Goal: Task Accomplishment & Management: Complete application form

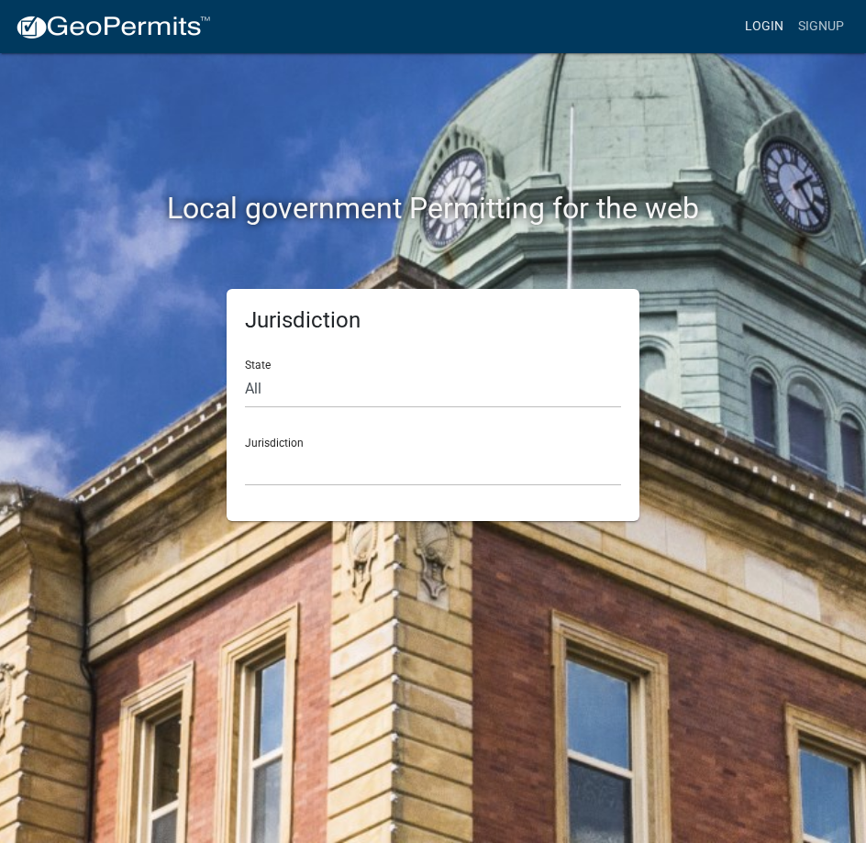
click at [770, 23] on link "Login" at bounding box center [763, 26] width 53 height 35
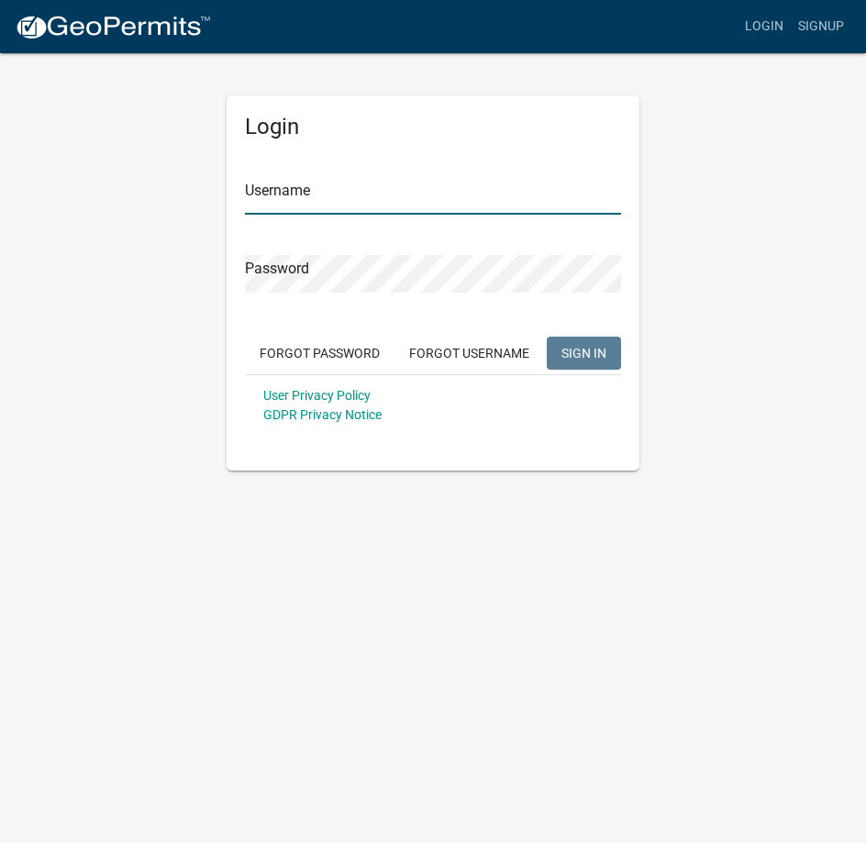
type input "Rockwell2012"
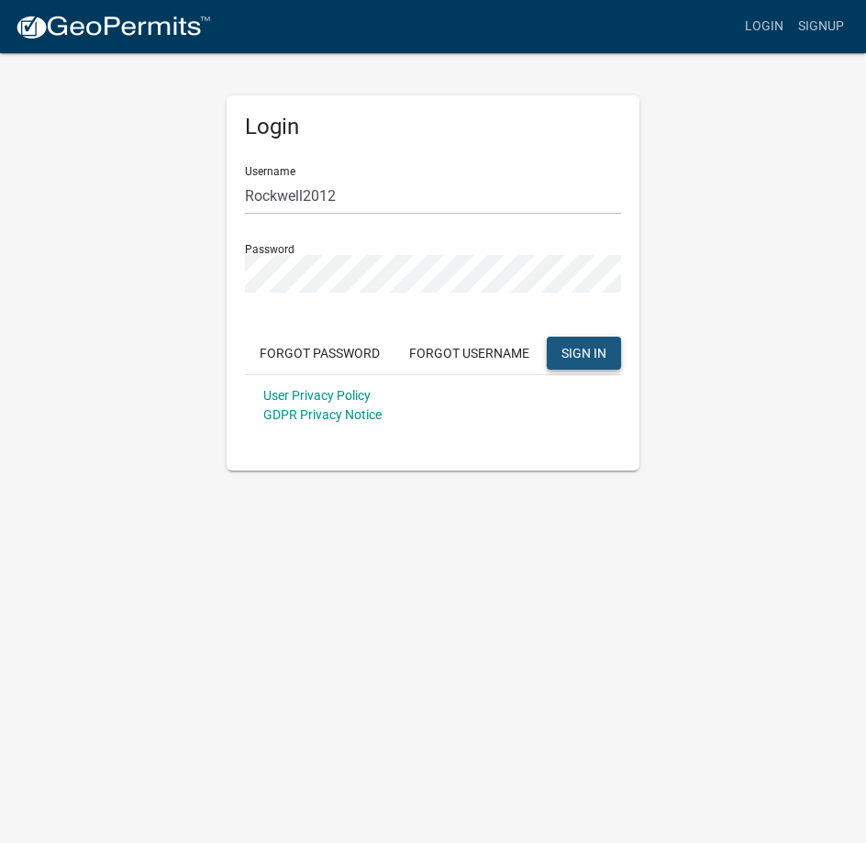
click at [592, 348] on span "SIGN IN" at bounding box center [583, 352] width 45 height 15
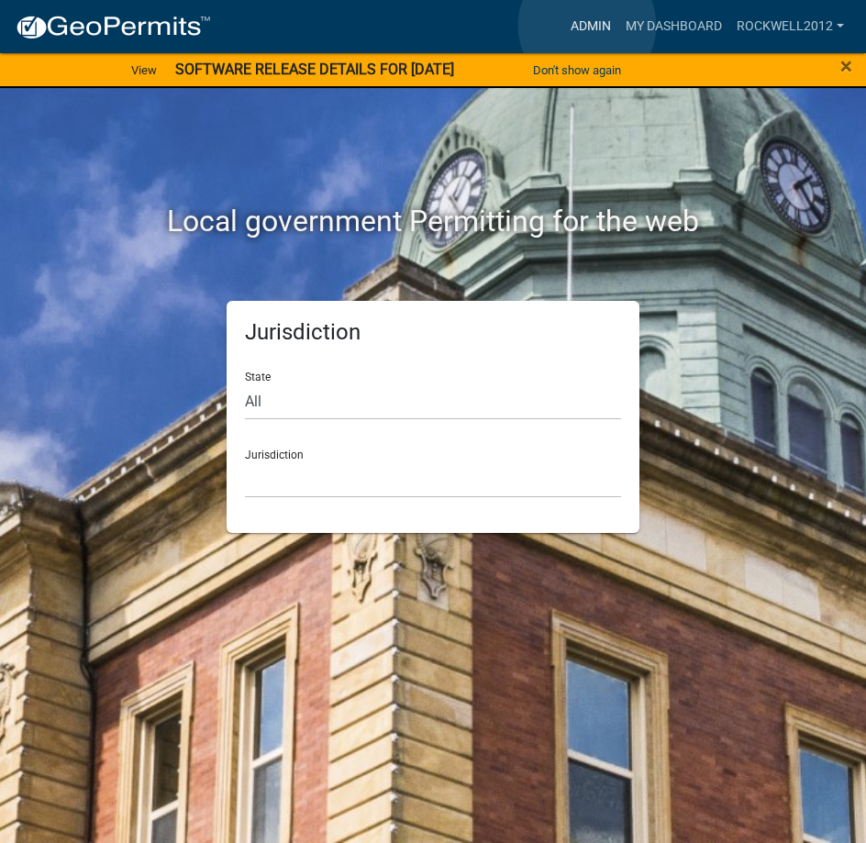
click at [587, 26] on link "Admin" at bounding box center [590, 26] width 55 height 35
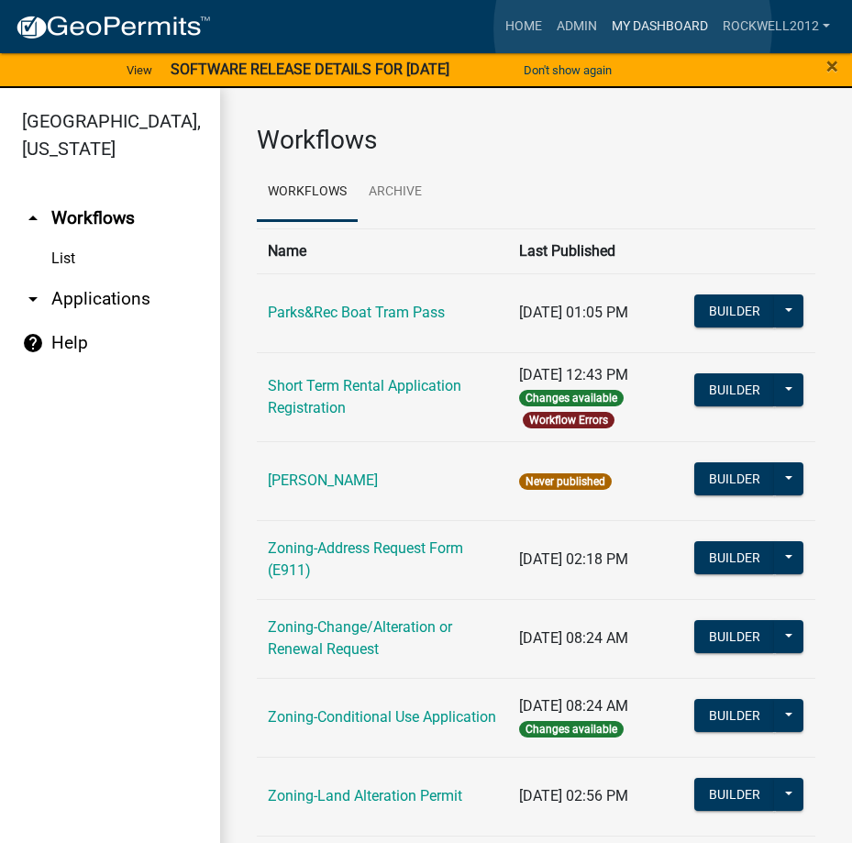
click at [633, 28] on link "My Dashboard" at bounding box center [659, 26] width 111 height 35
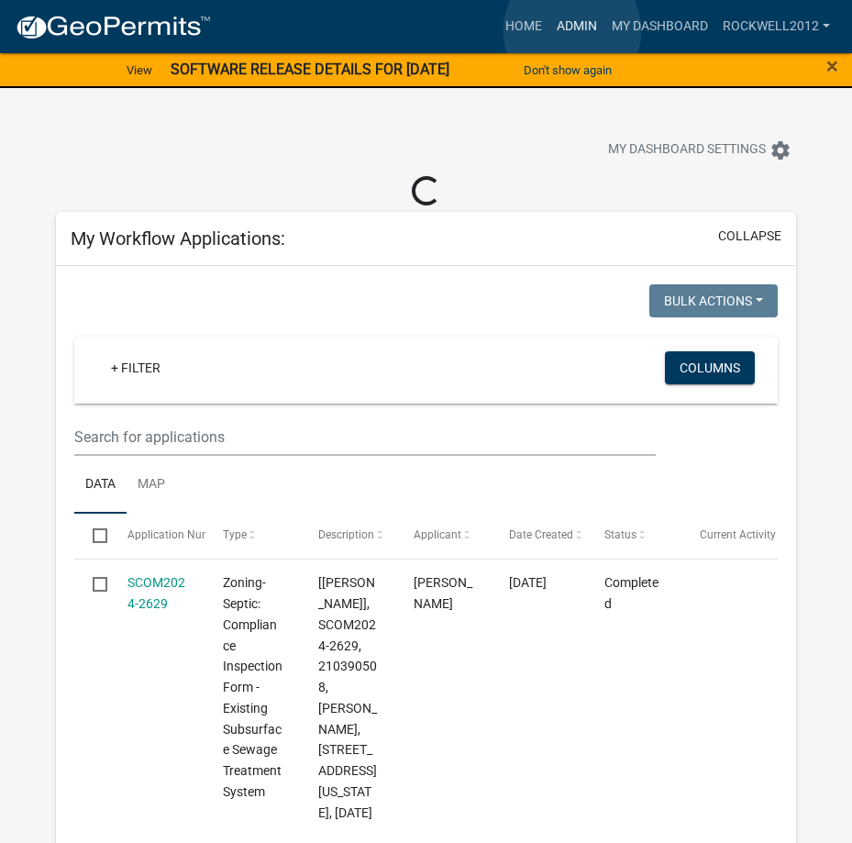
click at [572, 30] on link "Admin" at bounding box center [576, 26] width 55 height 35
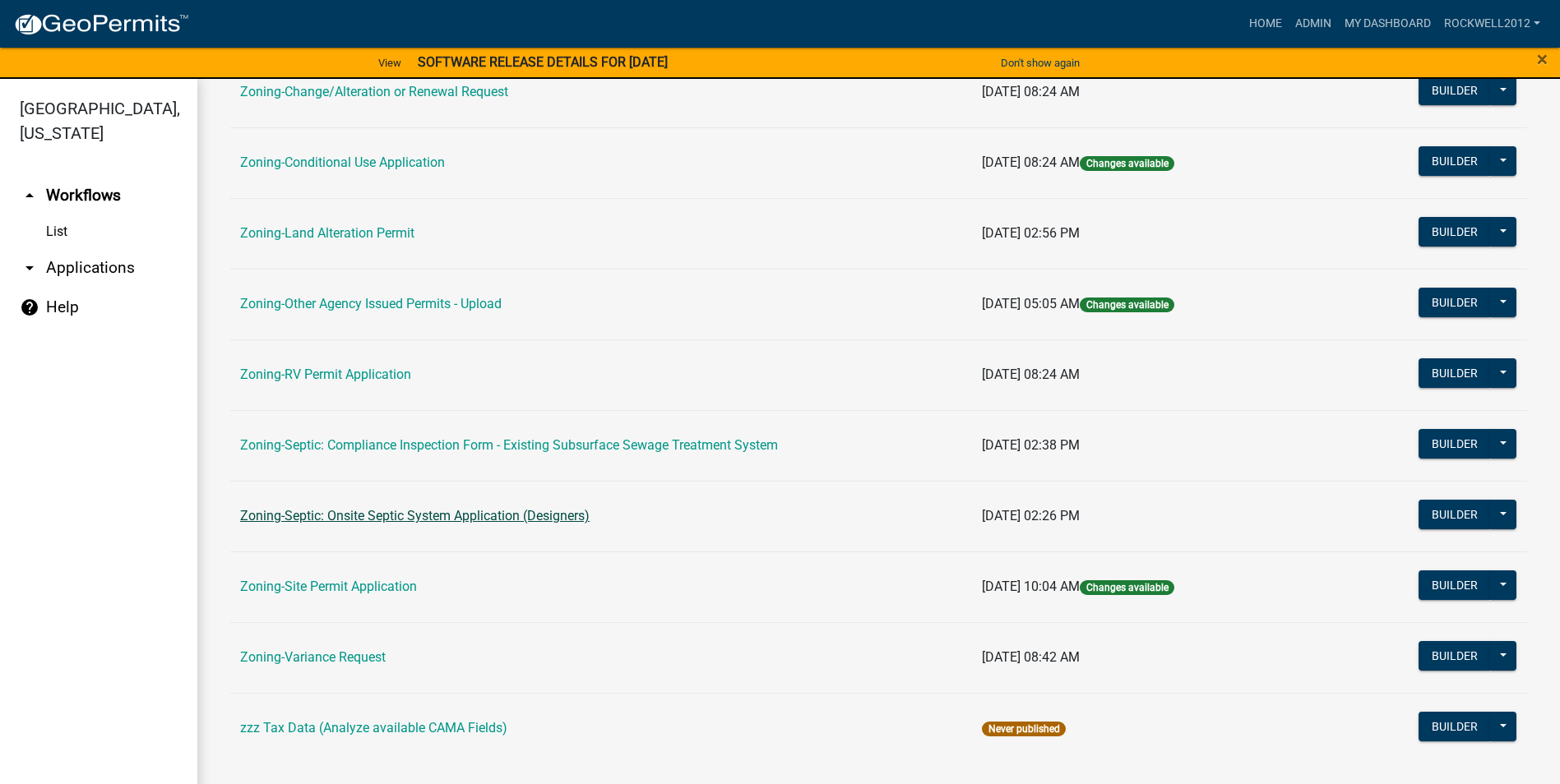
scroll to position [477, 0]
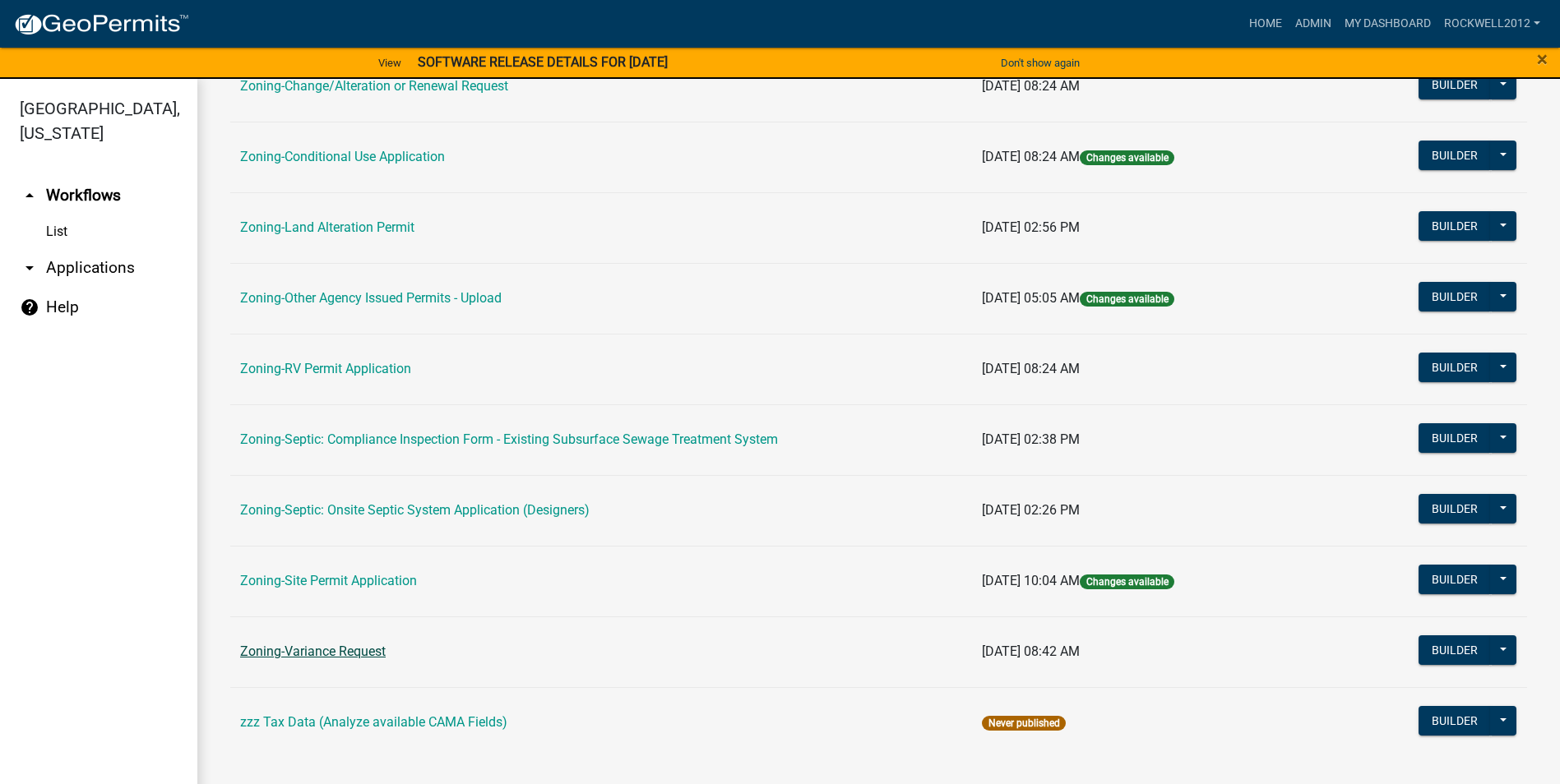
click at [306, 648] on link "Zoning-Variance Request" at bounding box center [313, 650] width 145 height 15
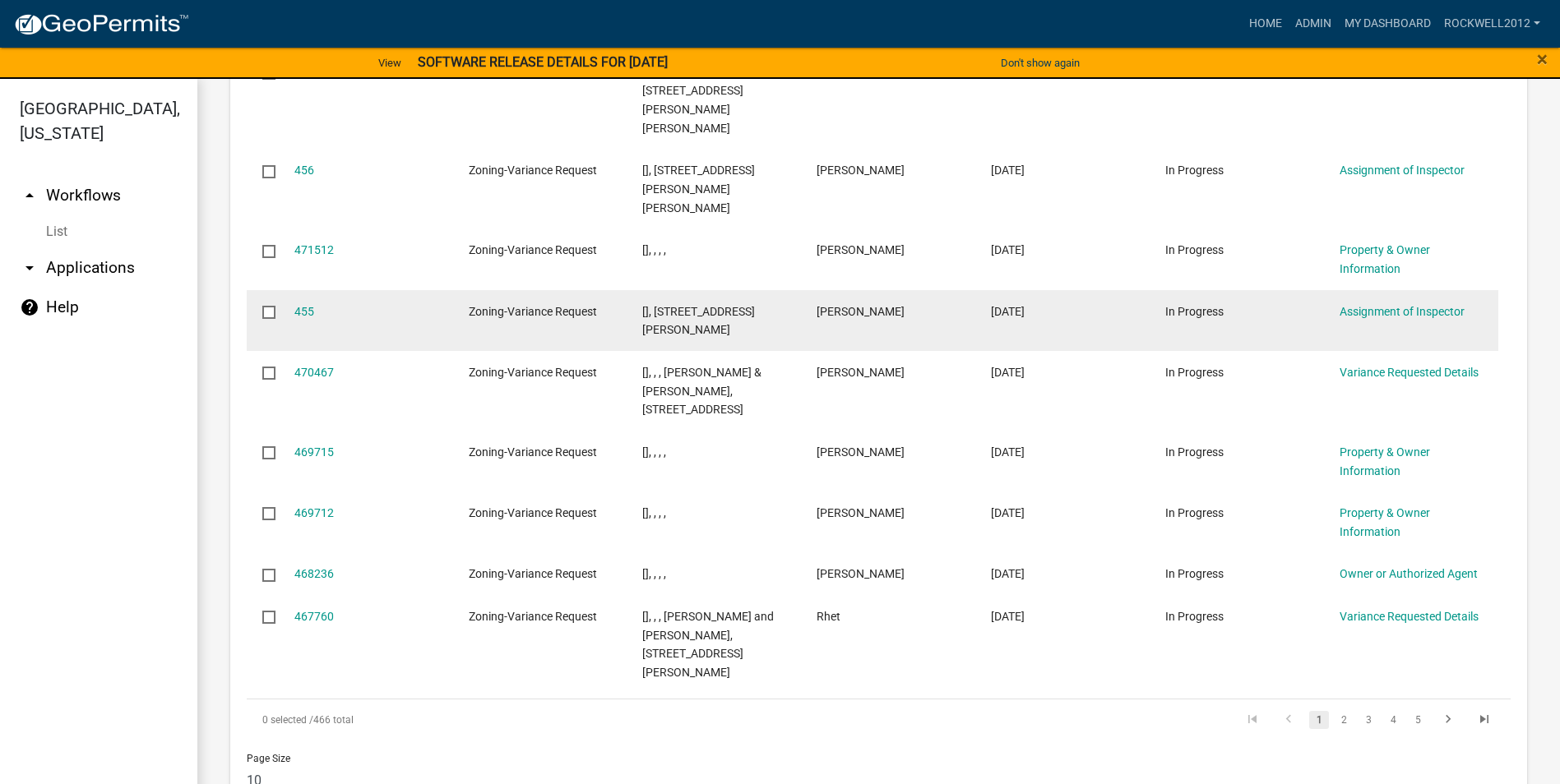
scroll to position [20, 0]
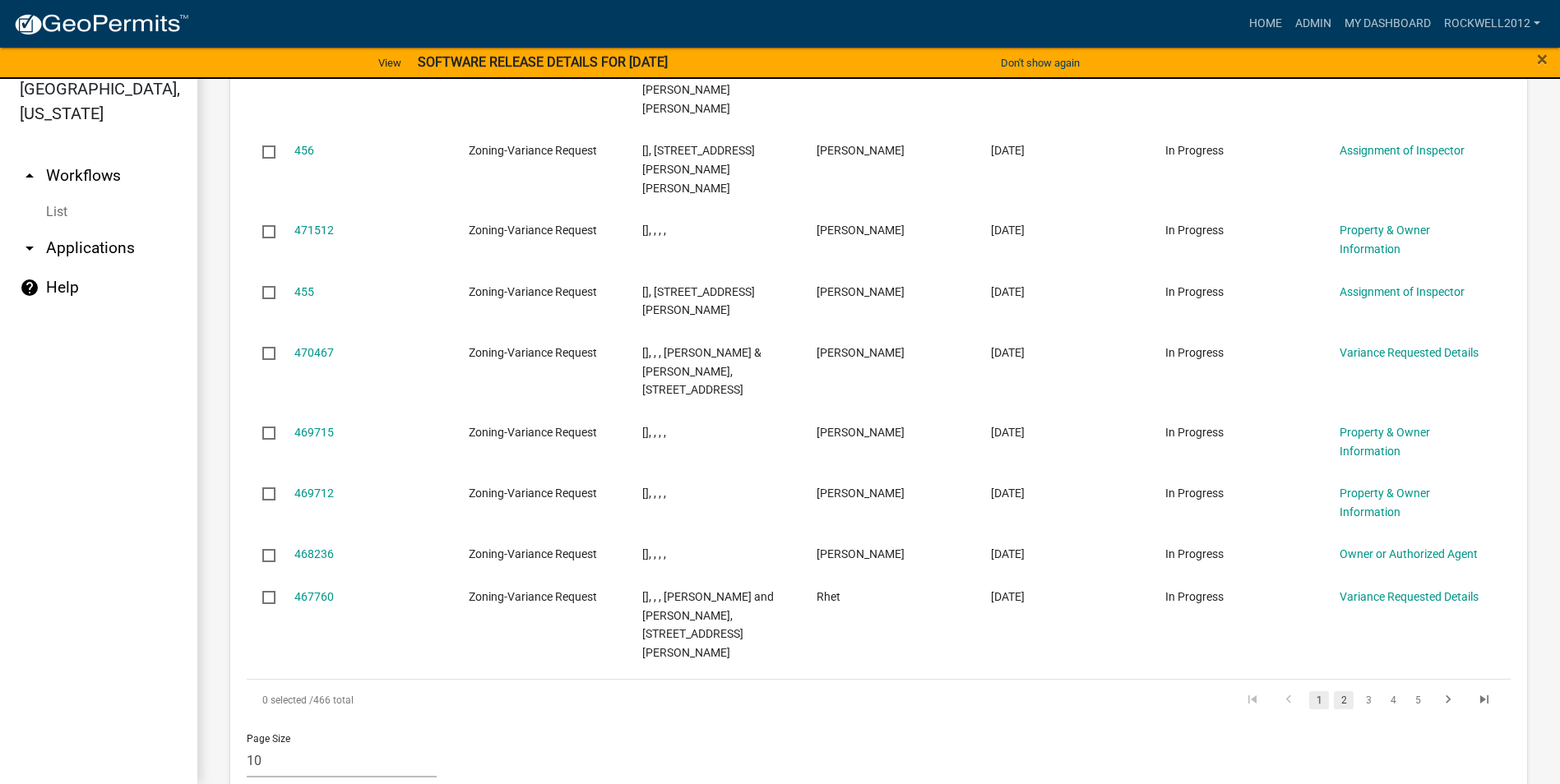
click at [776, 691] on link "2" at bounding box center [1343, 700] width 20 height 18
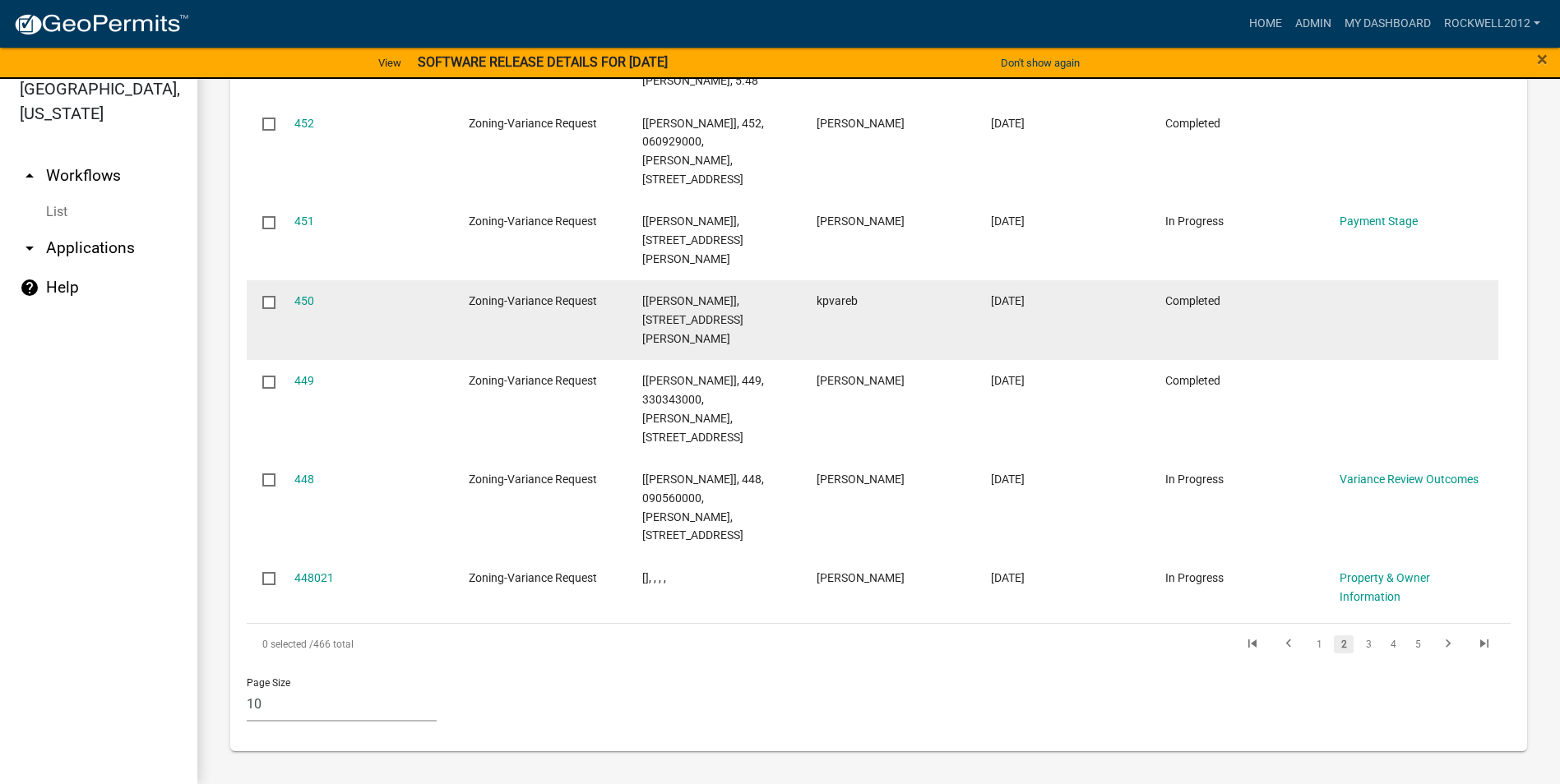
scroll to position [1868, 0]
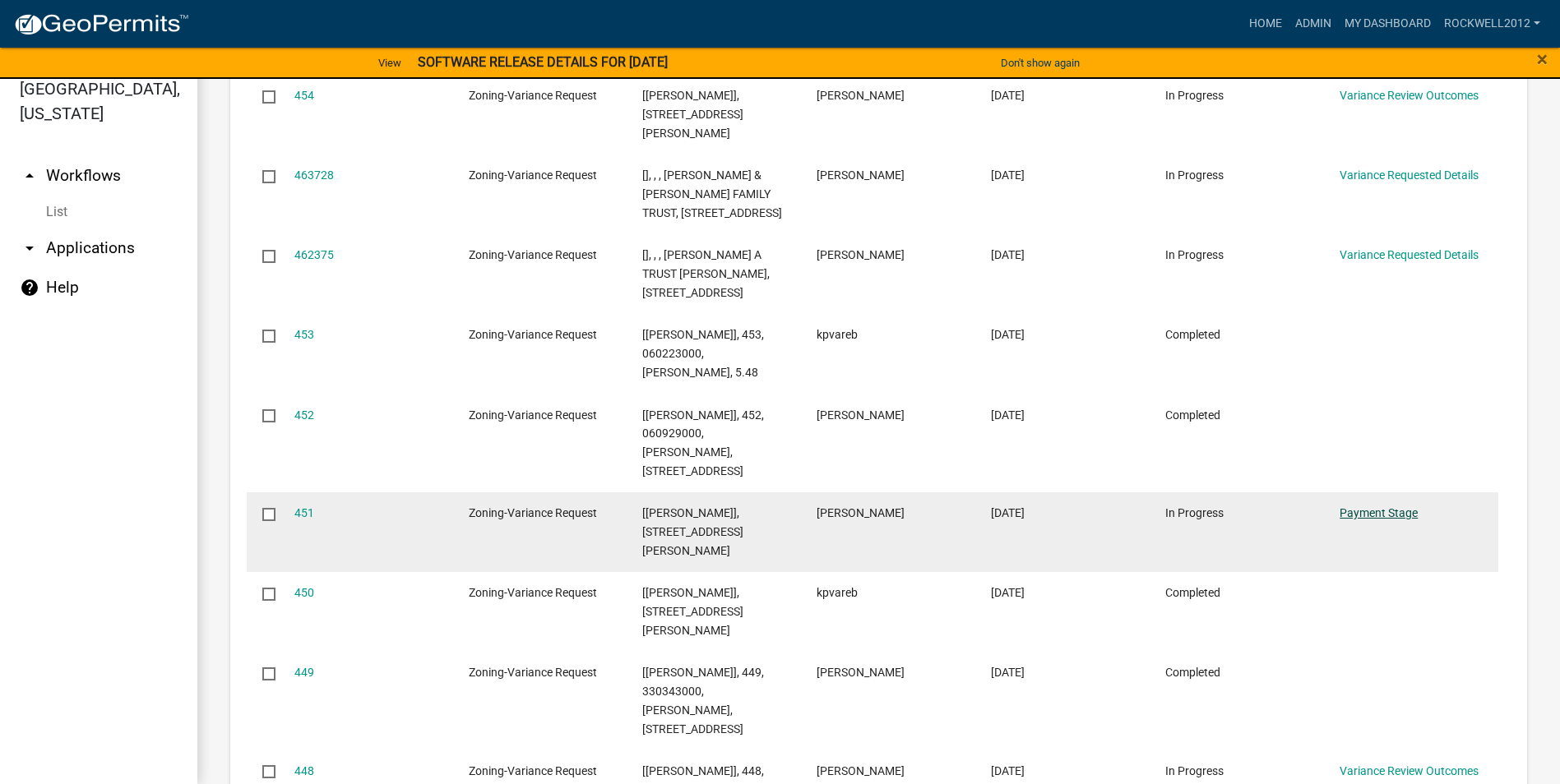
click at [776, 520] on link "Payment Stage" at bounding box center [1378, 513] width 78 height 13
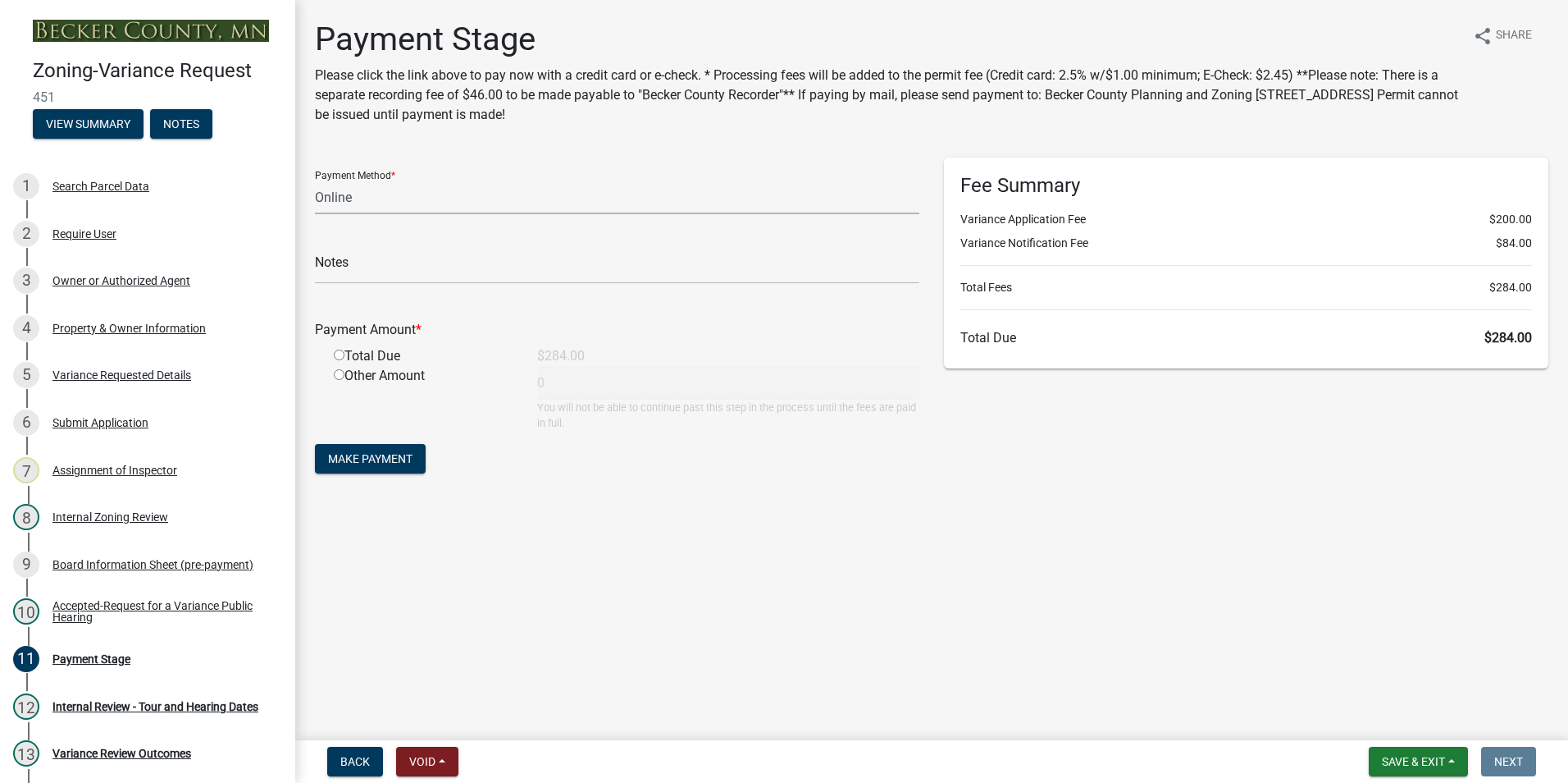
click at [334, 203] on select "Credit Card POS Check Cash Online" at bounding box center [617, 198] width 605 height 34
select select "1: 0"
click at [315, 181] on select "Credit Card POS Check Cash Online" at bounding box center [617, 198] width 605 height 34
click at [391, 263] on input "text" at bounding box center [617, 268] width 605 height 34
type input "3816"
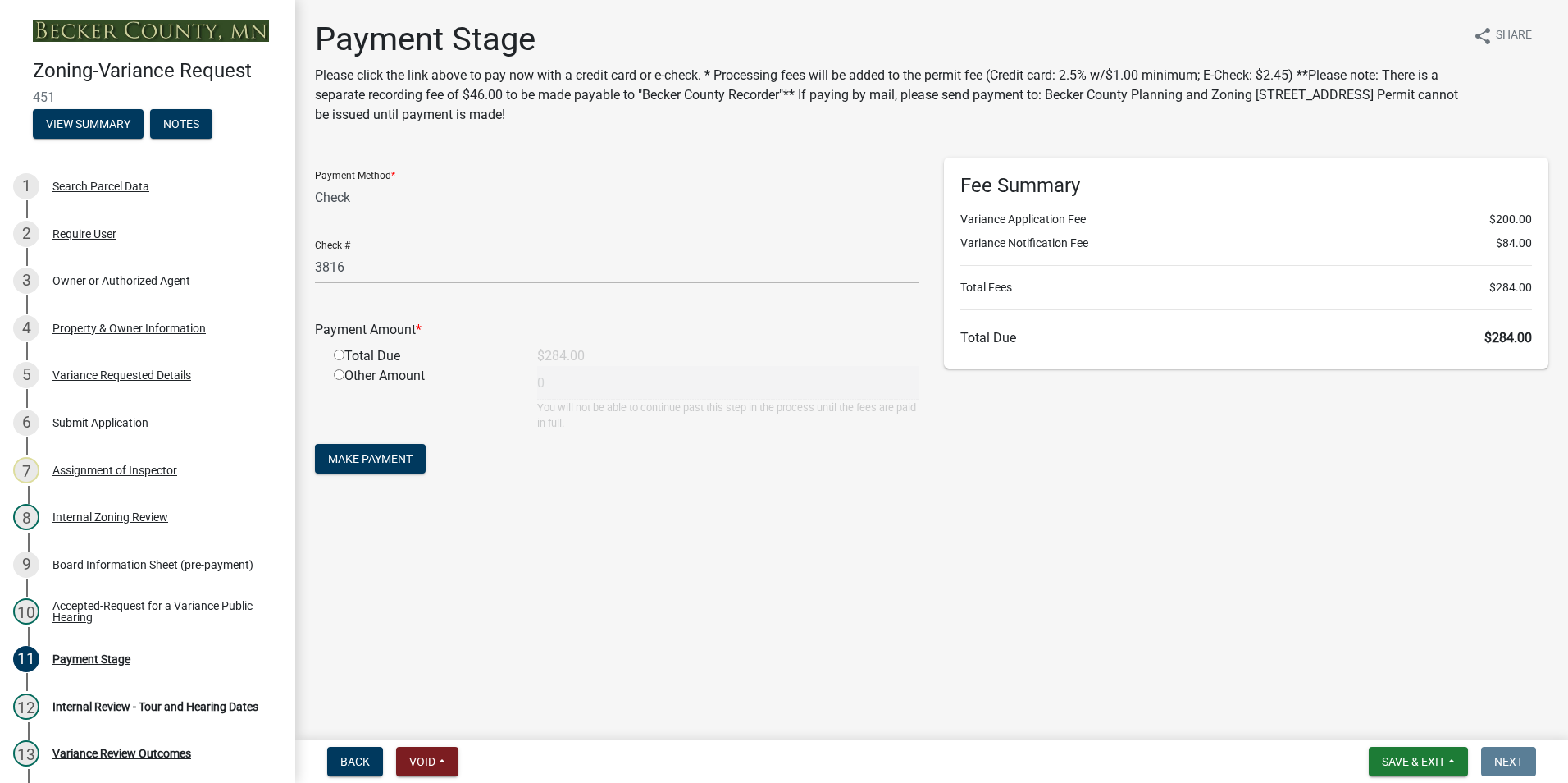
click at [334, 350] on input "radio" at bounding box center [339, 355] width 11 height 11
radio input "true"
type input "284"
click at [364, 456] on span "Make Payment" at bounding box center [370, 458] width 84 height 13
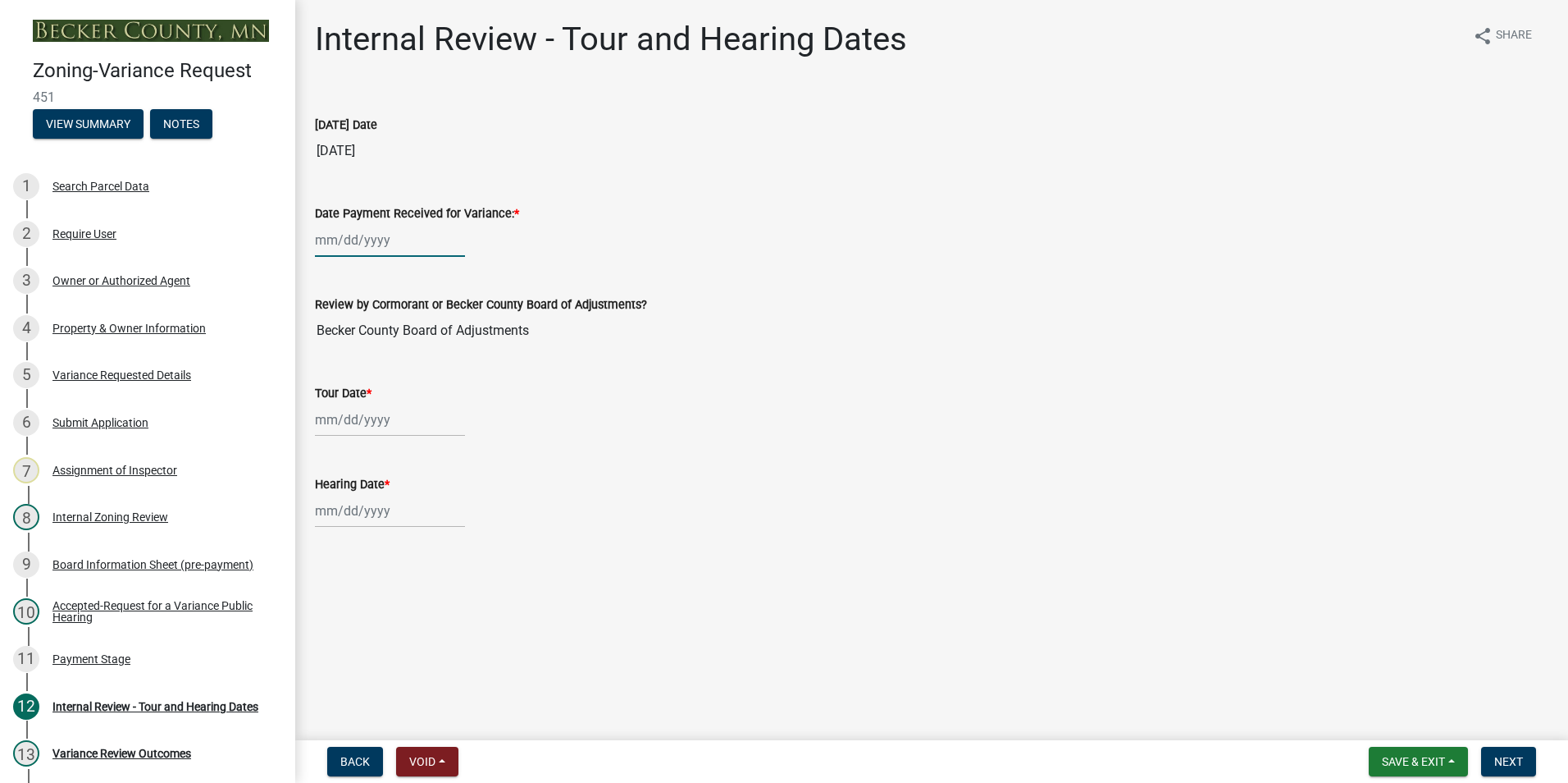
select select "9"
select select "2025"
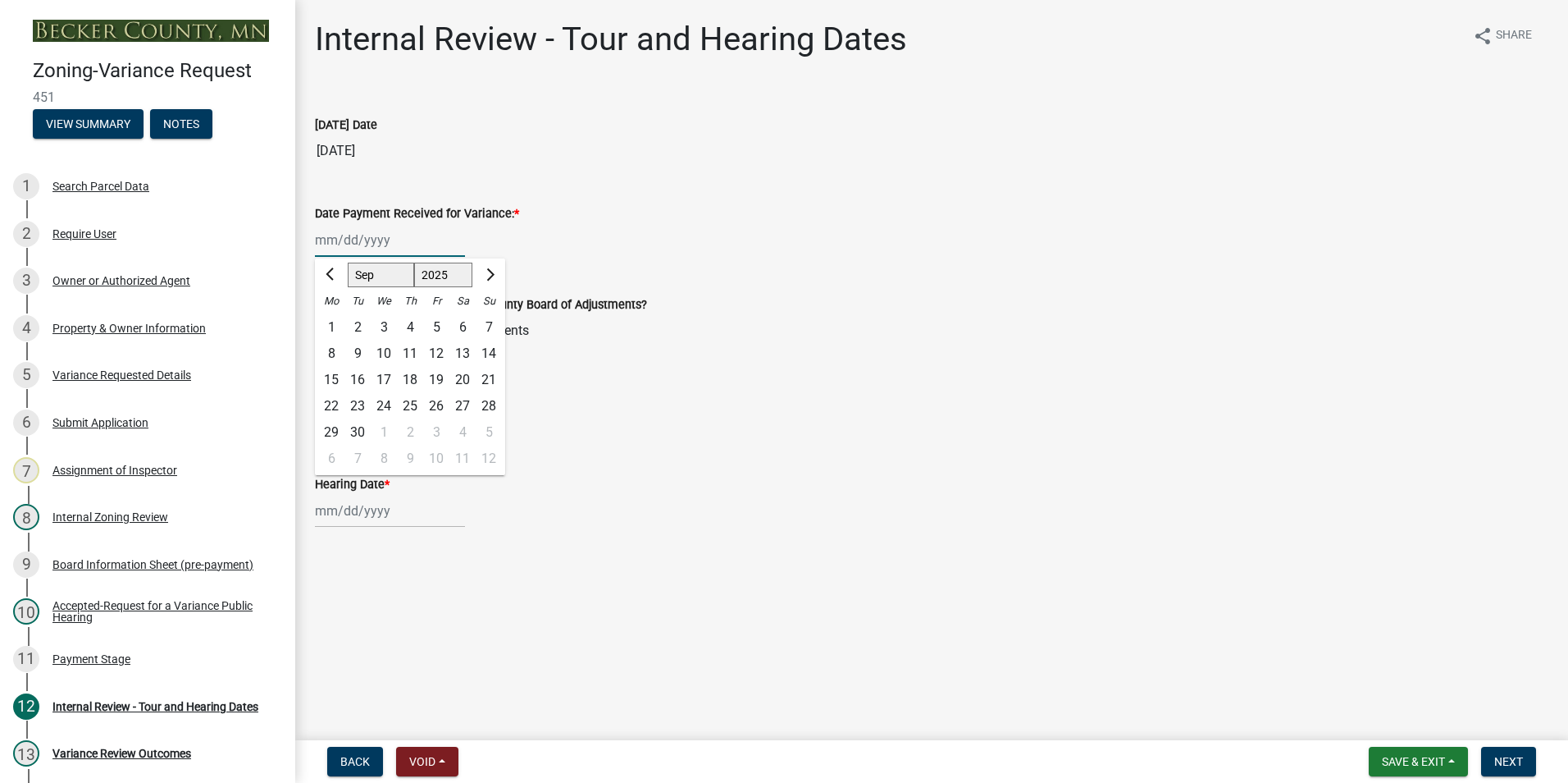
click at [354, 244] on div "[PERSON_NAME] Feb Mar Apr [PERSON_NAME][DATE] Oct Nov [DATE] 1526 1527 1528 152…" at bounding box center [390, 240] width 150 height 34
click at [330, 352] on div "8" at bounding box center [331, 353] width 26 height 26
type input "[DATE]"
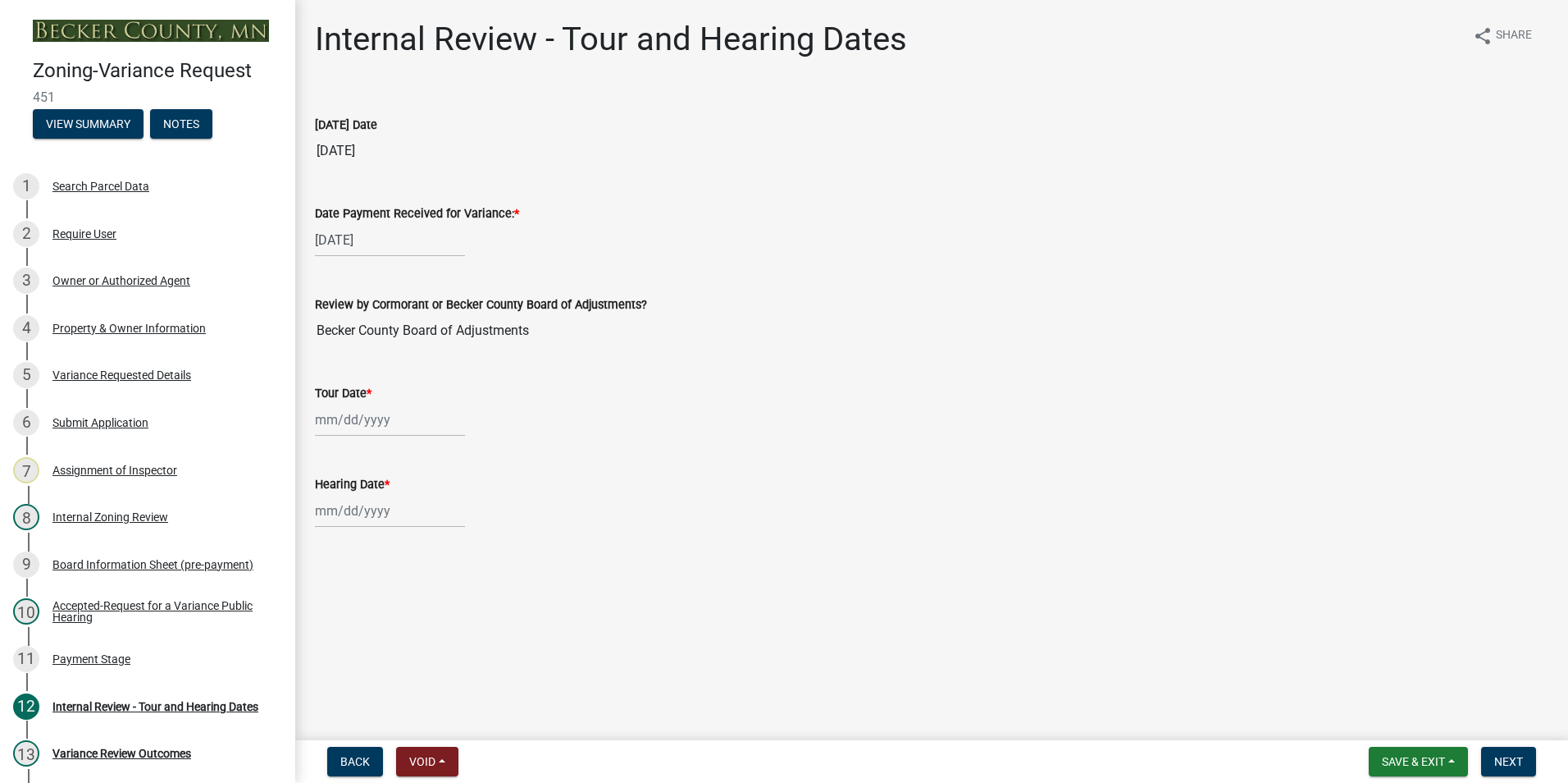
click at [343, 430] on div at bounding box center [390, 420] width 150 height 34
select select "9"
select select "2025"
click at [408, 502] on div "4" at bounding box center [410, 506] width 26 height 26
type input "[DATE]"
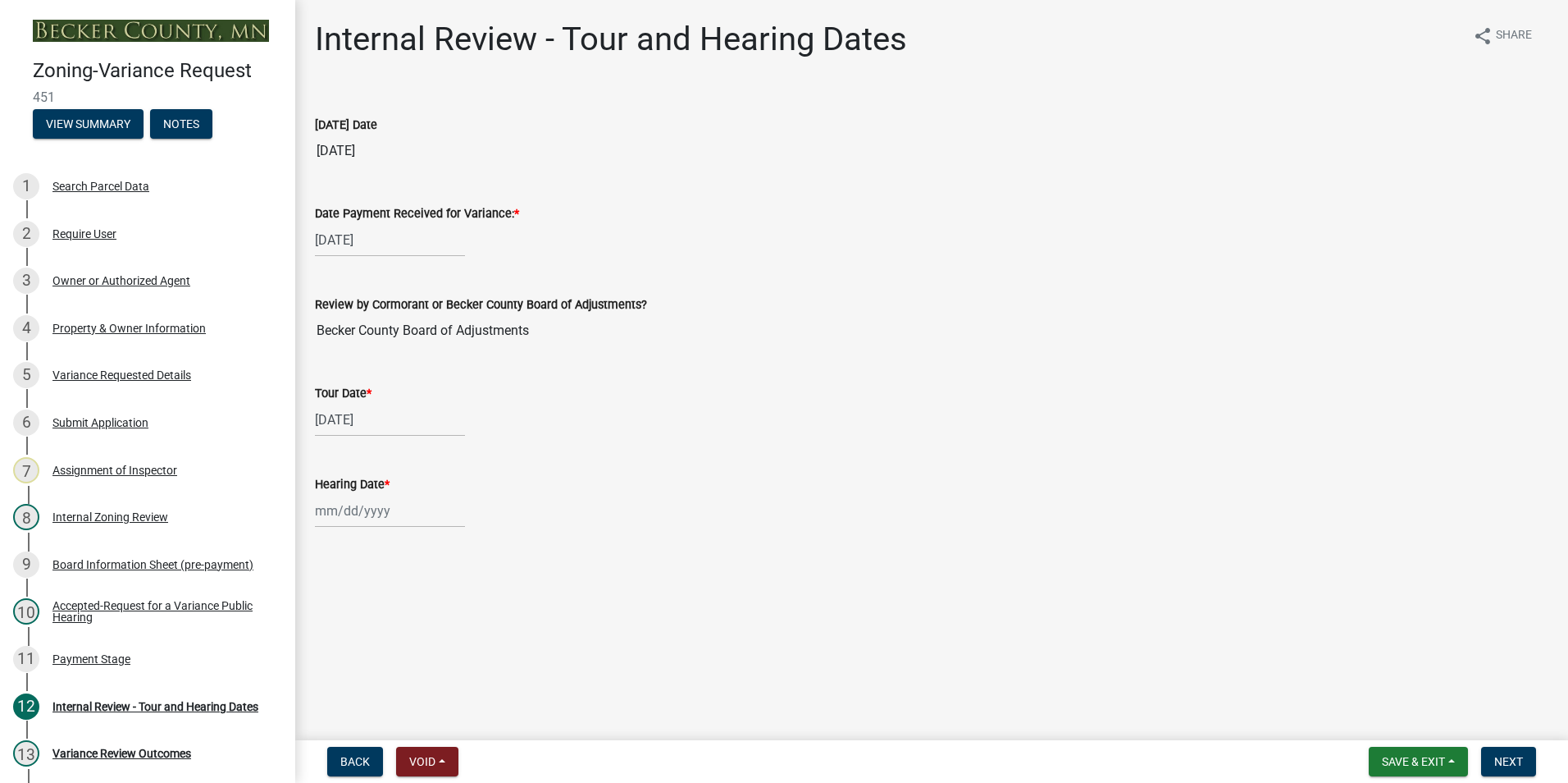
click at [361, 525] on input "Hearing Date *" at bounding box center [390, 511] width 150 height 34
select select "9"
select select "2025"
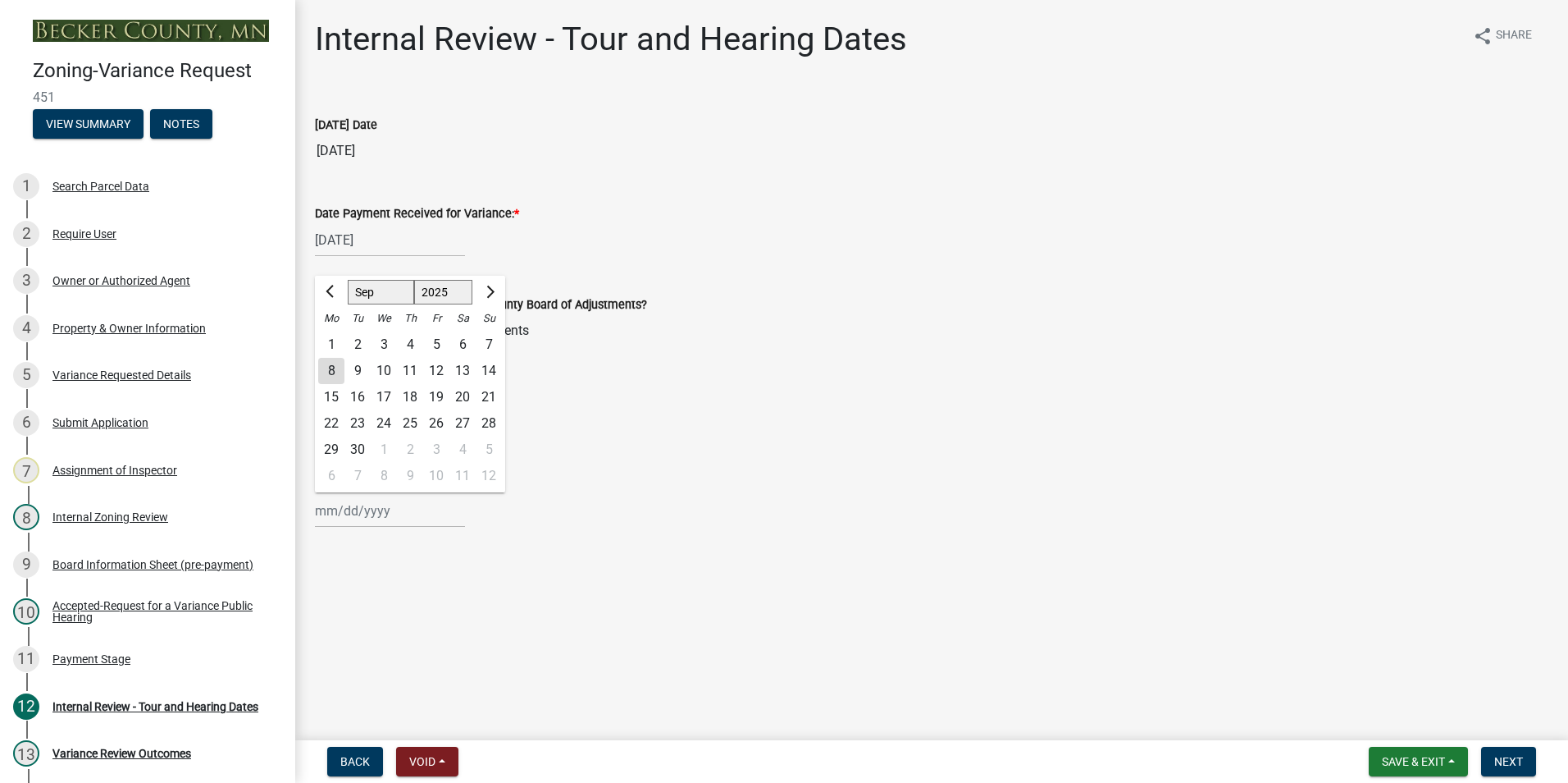
click at [411, 374] on div "11" at bounding box center [410, 370] width 26 height 26
type input "09/11/2025"
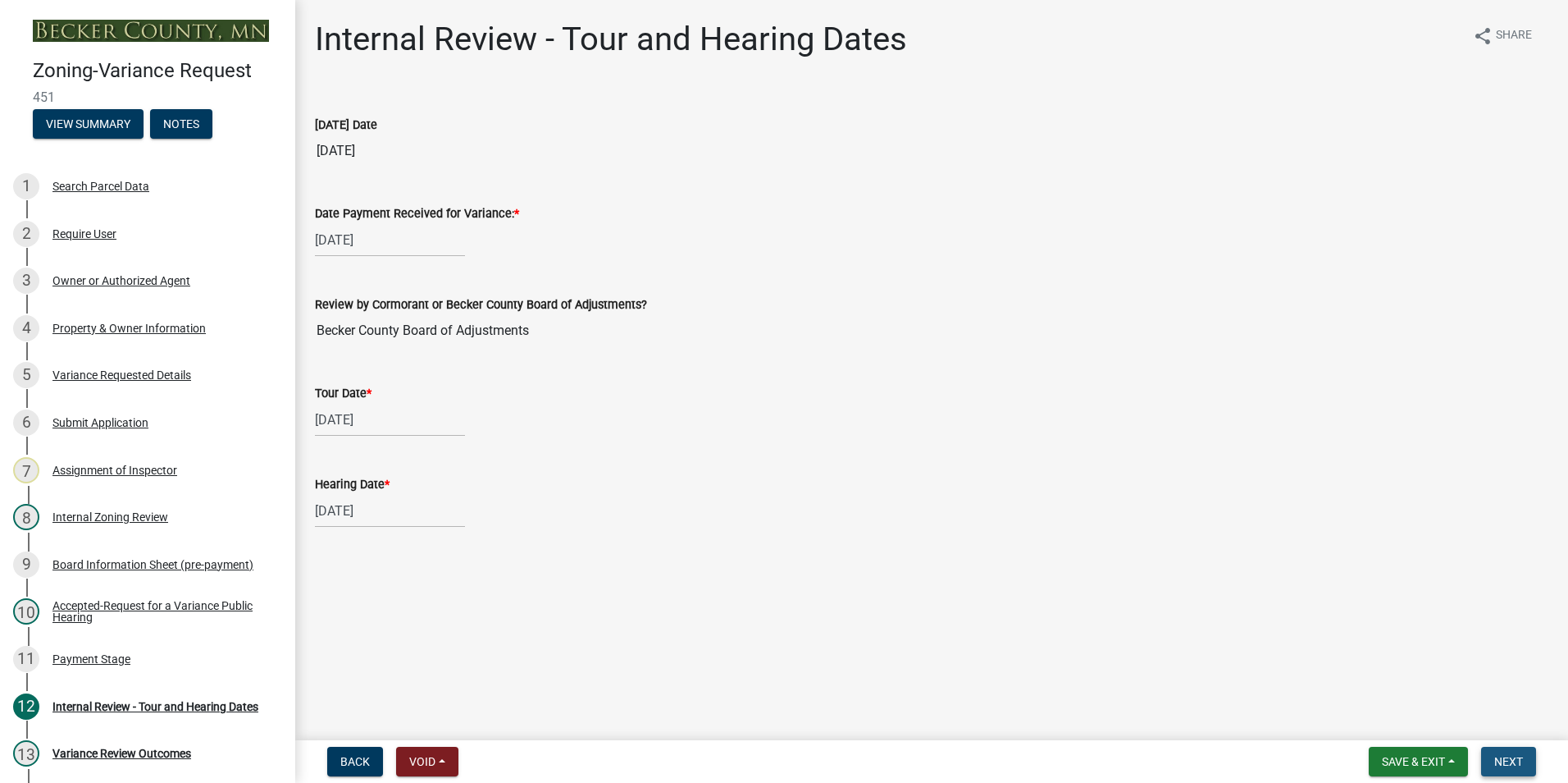
click at [774, 753] on span "Next" at bounding box center [1509, 762] width 29 height 13
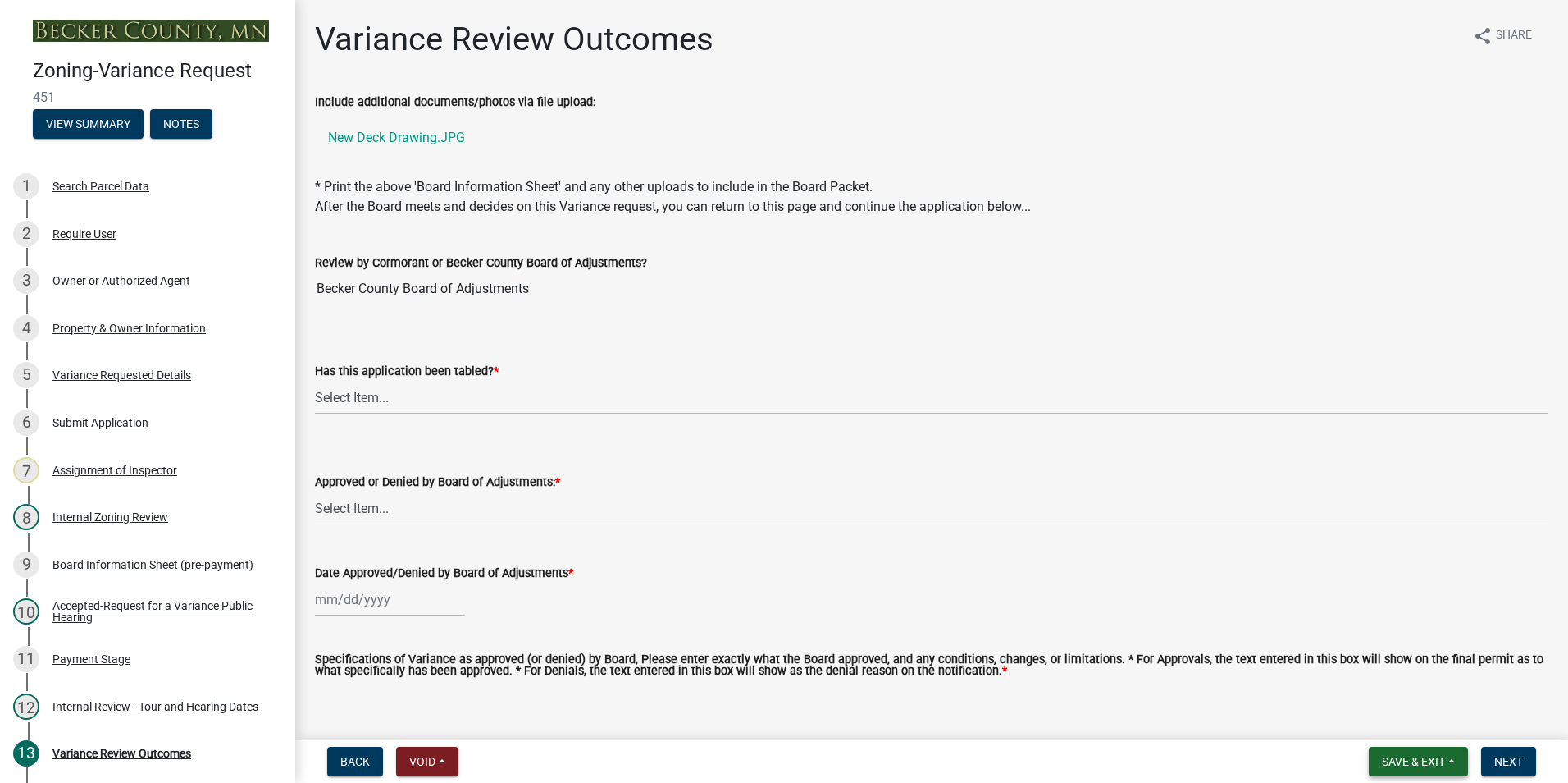
click at [774, 753] on span "Save & Exit" at bounding box center [1413, 762] width 64 height 13
click at [774, 722] on button "Save & Exit" at bounding box center [1403, 719] width 131 height 39
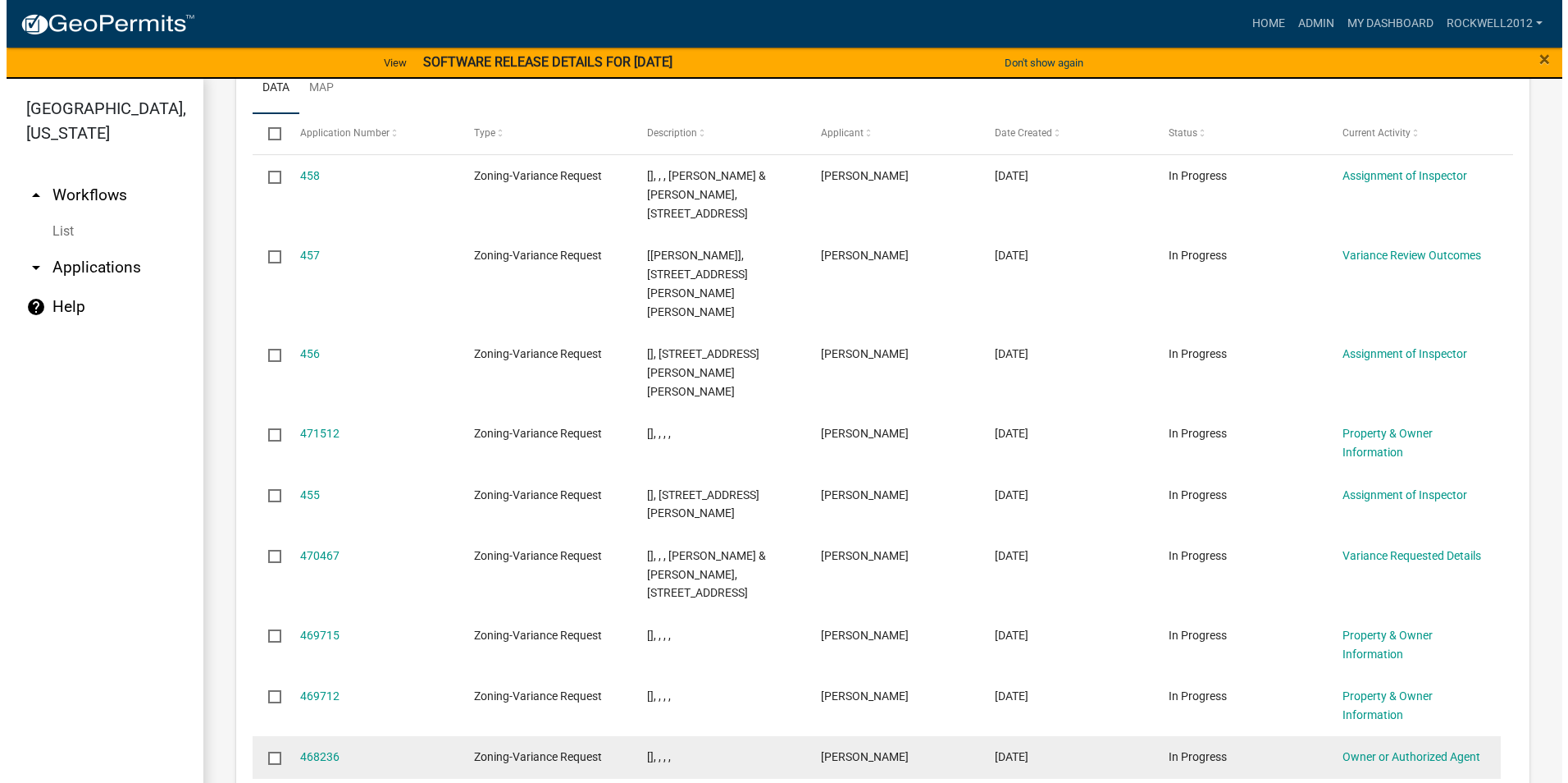
scroll to position [1887, 0]
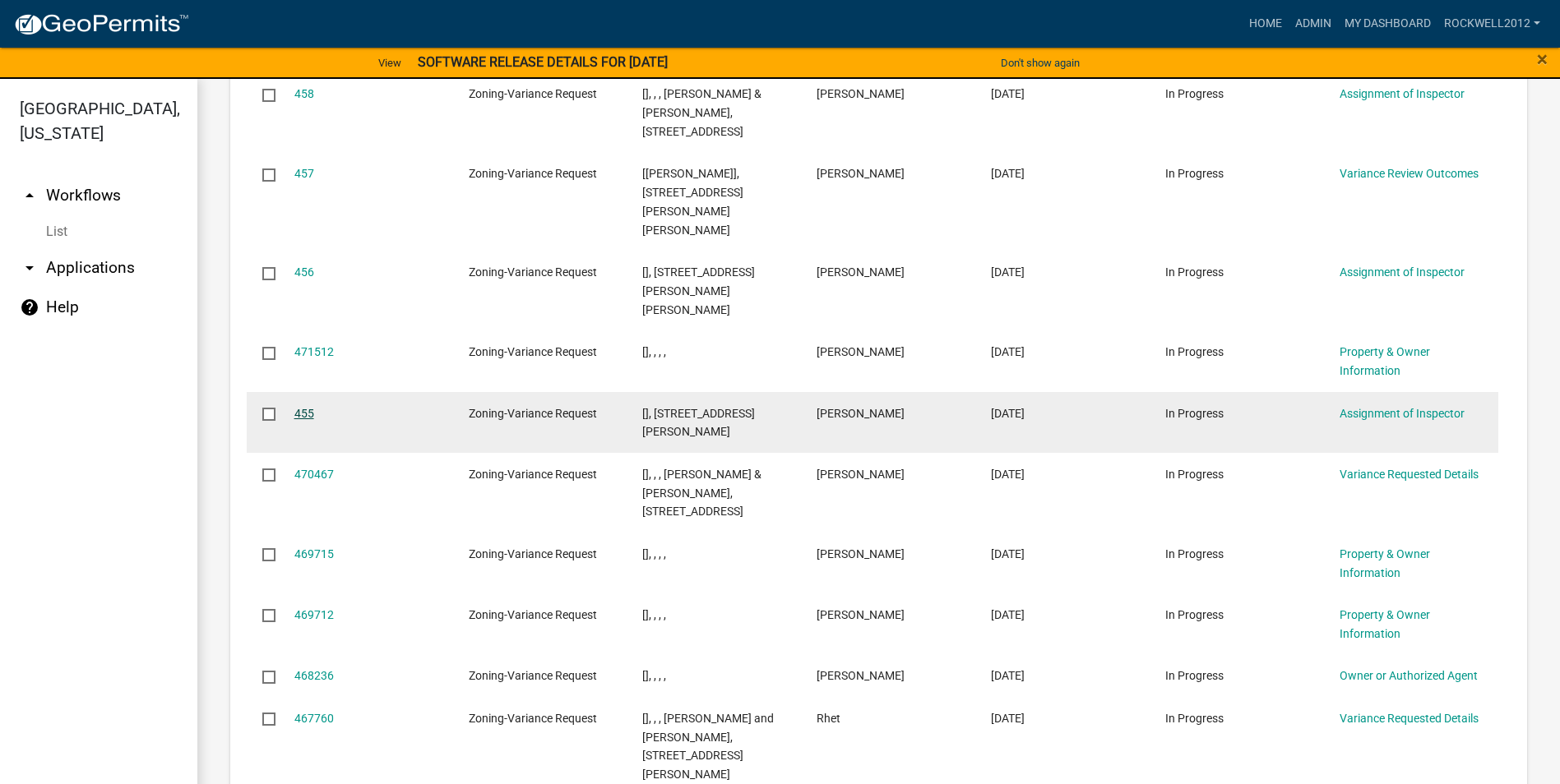
click at [302, 407] on link "455" at bounding box center [304, 413] width 20 height 13
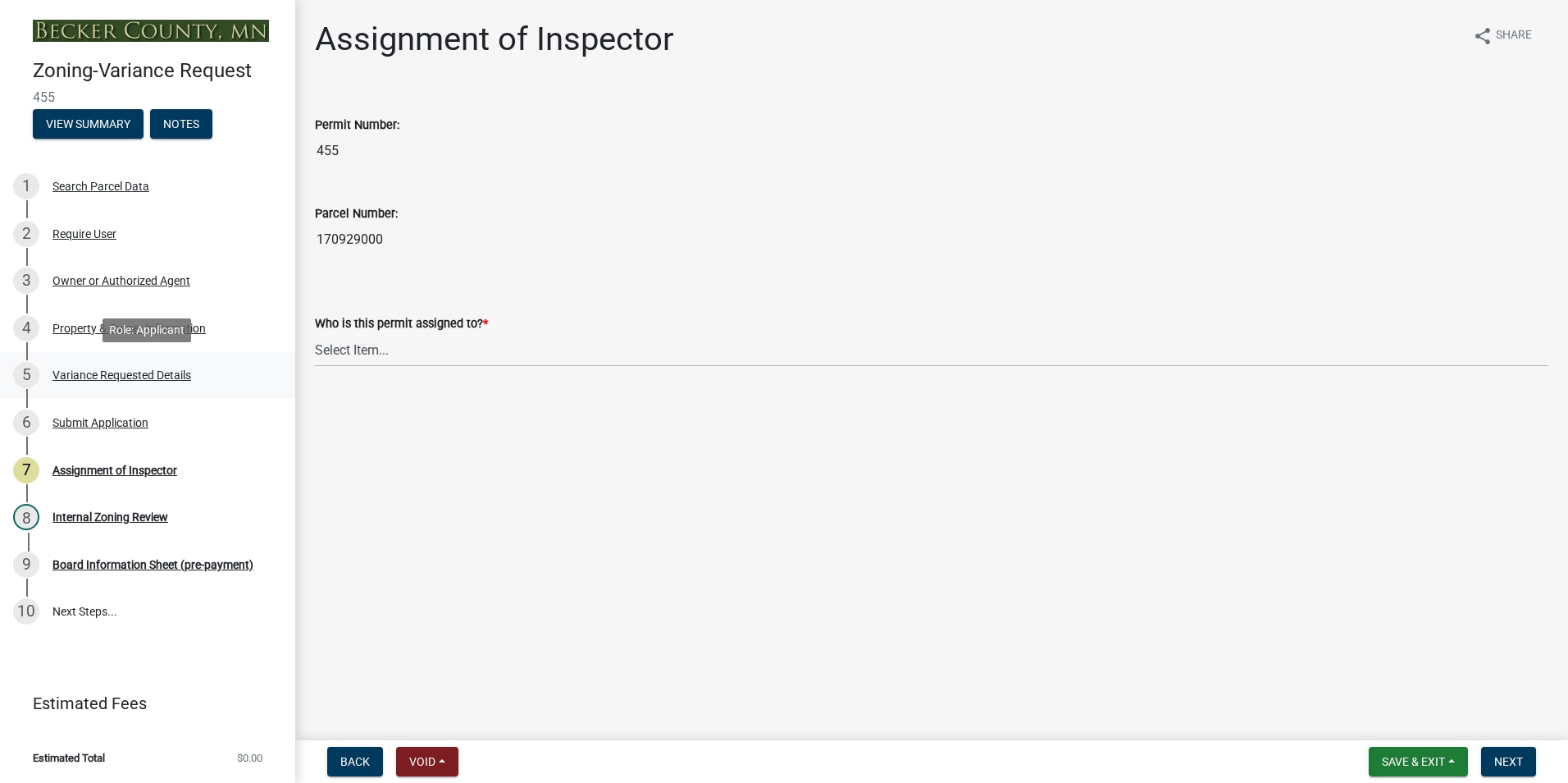
click at [117, 376] on div "Variance Requested Details" at bounding box center [122, 375] width 139 height 12
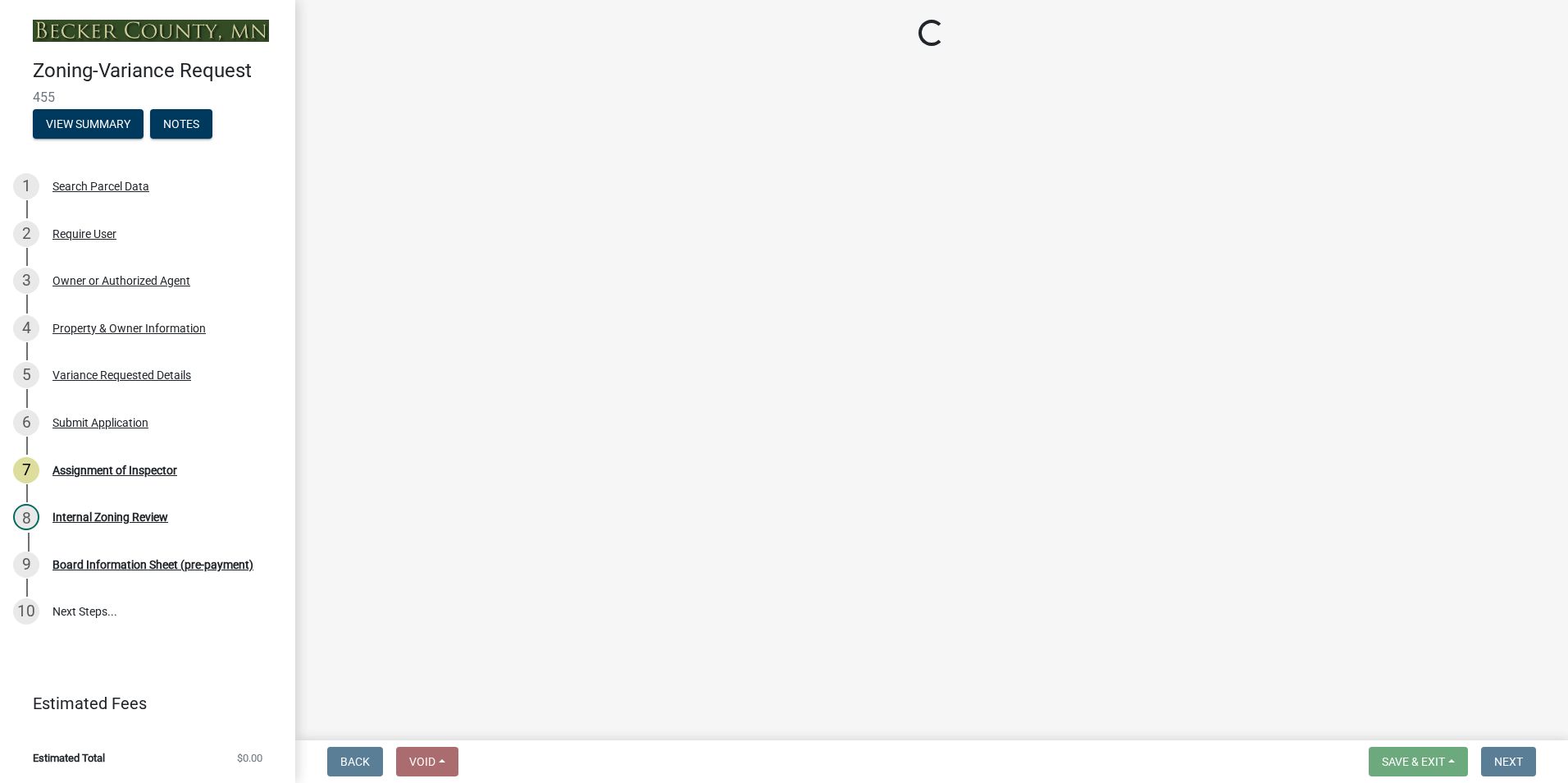
select select "edc6b78d-c029-41a6-a436-e6f76b5f0855"
select select "d86c8c14-d6ee-4cfd-b5eb-6db4335ef602"
select select "7b4e921e-23d5-43ad-813a-b7a6ebdae9a4"
select select "bb2b5e43-03c1-4874-9abf-a65f400af928"
select select "8ea3e6c3-8fed-4904-aa20-2f643744aa0c"
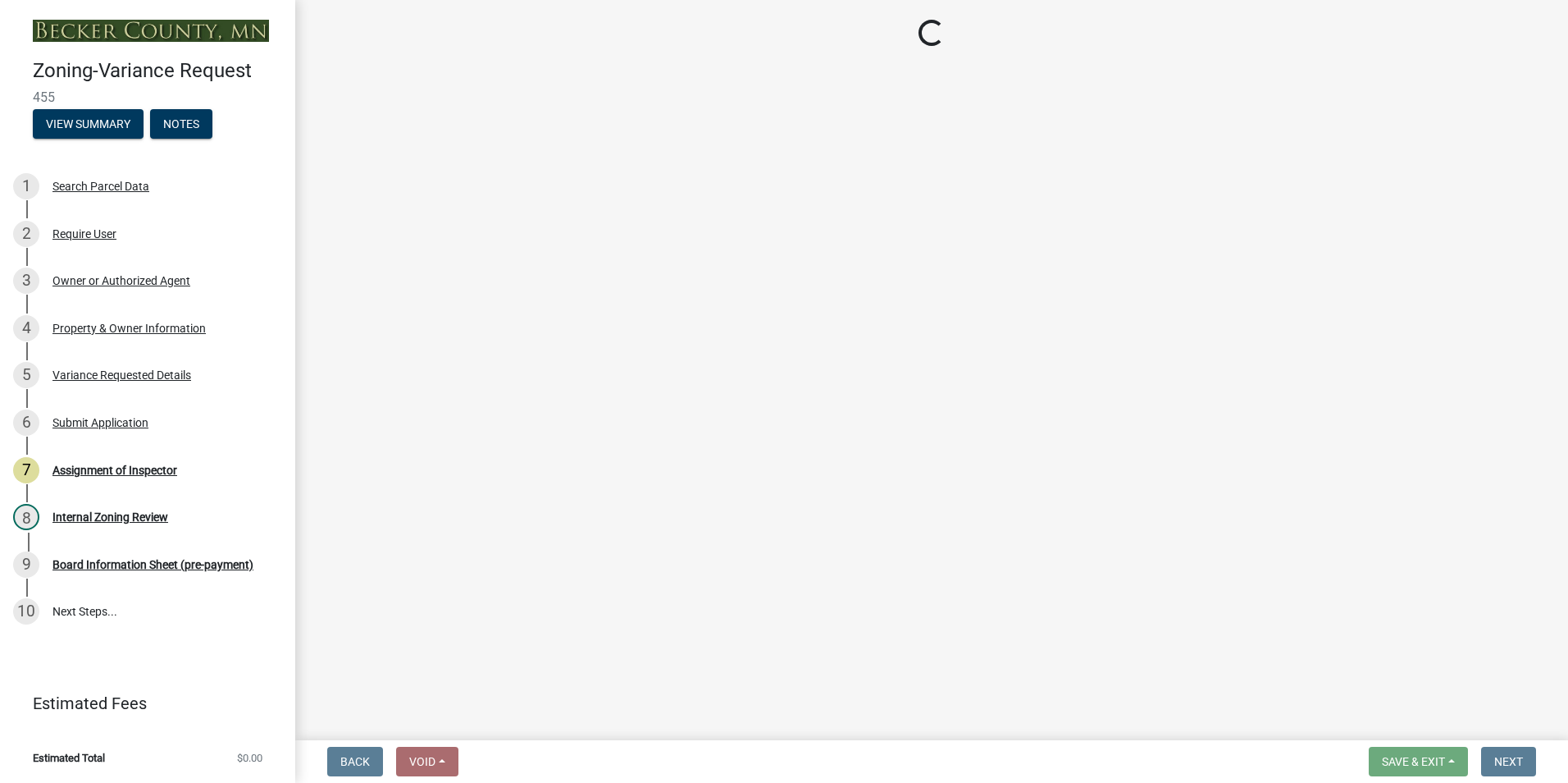
select select "860afd09-da87-482b-bca4-413f5cf53582"
select select "ee8740c3-f4d5-48cf-ad42-c8f7342b480c"
select select "1aa51e34-4f0a-4095-a3f3-287665056048"
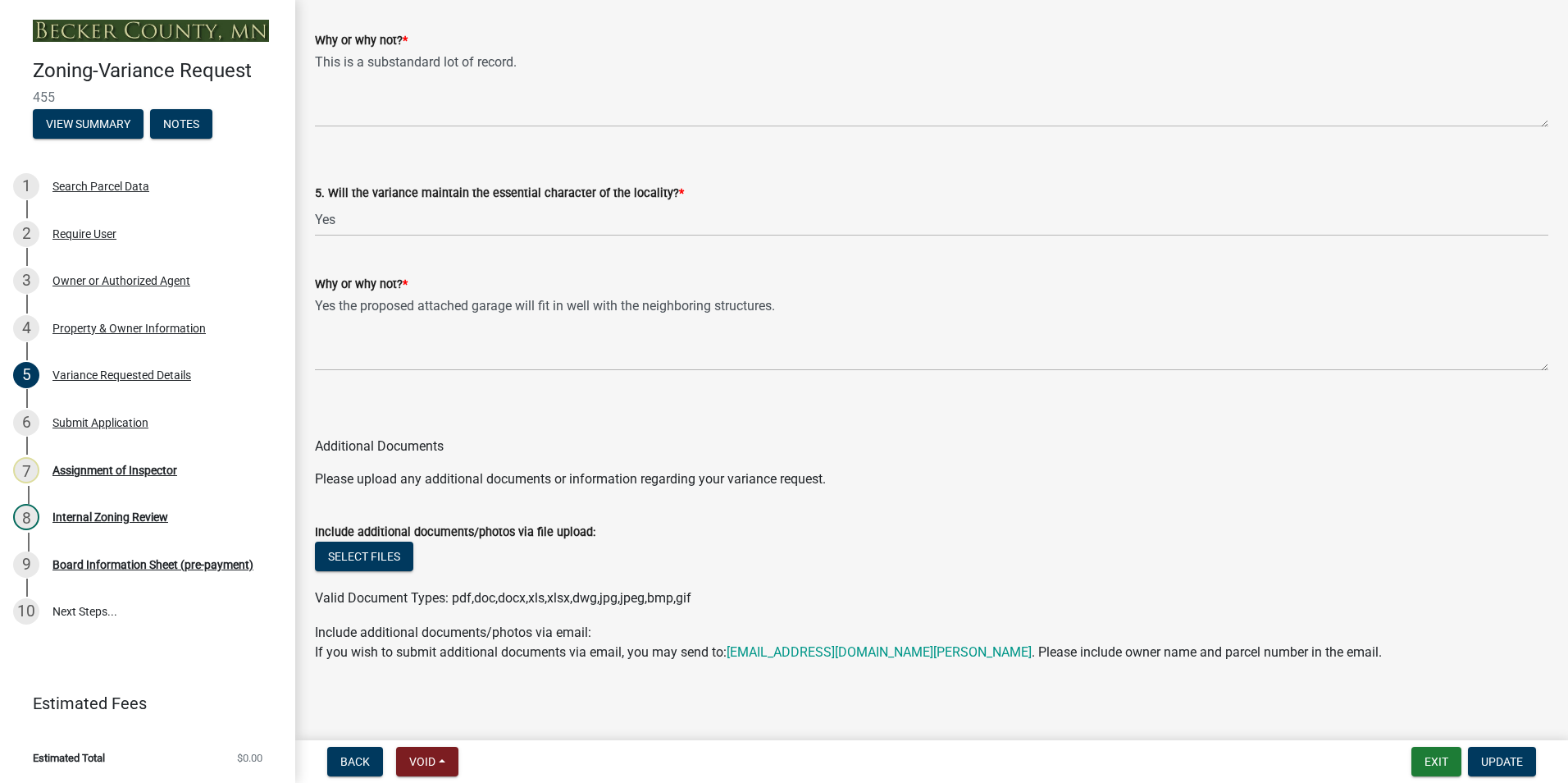
scroll to position [3391, 0]
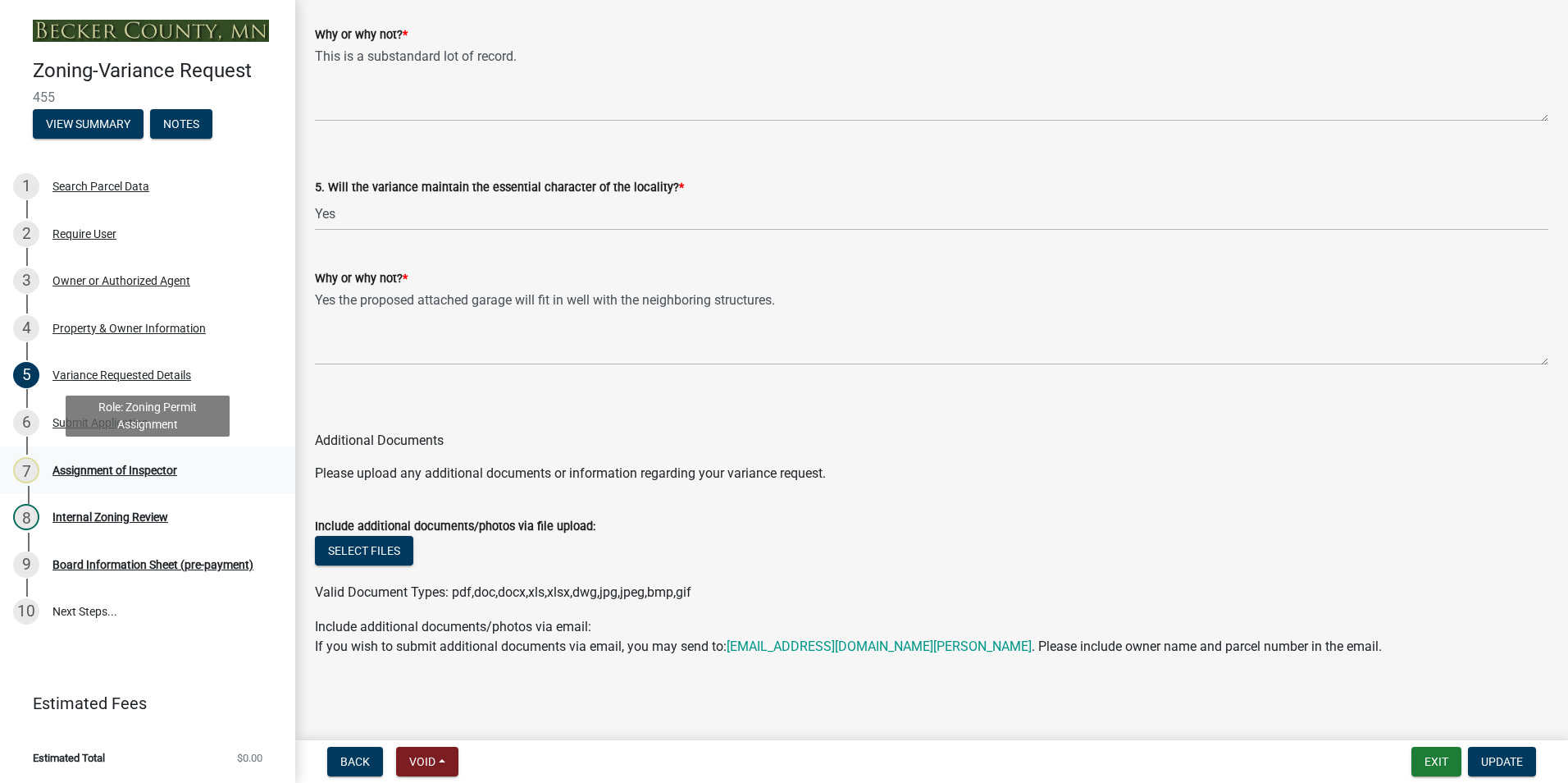
click at [111, 470] on div "Assignment of Inspector" at bounding box center [114, 470] width 124 height 12
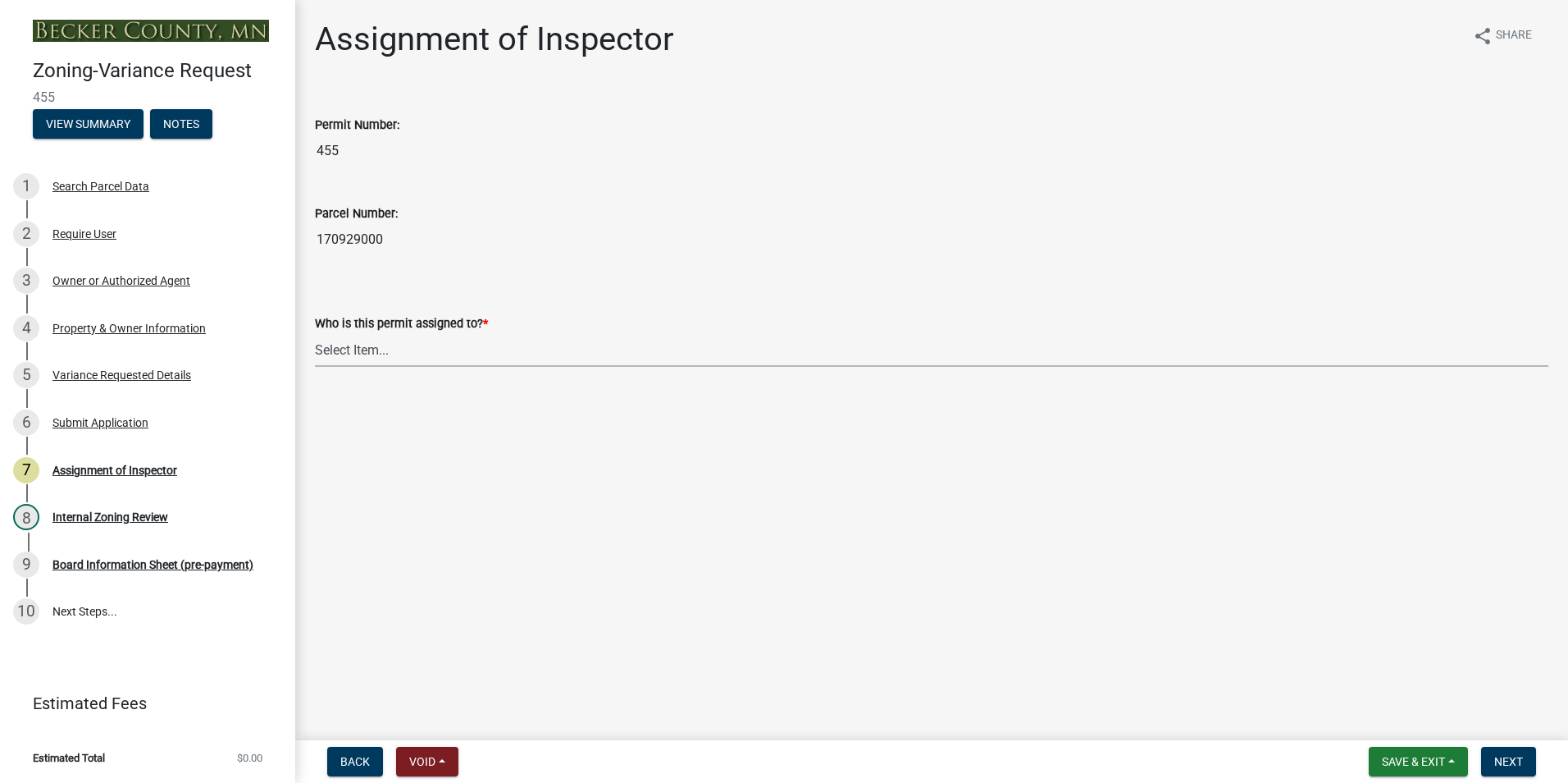
click at [359, 349] on select "Select Item... [PERSON_NAME] [PERSON_NAME] [PERSON_NAME] [PERSON_NAME] [PERSON_…" at bounding box center [931, 350] width 1233 height 34
click at [315, 333] on select "Select Item... [PERSON_NAME] [PERSON_NAME] [PERSON_NAME] [PERSON_NAME] [PERSON_…" at bounding box center [931, 350] width 1233 height 34
select select "0016247d-12af-40d0-8103-934796a3d230"
click at [774, 753] on span "Next" at bounding box center [1509, 762] width 29 height 13
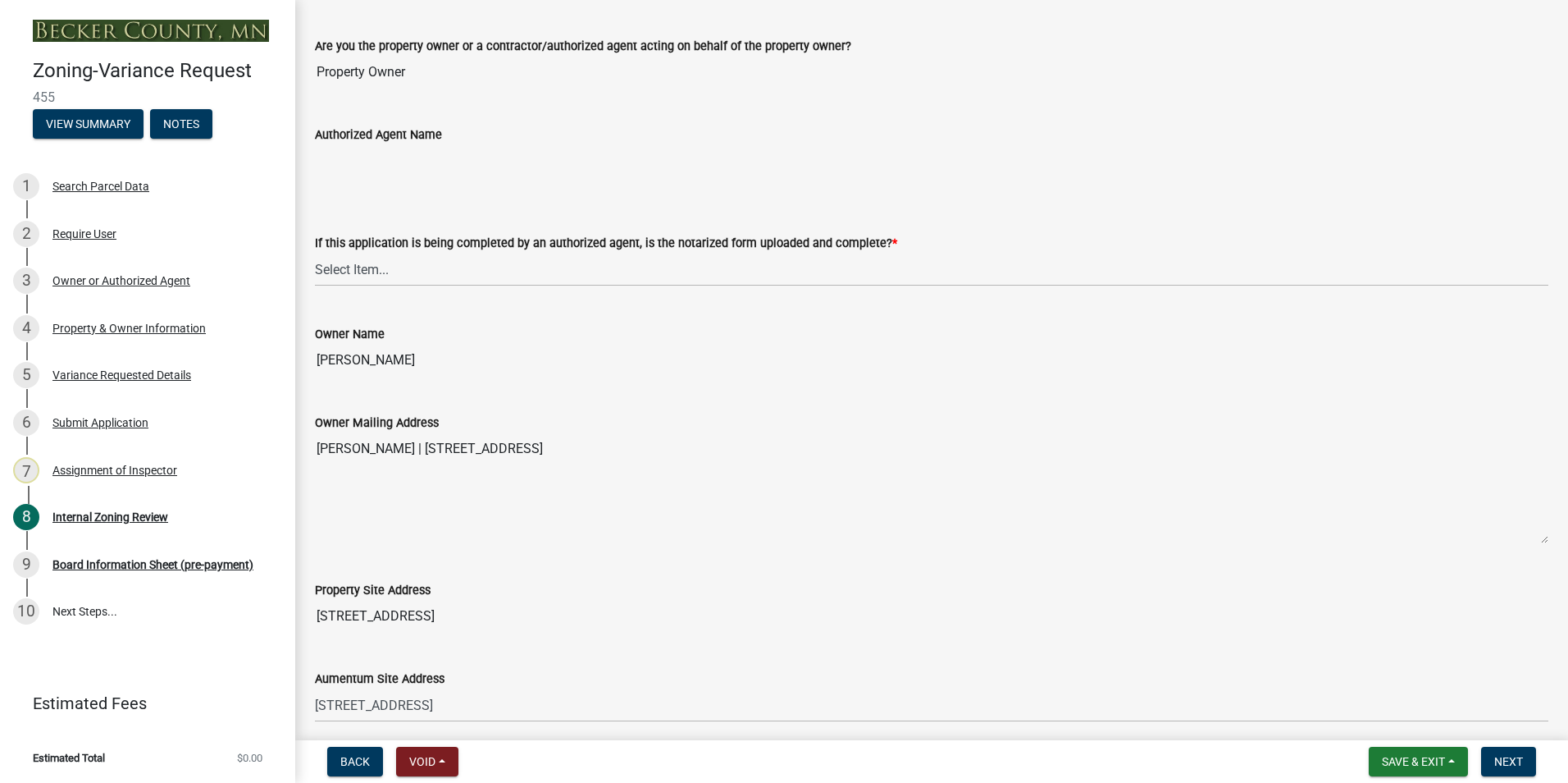
scroll to position [328, 0]
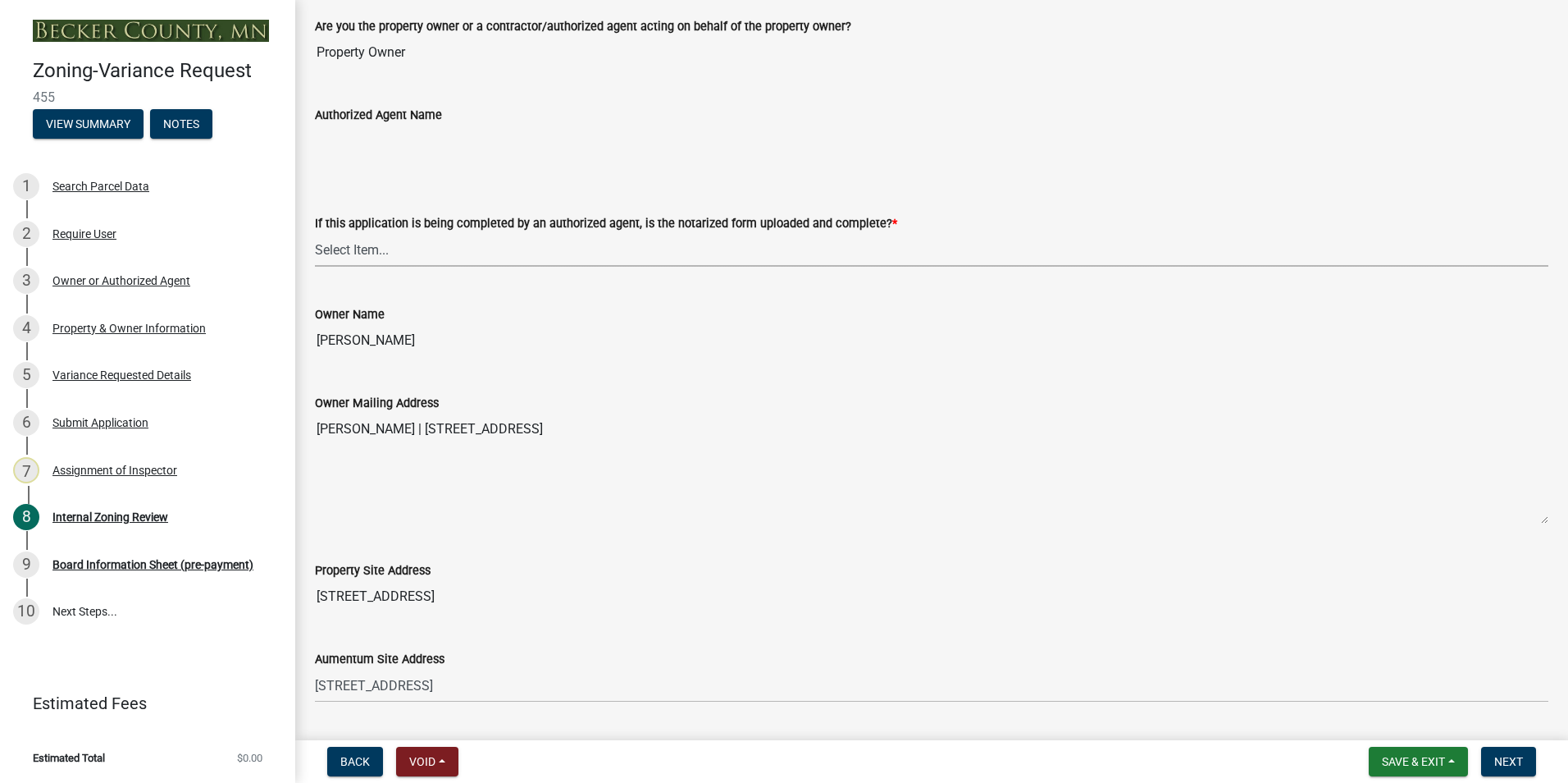
click at [346, 250] on select "Select Item... Yes No N/A" at bounding box center [931, 250] width 1233 height 34
click at [315, 233] on select "Select Item... Yes No N/A" at bounding box center [931, 250] width 1233 height 34
select select "b64156d9-fa44-4416-bc38-d757b052a9cf"
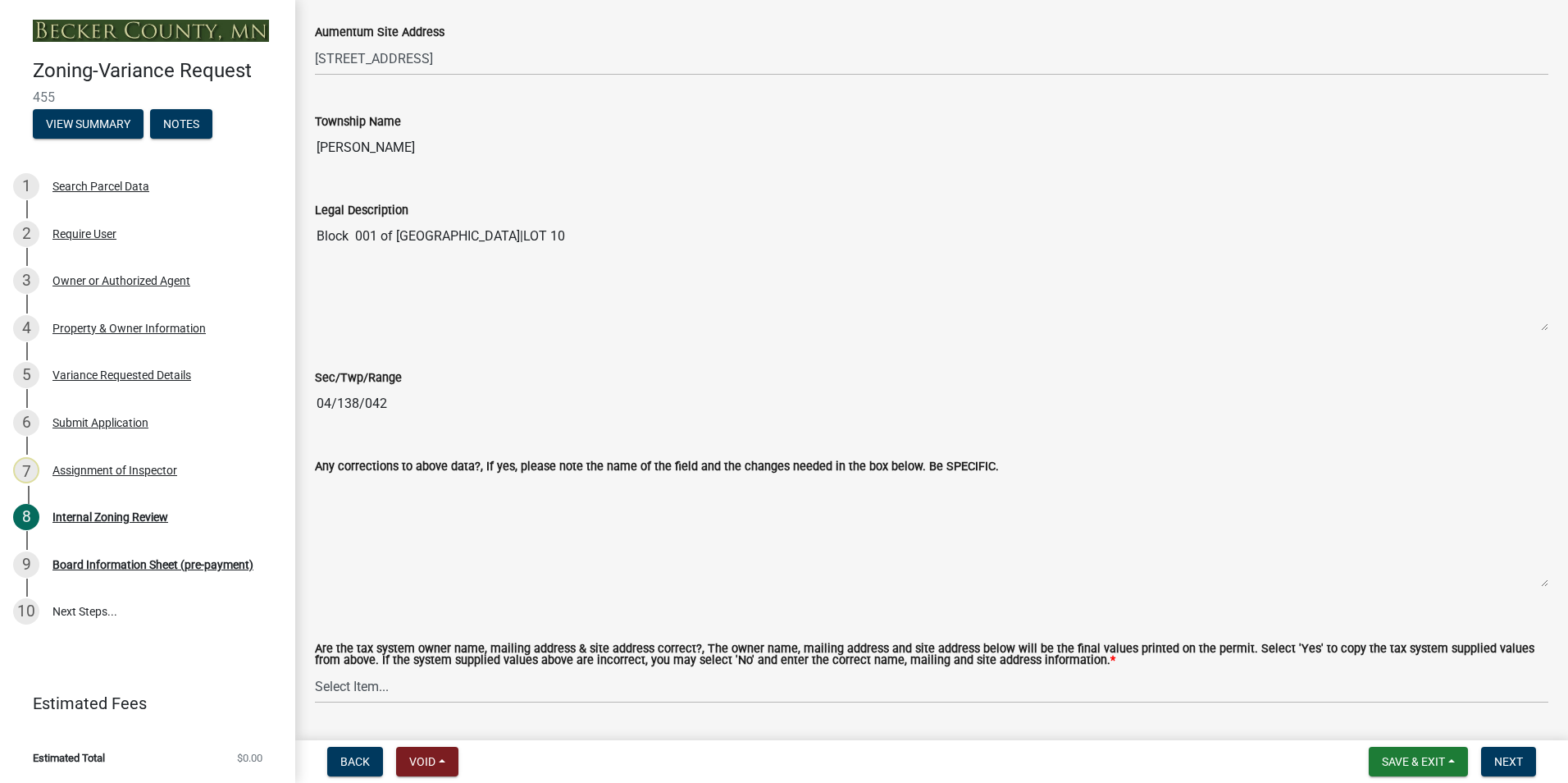
scroll to position [1067, 0]
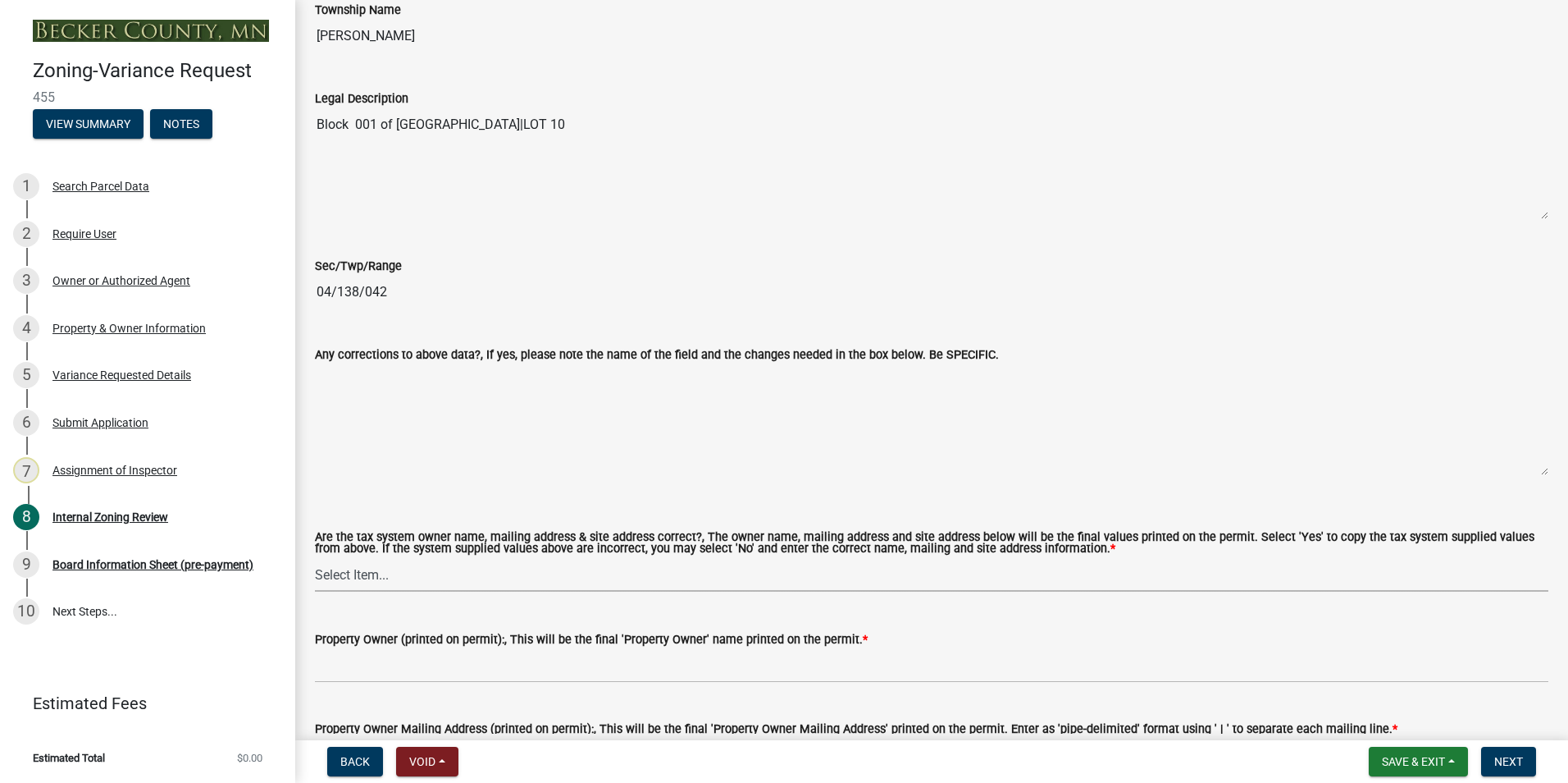
click at [343, 569] on select "Select Item... Yes No" at bounding box center [931, 575] width 1233 height 34
click at [315, 559] on select "Select Item... Yes No" at bounding box center [931, 575] width 1233 height 34
select select "5f5e855c-21f5-42f8-adf6-1036bf7d34a2"
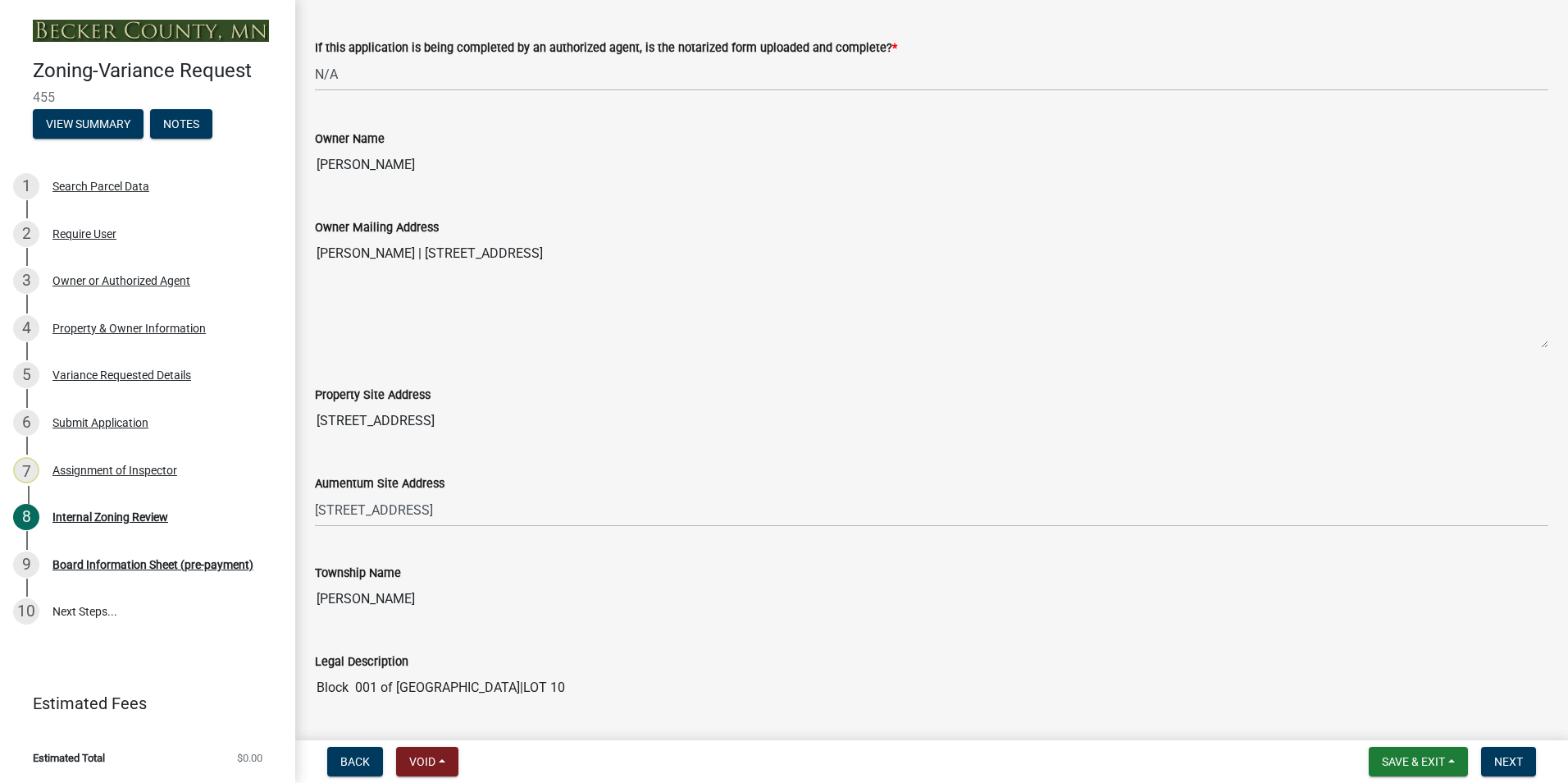
scroll to position [492, 0]
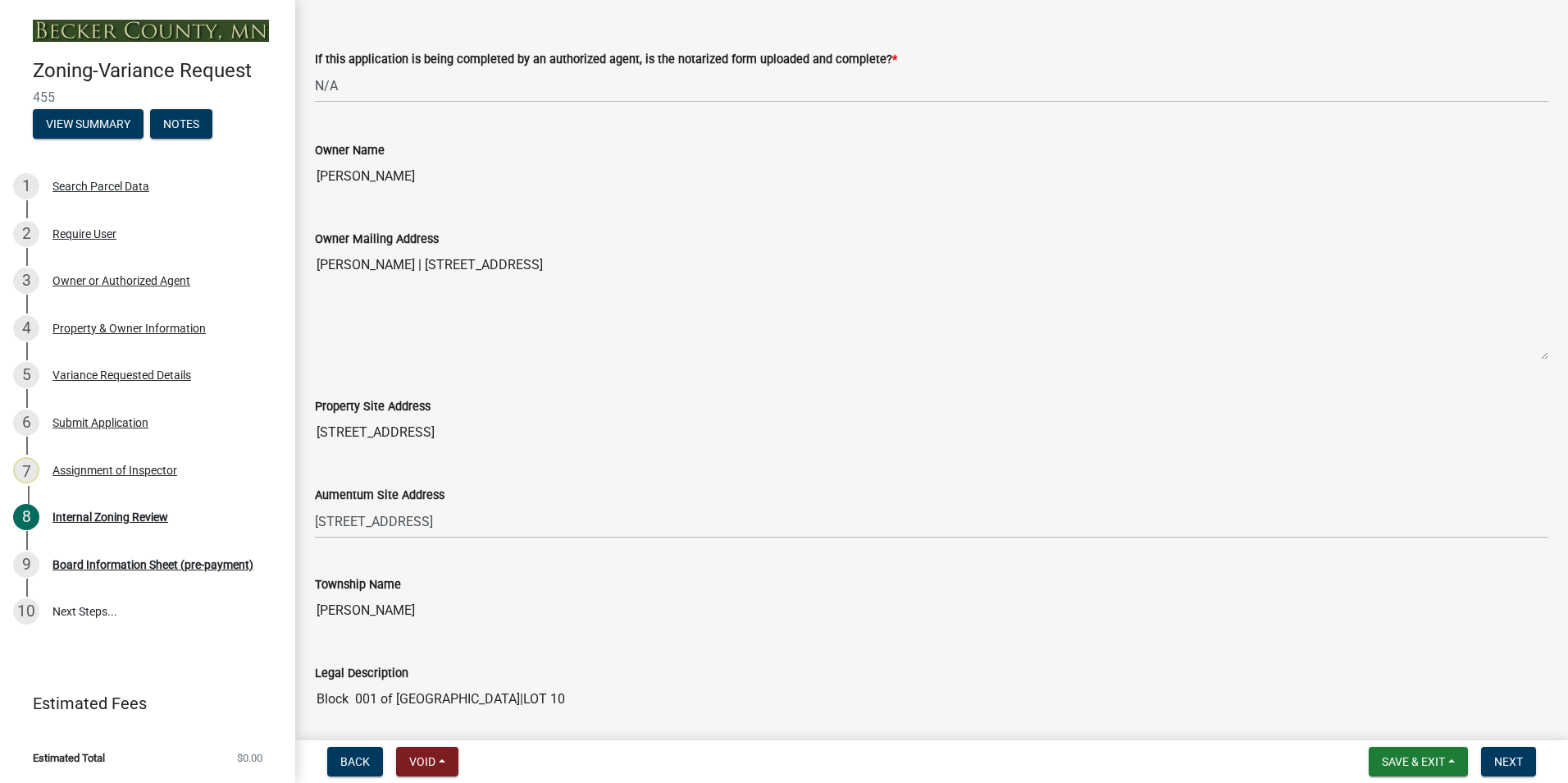
drag, startPoint x: 430, startPoint y: 171, endPoint x: 318, endPoint y: 172, distance: 112.0
click at [318, 172] on input "DAVID SALISBURY" at bounding box center [931, 176] width 1233 height 33
drag, startPoint x: 318, startPoint y: 172, endPoint x: 358, endPoint y: 177, distance: 40.3
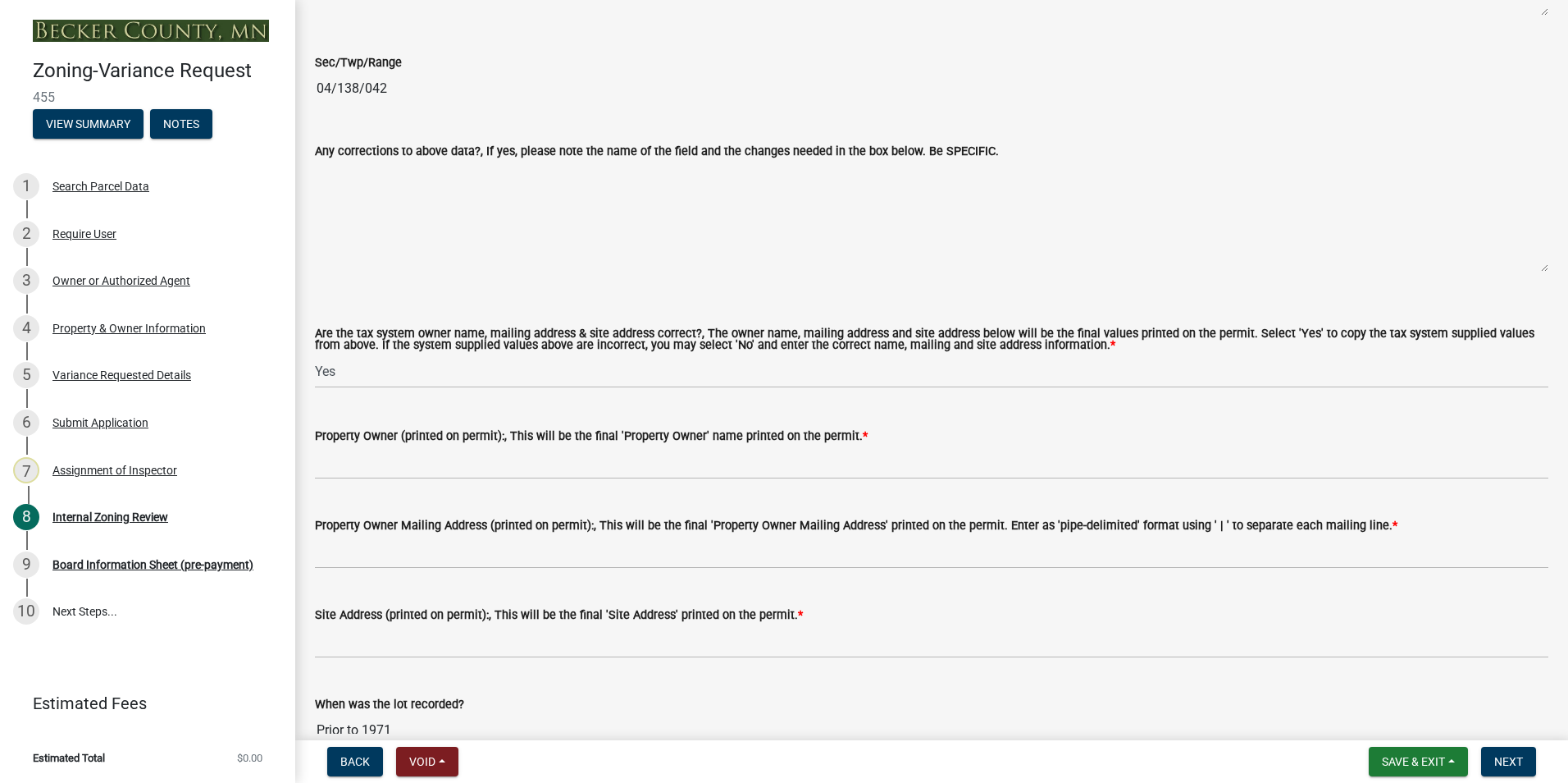
scroll to position [1313, 0]
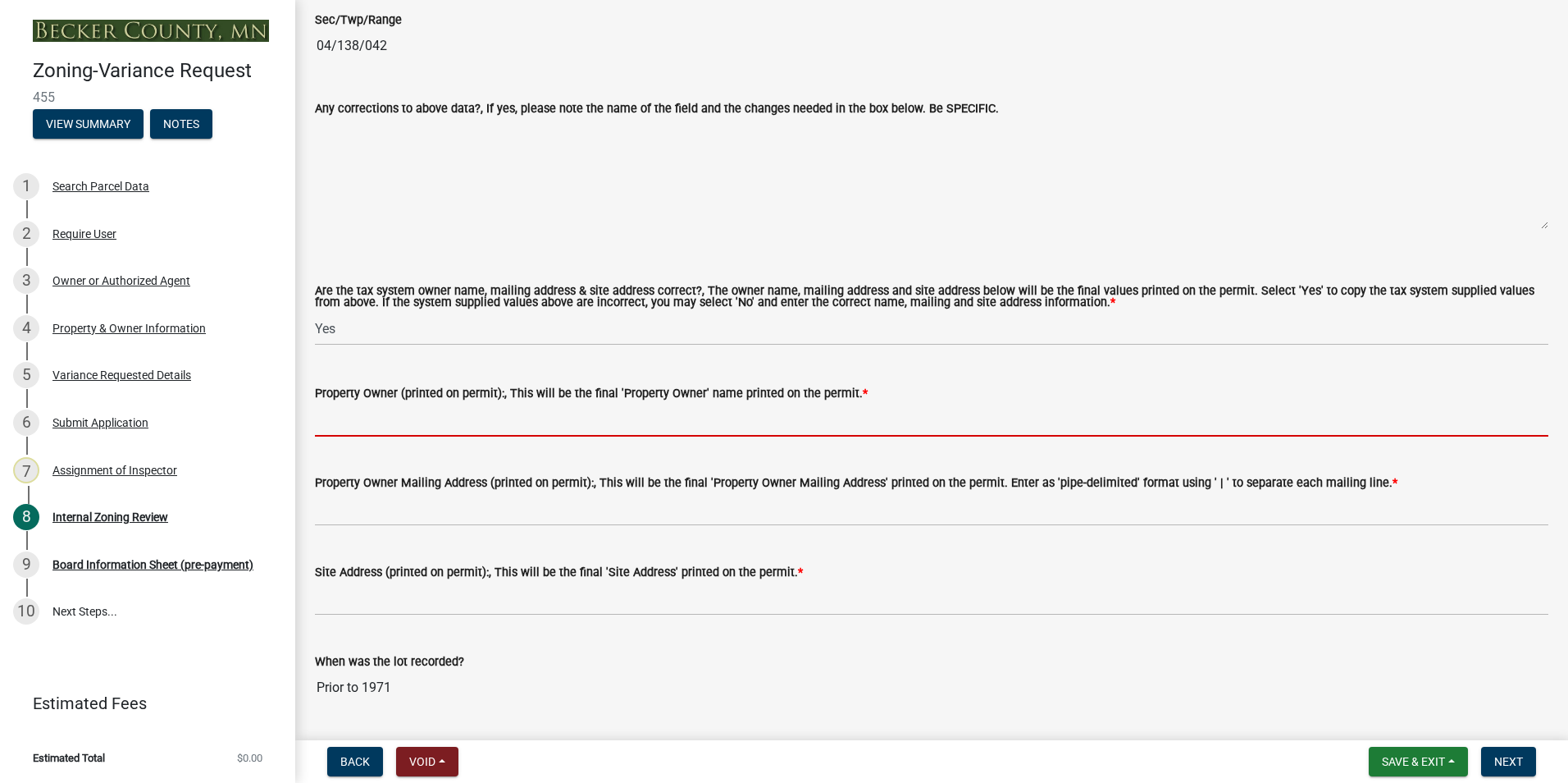
paste input "DAVID SALISBURY"
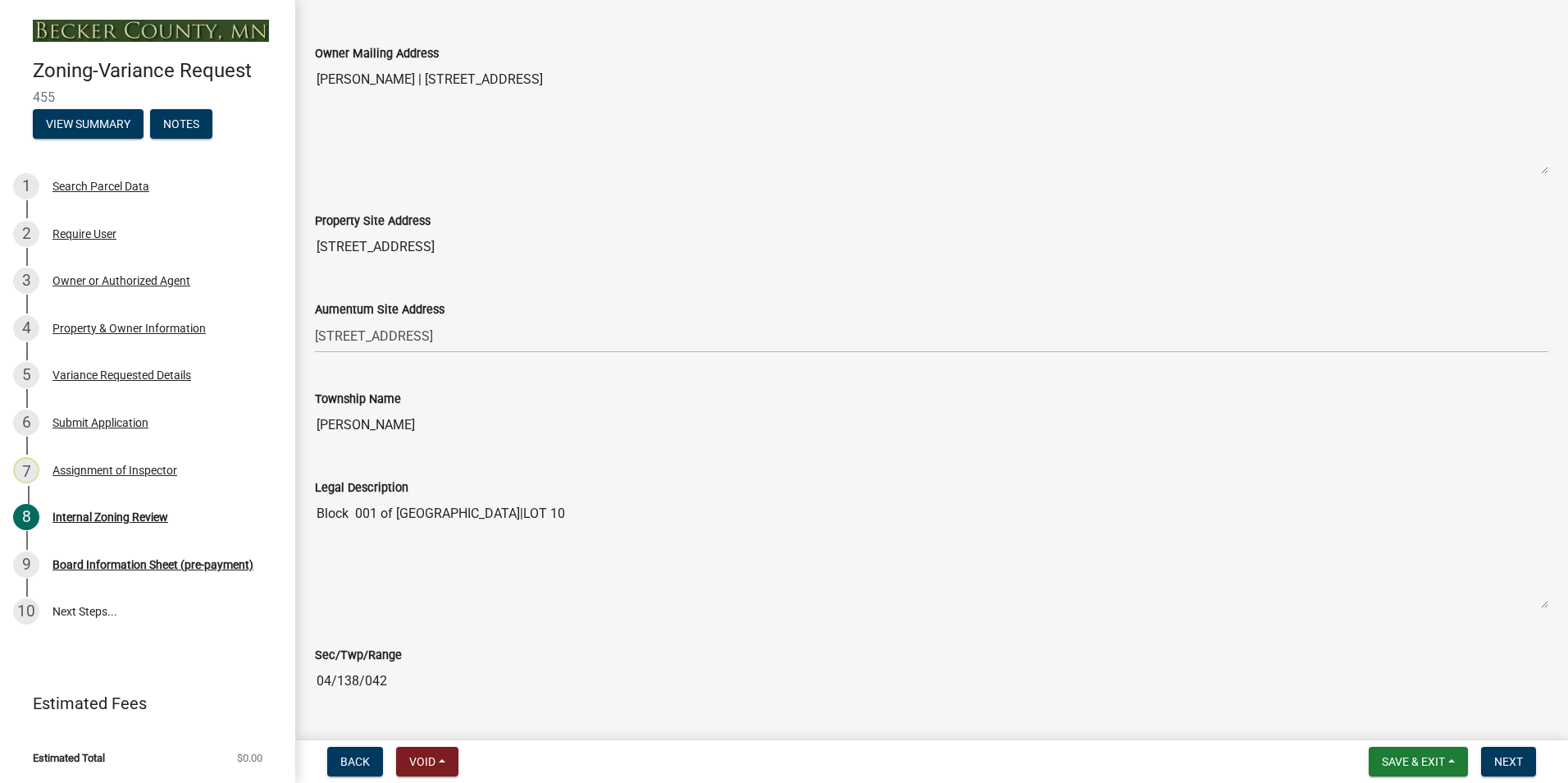
scroll to position [657, 0]
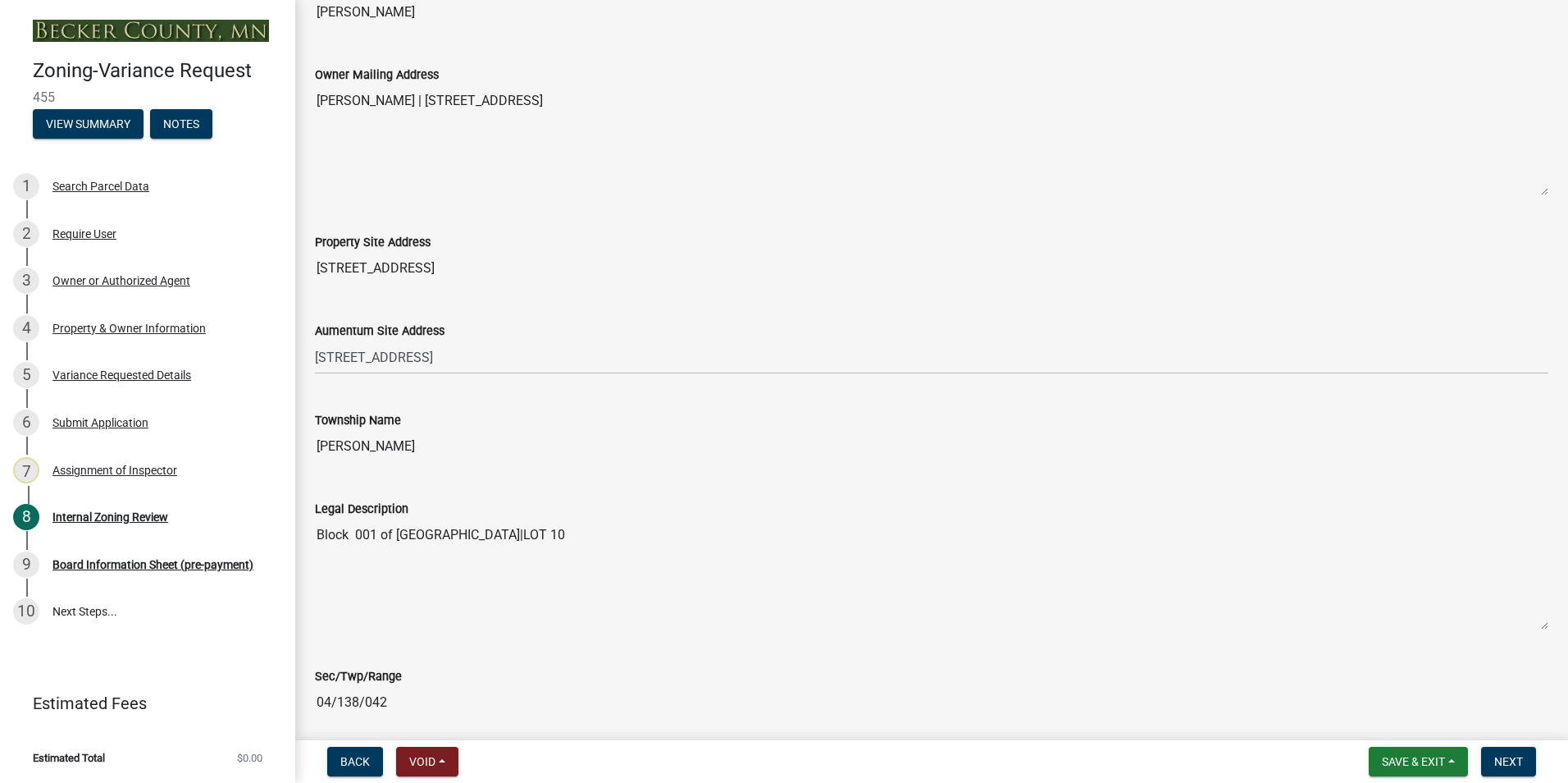
type input "DAVID SALISBURY"
drag, startPoint x: 720, startPoint y: 99, endPoint x: 435, endPoint y: 109, distance: 285.2
click at [435, 109] on textarea "DAVID SALISBURY | 15601 MAPLE RIDGE RD | AUDUBON MN 56511" at bounding box center [931, 140] width 1233 height 112
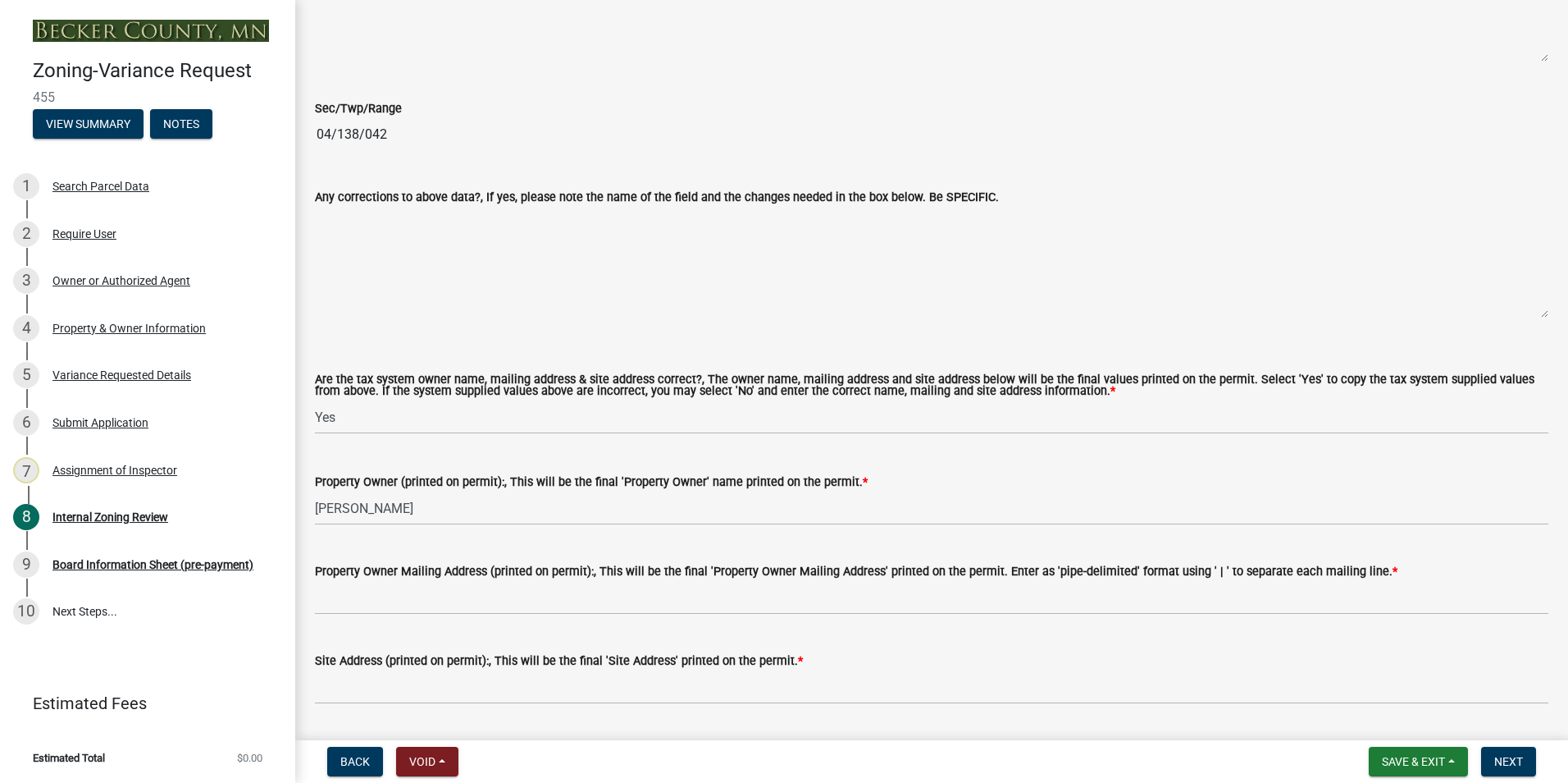
scroll to position [1231, 0]
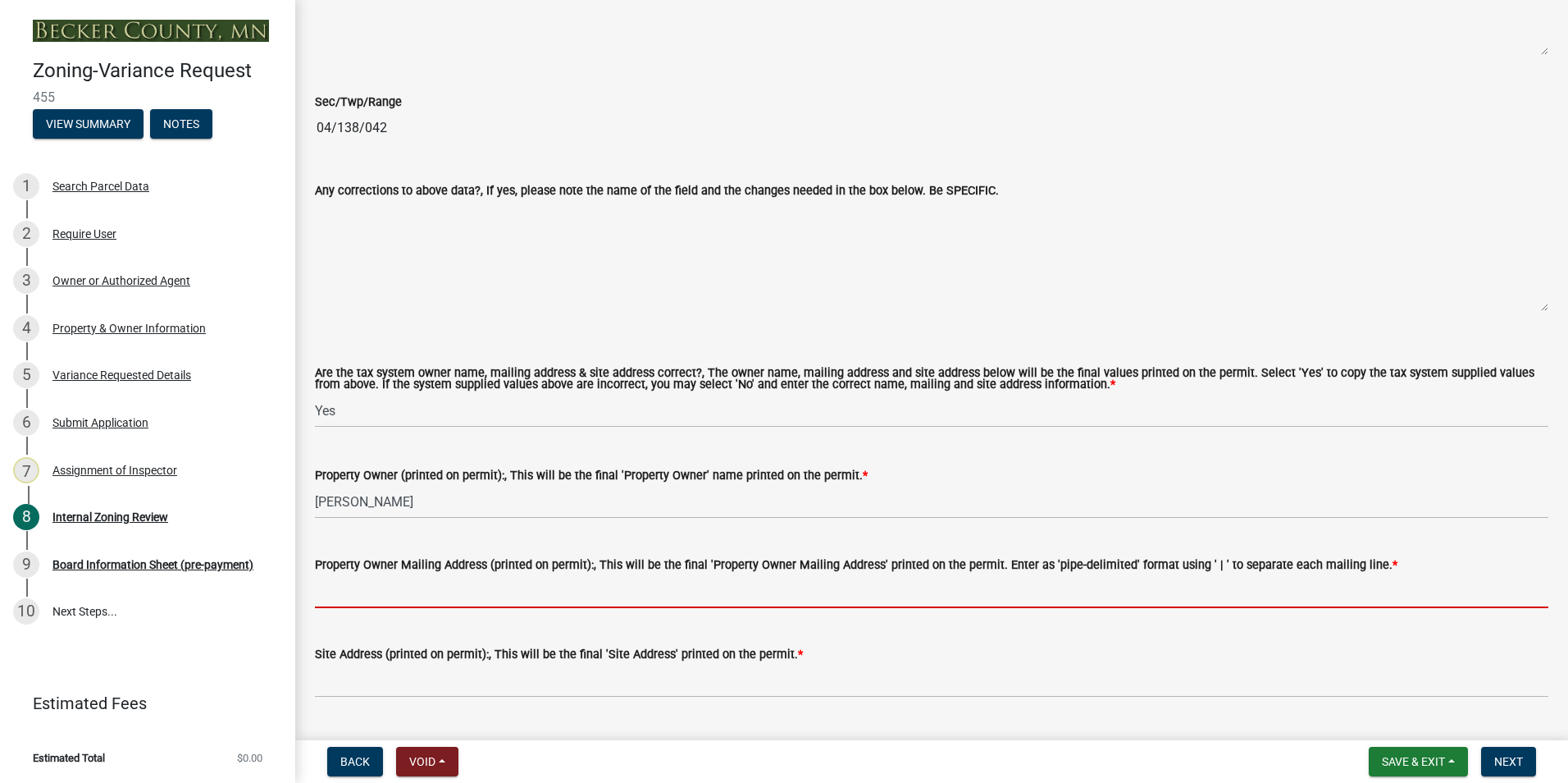
paste input "15601 MAPLE RIDGE RD | AUDUBON MN 56511"
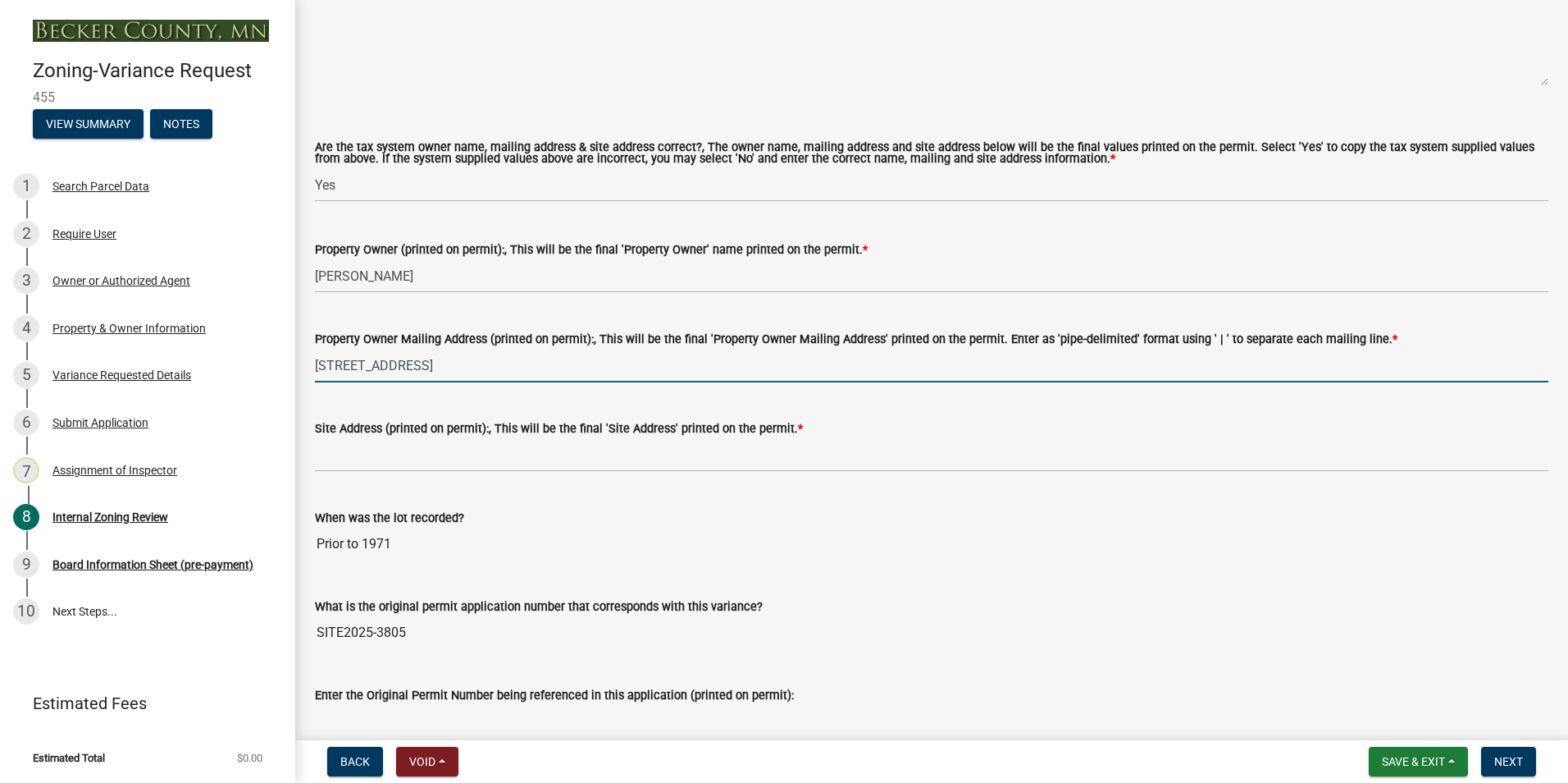
scroll to position [1477, 0]
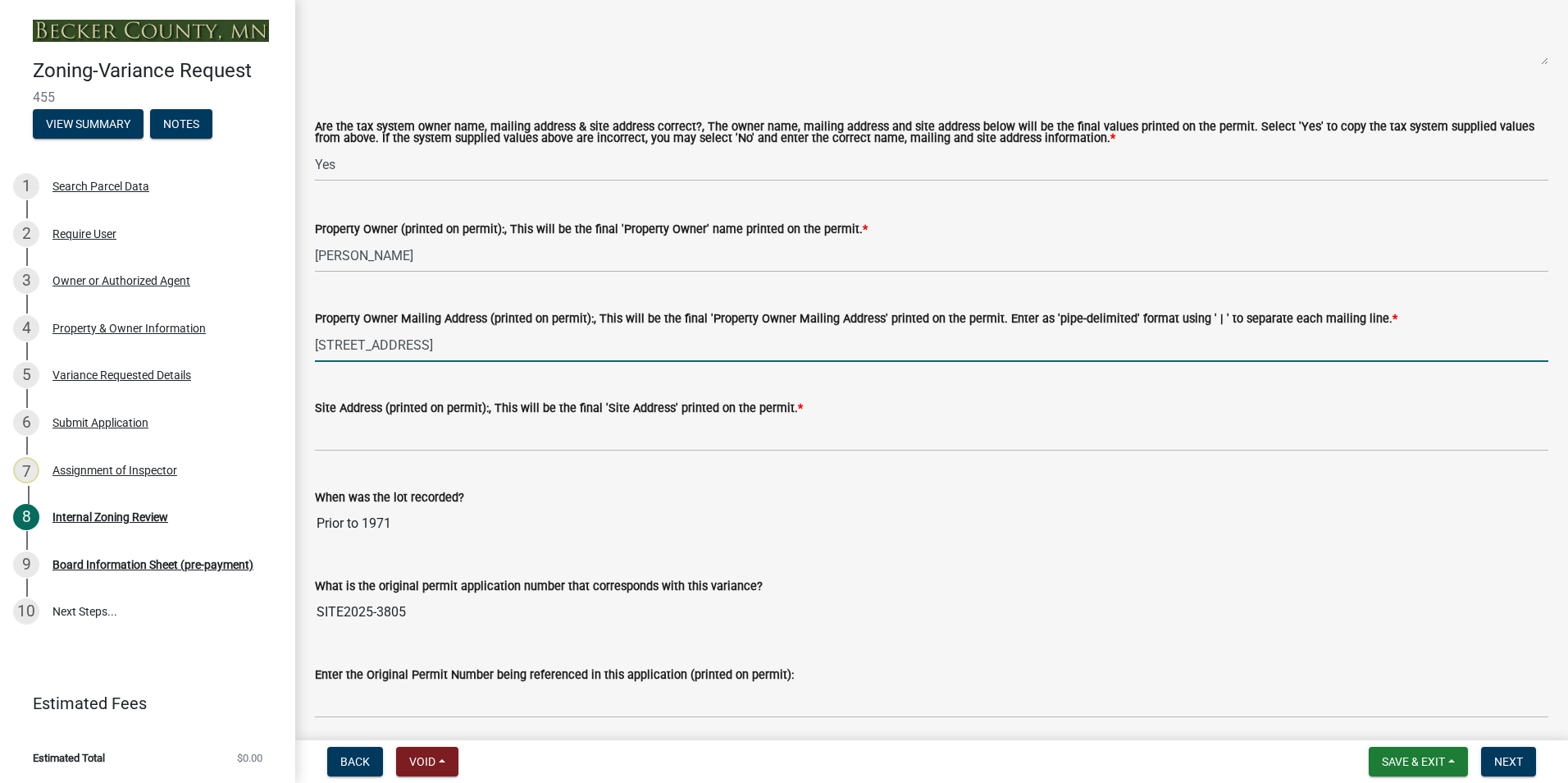
click at [468, 342] on input "15601 MAPLE RIDGE RD | AUDUBON MN 56511" at bounding box center [931, 345] width 1233 height 34
type input "15601 MAPLE RIDGE RD AUDUBON MN 56511"
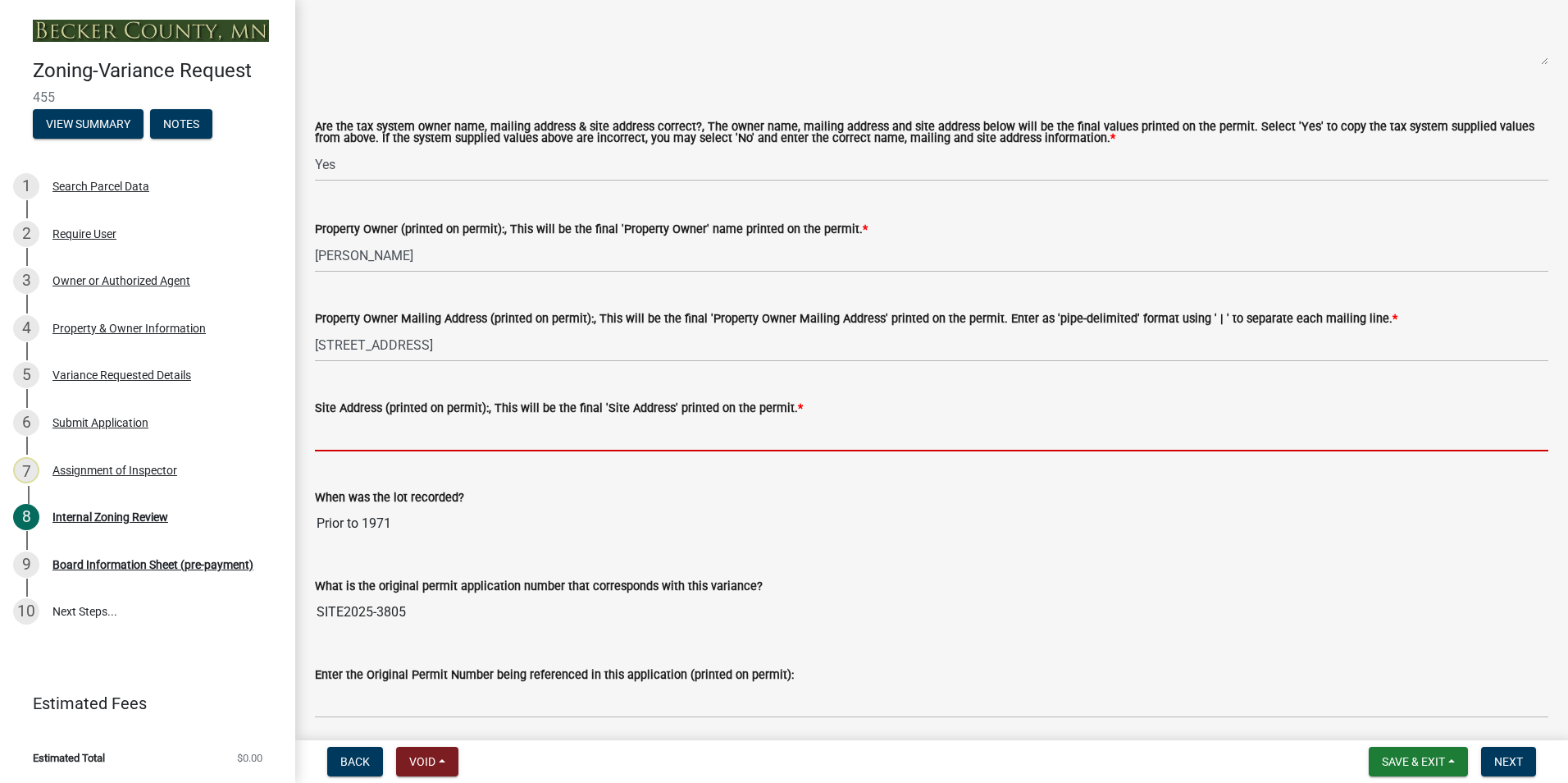
paste input "15601 MAPLE RIDGE RD | AUDUBON MN 56511"
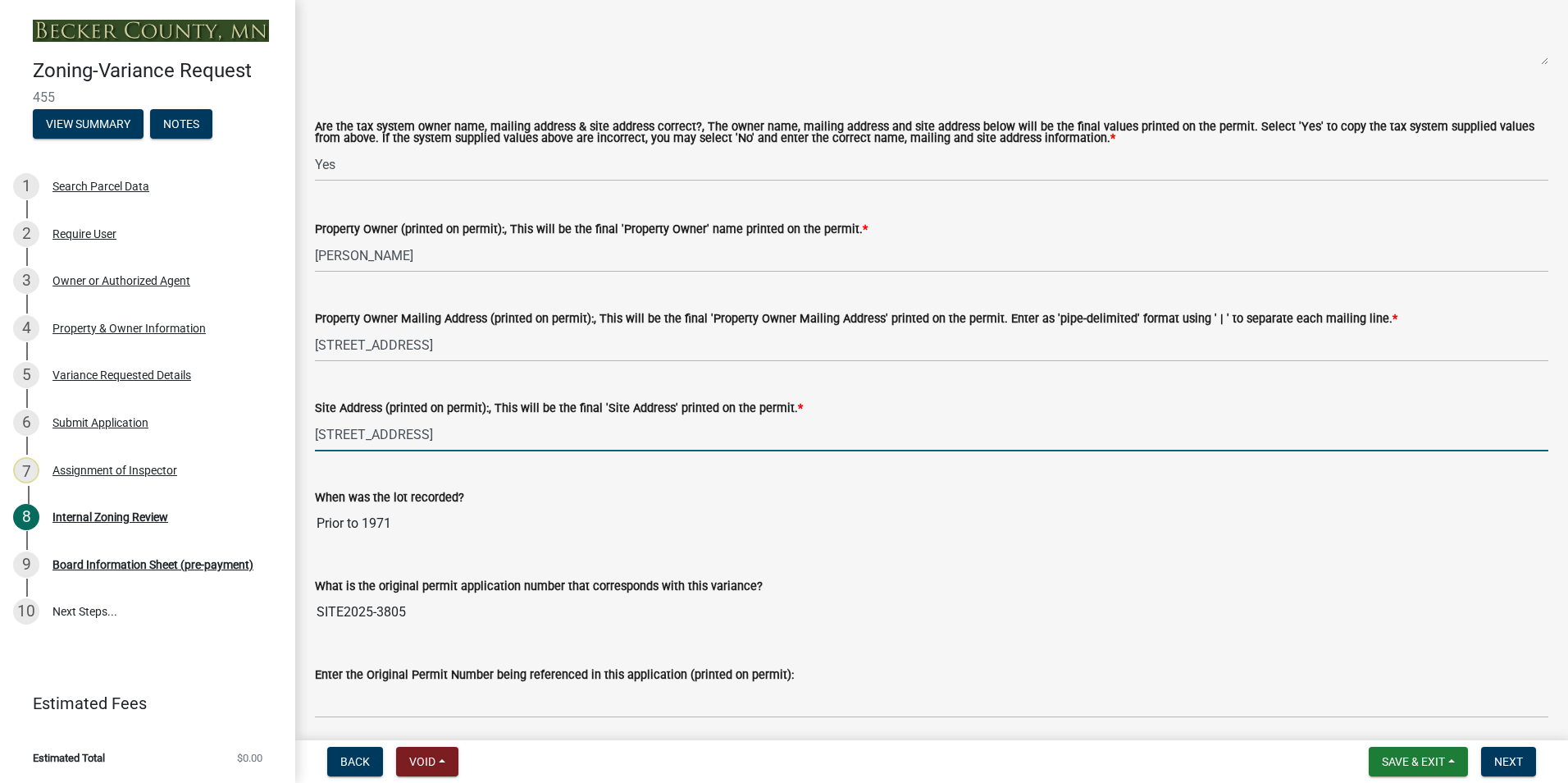
click at [469, 436] on input "15601 MAPLE RIDGE RD | AUDUBON MN 56511" at bounding box center [931, 435] width 1233 height 34
click at [464, 435] on input "15601 MAPLE RIDGE RD | AUDUBON MN 56511" at bounding box center [931, 435] width 1233 height 34
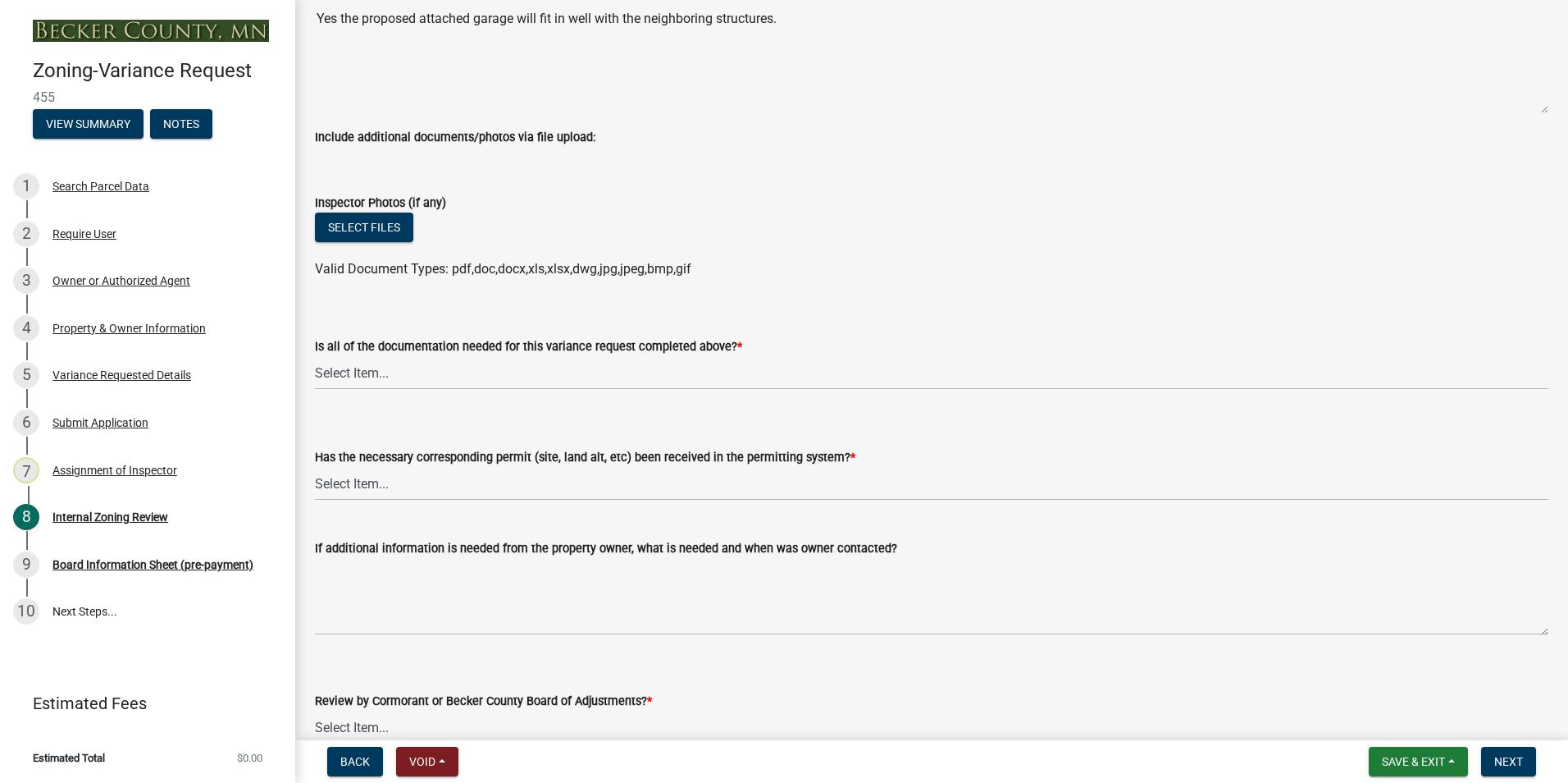
scroll to position [5417, 0]
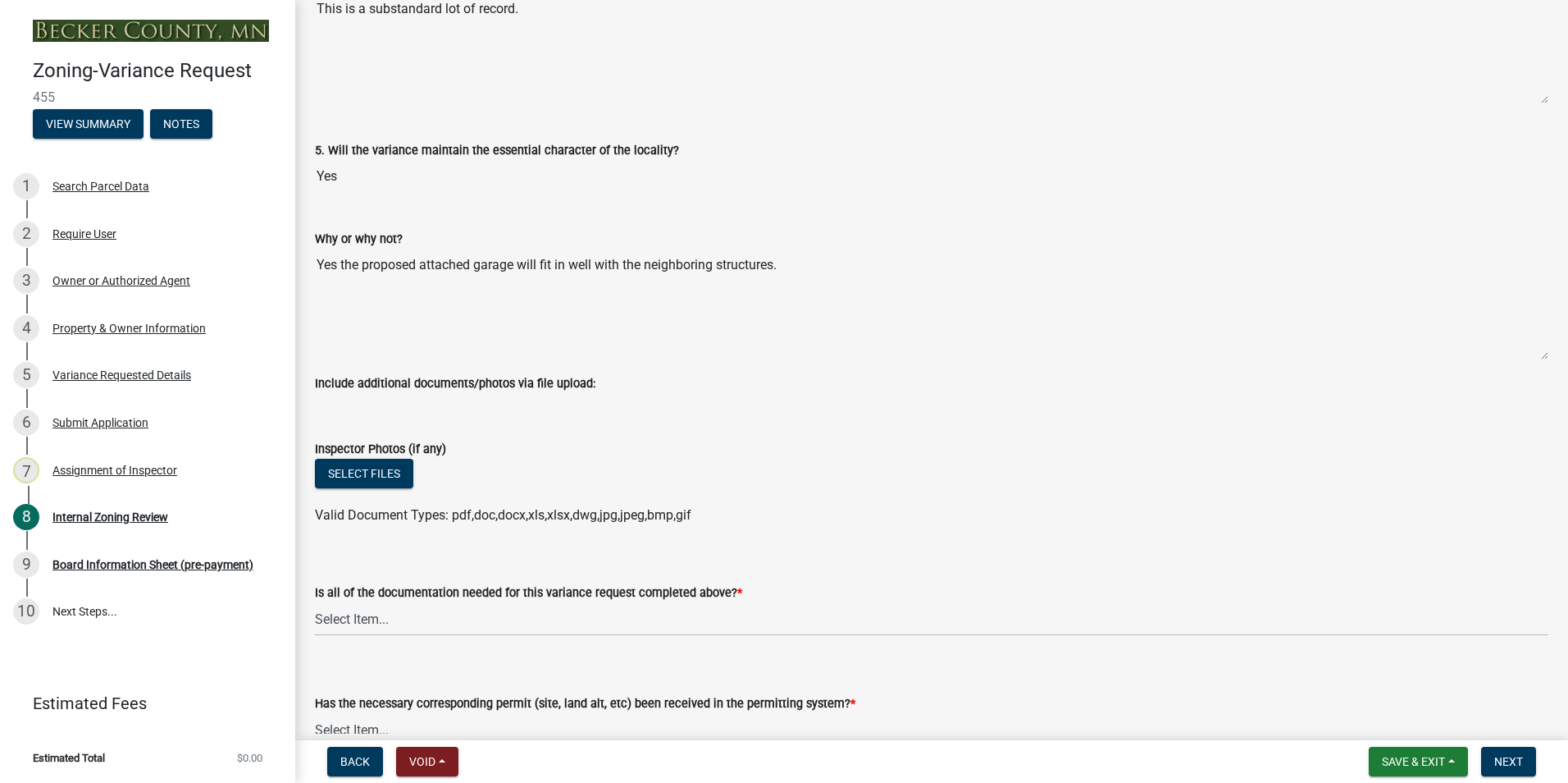
type input "15601 MAPLE RIDGE RD AUDUBON MN 56511"
click at [352, 627] on select "Select Item... Yes No" at bounding box center [931, 619] width 1233 height 34
click at [315, 603] on select "Select Item... Yes No" at bounding box center [931, 619] width 1233 height 34
select select "b8aebb6b-597c-43cf-abfc-7c5f20ed0157"
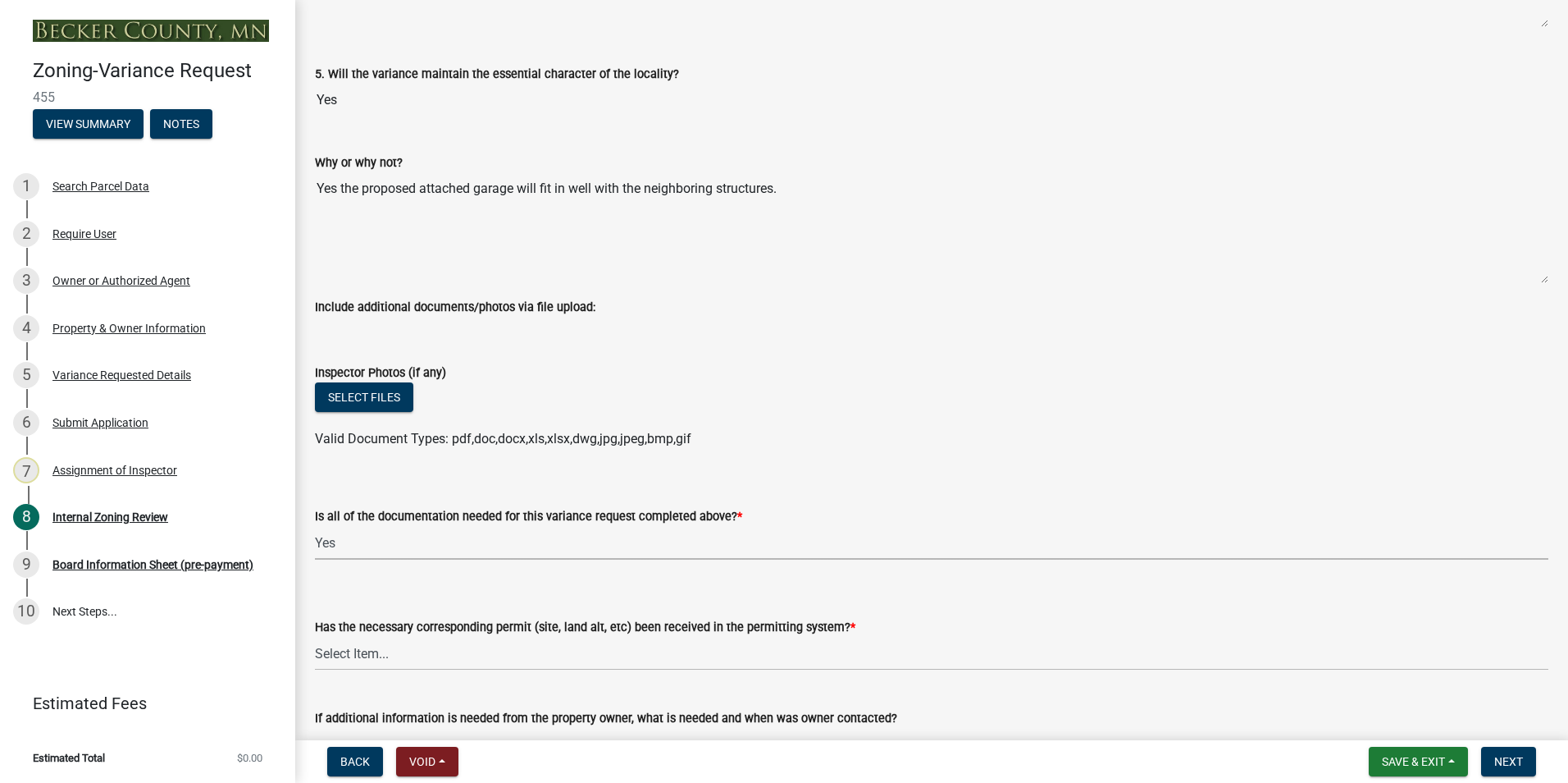
scroll to position [5663, 0]
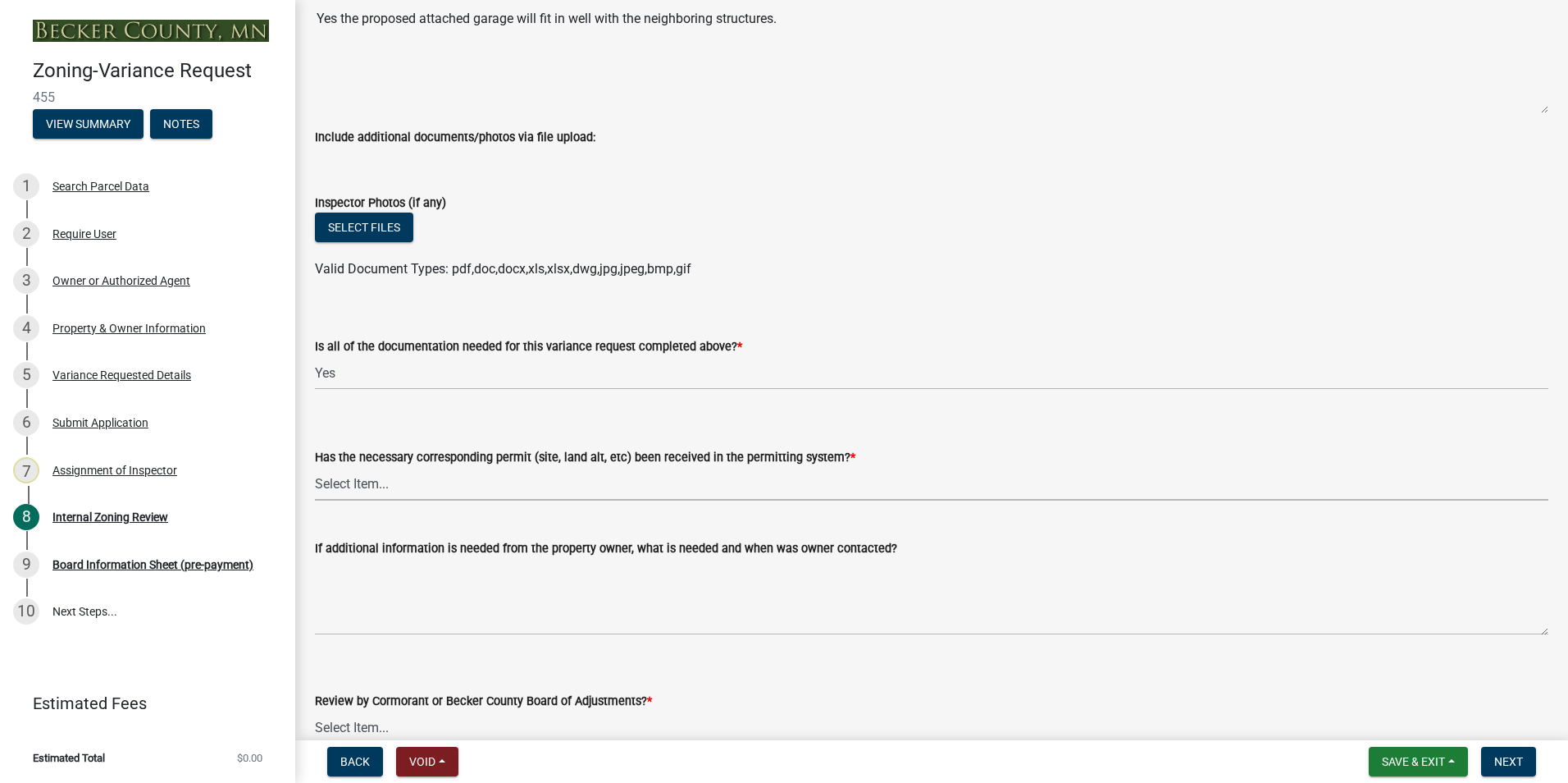
click at [356, 487] on select "Select Item... Yes No" at bounding box center [931, 484] width 1233 height 34
click at [315, 468] on select "Select Item... Yes No" at bounding box center [931, 484] width 1233 height 34
select select "72196157-b4c8-4cec-9ec1-b72dcd6934d7"
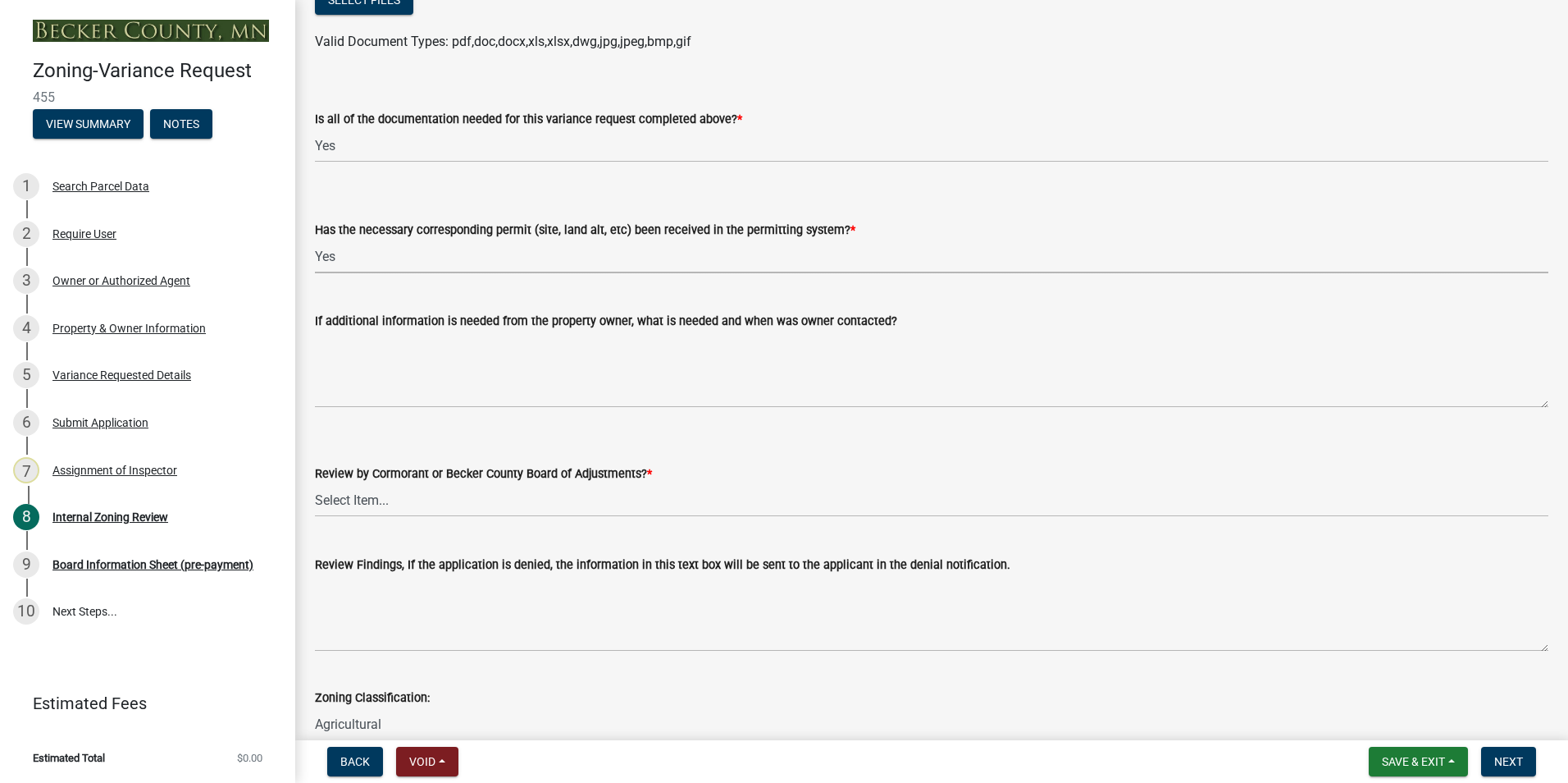
scroll to position [5909, 0]
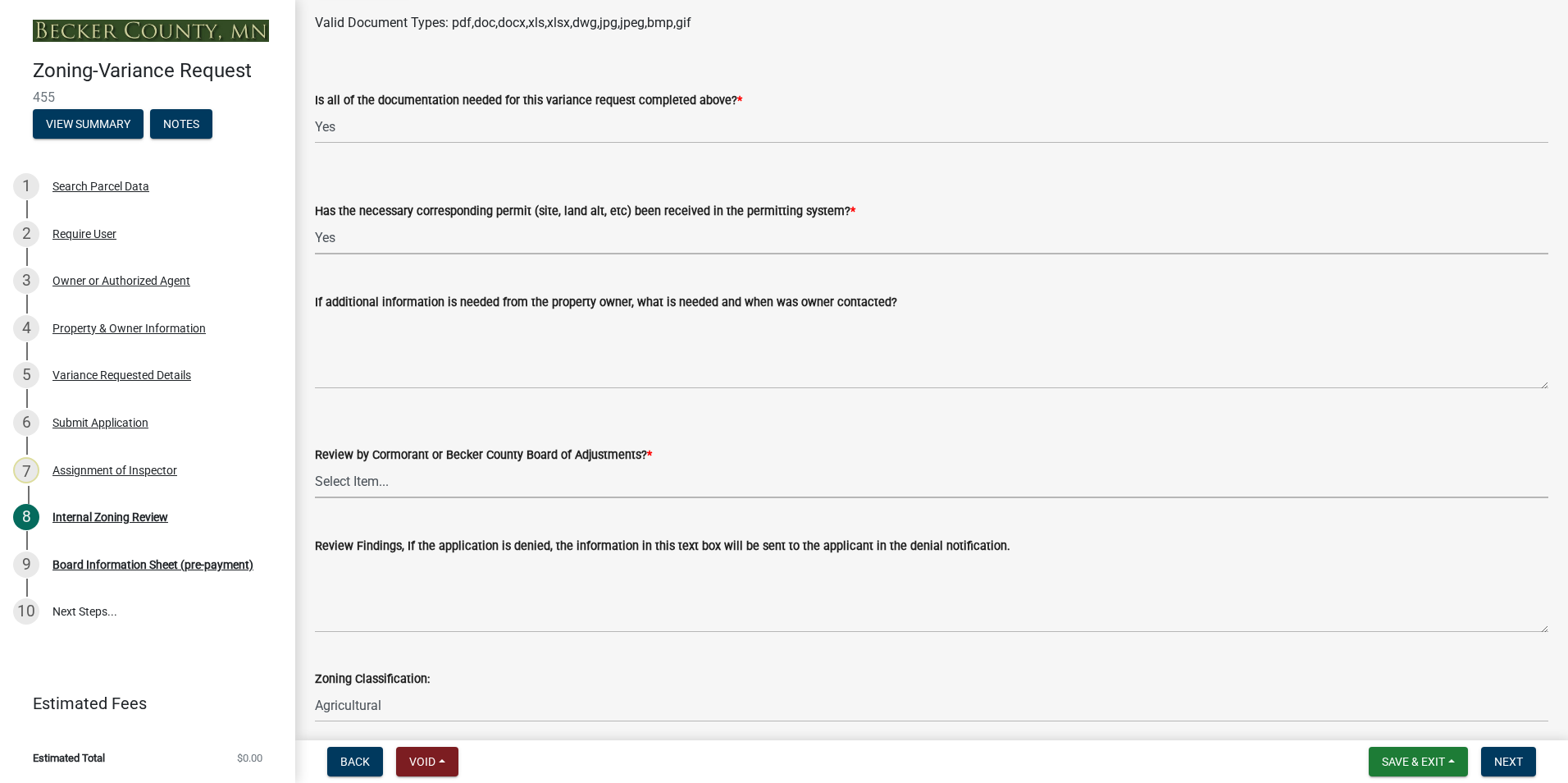
click at [352, 486] on select "Select Item... Becker County Board of Adjustments Cormorant Board of Adjustments" at bounding box center [931, 481] width 1233 height 34
click at [315, 465] on select "Select Item... Becker County Board of Adjustments Cormorant Board of Adjustments" at bounding box center [931, 481] width 1233 height 34
select select "2f26a2b3-76d0-4d49-8911-af712b8c1733"
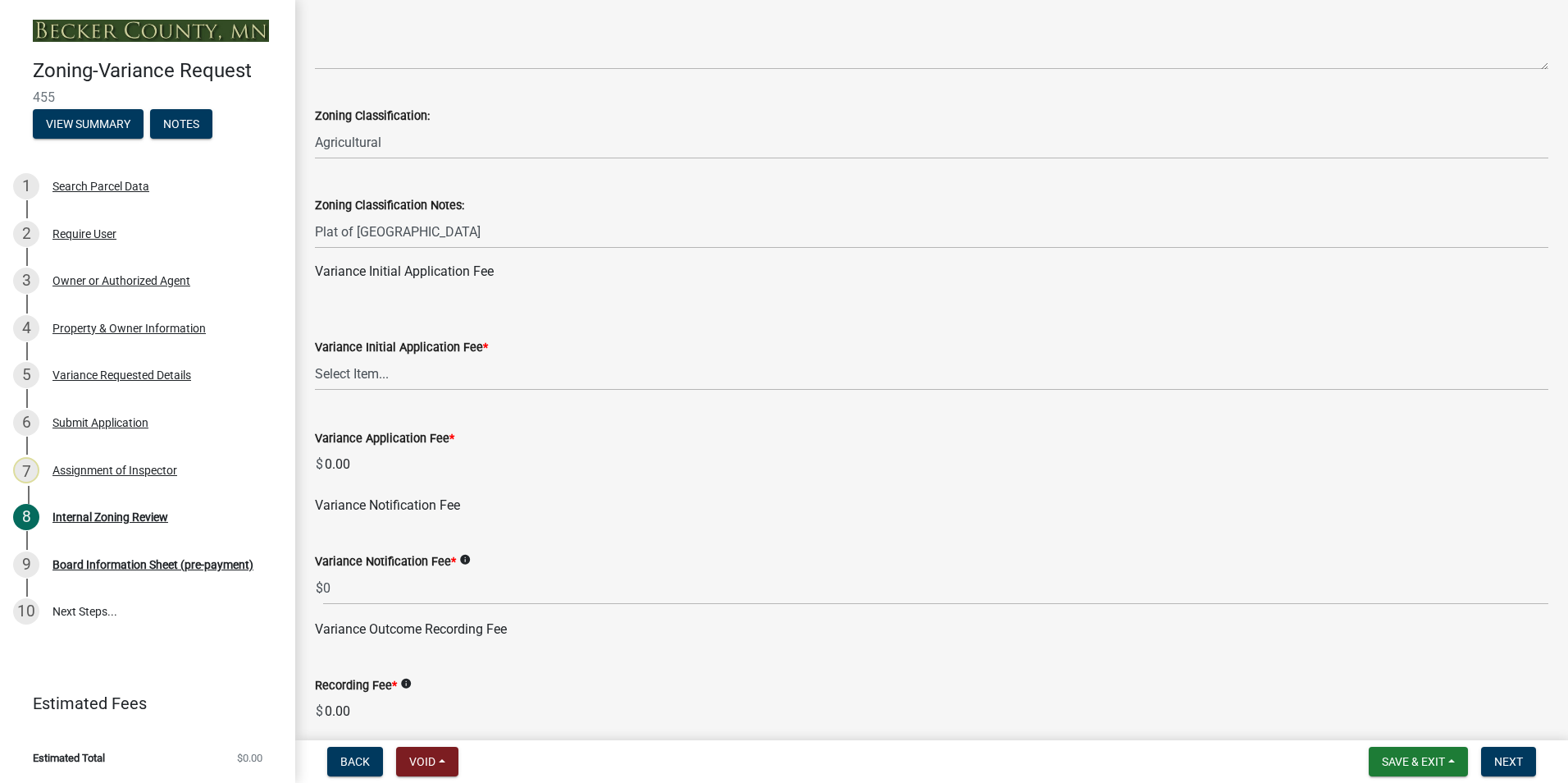
scroll to position [6483, 0]
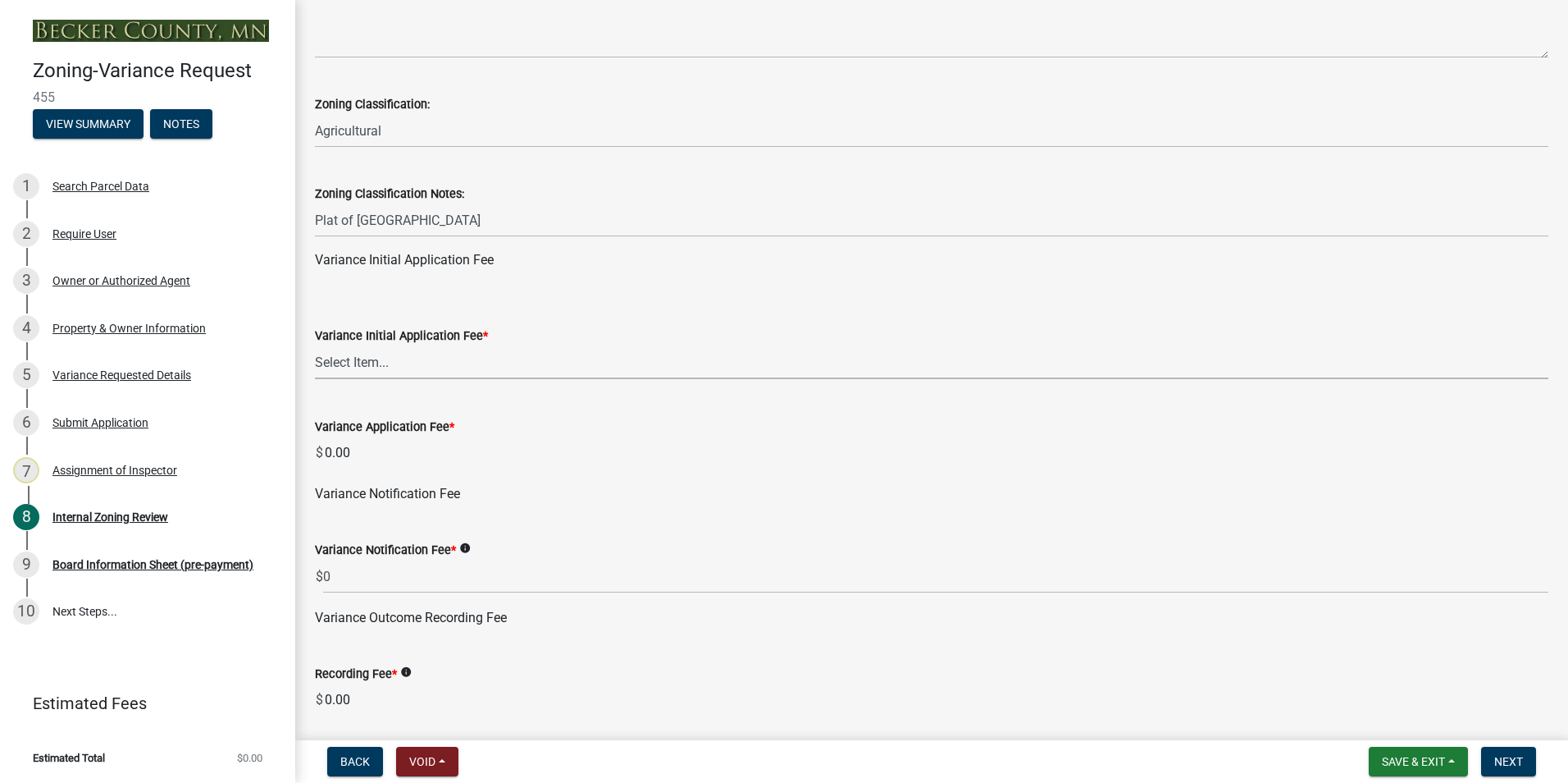
click at [343, 362] on select "Select Item... Agricultural or Residential: $200 Commercial or Industrial: $300" at bounding box center [931, 362] width 1233 height 34
click at [315, 346] on select "Select Item... Agricultural or Residential: $200 Commercial or Industrial: $300" at bounding box center [931, 362] width 1233 height 34
select select "901a76ad-31ef-422f-92de-172bc495cbc8"
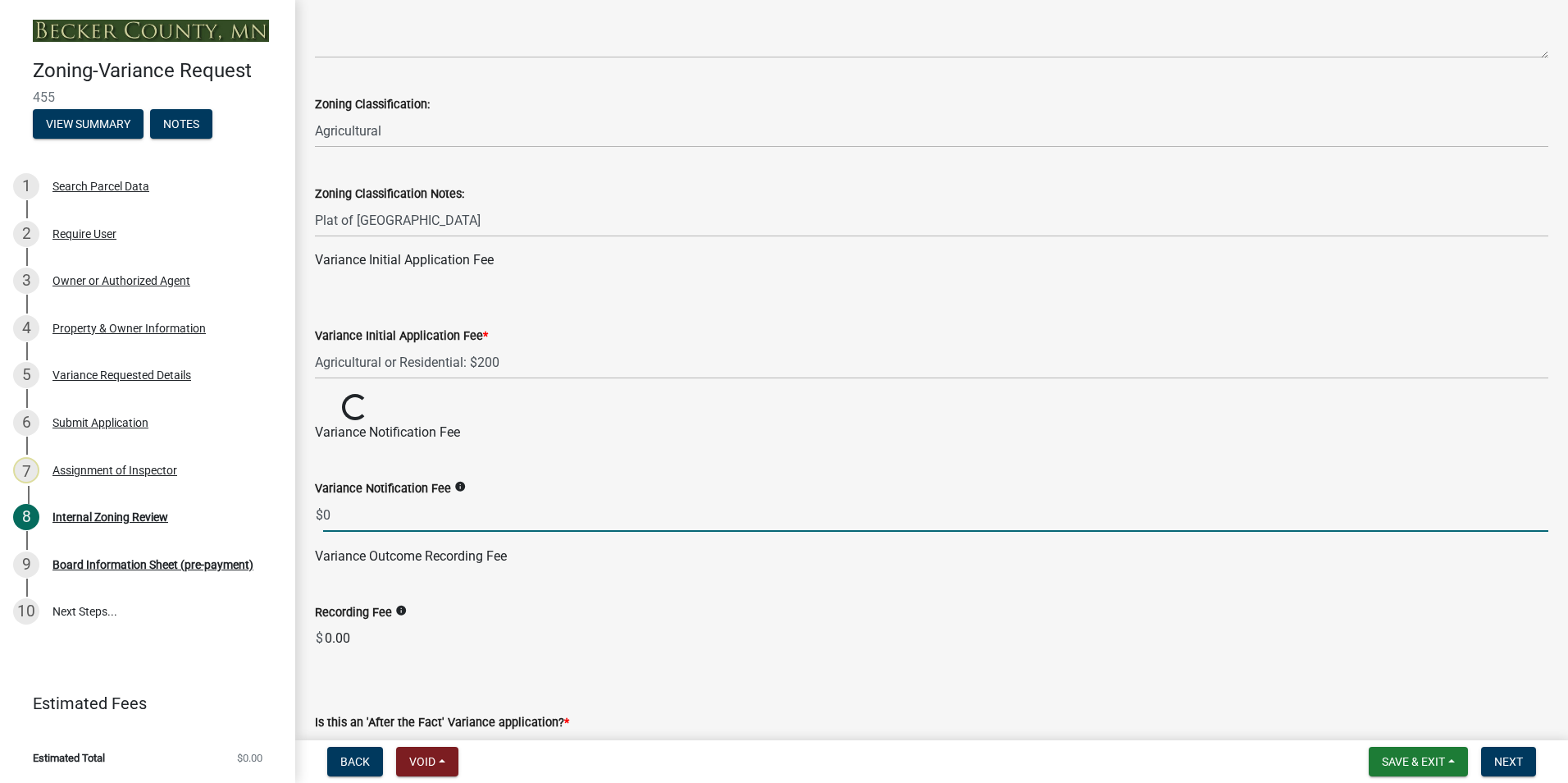
click at [345, 509] on input "0" at bounding box center [936, 515] width 1225 height 34
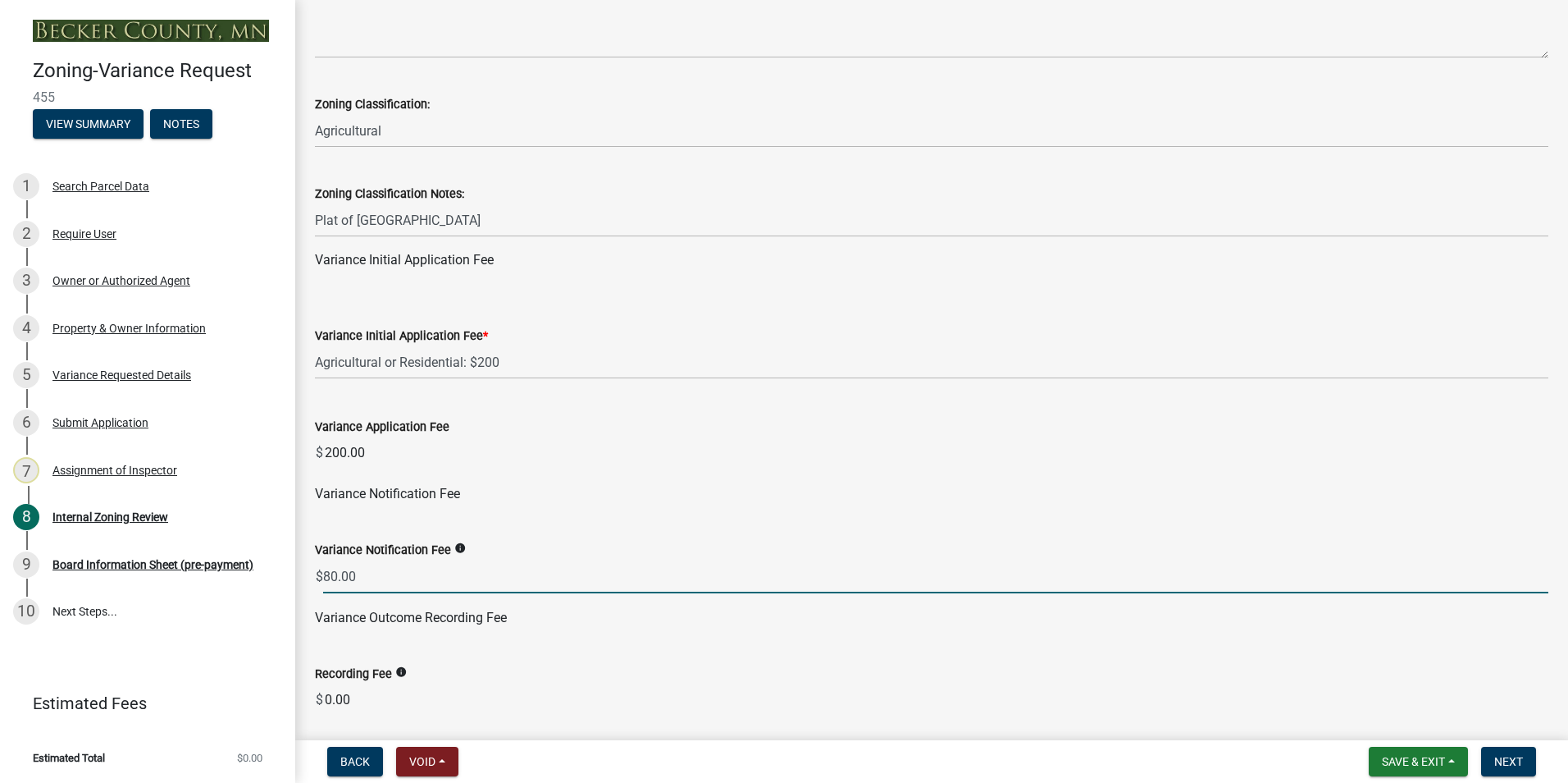
type input "80.00"
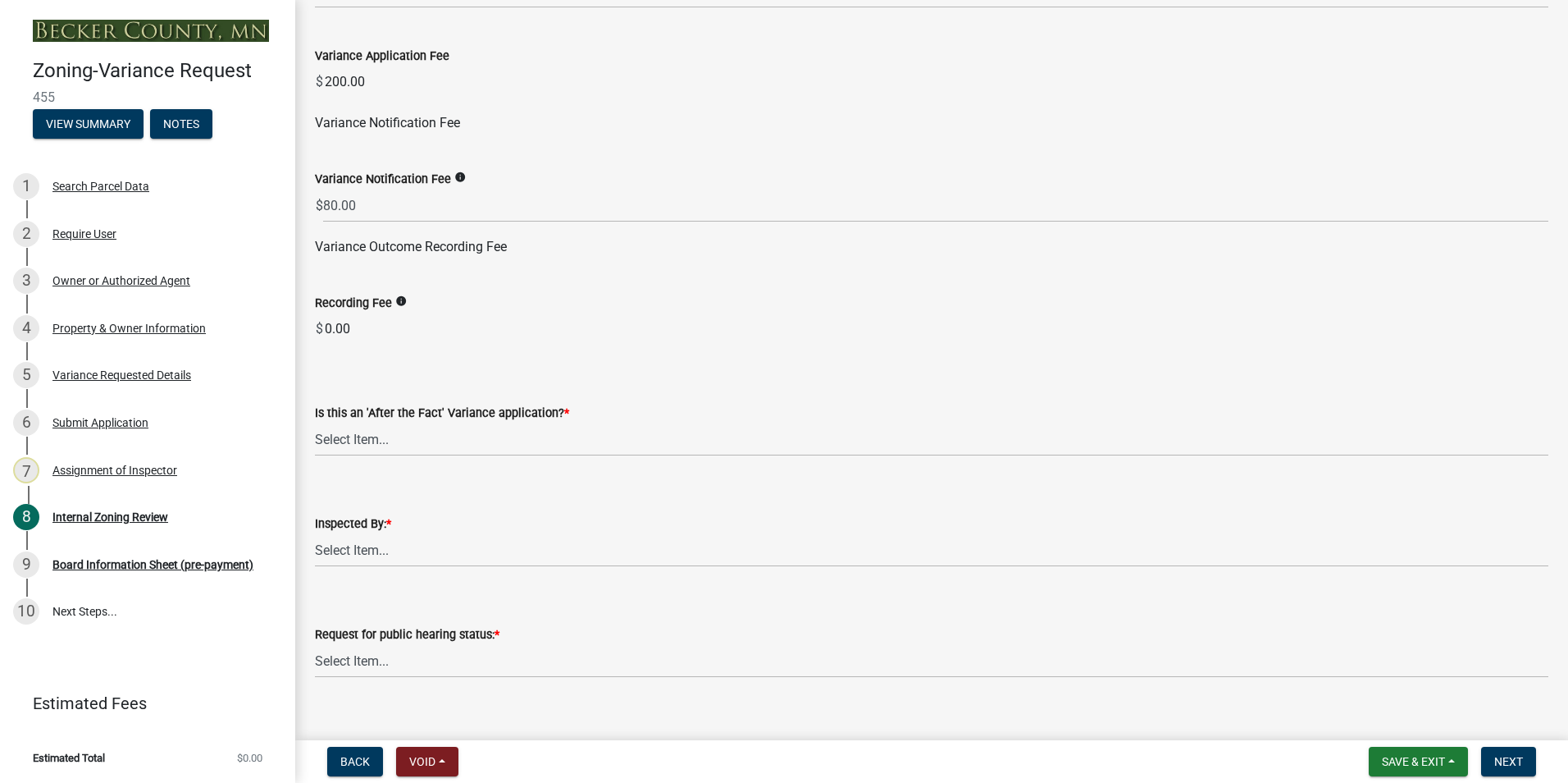
scroll to position [6878, 0]
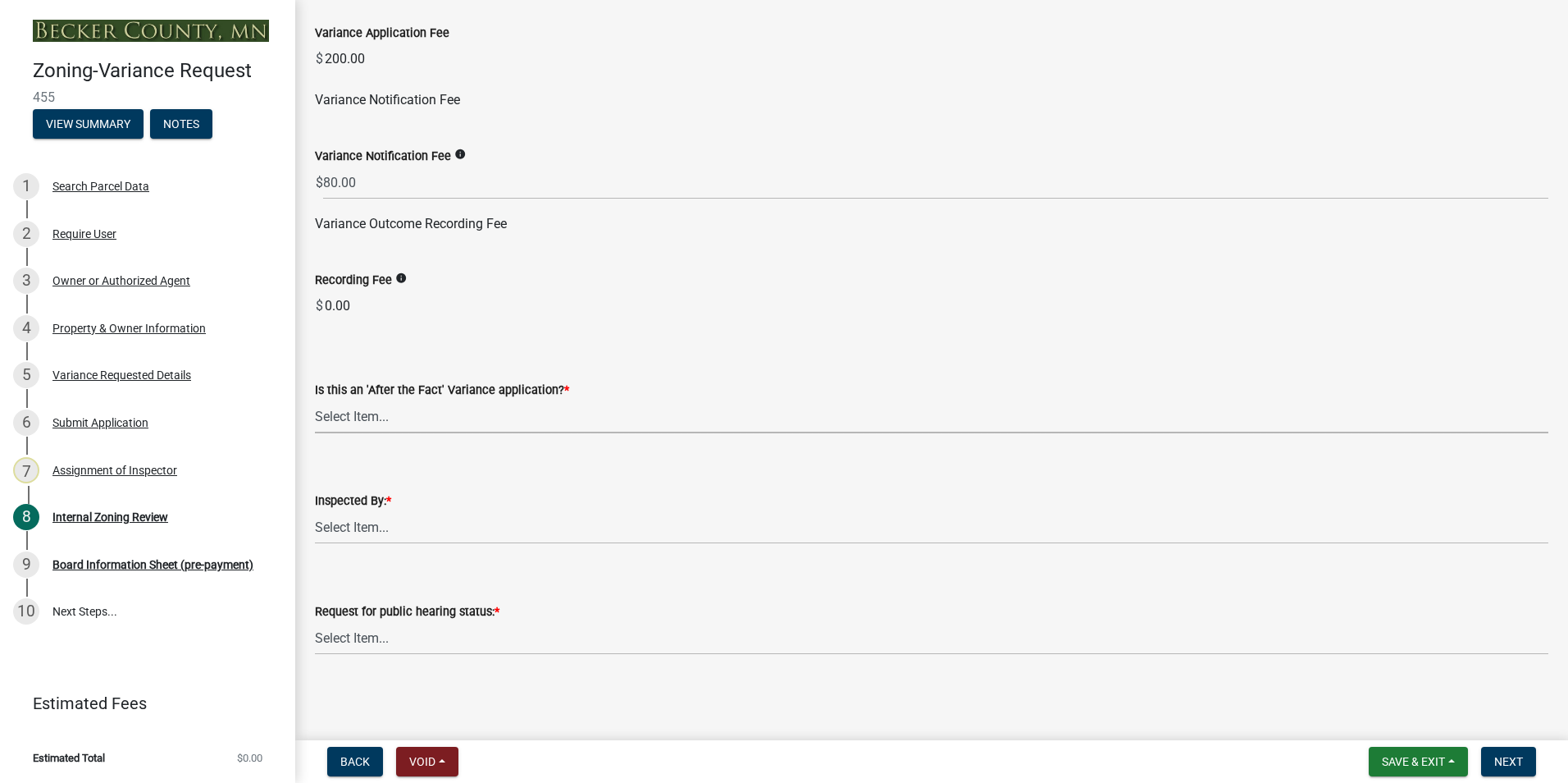
click at [371, 415] on select "Select Item... Yes No" at bounding box center [931, 417] width 1233 height 34
click at [315, 400] on select "Select Item... Yes No" at bounding box center [931, 417] width 1233 height 34
select select "dde1c2ec-1cb4-4ca2-89d6-22d65f04e2eb"
click at [366, 529] on select "Select Item... [PERSON_NAME] [PERSON_NAME] [PERSON_NAME] [PERSON_NAME] [PERSON_…" at bounding box center [931, 527] width 1233 height 34
click at [315, 510] on select "Select Item... [PERSON_NAME] [PERSON_NAME] [PERSON_NAME] [PERSON_NAME] [PERSON_…" at bounding box center [931, 527] width 1233 height 34
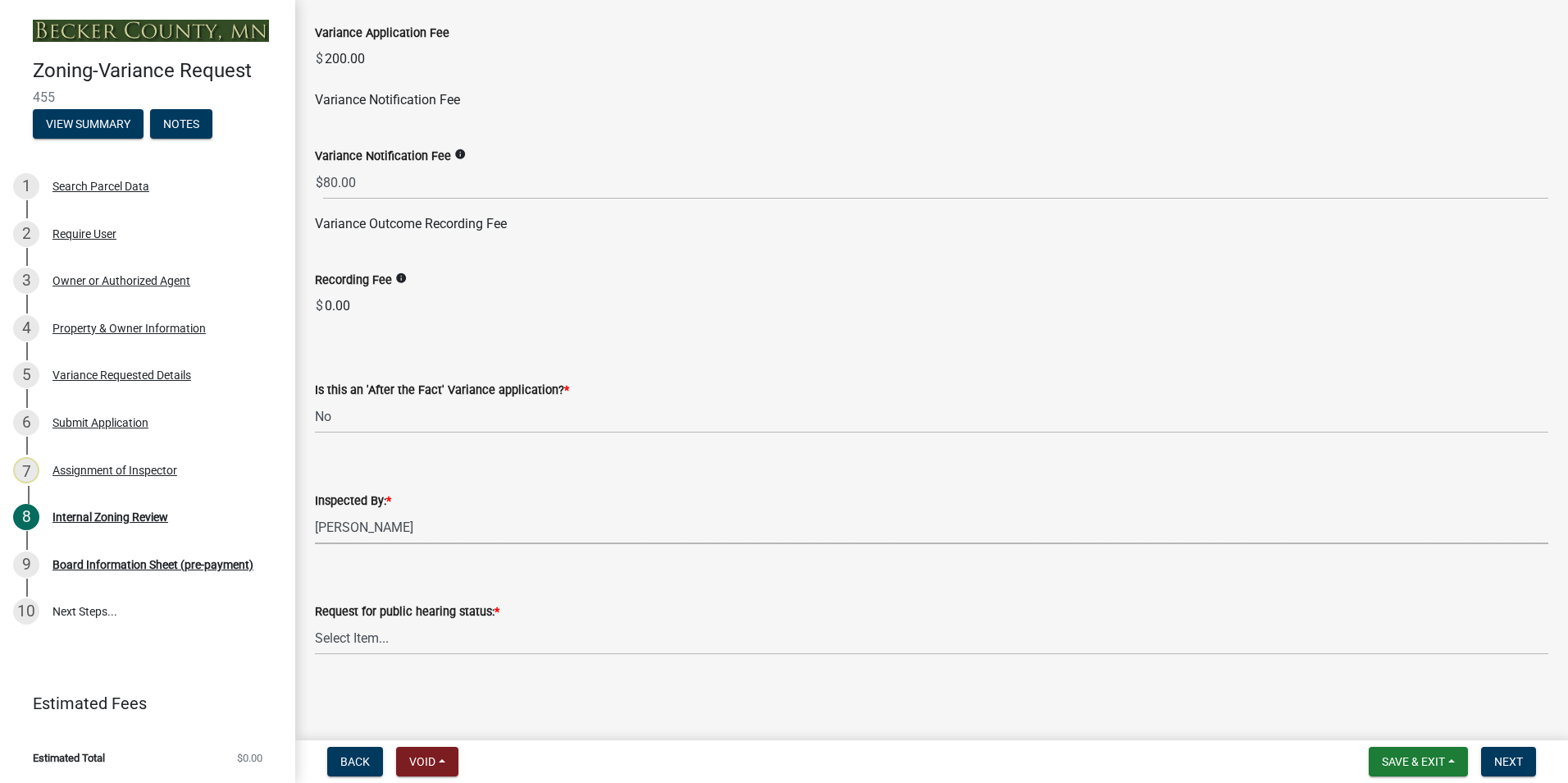
select select "0016247d-12af-40d0-8103-934796a3d230"
click at [327, 639] on select "Select Item... Accepted Denied" at bounding box center [931, 638] width 1233 height 34
click at [315, 621] on select "Select Item... Accepted Denied" at bounding box center [931, 638] width 1233 height 34
select select "515e955d-540a-4f4d-a84a-4e14a5483136"
click at [774, 753] on span "Next" at bounding box center [1509, 762] width 29 height 13
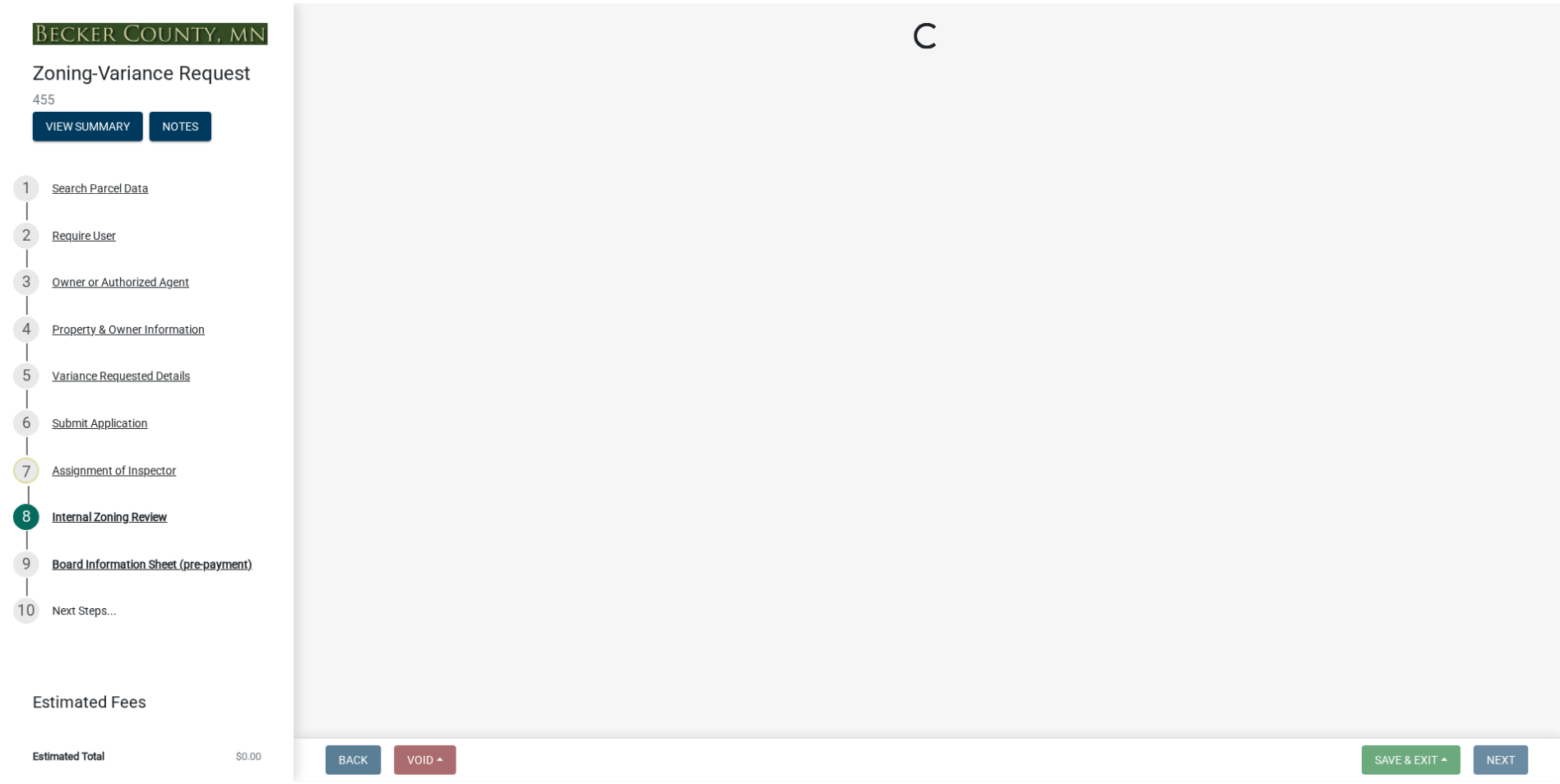
scroll to position [0, 0]
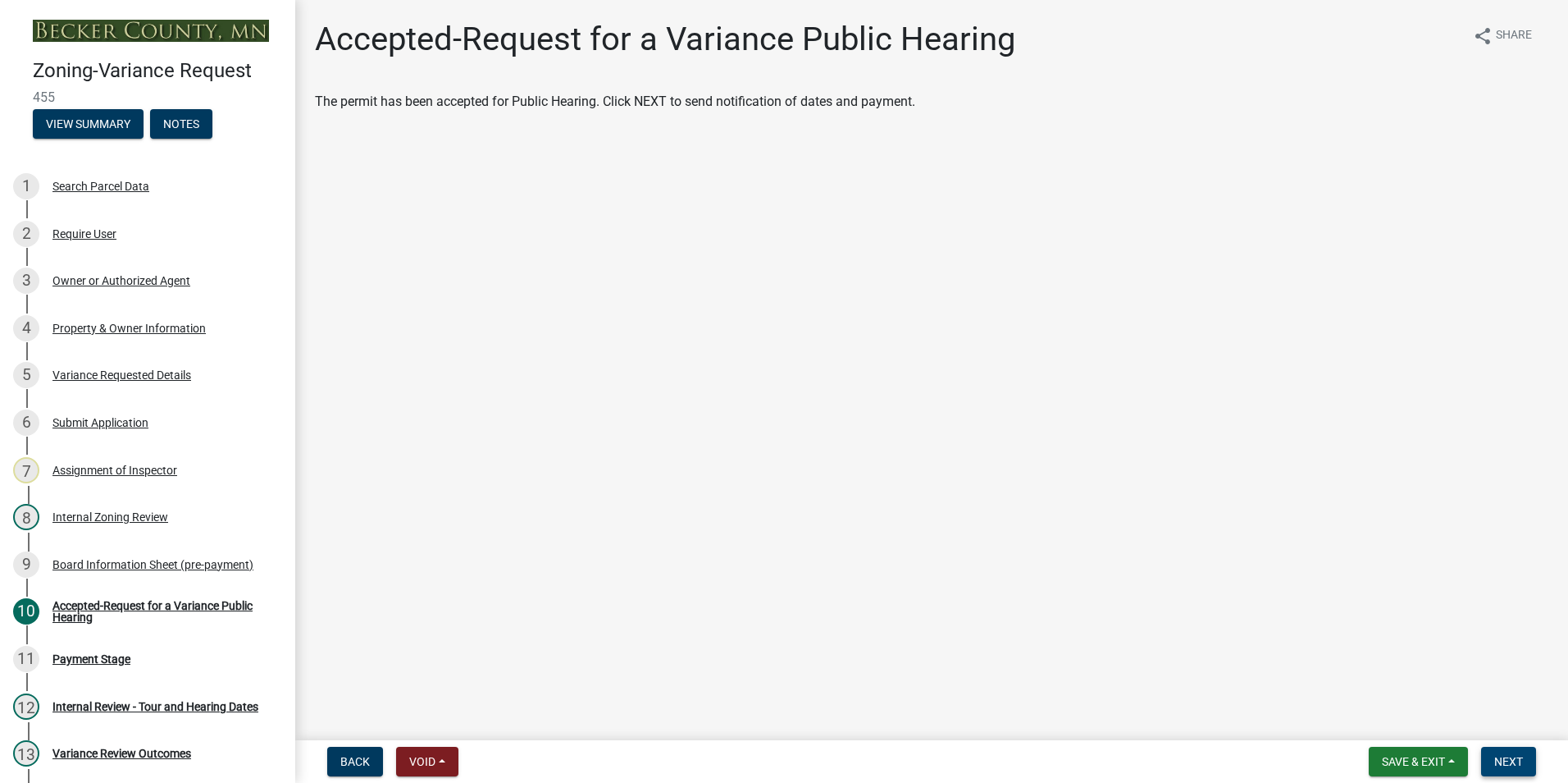
click at [774, 753] on span "Next" at bounding box center [1509, 762] width 29 height 13
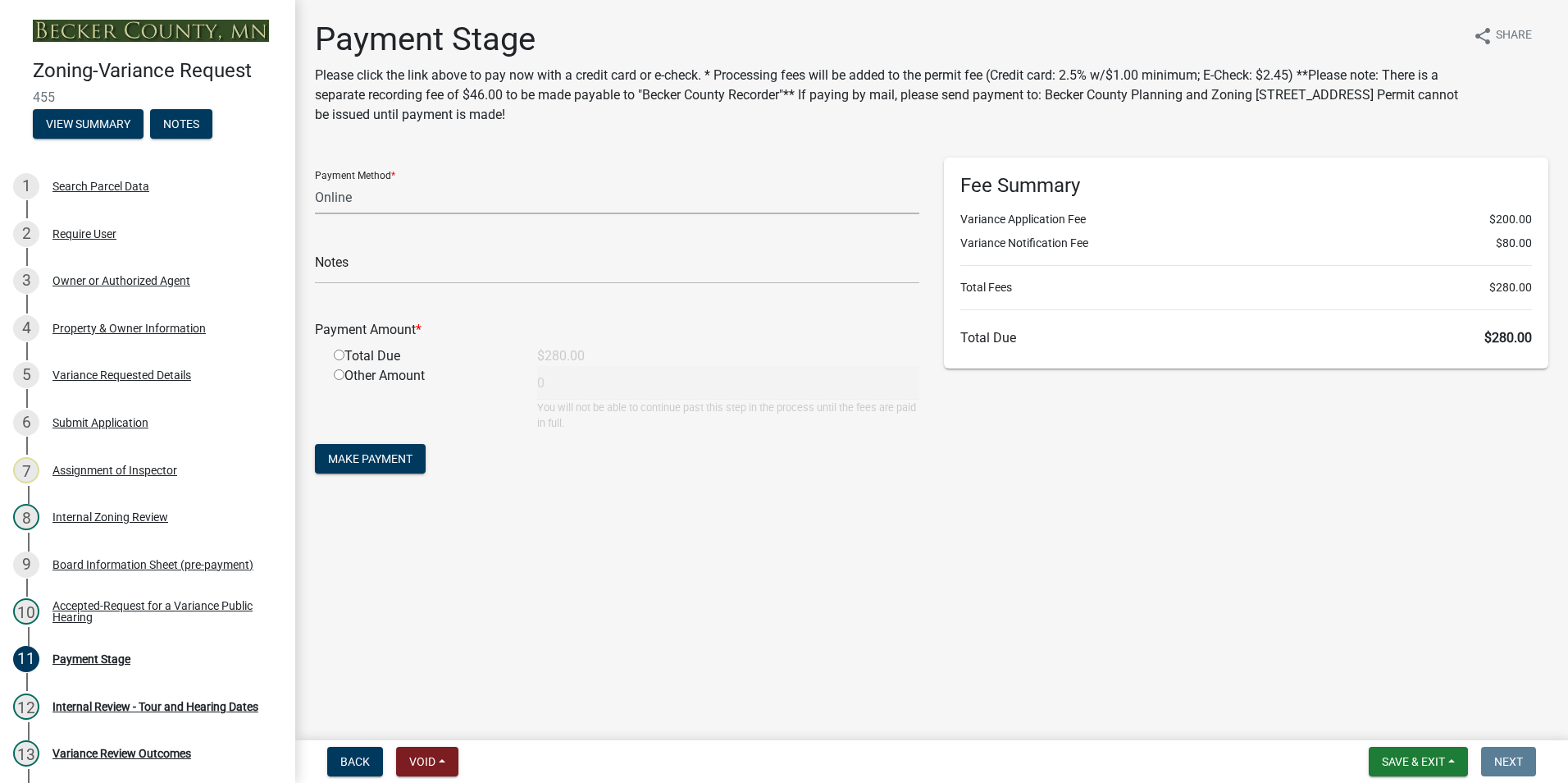
click at [333, 192] on select "Credit Card POS Check Cash Online" at bounding box center [617, 198] width 605 height 34
select select "1: 0"
click at [315, 181] on select "Credit Card POS Check Cash Online" at bounding box center [617, 198] width 605 height 34
click at [373, 268] on input "text" at bounding box center [617, 268] width 605 height 34
type input "3817"
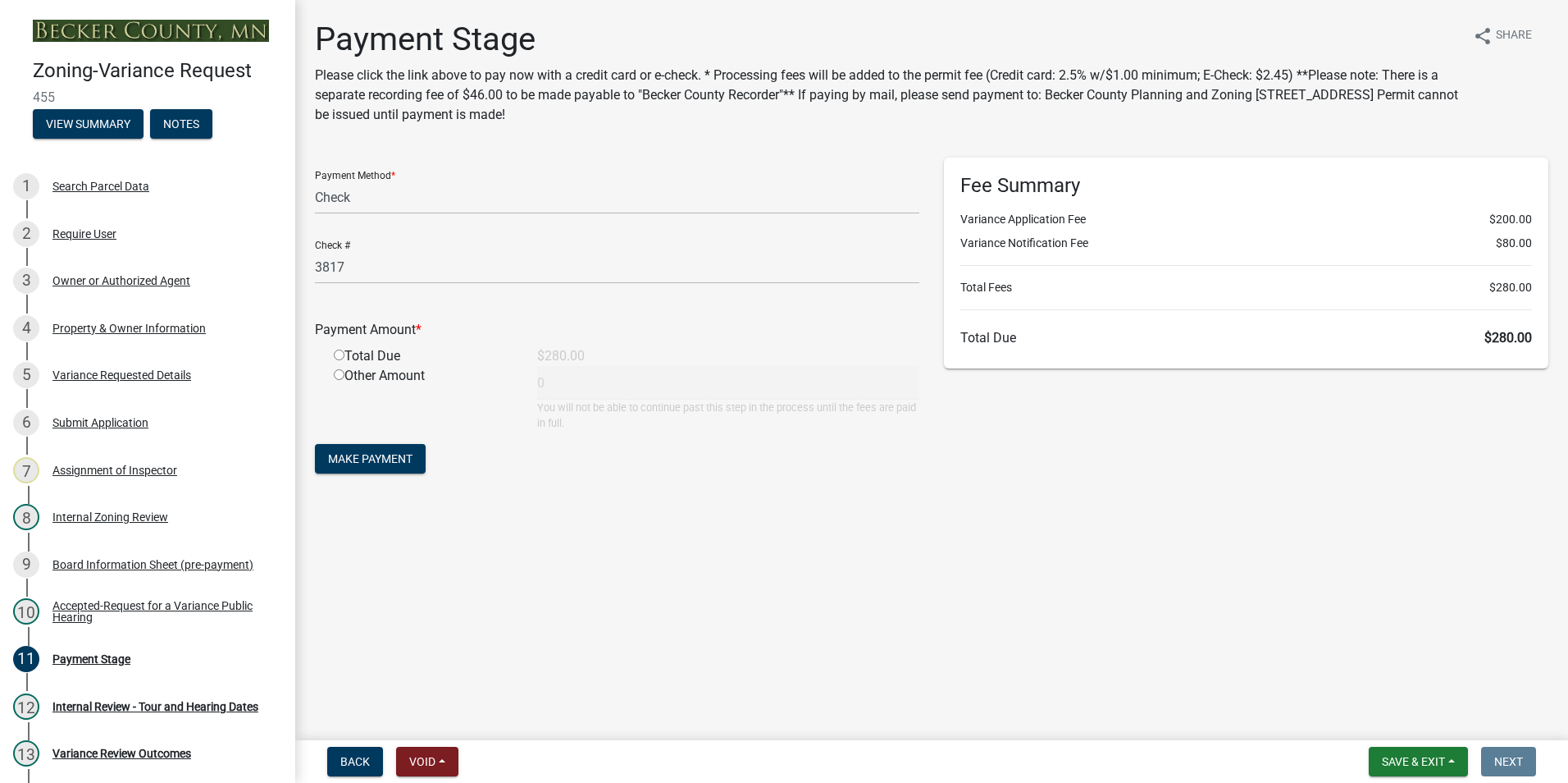
click at [340, 351] on input "radio" at bounding box center [339, 355] width 11 height 11
radio input "true"
type input "280"
click at [371, 464] on span "Make Payment" at bounding box center [370, 458] width 84 height 13
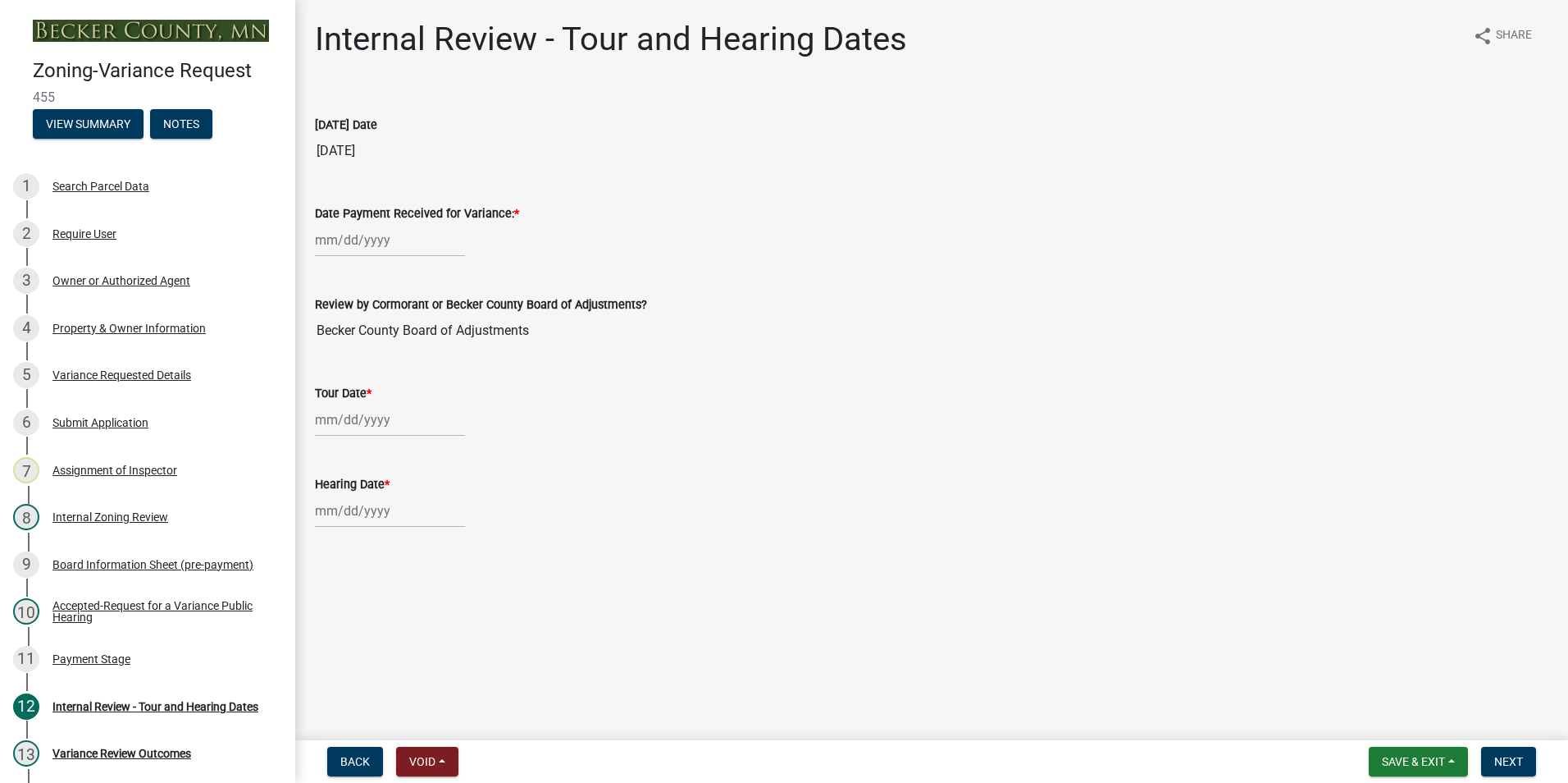
click at [327, 239] on div at bounding box center [390, 240] width 150 height 34
select select "9"
select select "2025"
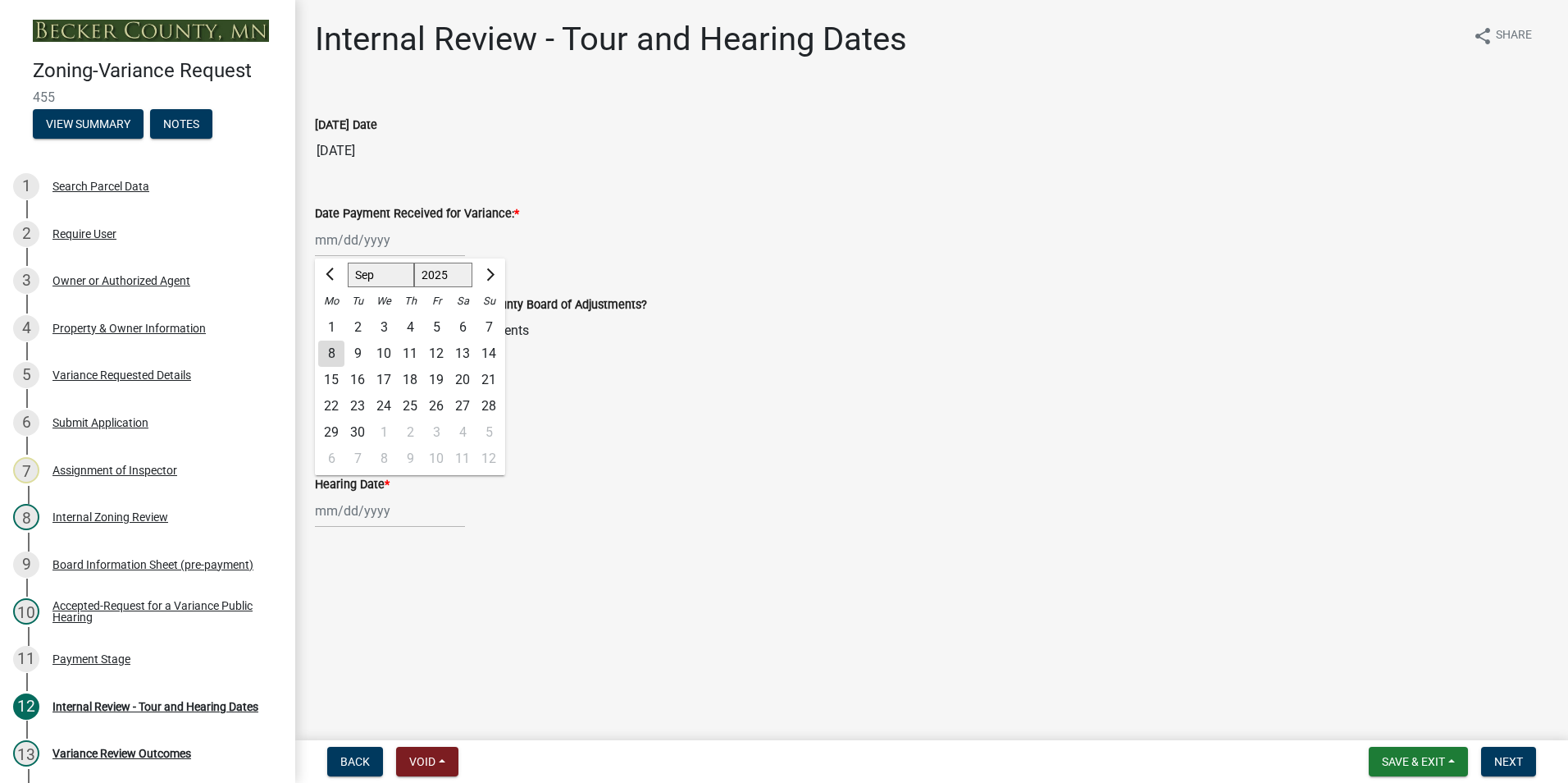
click at [331, 353] on div "8" at bounding box center [331, 353] width 26 height 26
type input "[DATE]"
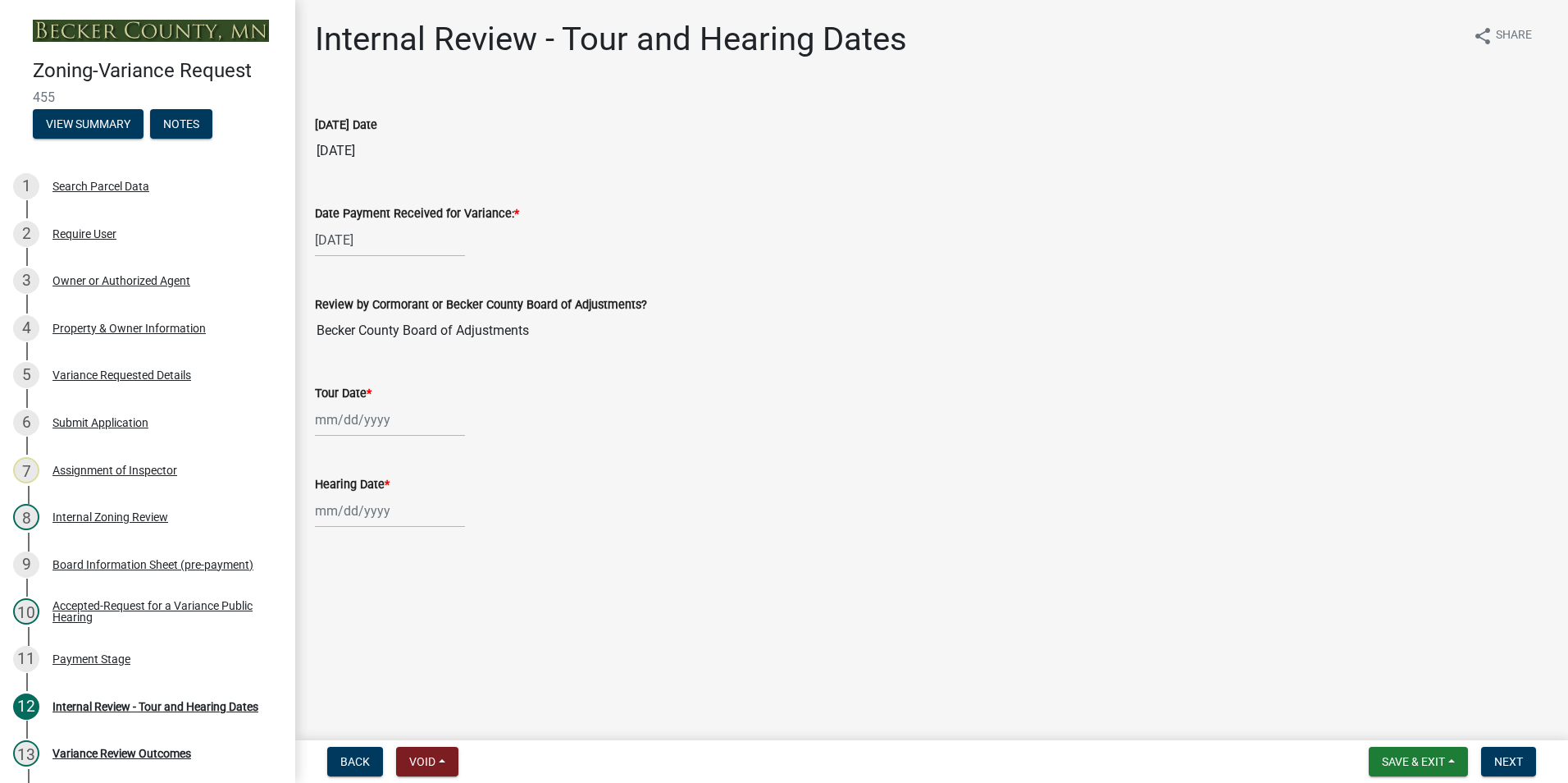
click at [352, 426] on div at bounding box center [390, 420] width 150 height 34
select select "9"
select select "2025"
click at [489, 451] on span "Next month" at bounding box center [488, 455] width 13 height 13
select select "10"
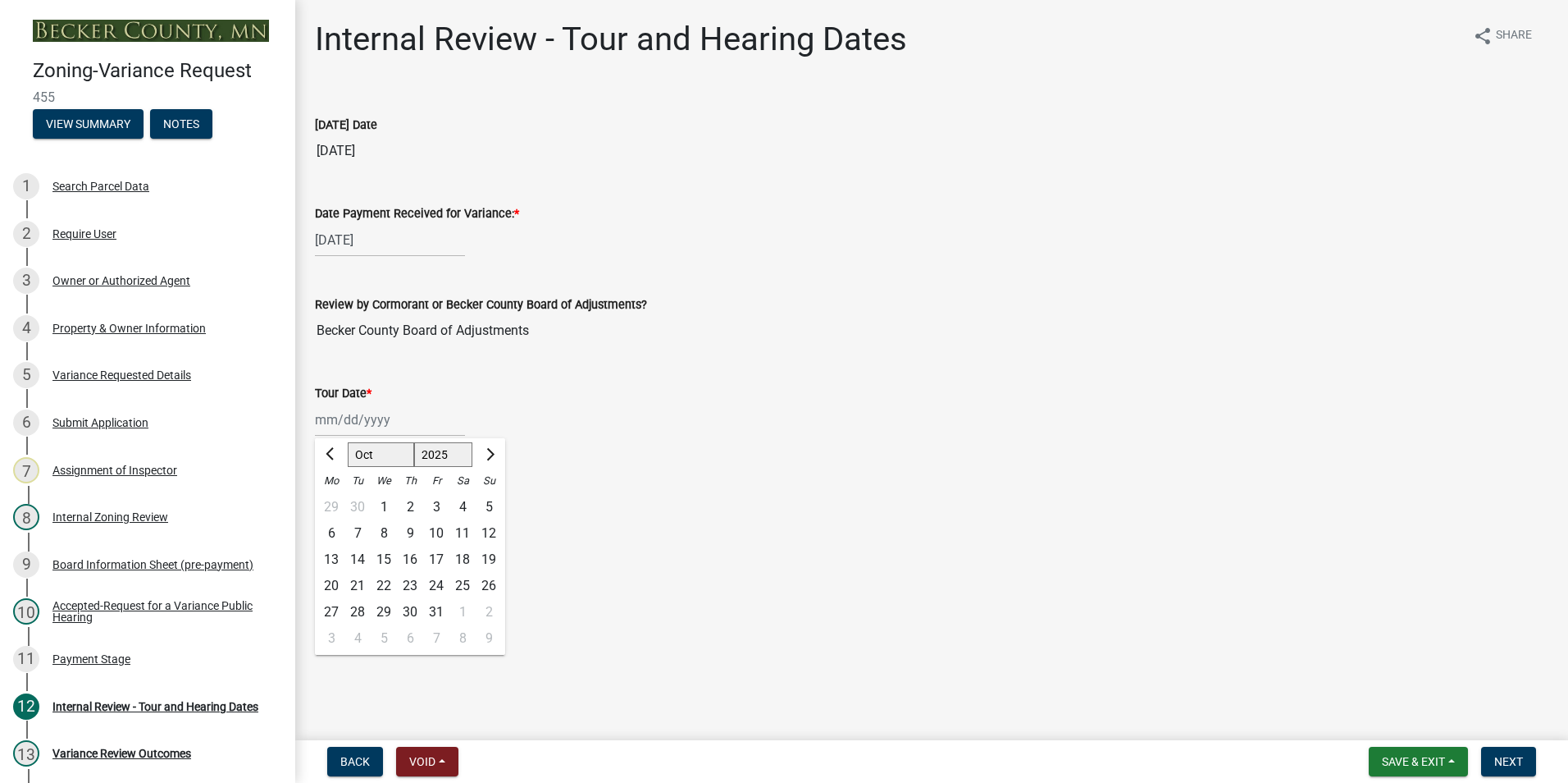
drag, startPoint x: 411, startPoint y: 501, endPoint x: 419, endPoint y: 498, distance: 8.5
click at [413, 498] on div "2" at bounding box center [410, 506] width 26 height 26
type input "10/02/2025"
select select "9"
select select "2025"
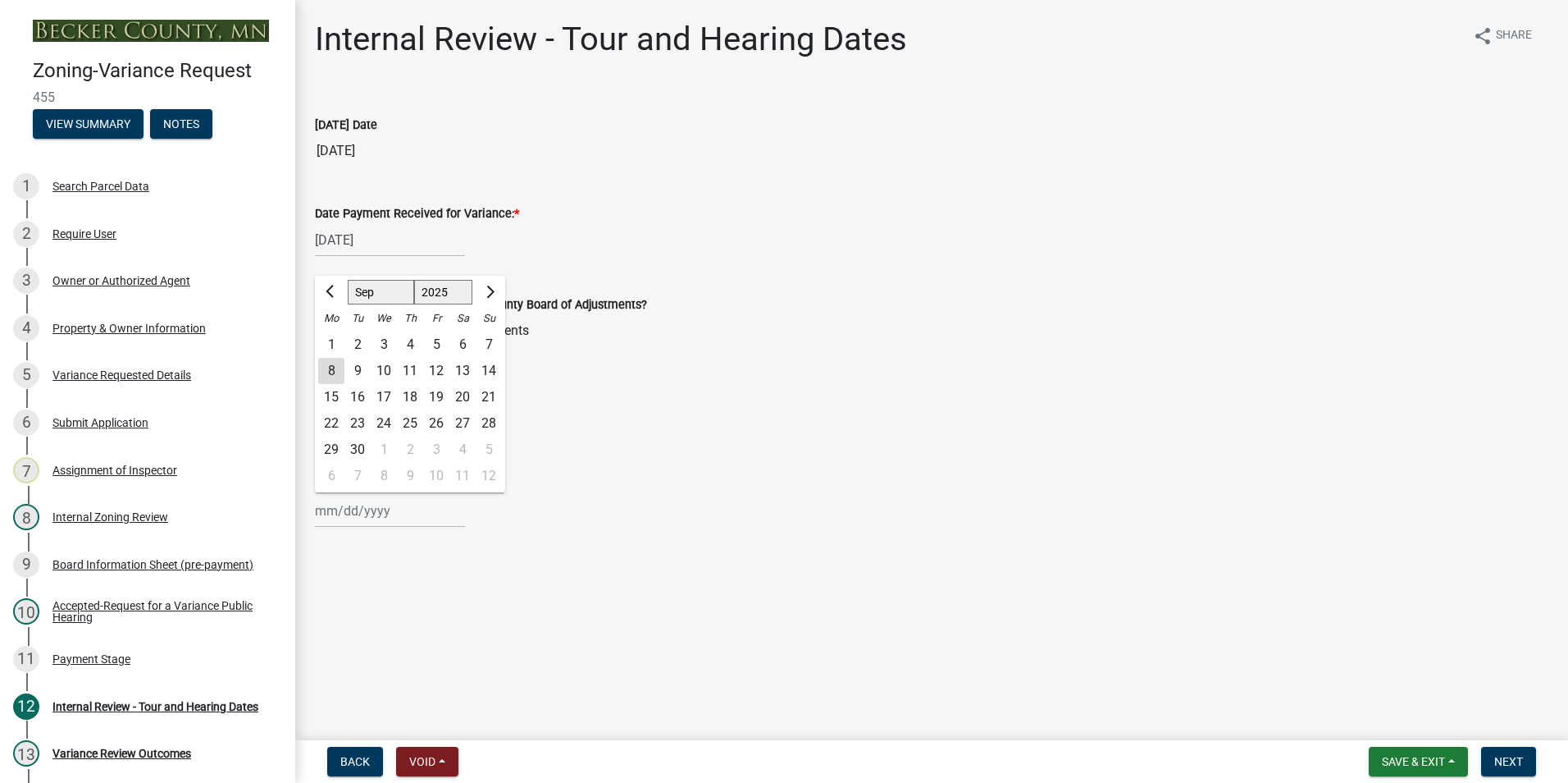
click at [343, 515] on input "Hearing Date *" at bounding box center [390, 511] width 150 height 34
click at [491, 292] on span "Next month" at bounding box center [488, 292] width 13 height 13
select select "10"
click at [411, 367] on div "9" at bounding box center [410, 370] width 26 height 26
type input "10/09/2025"
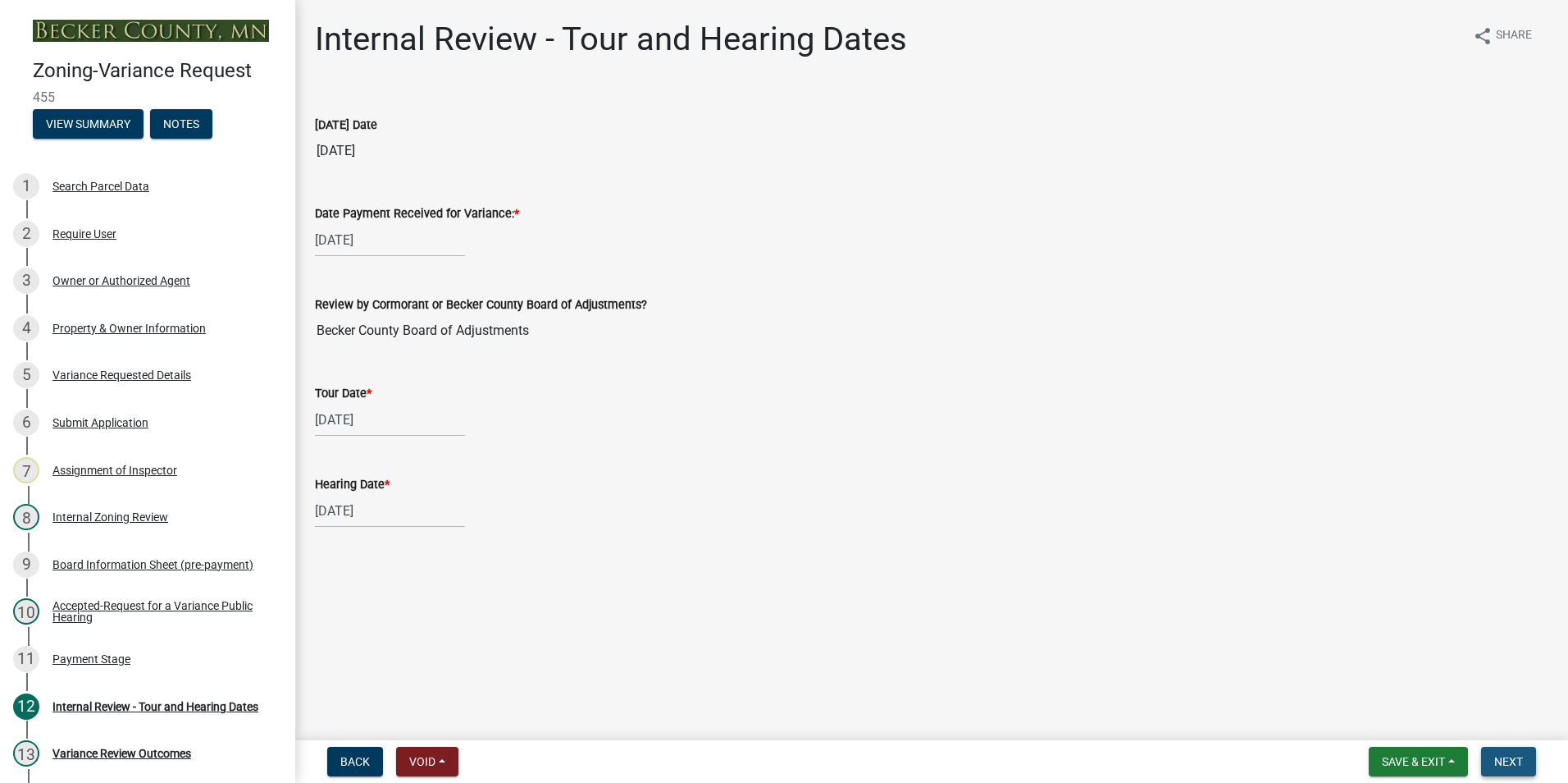
click at [774, 753] on span "Next" at bounding box center [1509, 762] width 29 height 13
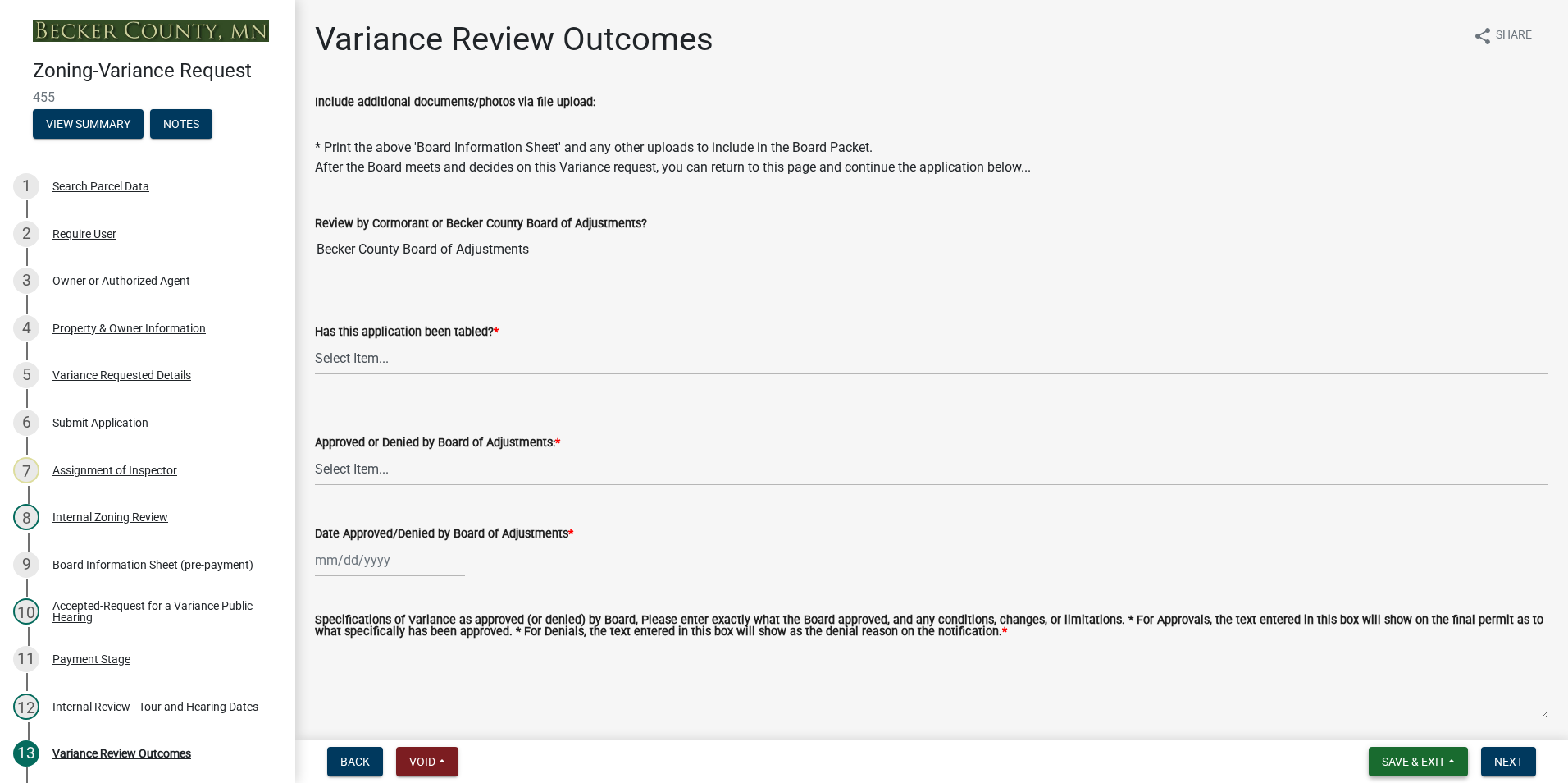
click at [774, 753] on span "Save & Exit" at bounding box center [1413, 762] width 64 height 13
click at [774, 717] on button "Save & Exit" at bounding box center [1403, 719] width 131 height 39
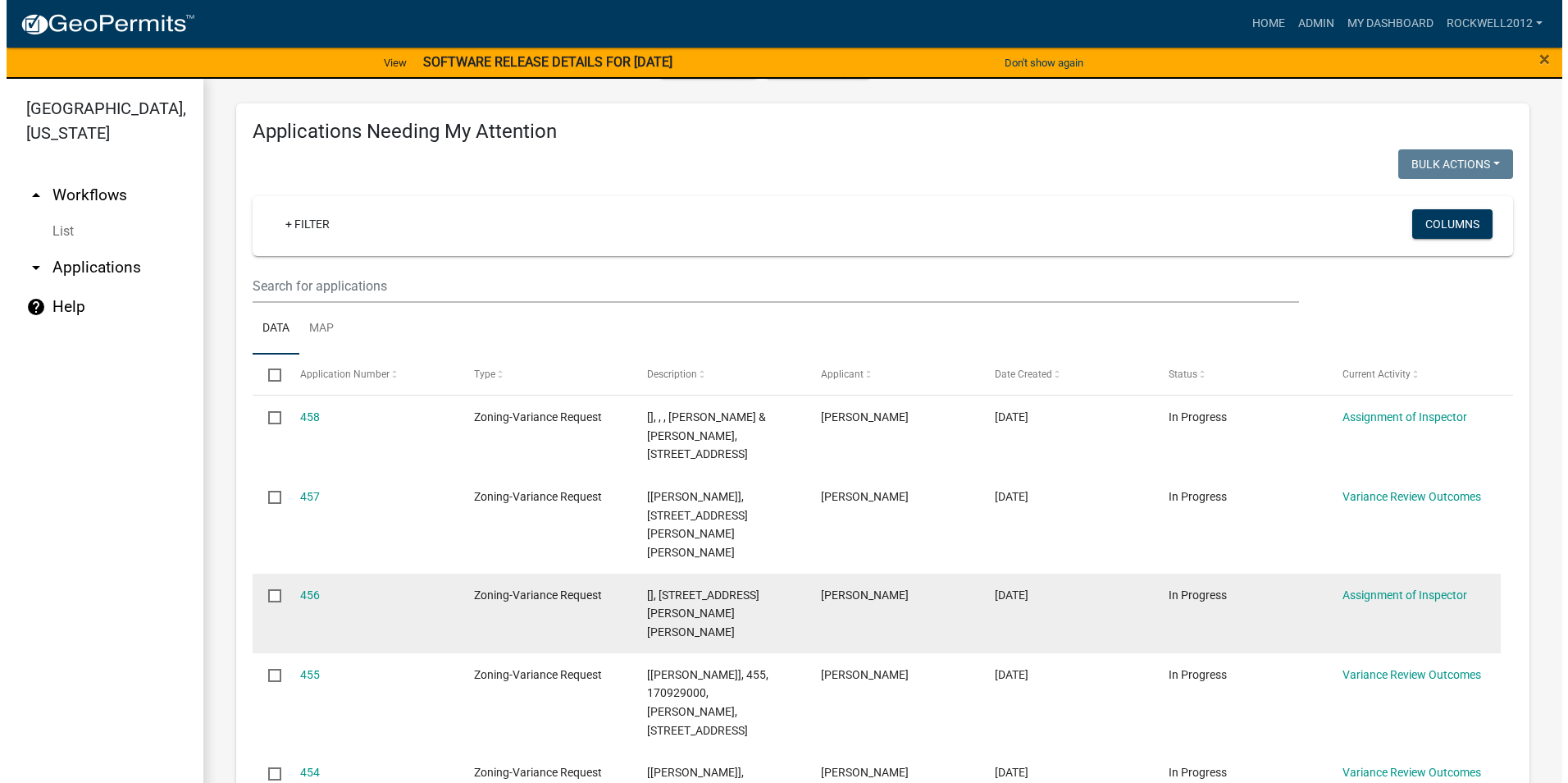
scroll to position [246, 0]
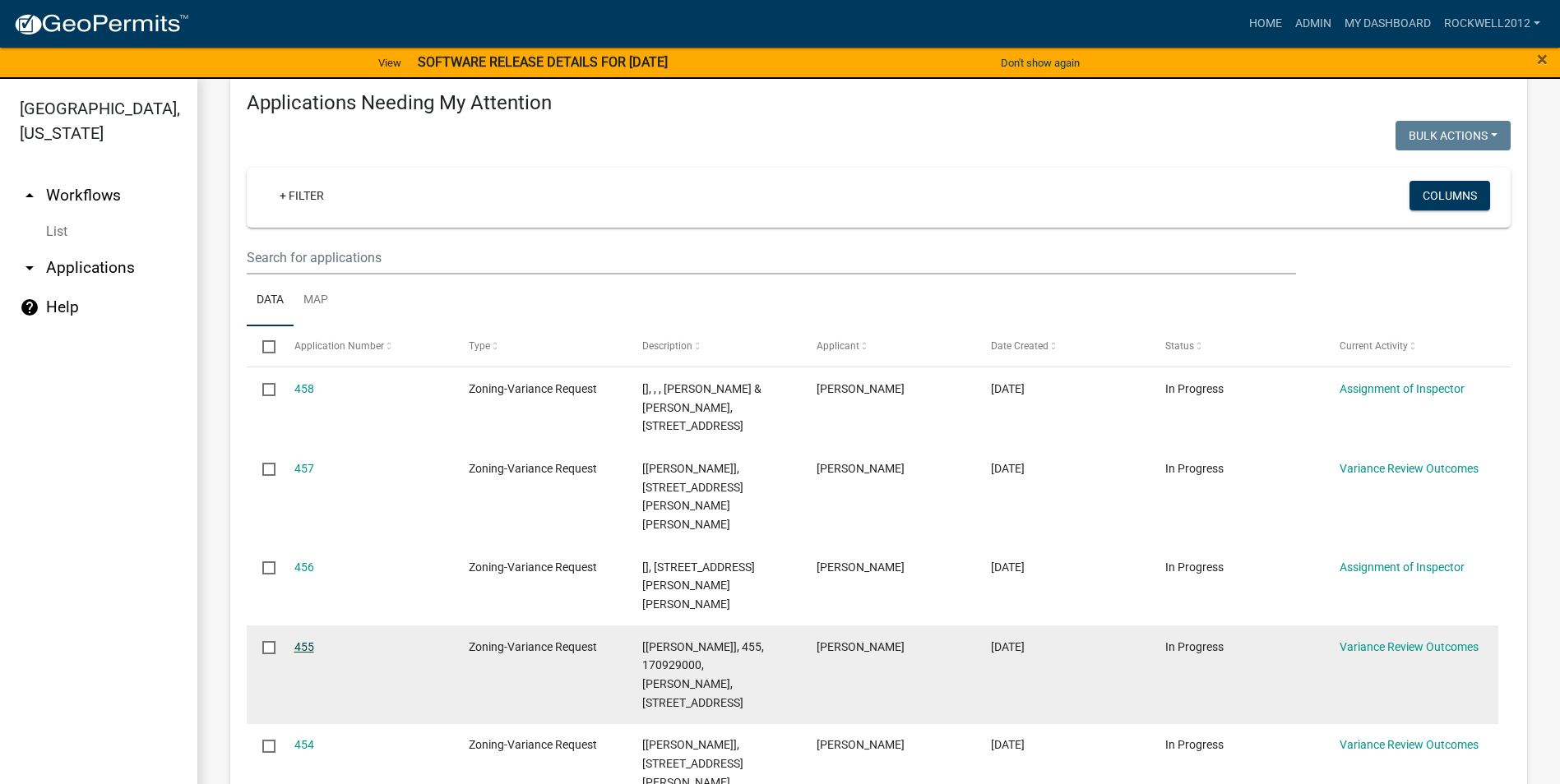
click at [306, 640] on link "455" at bounding box center [304, 646] width 20 height 13
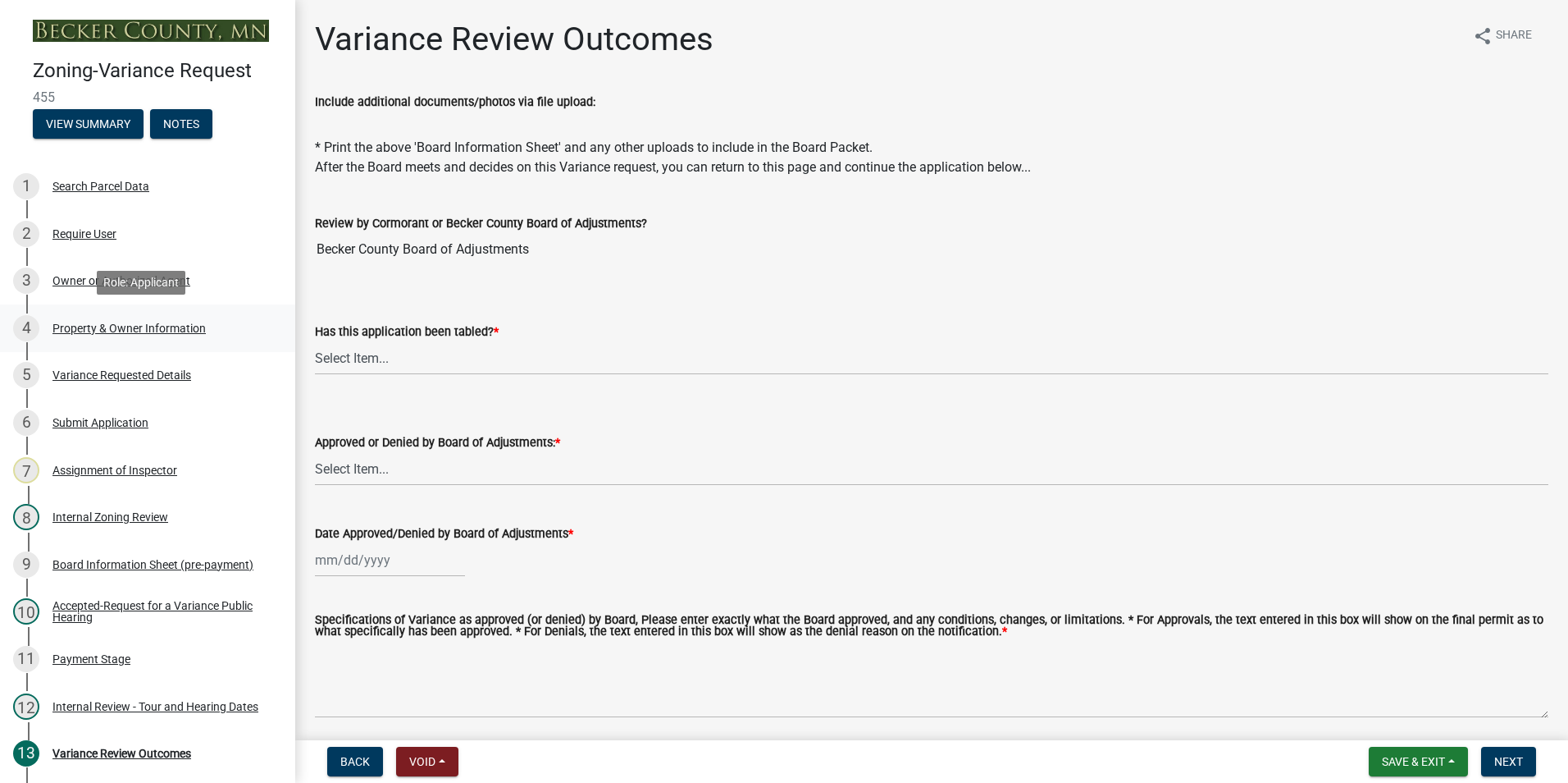
click at [99, 326] on div "Property & Owner Information" at bounding box center [129, 328] width 153 height 12
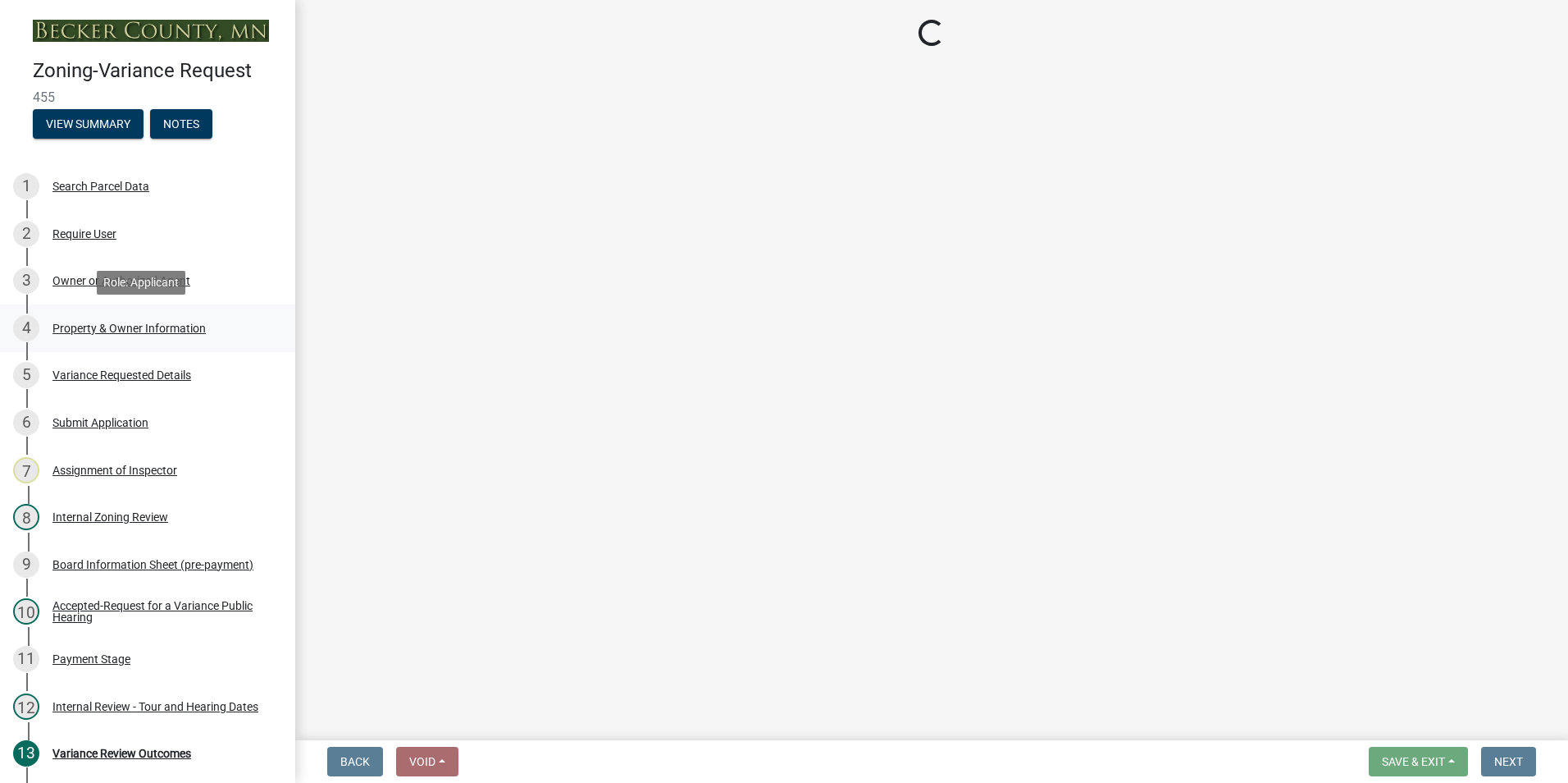
select select "90d9ef20-ac4b-4148-9027-57ce522bdd90"
select select "8d5cb961-90f6-4593-998a-e9fa792b70fb"
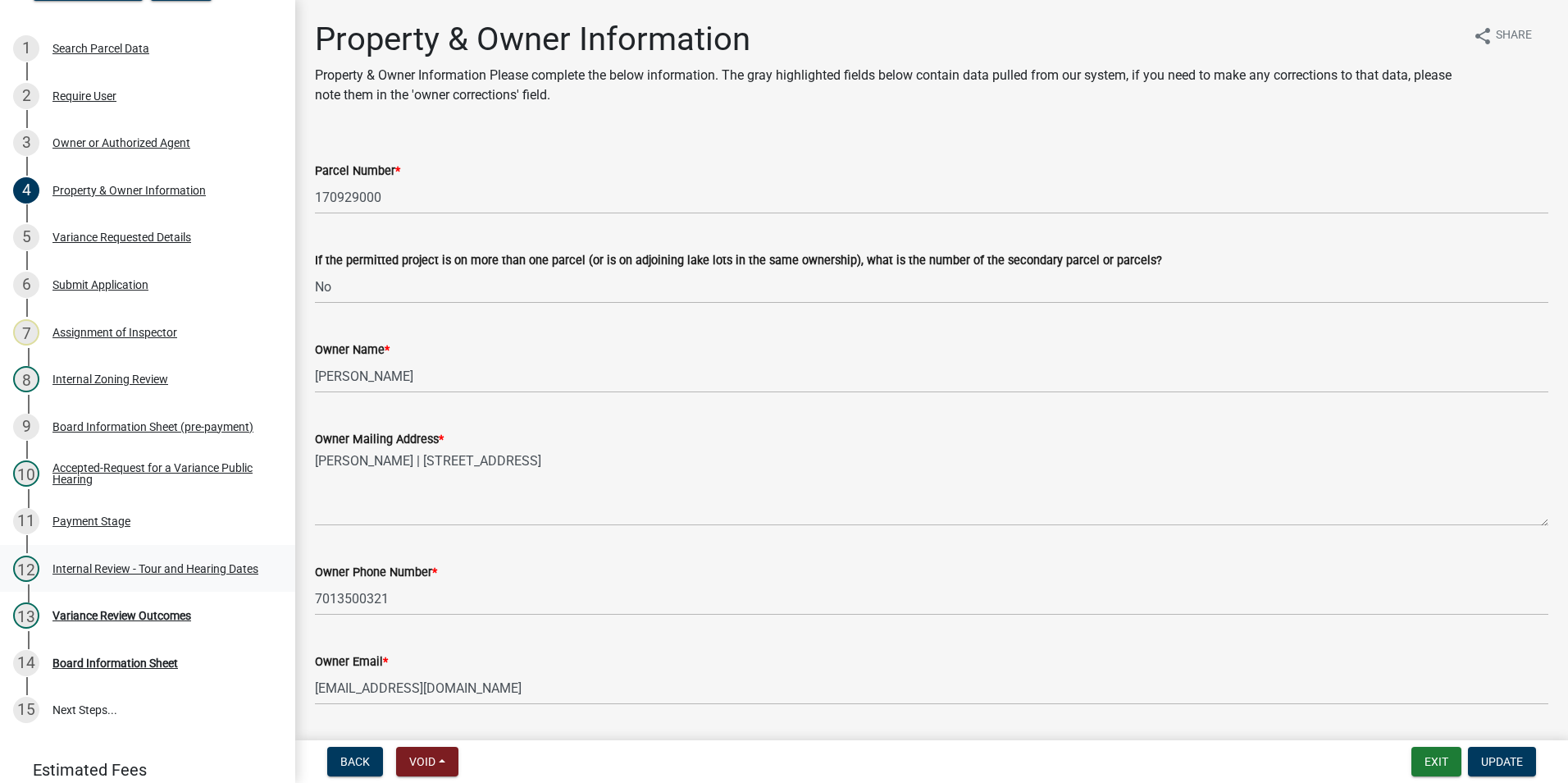
scroll to position [164, 0]
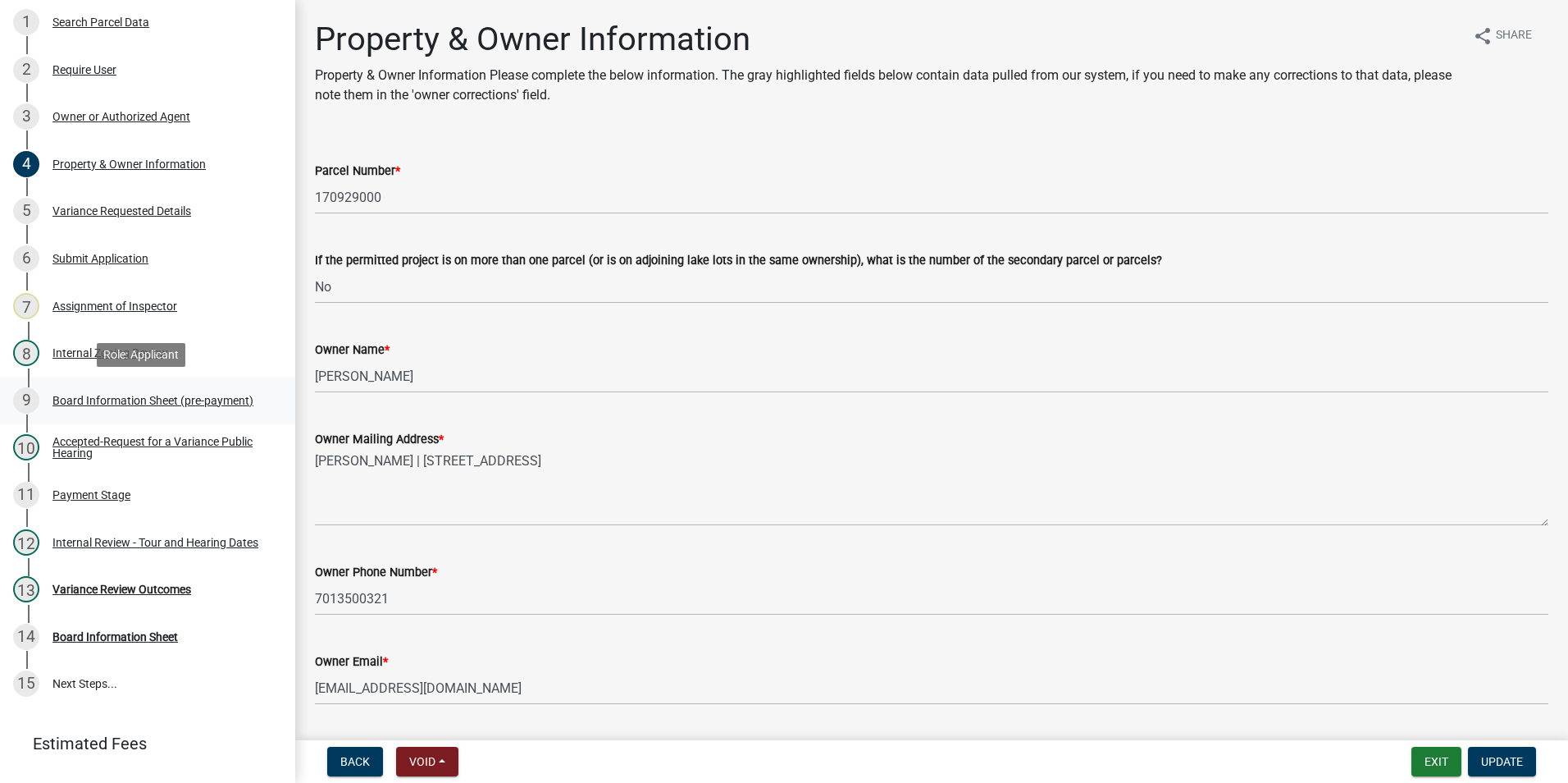
click at [127, 396] on div "Board Information Sheet (pre-payment)" at bounding box center [153, 400] width 201 height 12
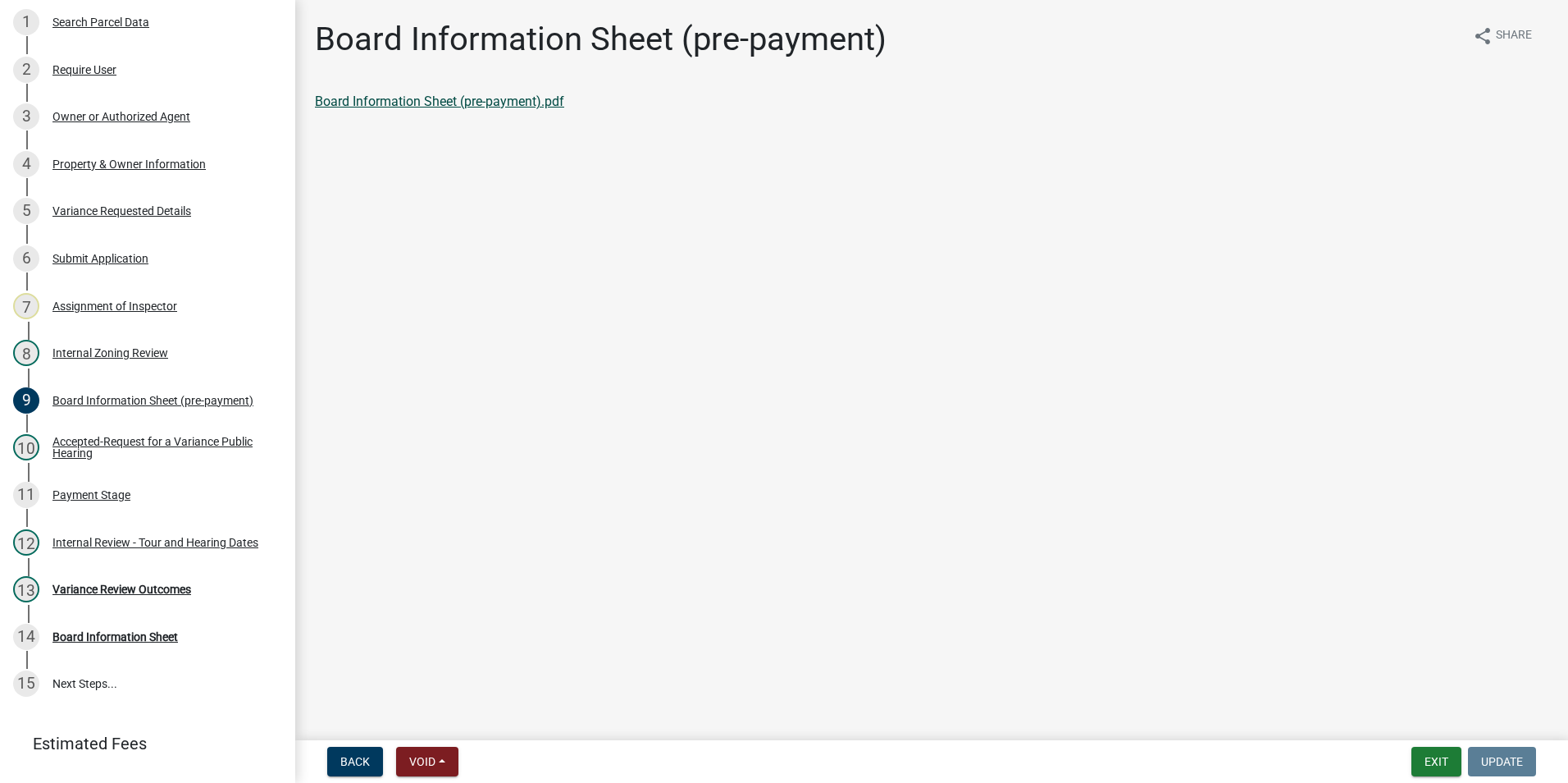
click at [440, 101] on link "Board Information Sheet (pre-payment).pdf" at bounding box center [439, 101] width 250 height 15
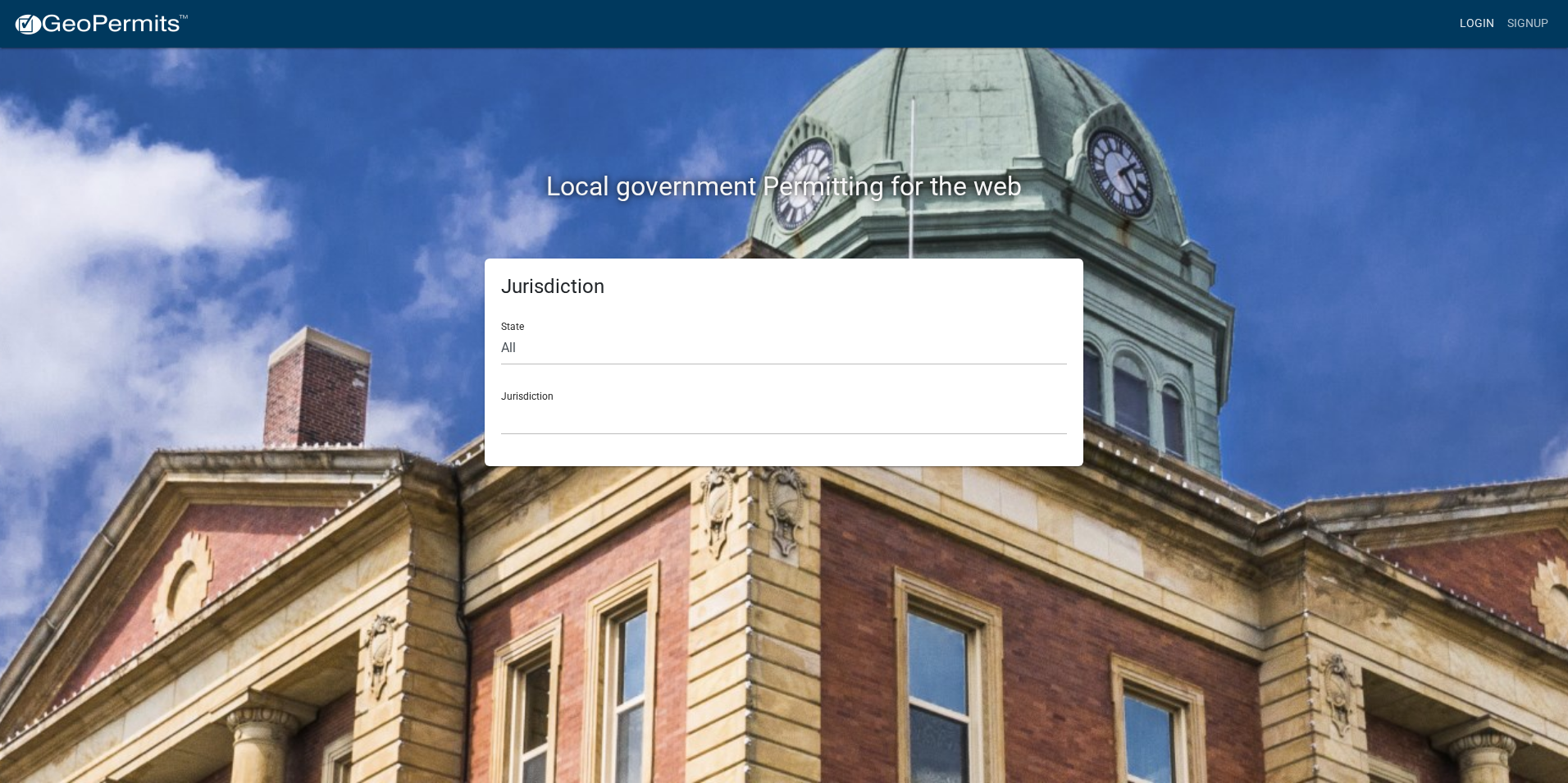
click at [1471, 25] on link "Login" at bounding box center [1477, 23] width 47 height 31
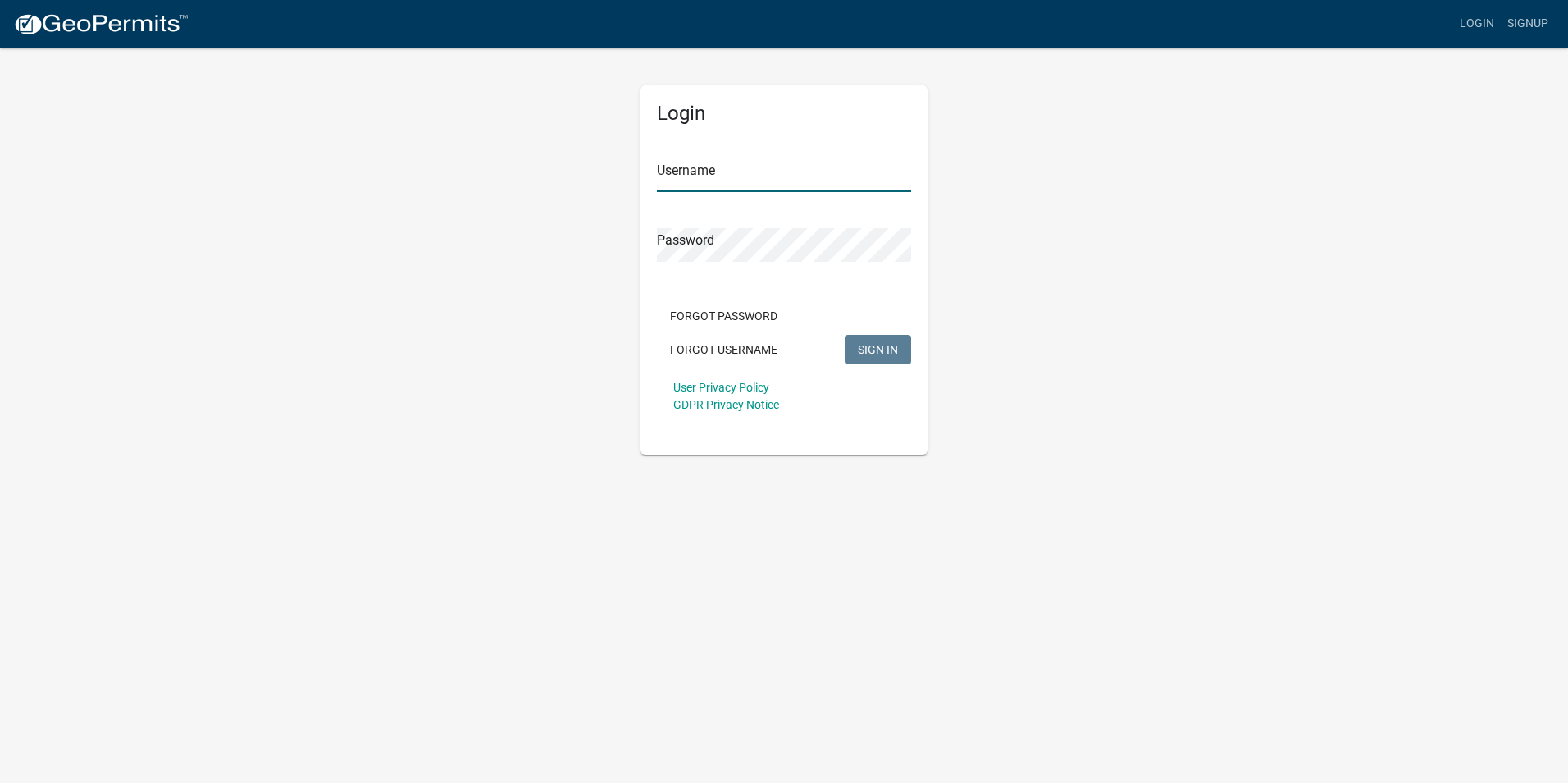
type input "Rockwell2012"
click at [886, 342] on span "SIGN IN" at bounding box center [877, 348] width 40 height 13
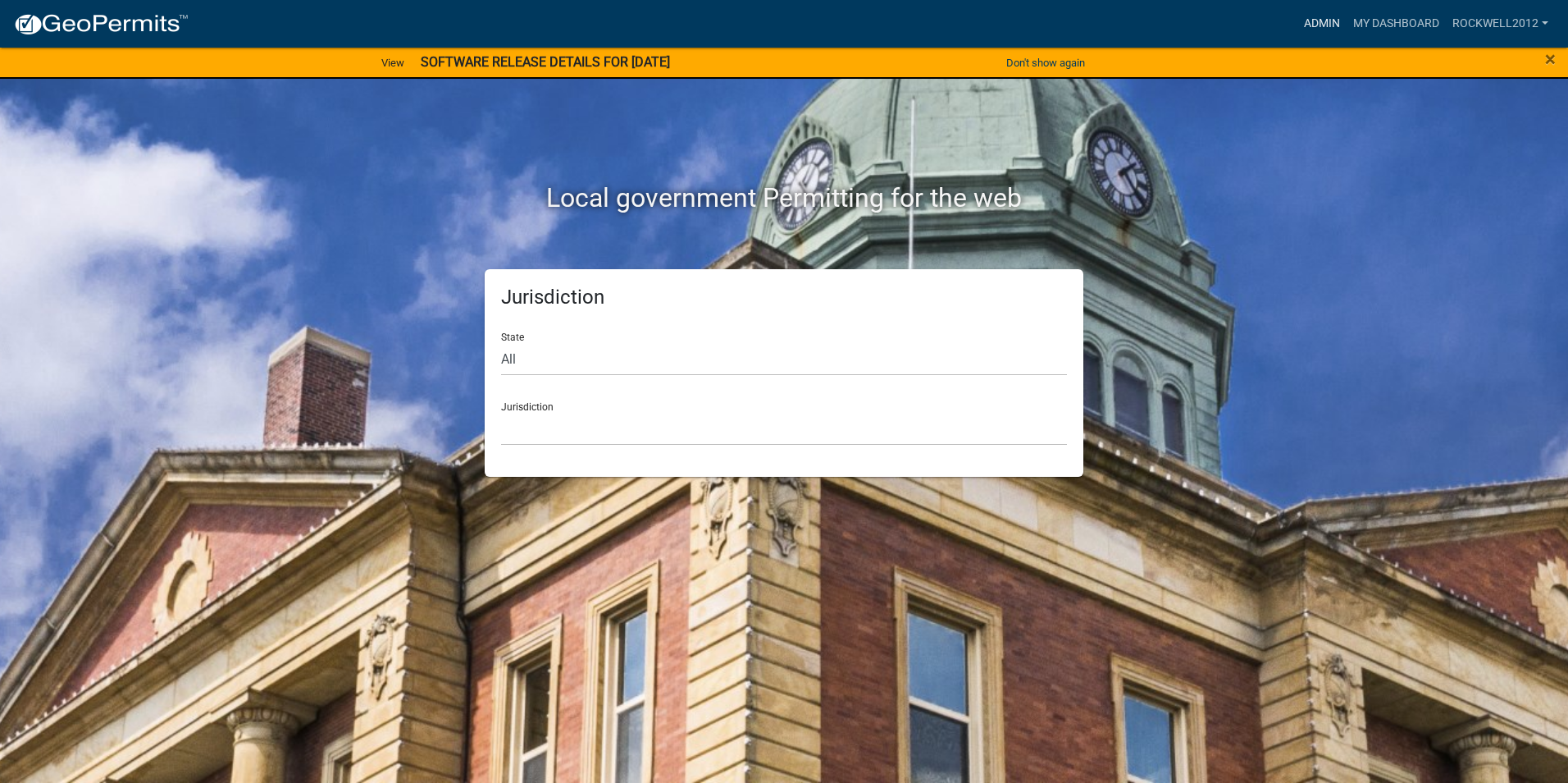
click at [1320, 20] on link "Admin" at bounding box center [1322, 23] width 49 height 31
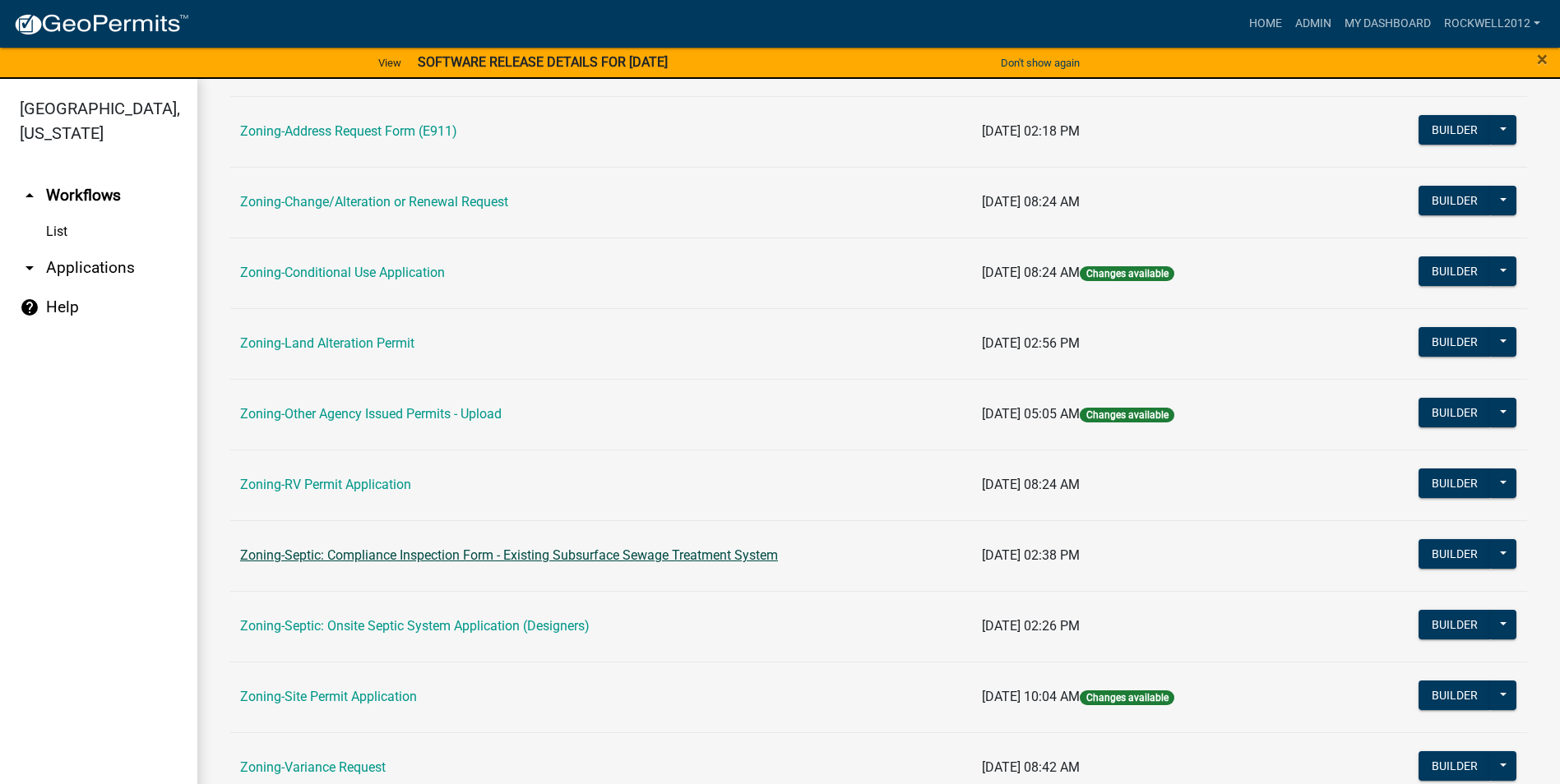
scroll to position [477, 0]
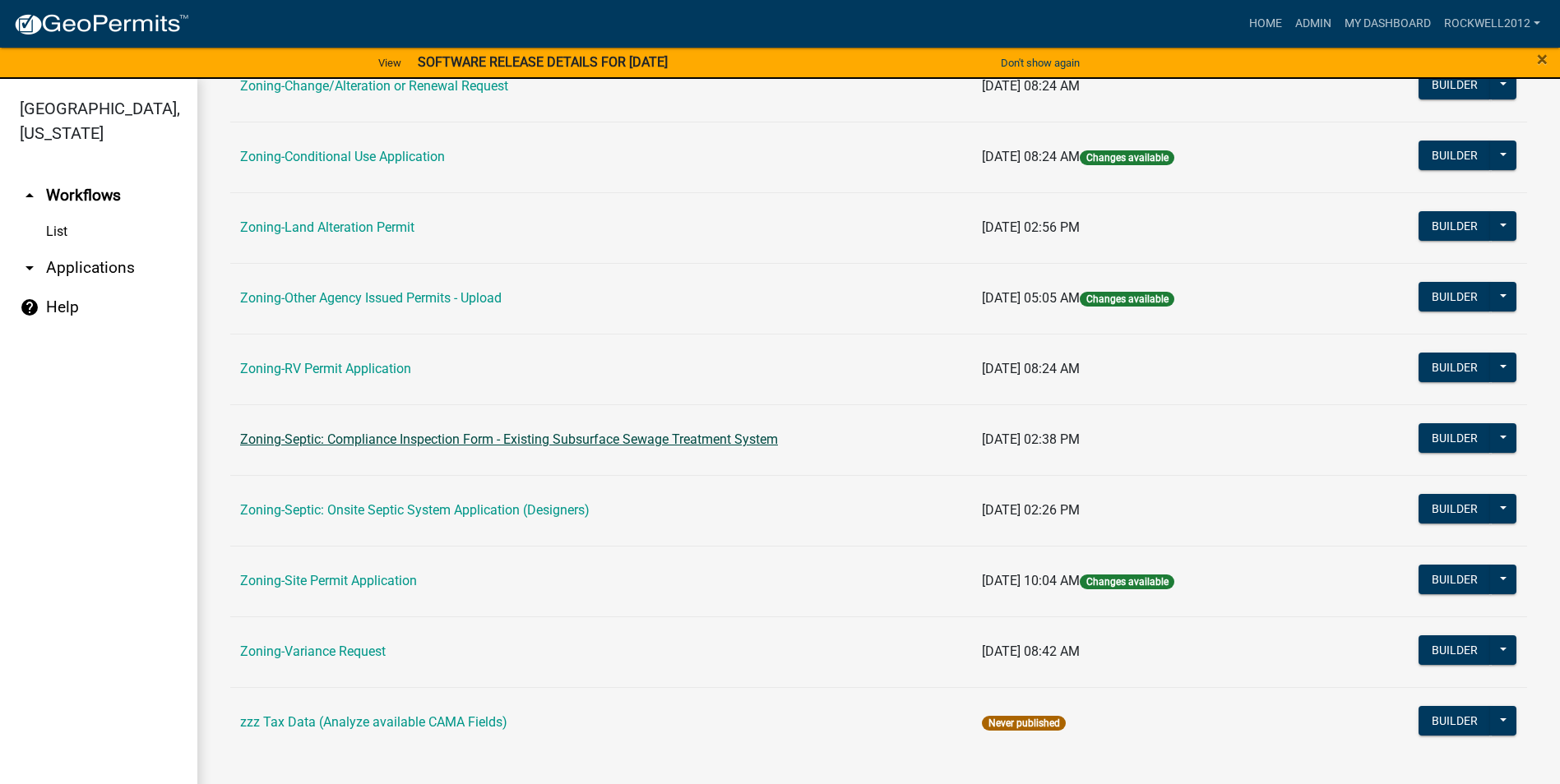
click at [673, 435] on link "Zoning-Septic: Compliance Inspection Form - Existing Subsurface Sewage Treatmen…" at bounding box center [509, 438] width 538 height 15
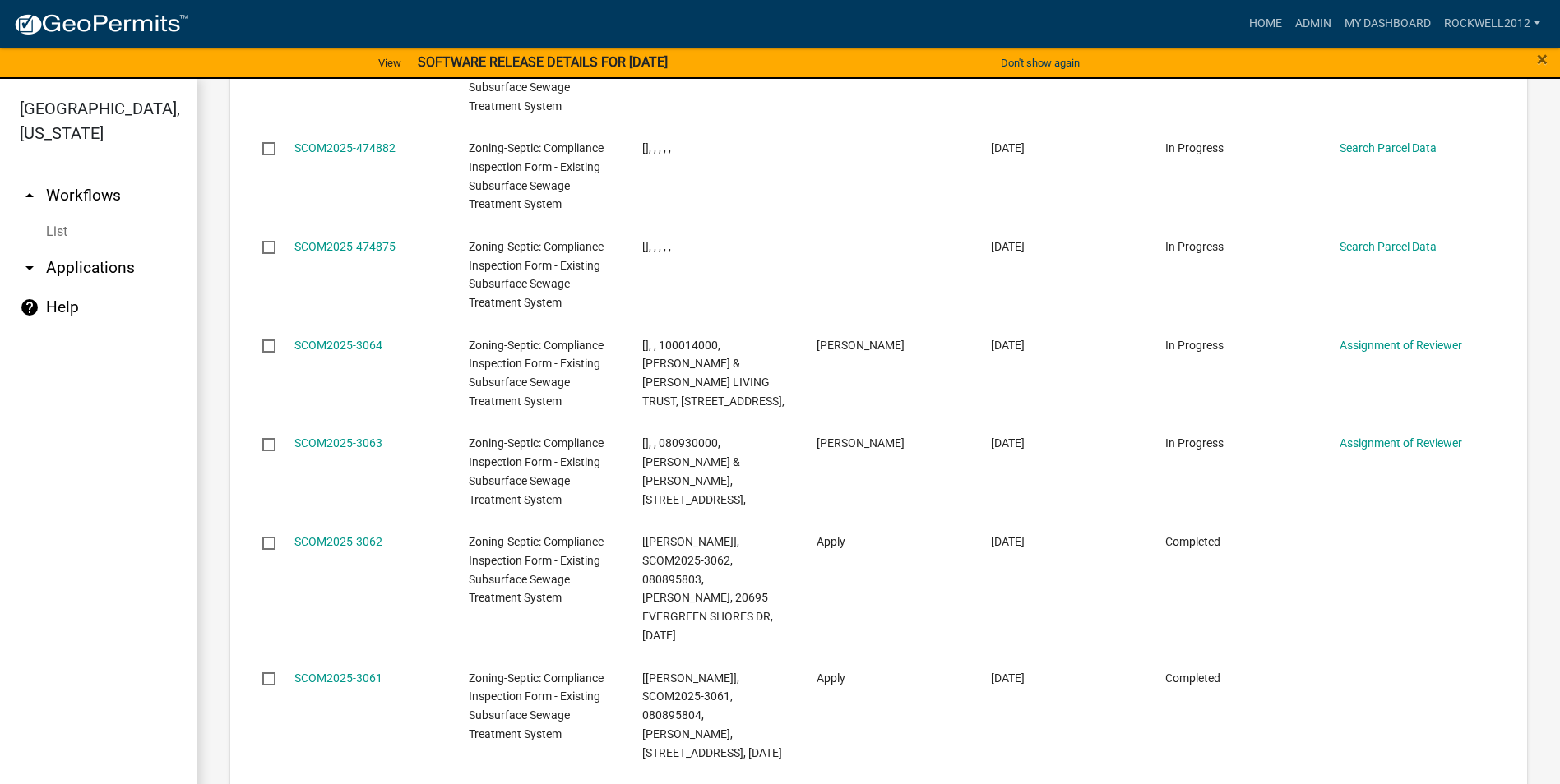
scroll to position [1972, 0]
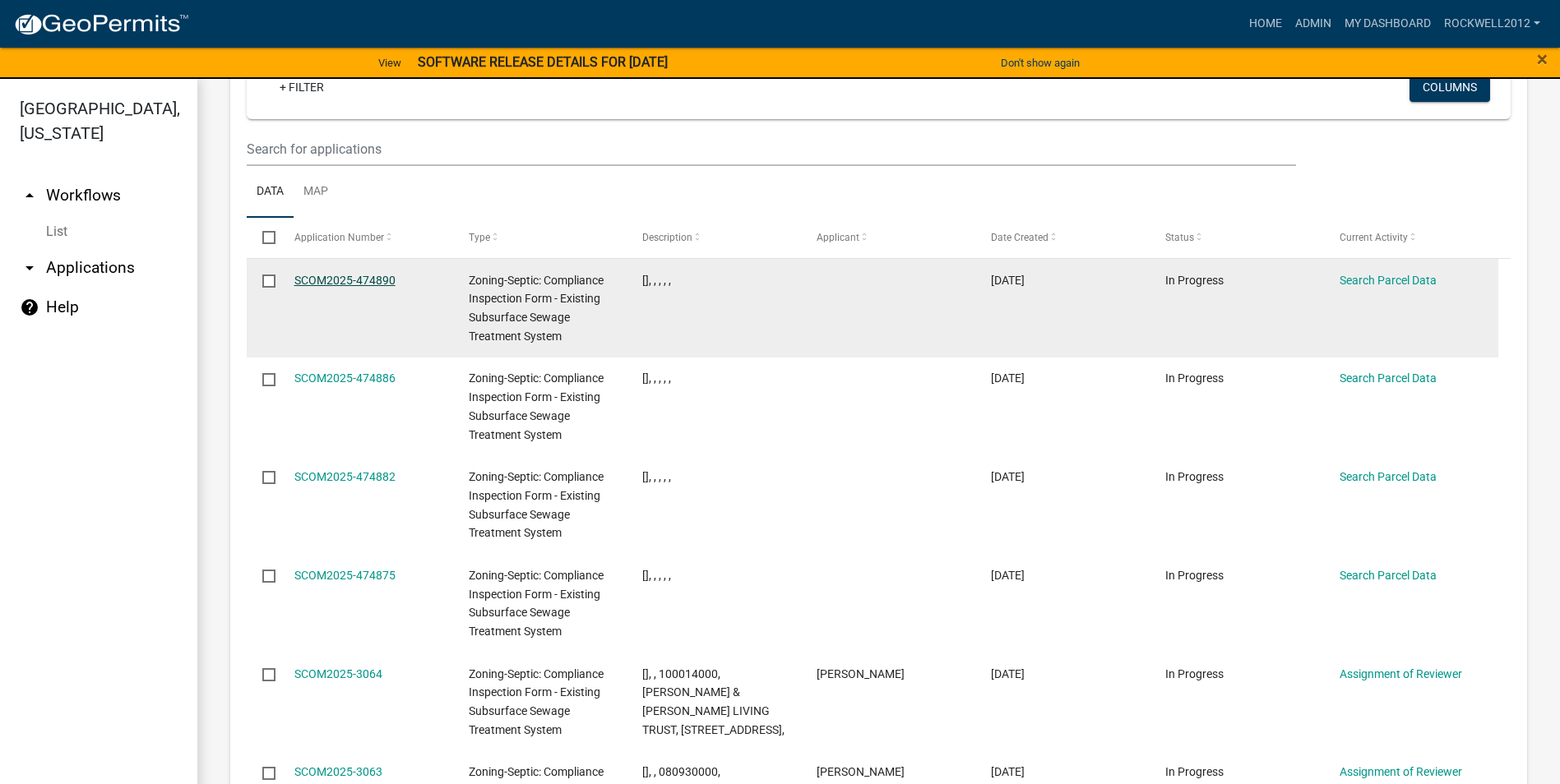
click at [339, 273] on link "SCOM2025-474890" at bounding box center [344, 280] width 101 height 13
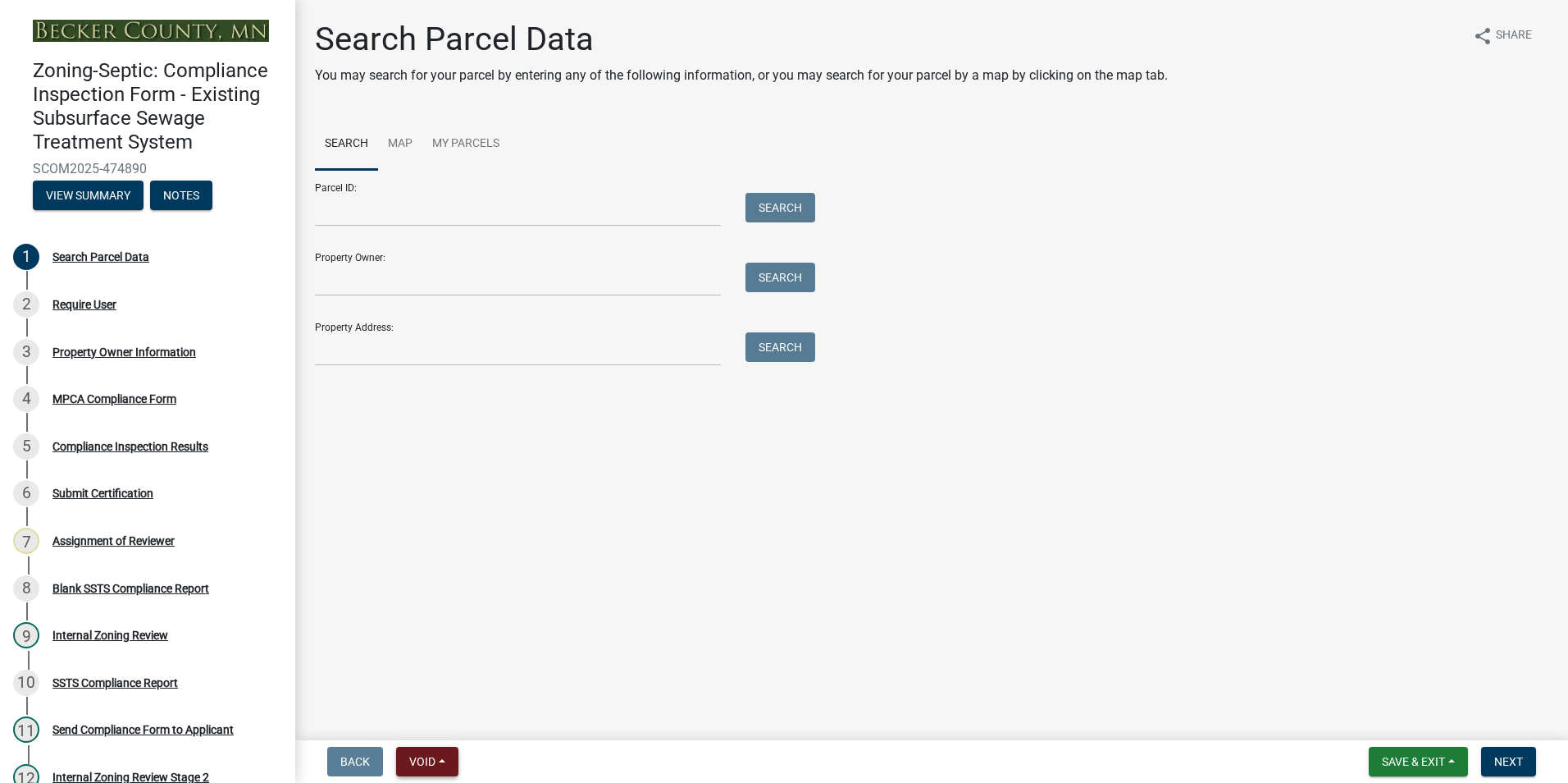
click at [426, 769] on button "Void" at bounding box center [428, 762] width 63 height 30
click at [428, 713] on button "Void" at bounding box center [462, 719] width 131 height 39
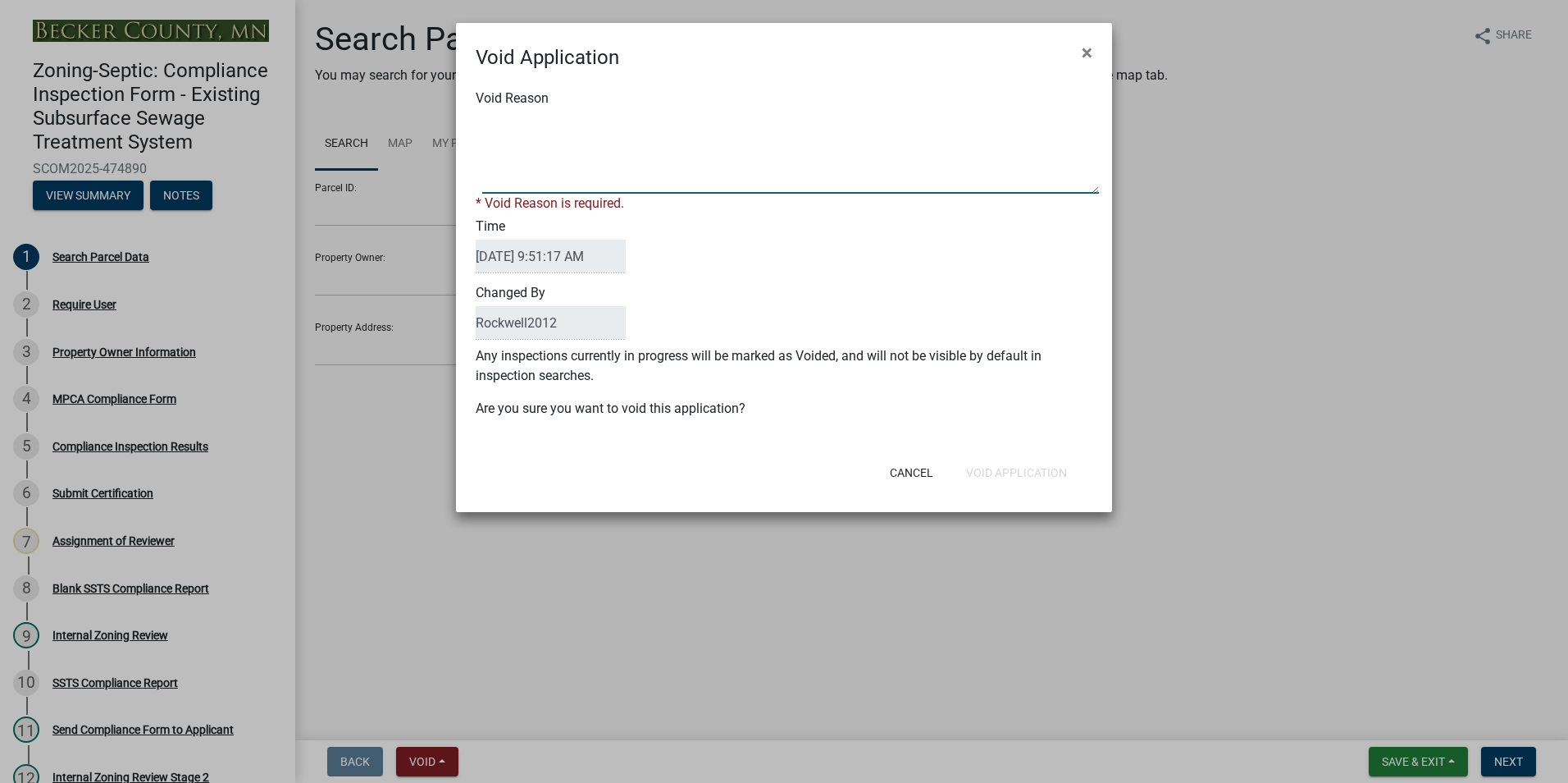
click at [506, 125] on textarea "Void Reason" at bounding box center [791, 153] width 617 height 82
type textarea "Duplicate"
click at [983, 469] on div "Cancel Void Application" at bounding box center [891, 472] width 404 height 43
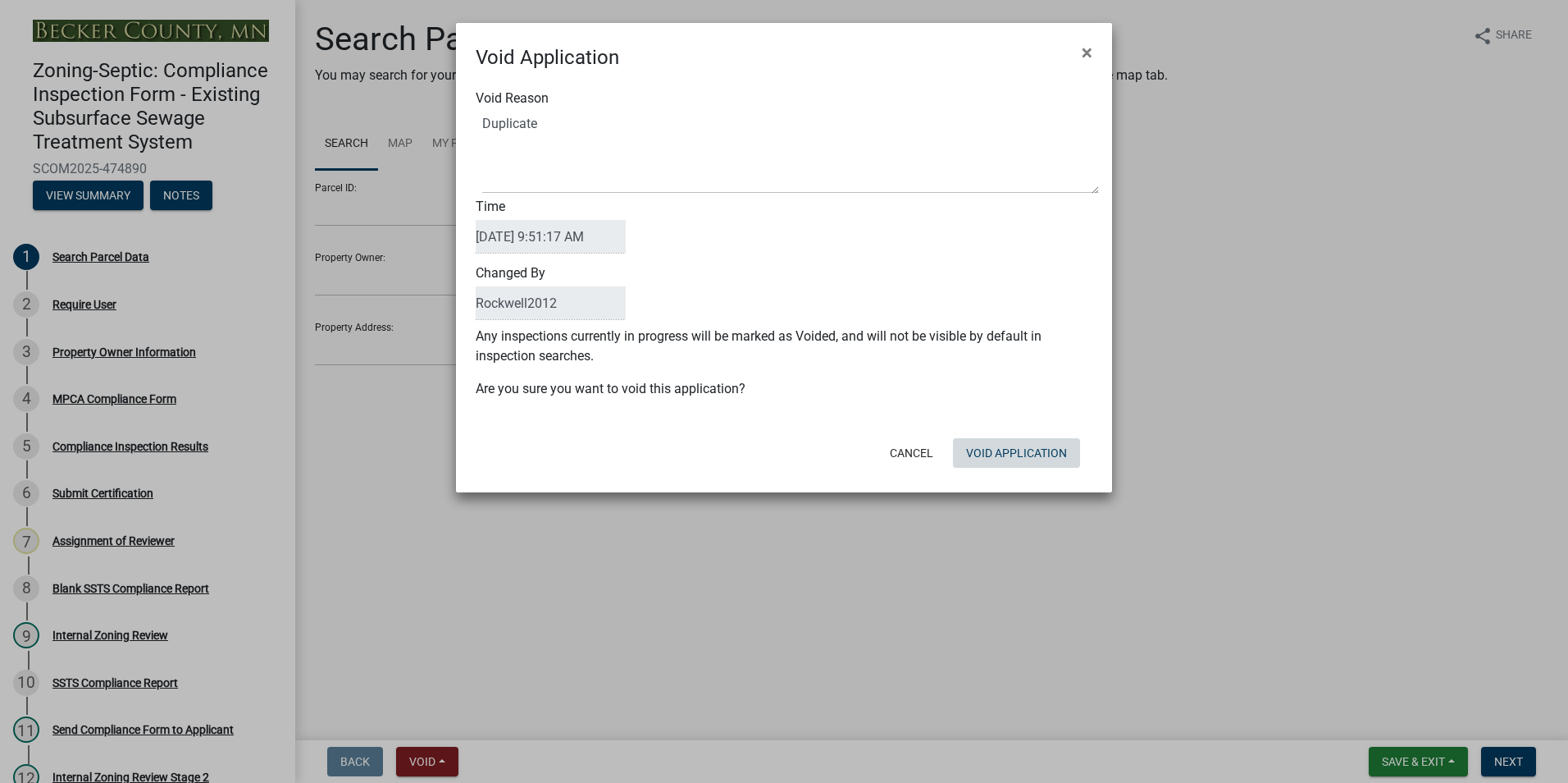
click at [989, 450] on button "Void Application" at bounding box center [1017, 453] width 127 height 30
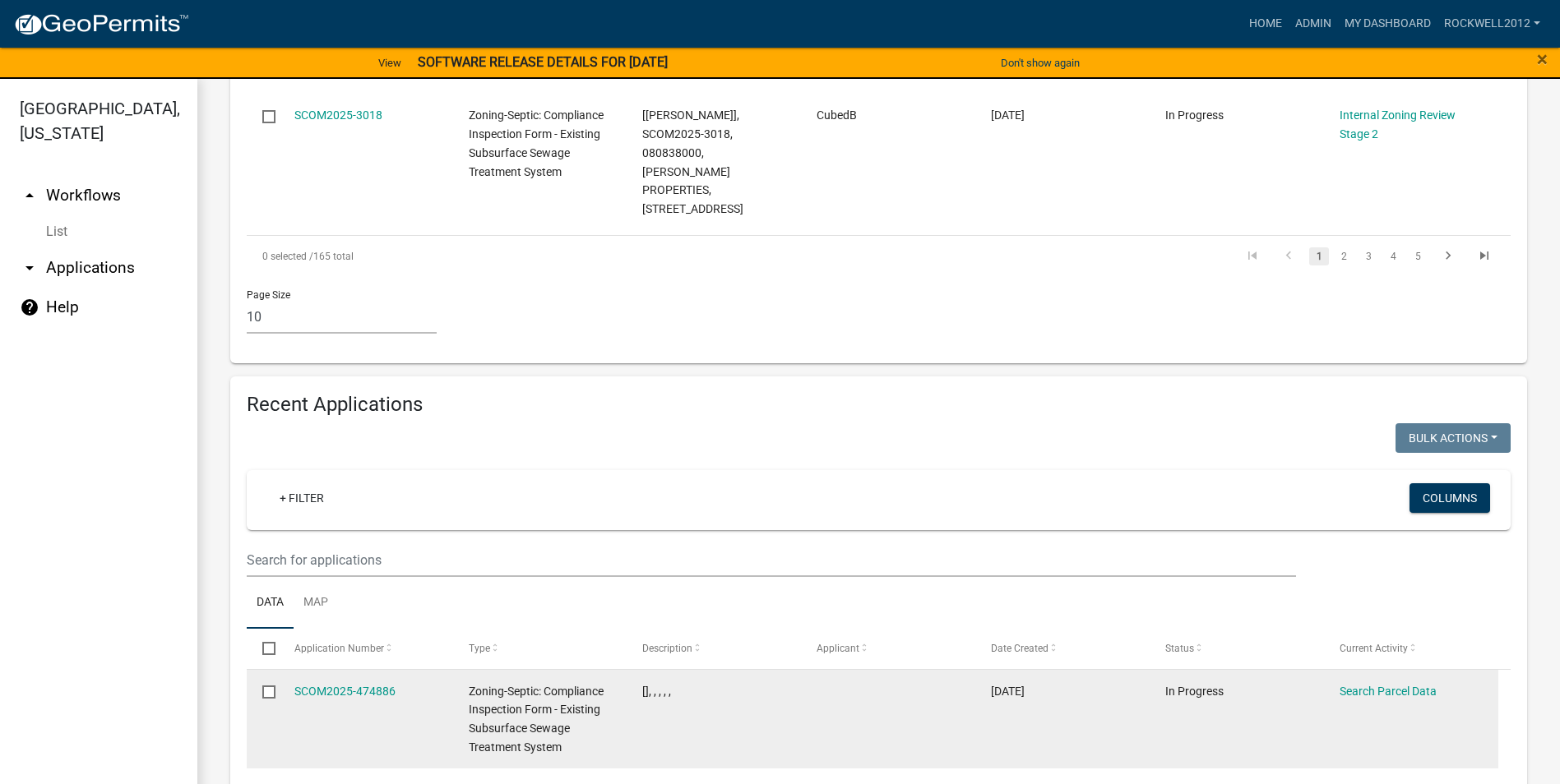
scroll to position [1726, 0]
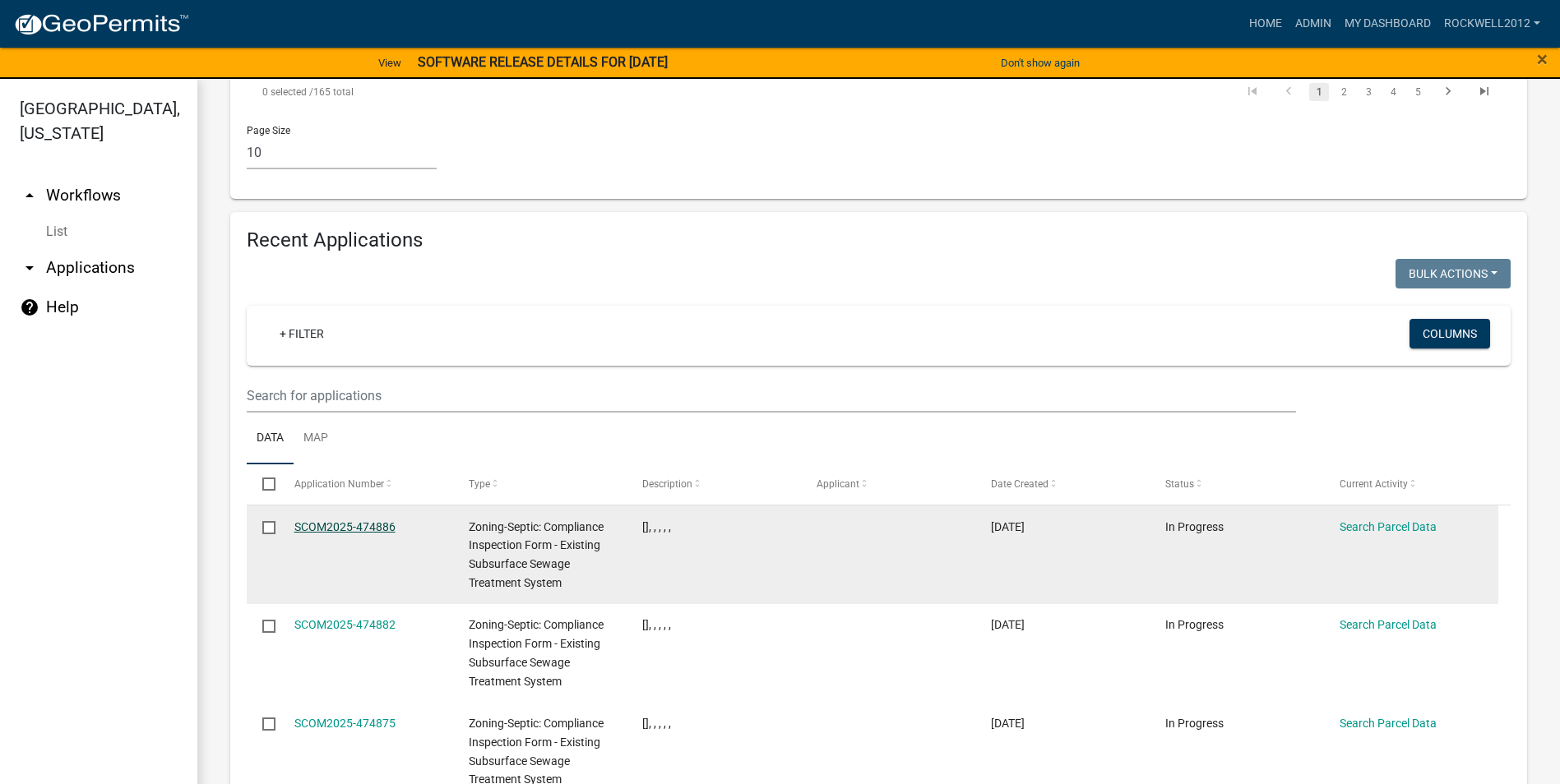
click at [318, 521] on link "SCOM2025-474886" at bounding box center [344, 527] width 101 height 13
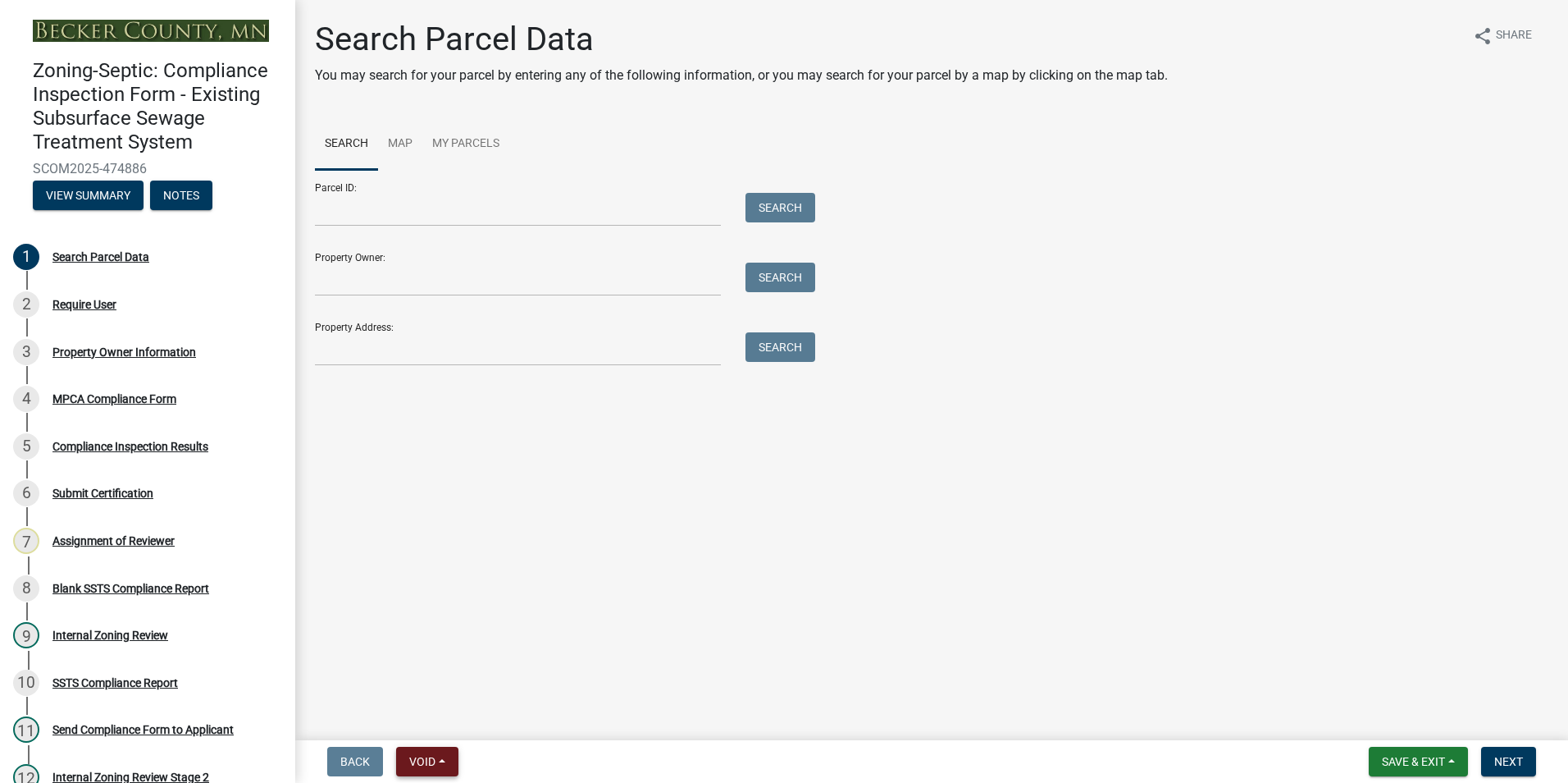
click at [416, 763] on span "Void" at bounding box center [422, 762] width 26 height 13
click at [436, 709] on button "Void" at bounding box center [462, 719] width 131 height 39
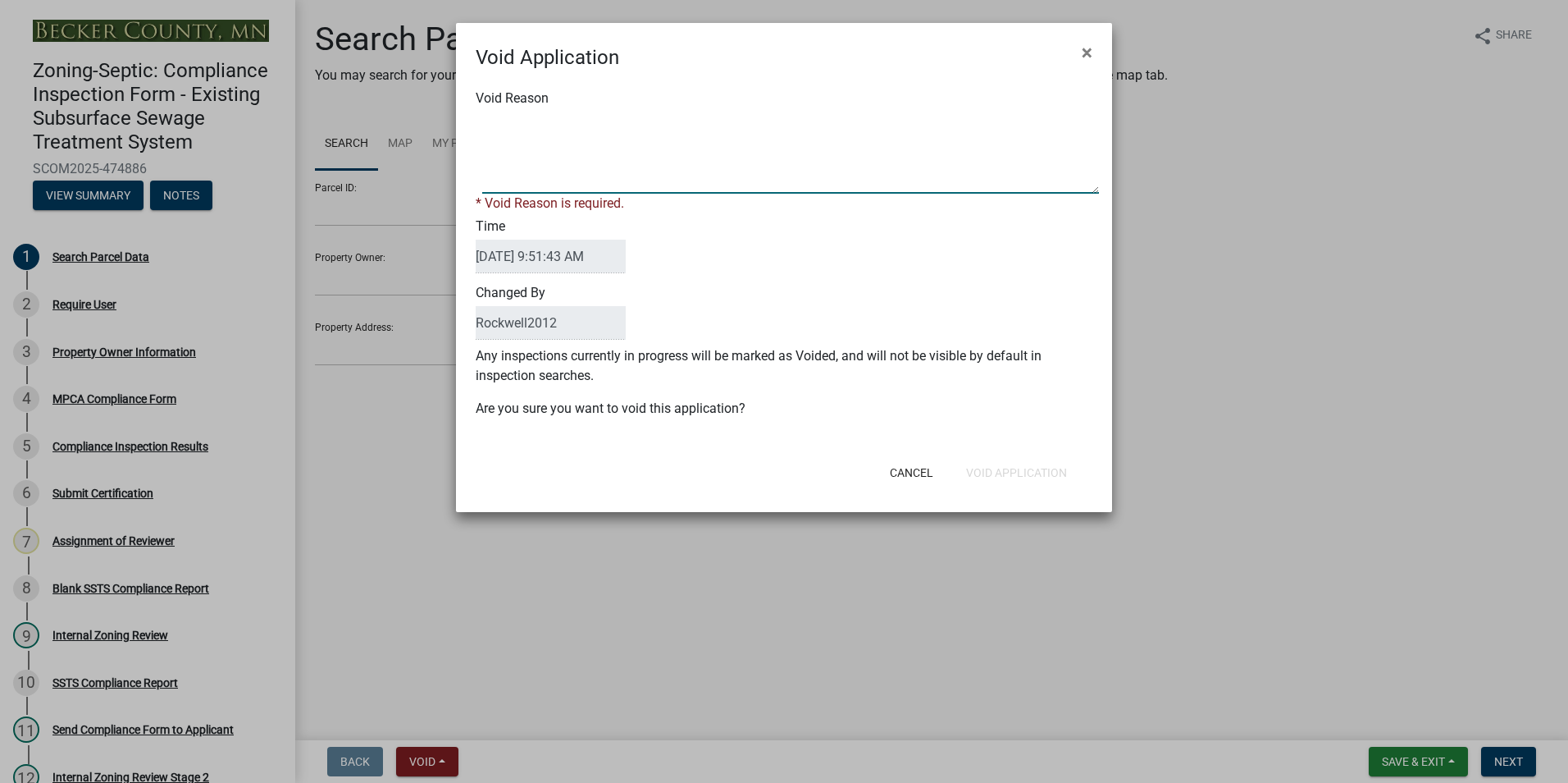
click at [532, 114] on textarea "Void Reason" at bounding box center [791, 153] width 617 height 82
type textarea "Duplicate"
click at [1012, 469] on div "Cancel Void Application" at bounding box center [891, 472] width 404 height 43
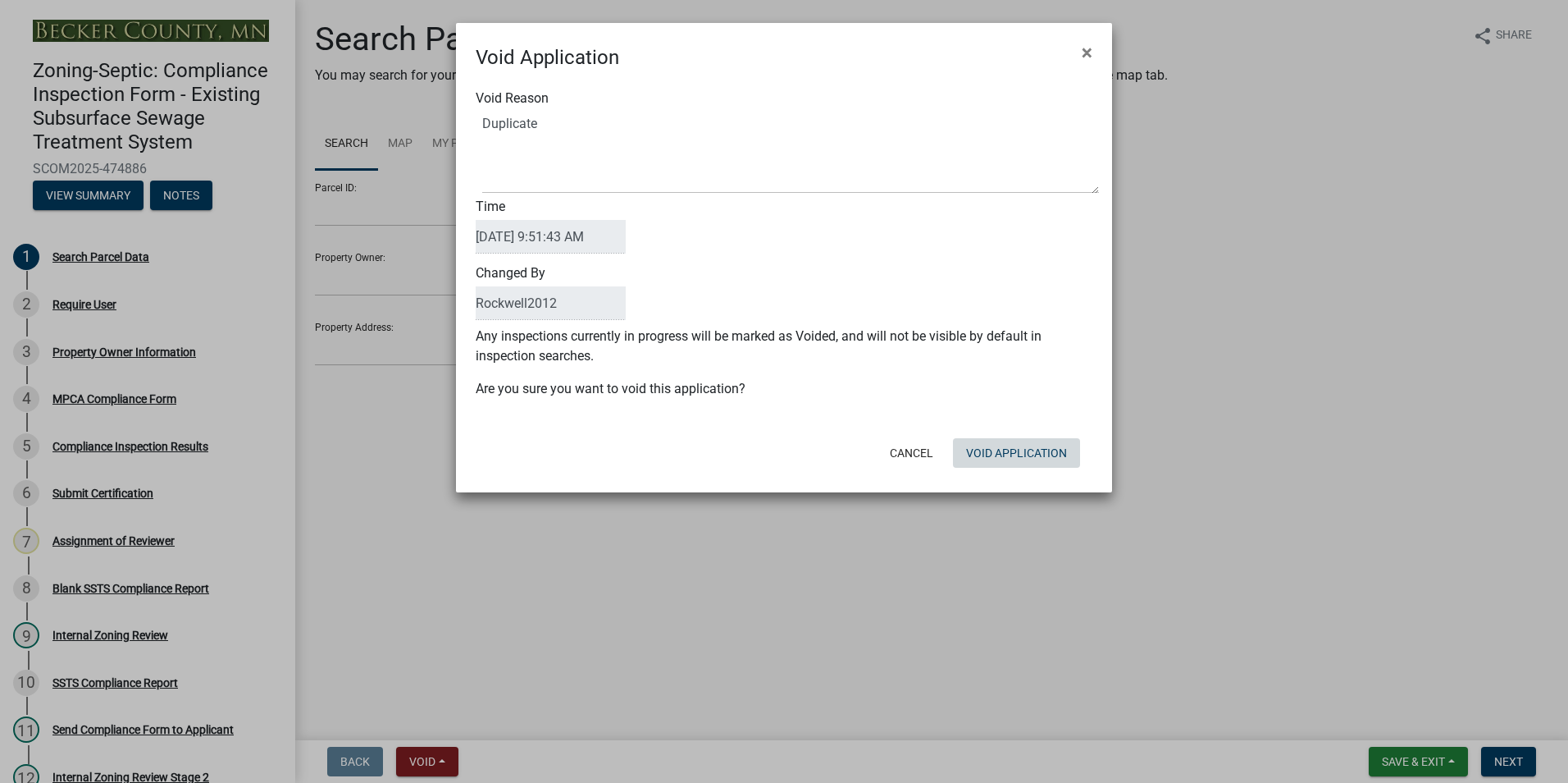
click at [1000, 449] on button "Void Application" at bounding box center [1017, 453] width 127 height 30
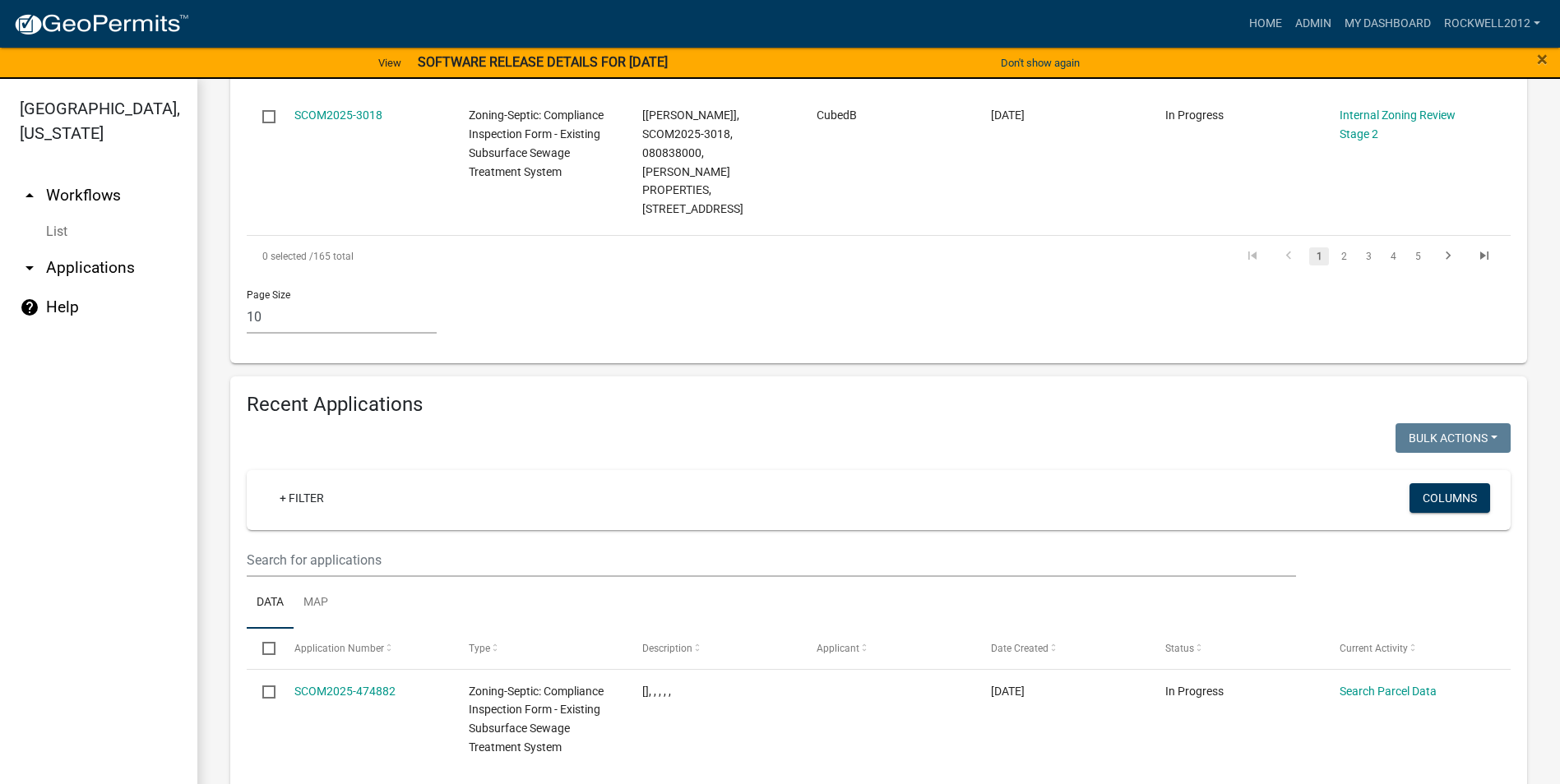
scroll to position [1726, 0]
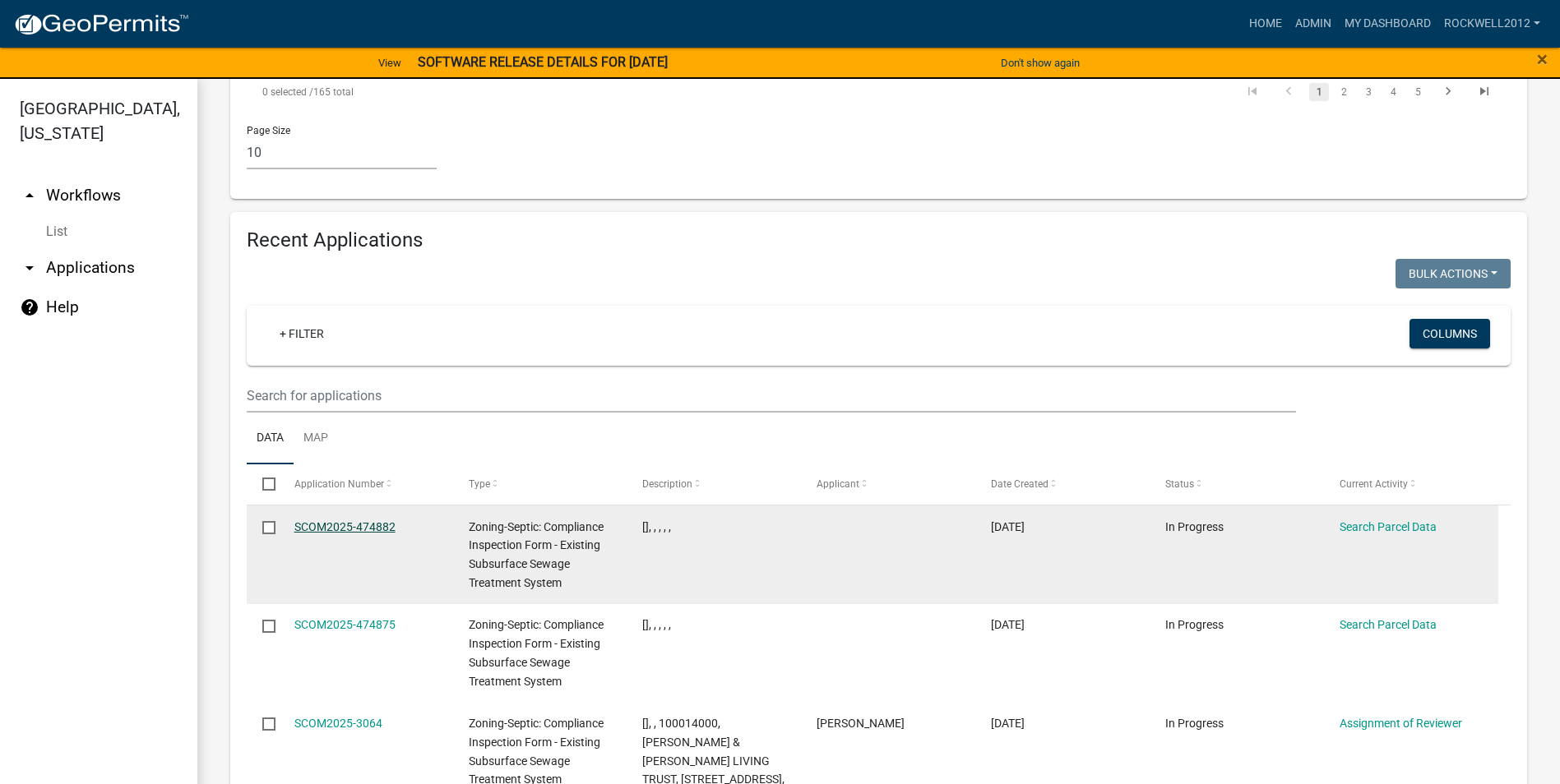
click at [342, 521] on link "SCOM2025-474882" at bounding box center [344, 527] width 101 height 13
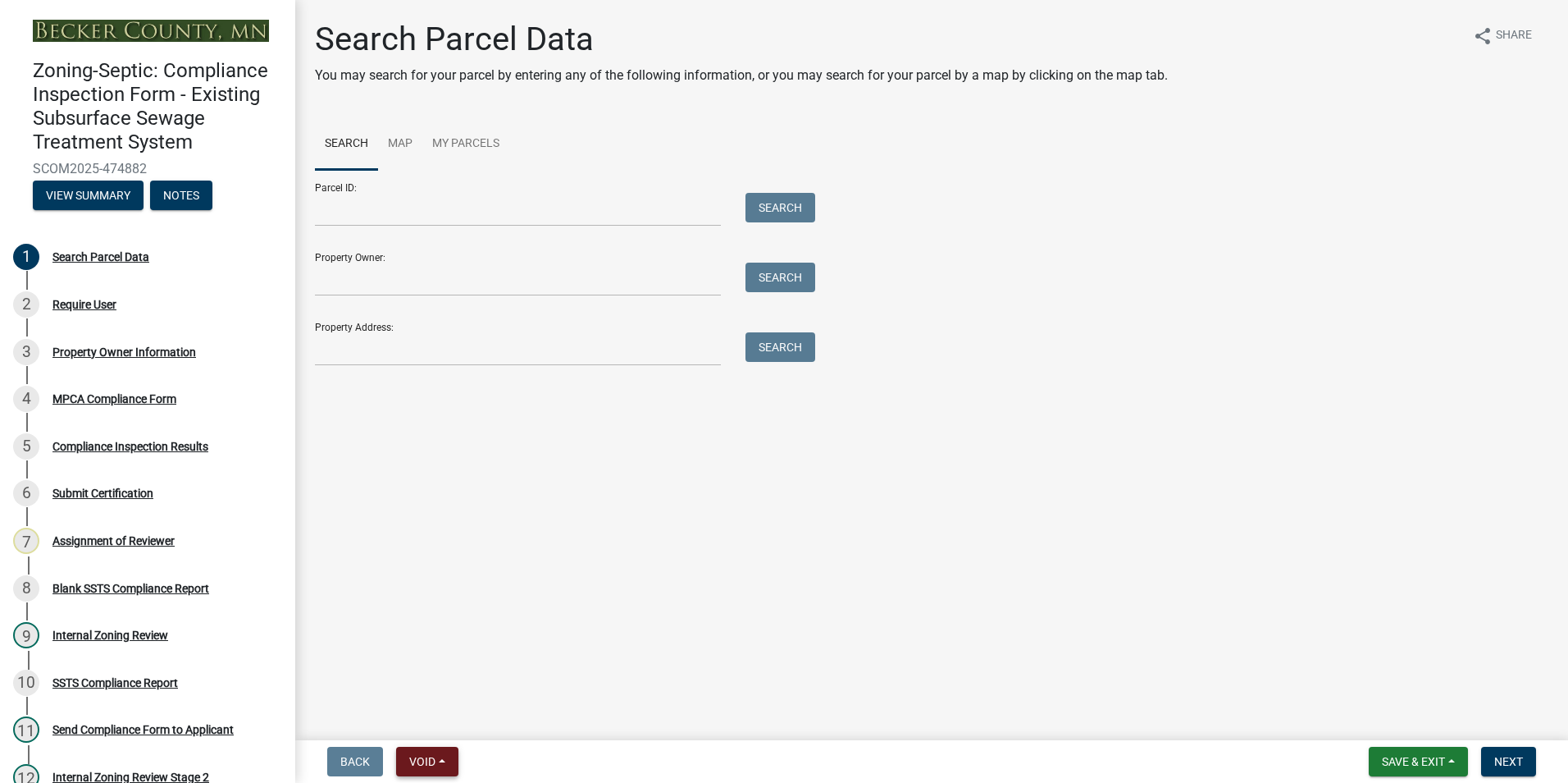
click at [406, 757] on button "Void" at bounding box center [428, 762] width 63 height 30
click at [430, 713] on button "Void" at bounding box center [462, 719] width 131 height 39
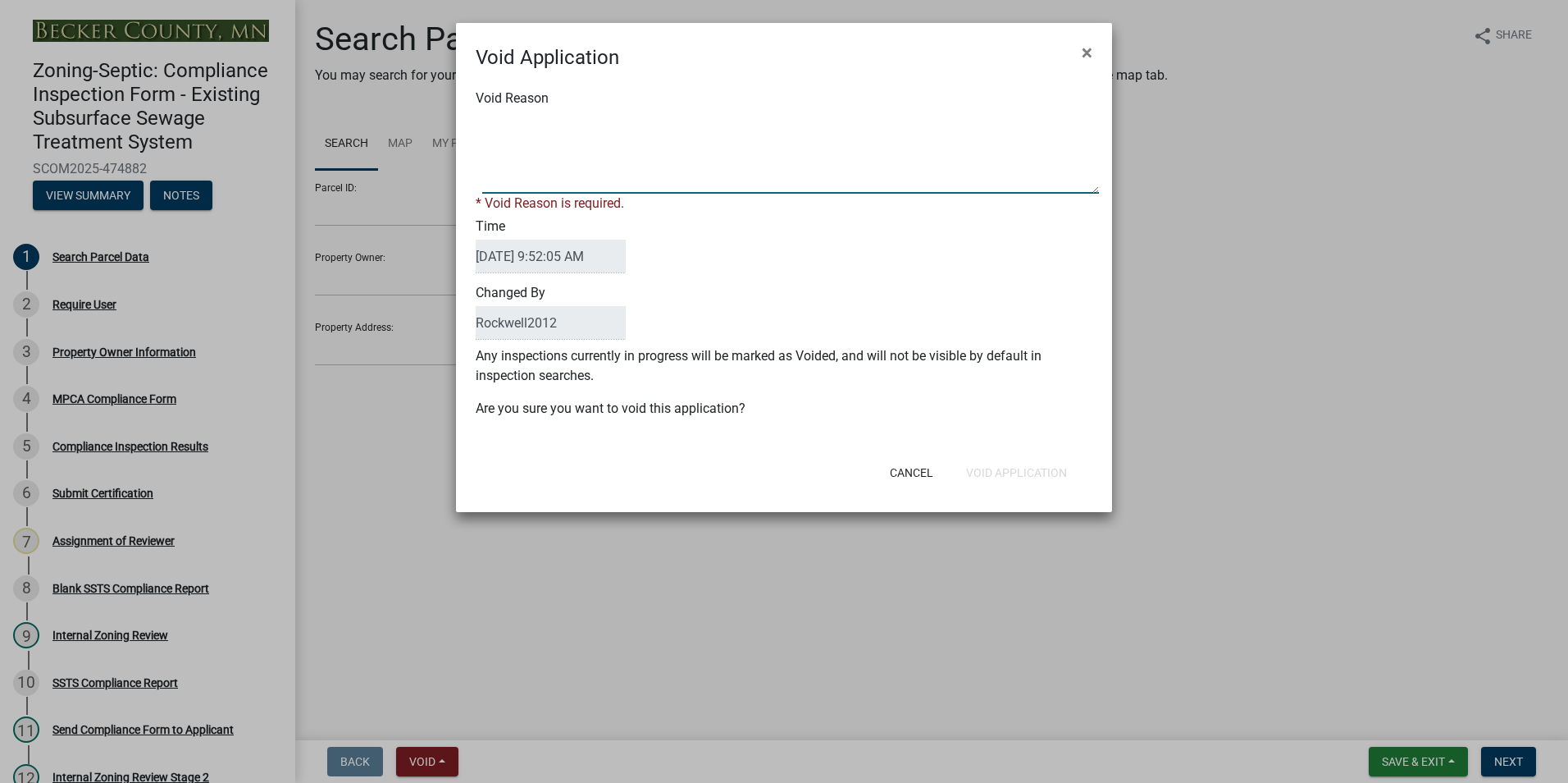
click at [499, 131] on textarea "Void Reason" at bounding box center [791, 153] width 617 height 82
type textarea "Duplicate"
click at [1013, 465] on button "Void Application" at bounding box center [1017, 472] width 127 height 30
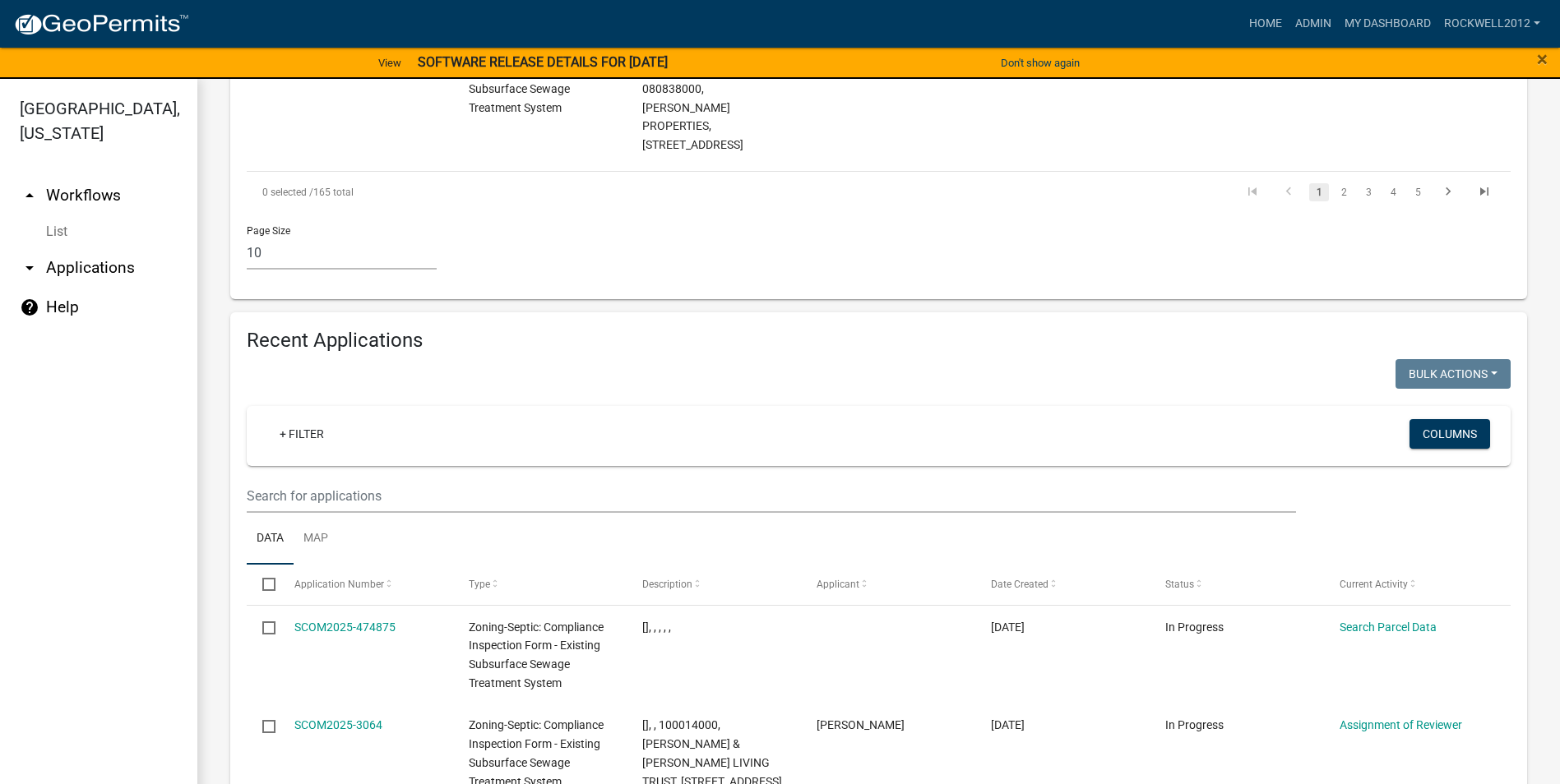
scroll to position [1808, 0]
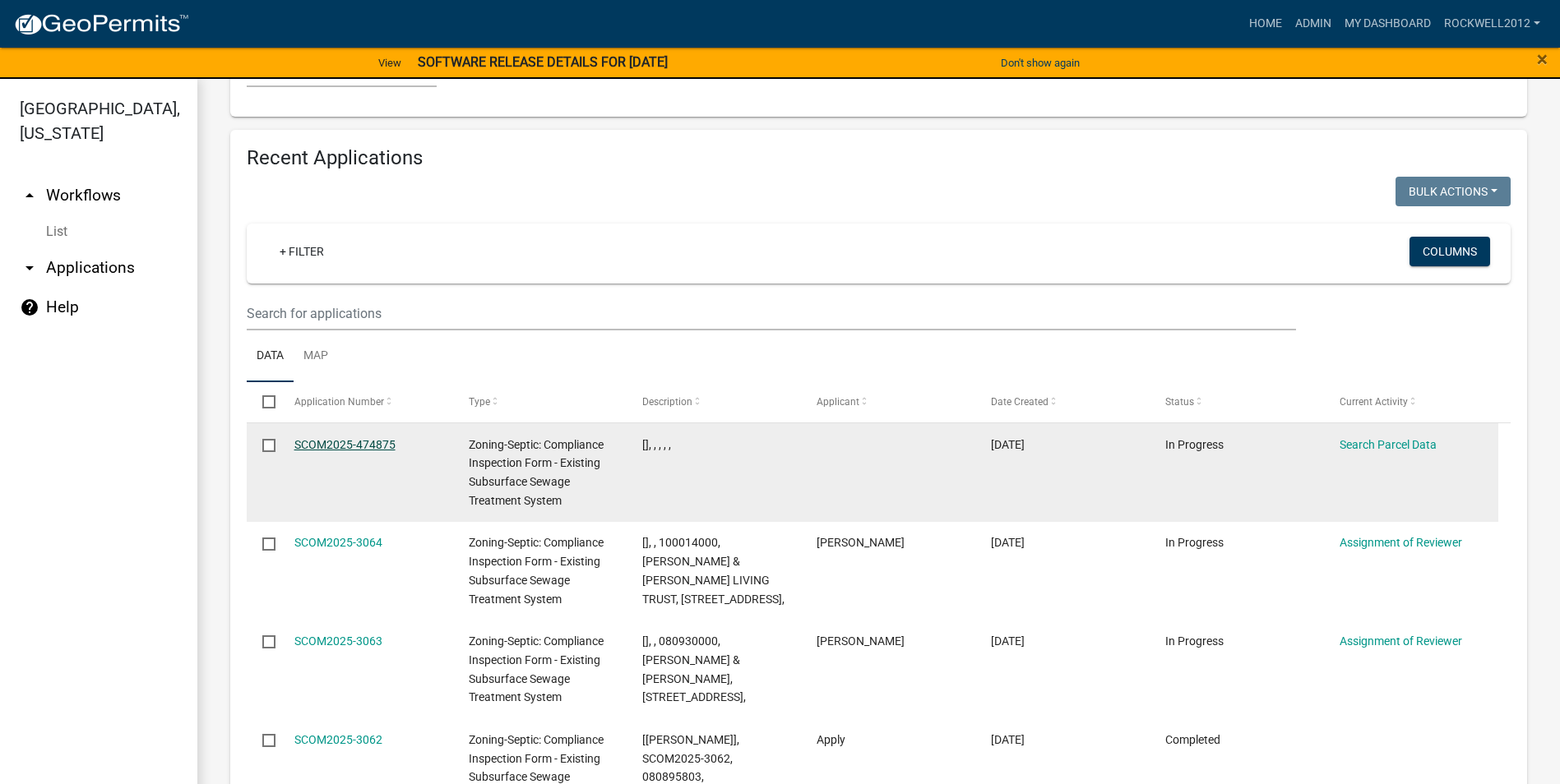
click at [338, 438] on link "SCOM2025-474875" at bounding box center [344, 444] width 101 height 13
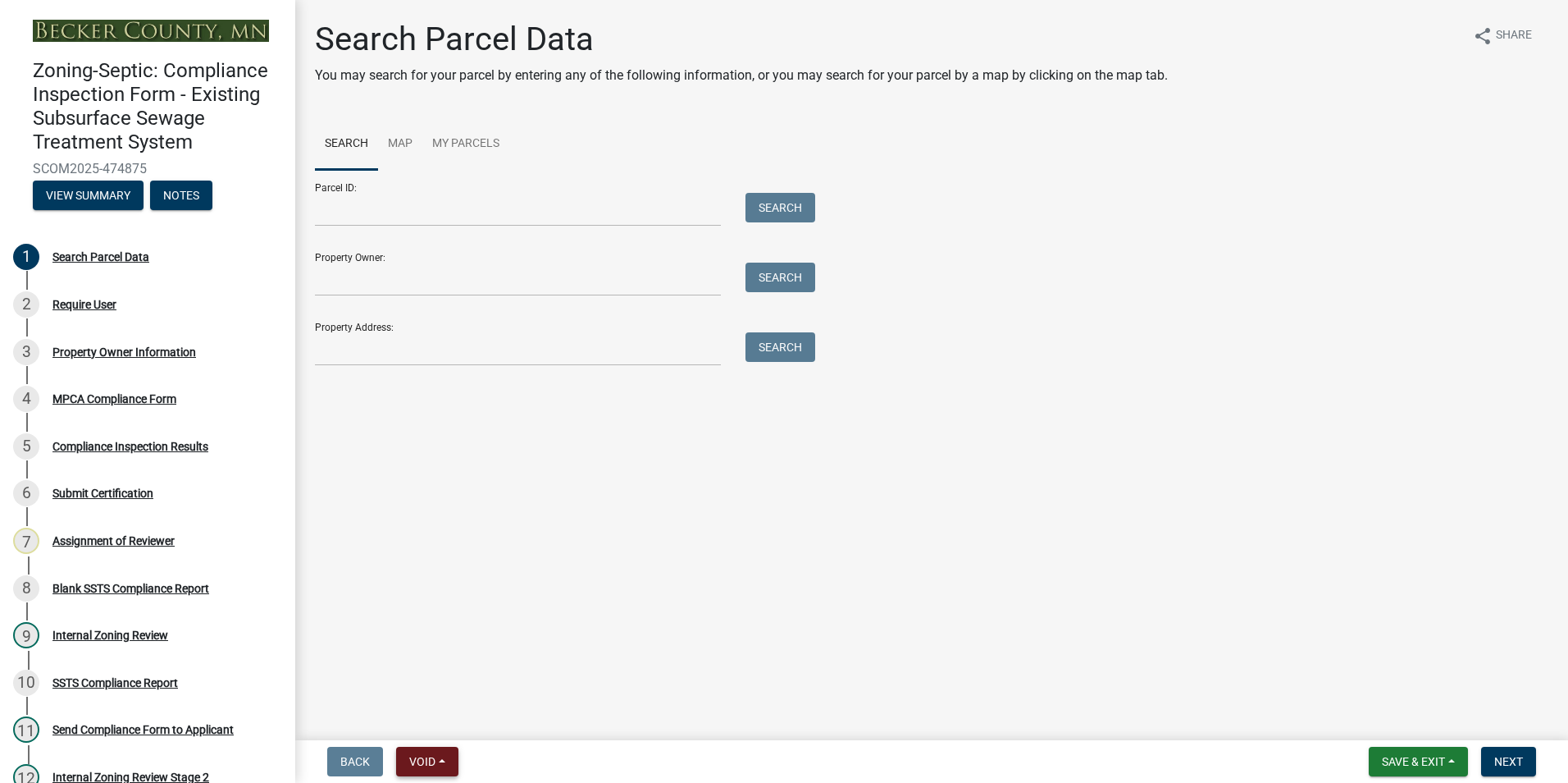
click at [420, 762] on span "Void" at bounding box center [422, 762] width 26 height 13
click at [433, 711] on button "Void" at bounding box center [462, 719] width 131 height 39
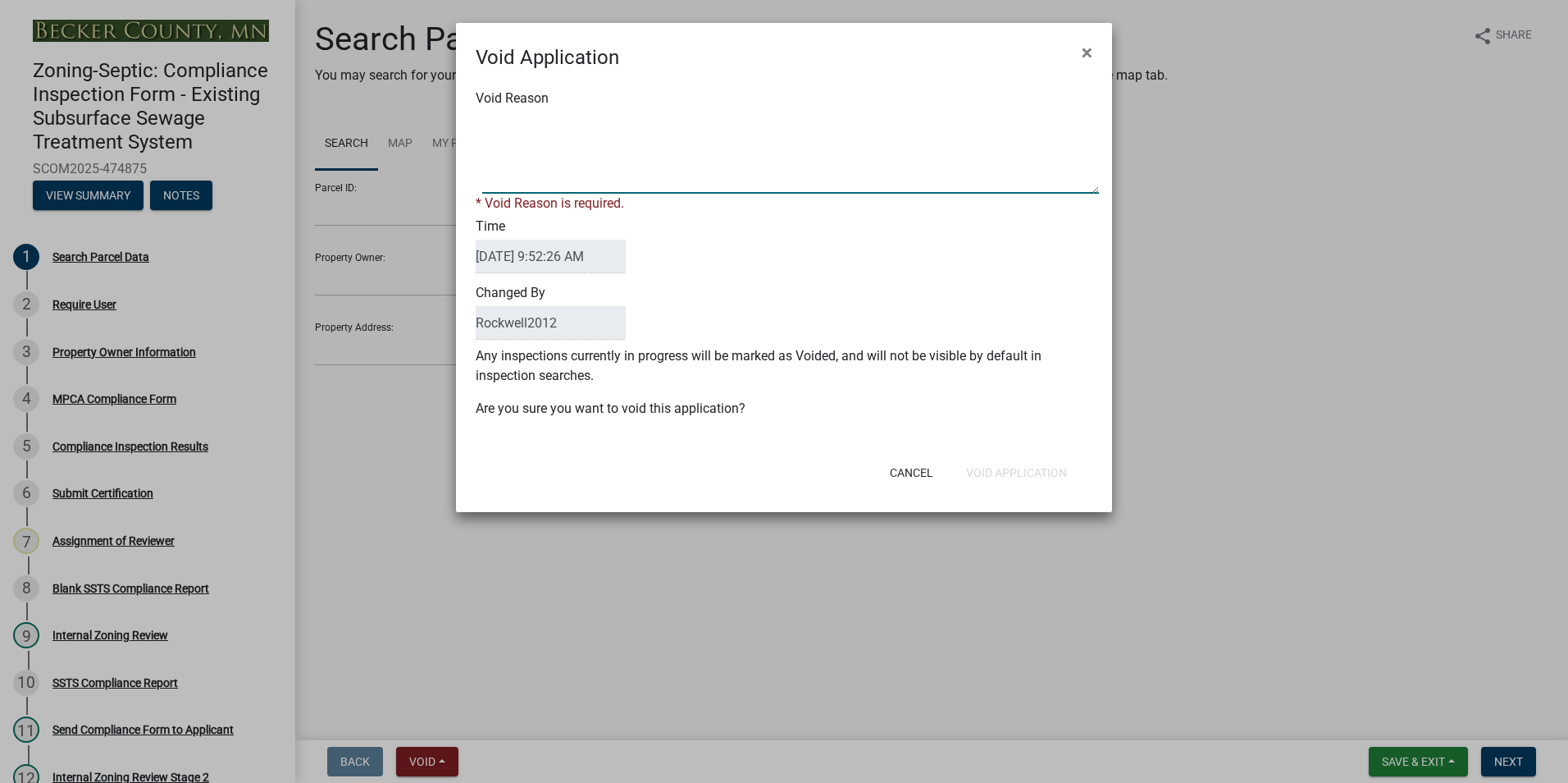
click at [517, 119] on textarea "Void Reason" at bounding box center [791, 153] width 617 height 82
type textarea "Duplicate"
click at [1017, 467] on button "Void Application" at bounding box center [1017, 472] width 127 height 30
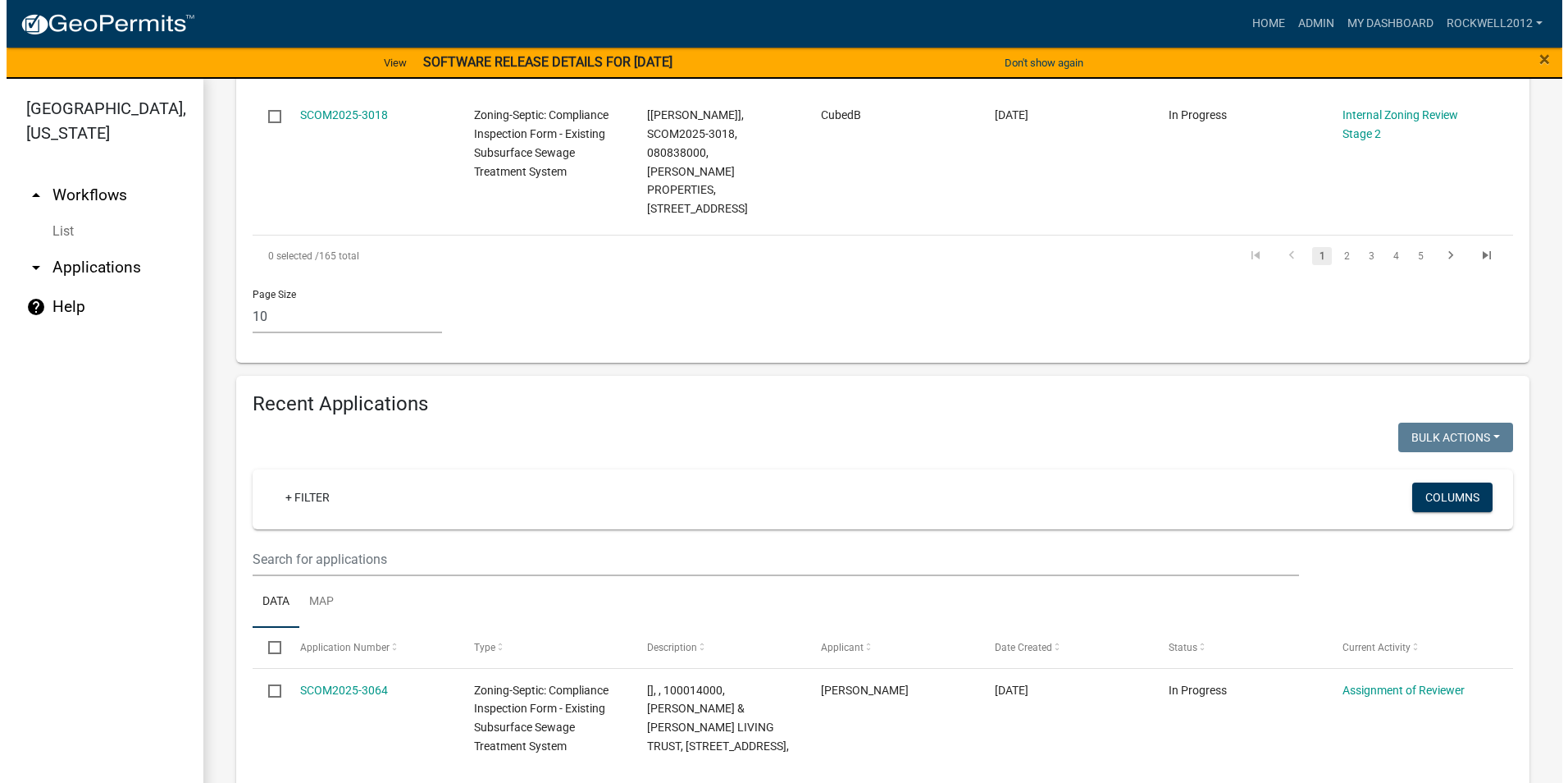
scroll to position [1970, 0]
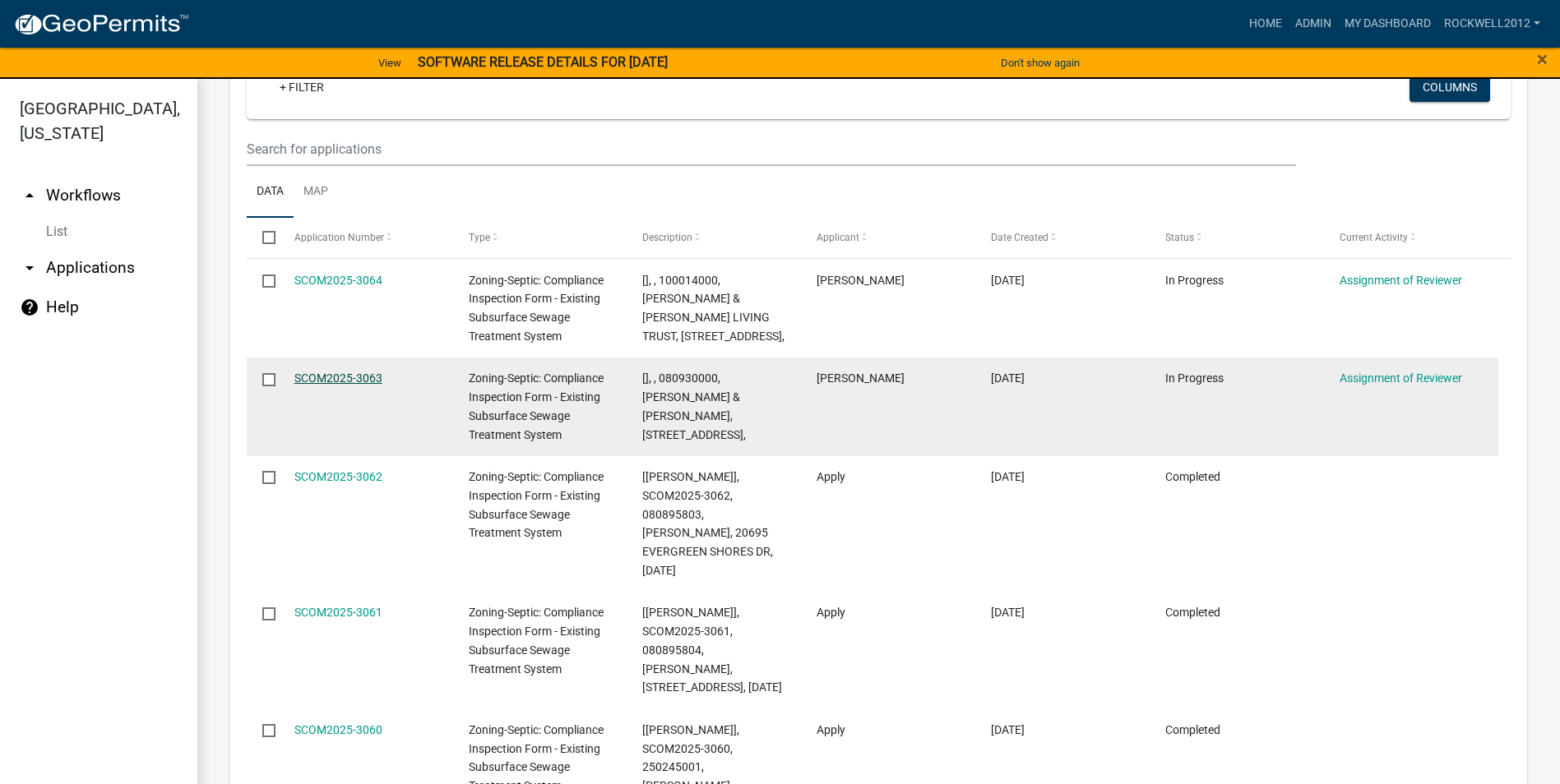
click at [317, 372] on link "SCOM2025-3063" at bounding box center [338, 378] width 88 height 13
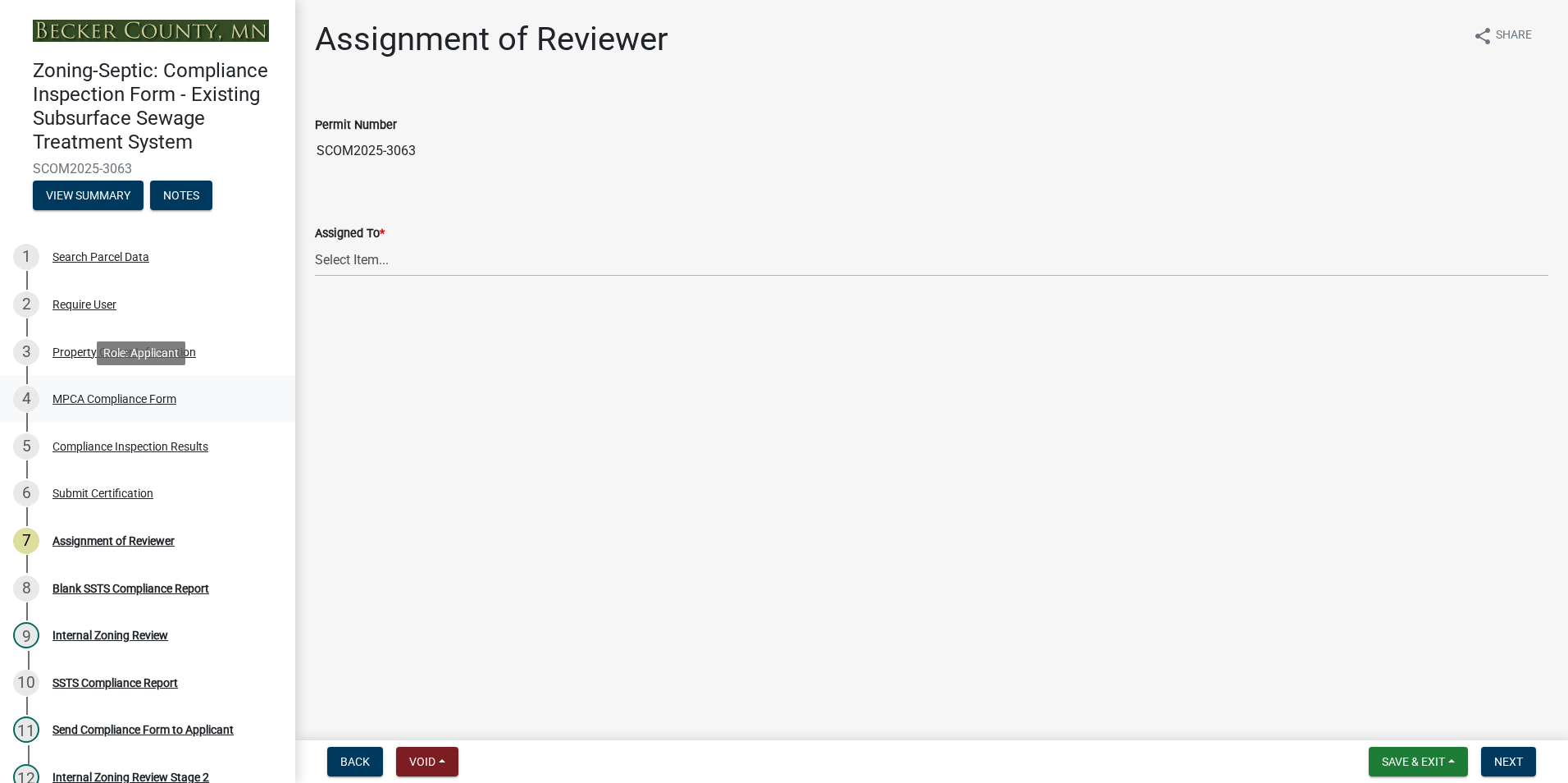
click at [117, 396] on div "MPCA Compliance Form" at bounding box center [114, 398] width 123 height 12
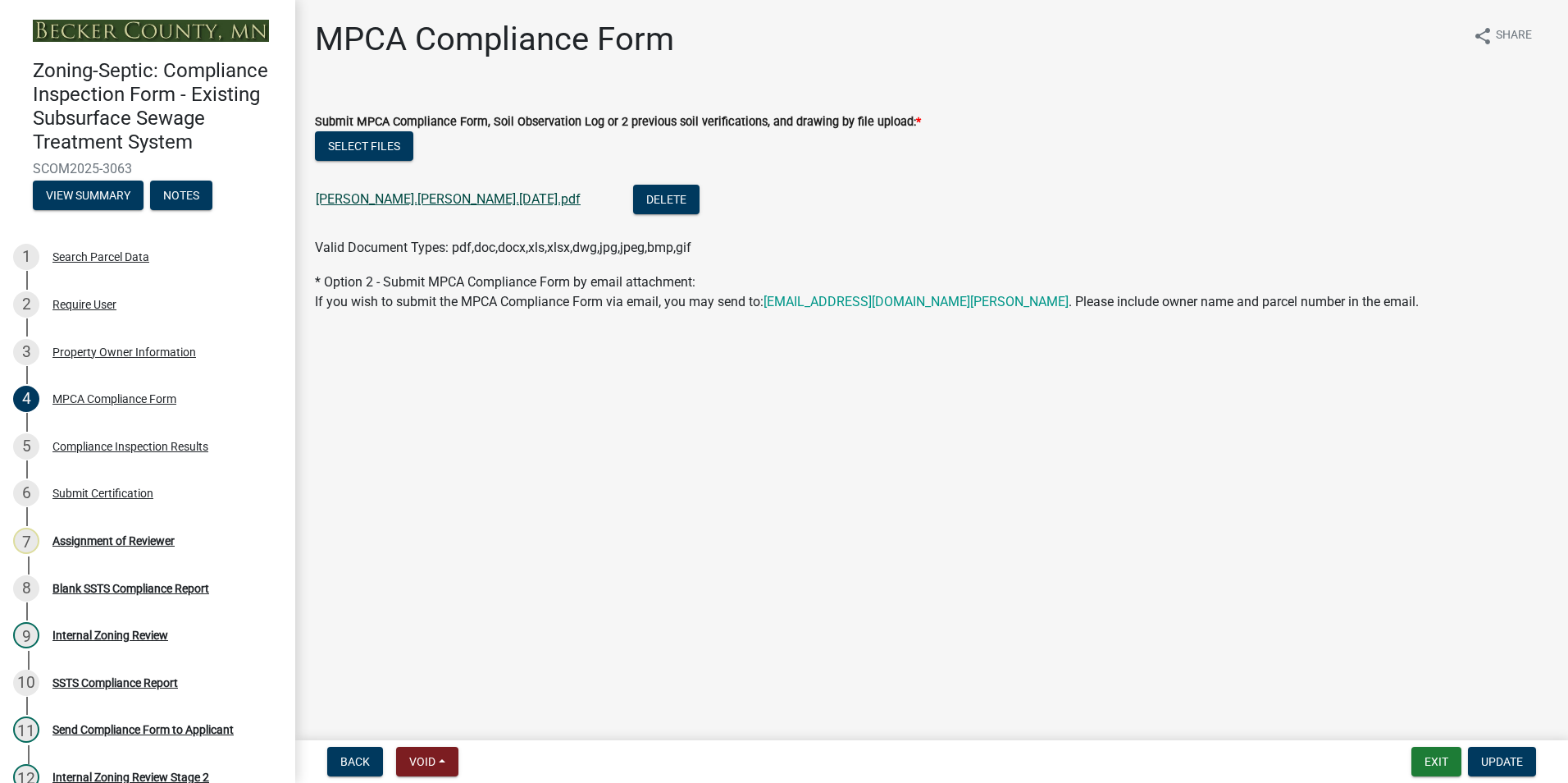
click at [368, 203] on link "[PERSON_NAME].[PERSON_NAME].[DATE].pdf" at bounding box center [448, 199] width 265 height 15
click at [114, 540] on div "Assignment of Reviewer" at bounding box center [114, 540] width 123 height 12
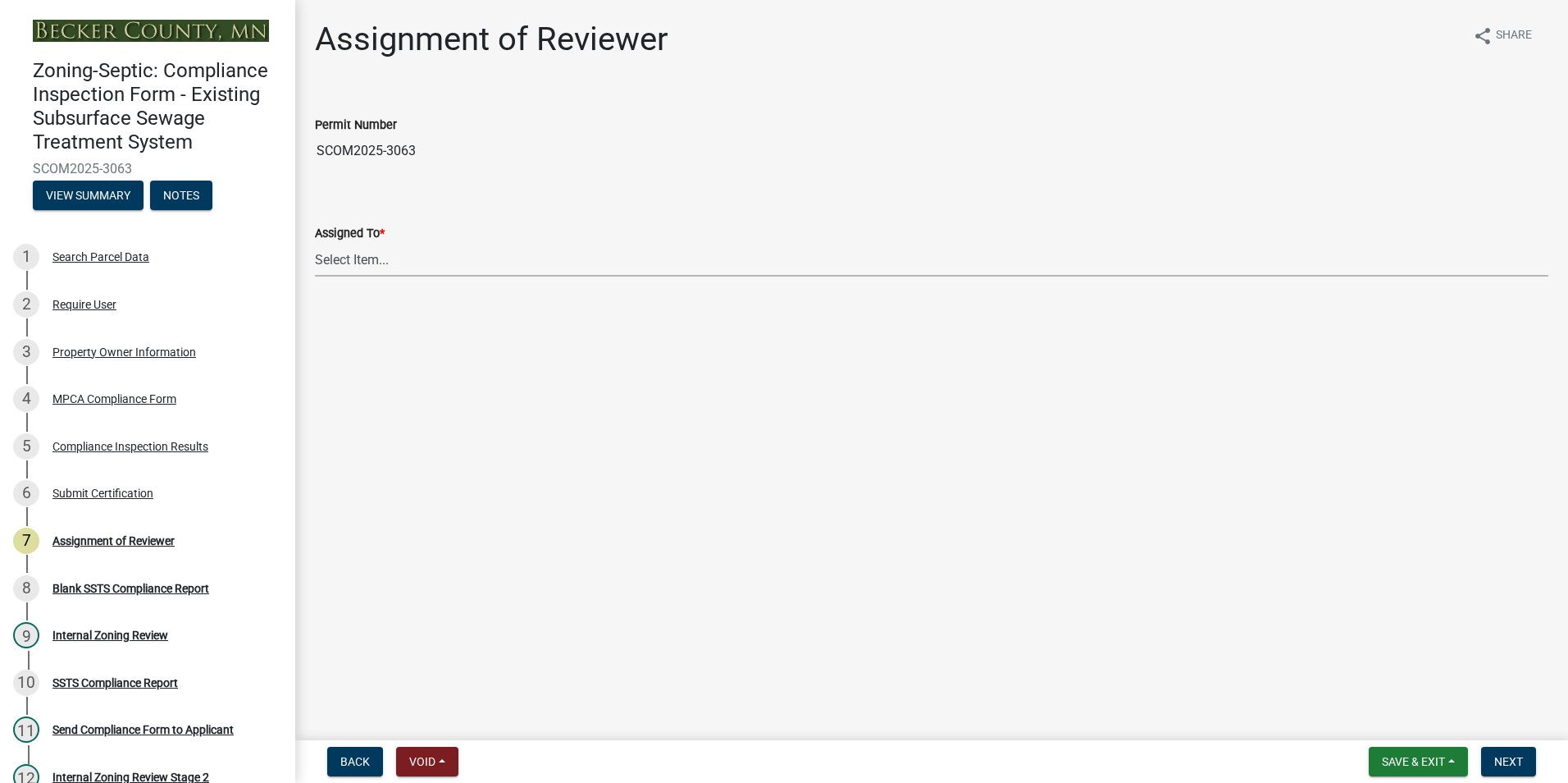
click at [348, 255] on select "Select Item... [PERSON_NAME] [PERSON_NAME] [PERSON_NAME] [PERSON_NAME] [PERSON_…" at bounding box center [931, 260] width 1233 height 34
click at [315, 243] on select "Select Item... [PERSON_NAME] [PERSON_NAME] [PERSON_NAME] [PERSON_NAME] [PERSON_…" at bounding box center [931, 260] width 1233 height 34
select select "0016247d-12af-40d0-8103-934796a3d230"
click at [1511, 760] on span "Next" at bounding box center [1509, 762] width 29 height 13
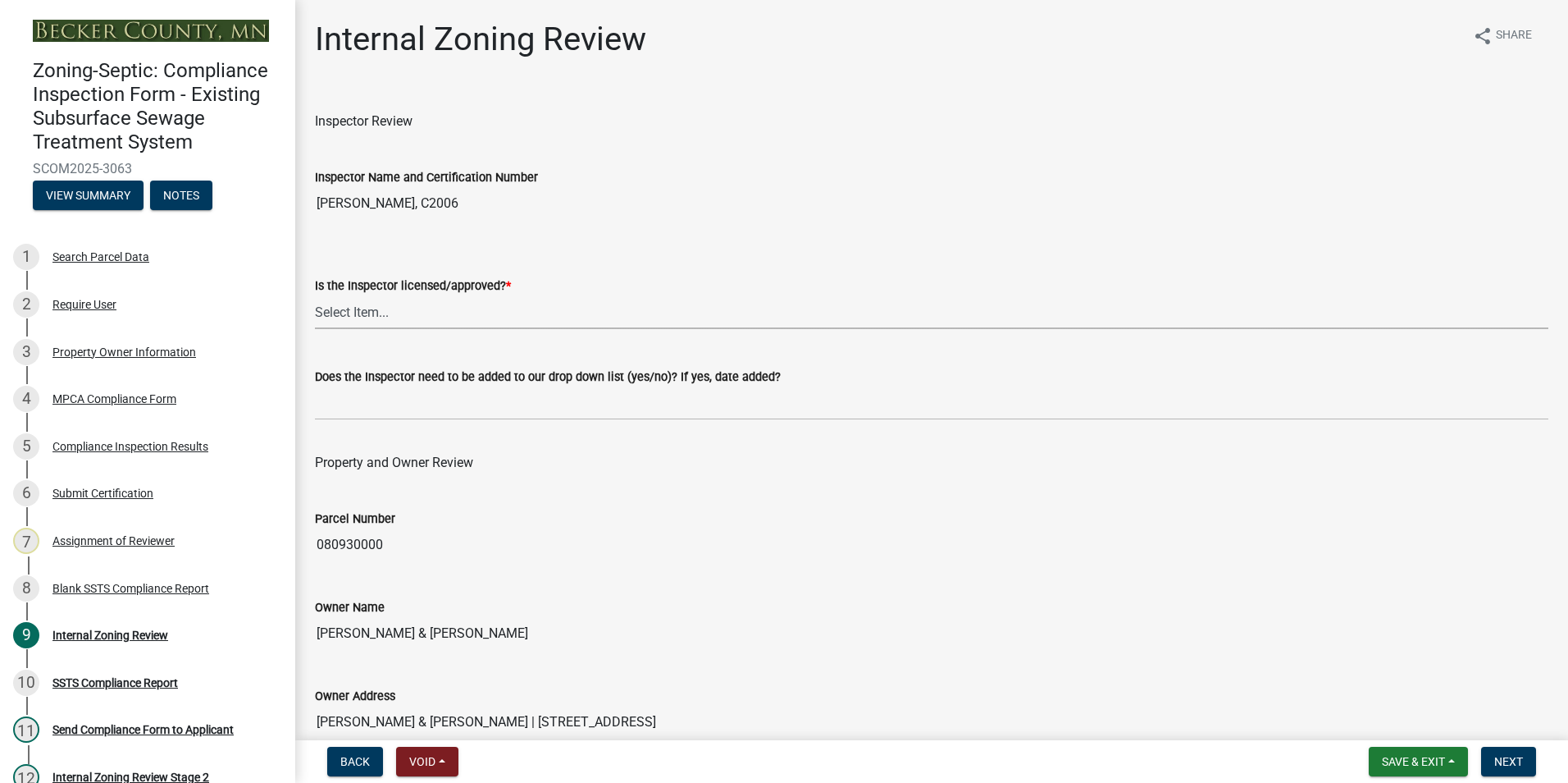
click at [341, 311] on select "Select Item... Yes No" at bounding box center [931, 312] width 1233 height 34
click at [315, 295] on select "Select Item... Yes No" at bounding box center [931, 312] width 1233 height 34
select select "7beb9ca5-c3cb-47d4-a805-1554d3173259"
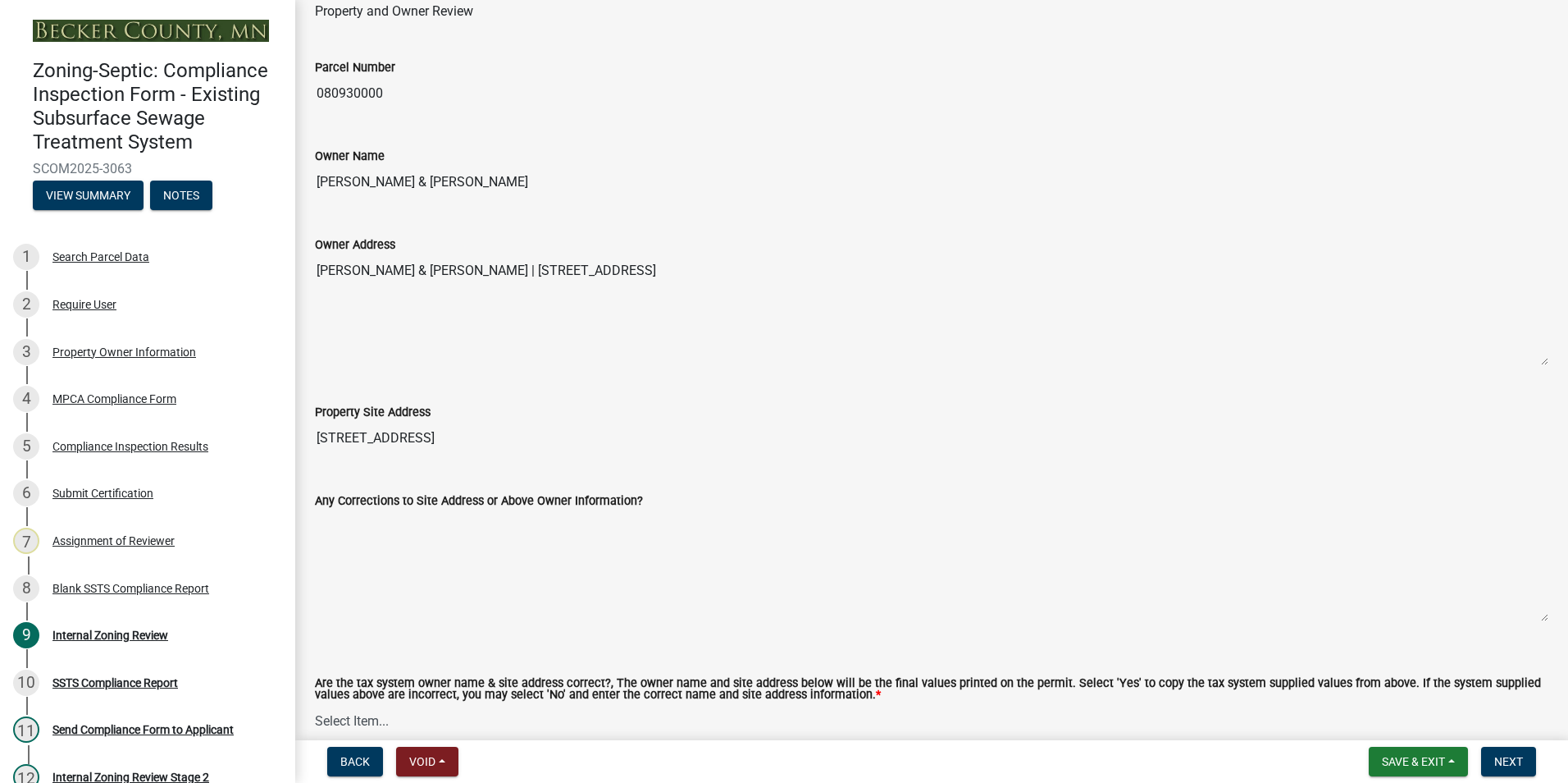
scroll to position [492, 0]
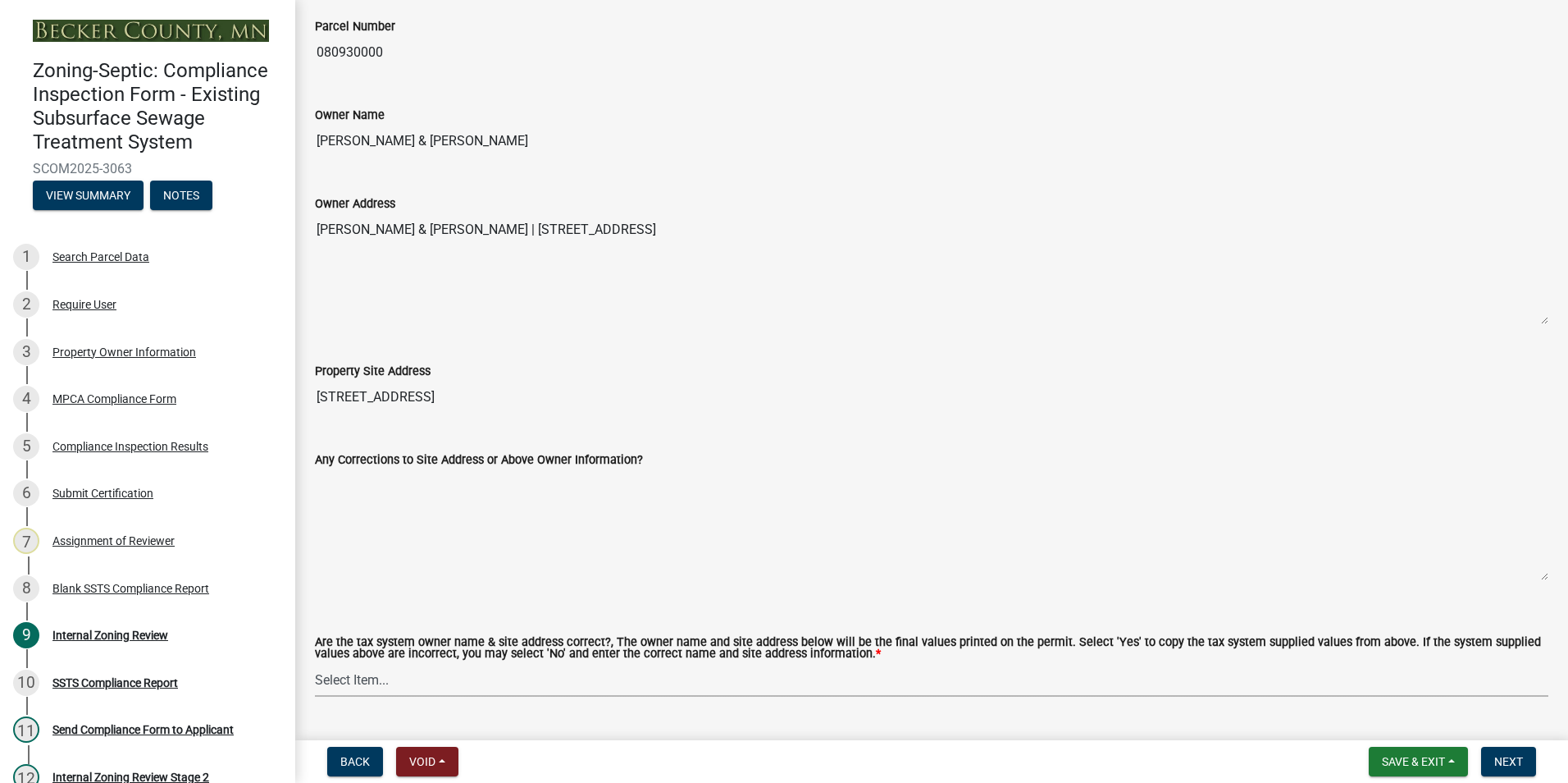
click at [338, 680] on select "Select Item... Yes No" at bounding box center [931, 680] width 1233 height 34
click at [315, 664] on select "Select Item... Yes No" at bounding box center [931, 680] width 1233 height 34
select select "f9f37200-9fc8-4e5e-9e7f-111cc9077d94"
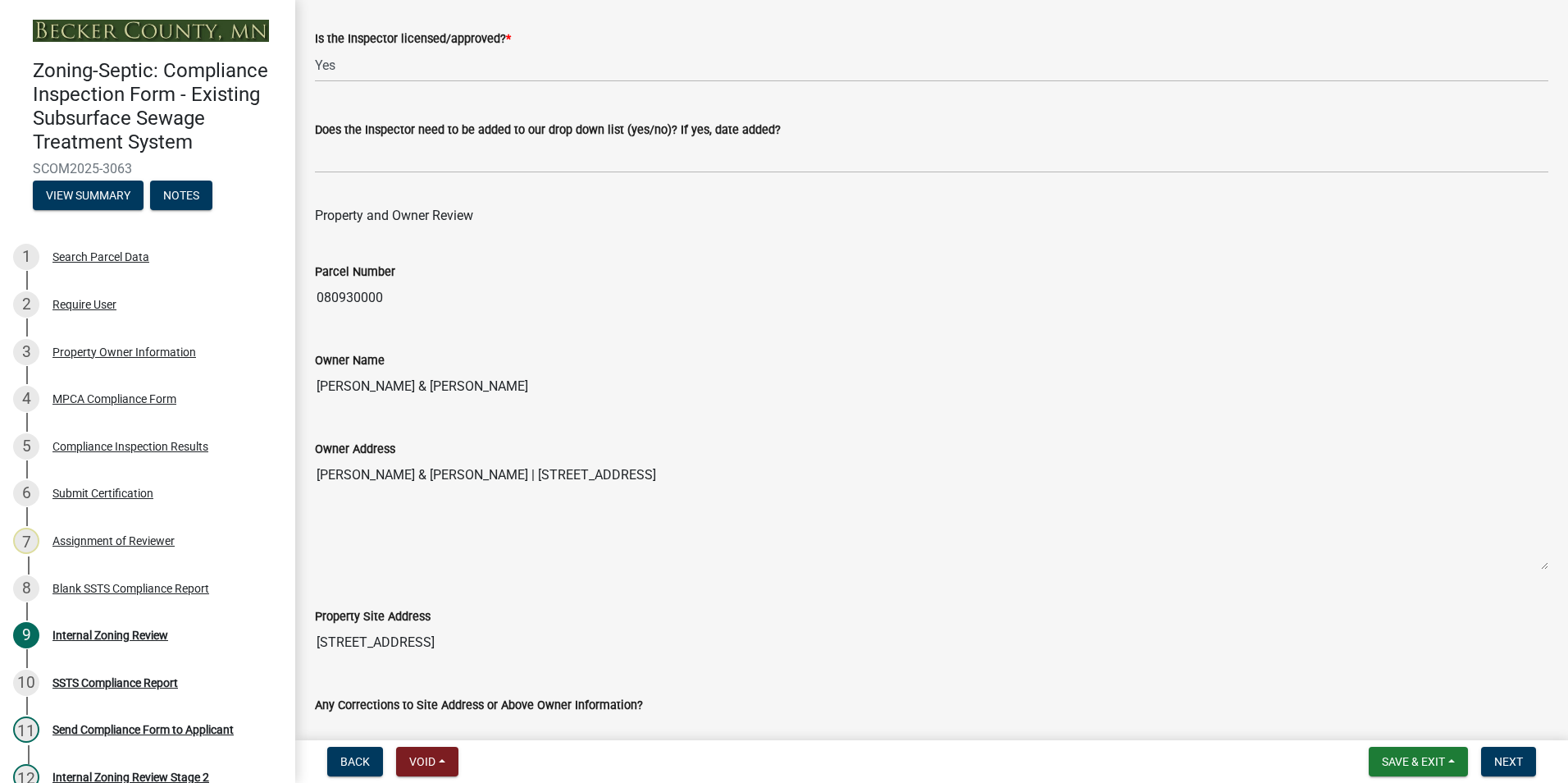
scroll to position [246, 0]
drag, startPoint x: 766, startPoint y: 472, endPoint x: 496, endPoint y: 483, distance: 270.2
click at [496, 483] on textarea "[PERSON_NAME] & [PERSON_NAME] | [STREET_ADDRESS]" at bounding box center [931, 515] width 1233 height 112
drag, startPoint x: 496, startPoint y: 483, endPoint x: 553, endPoint y: 477, distance: 57.3
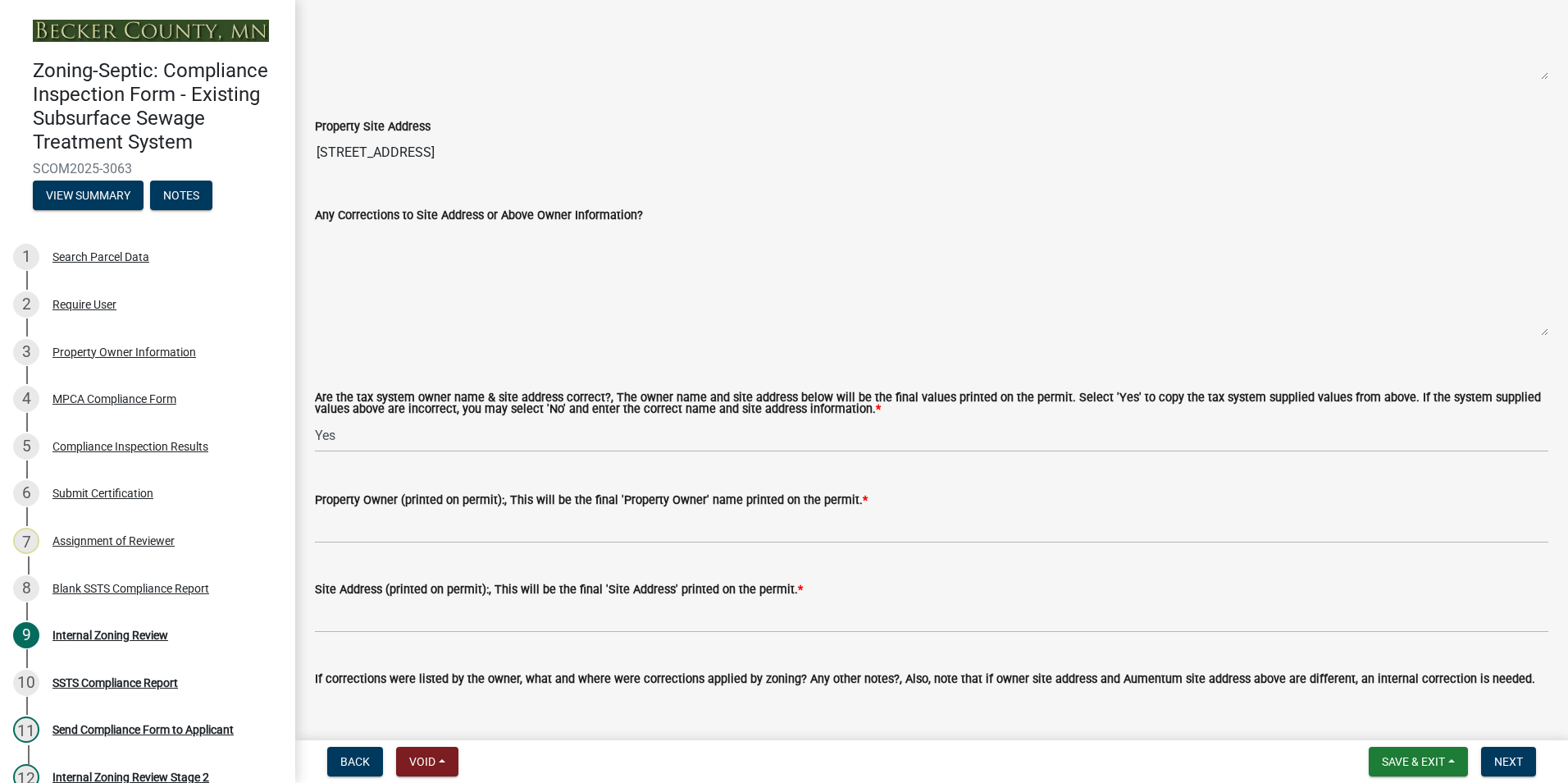
scroll to position [738, 0]
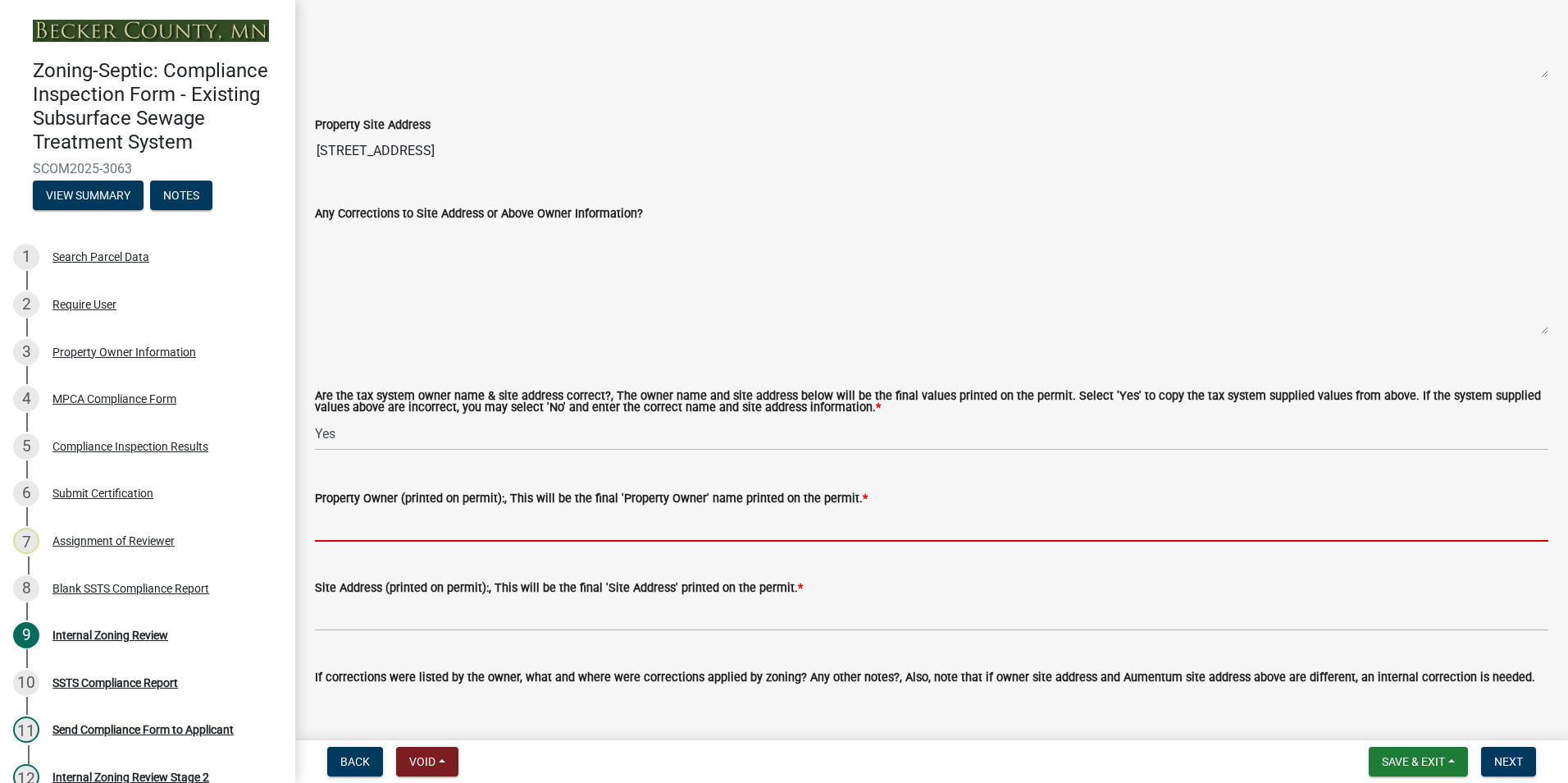
paste input "[STREET_ADDRESS]"
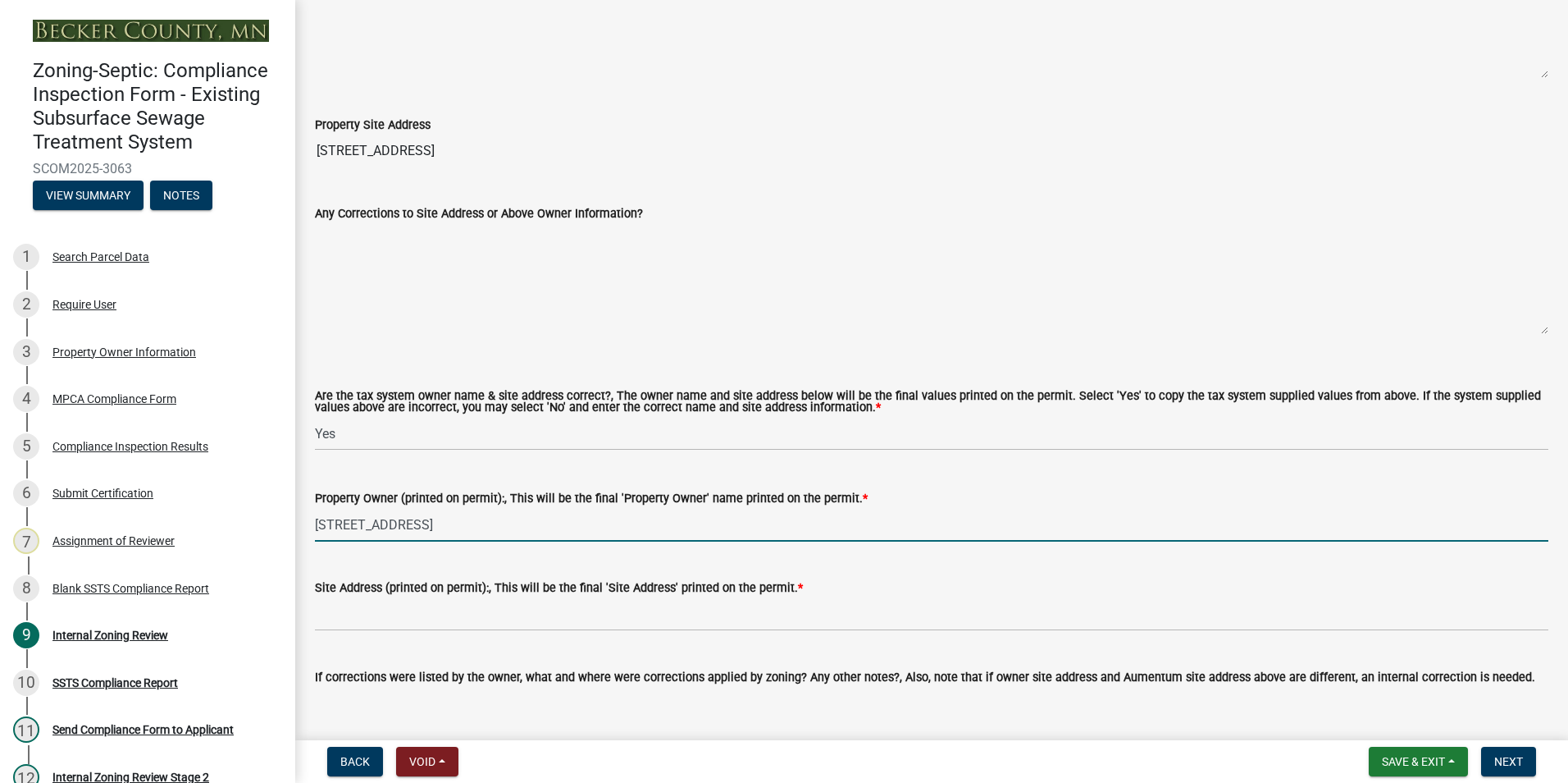
type input "[STREET_ADDRESS]"
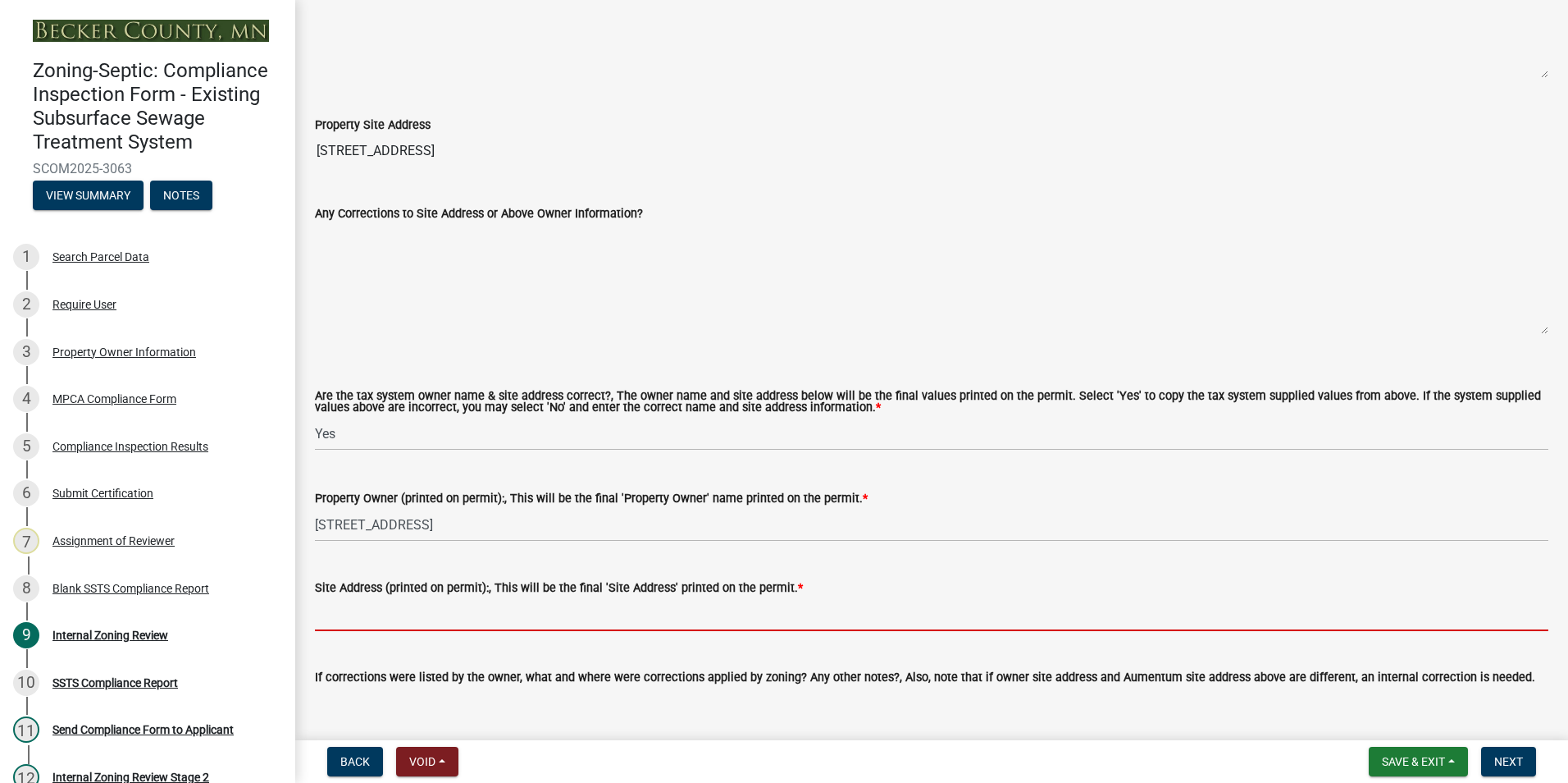
paste input "[STREET_ADDRESS]"
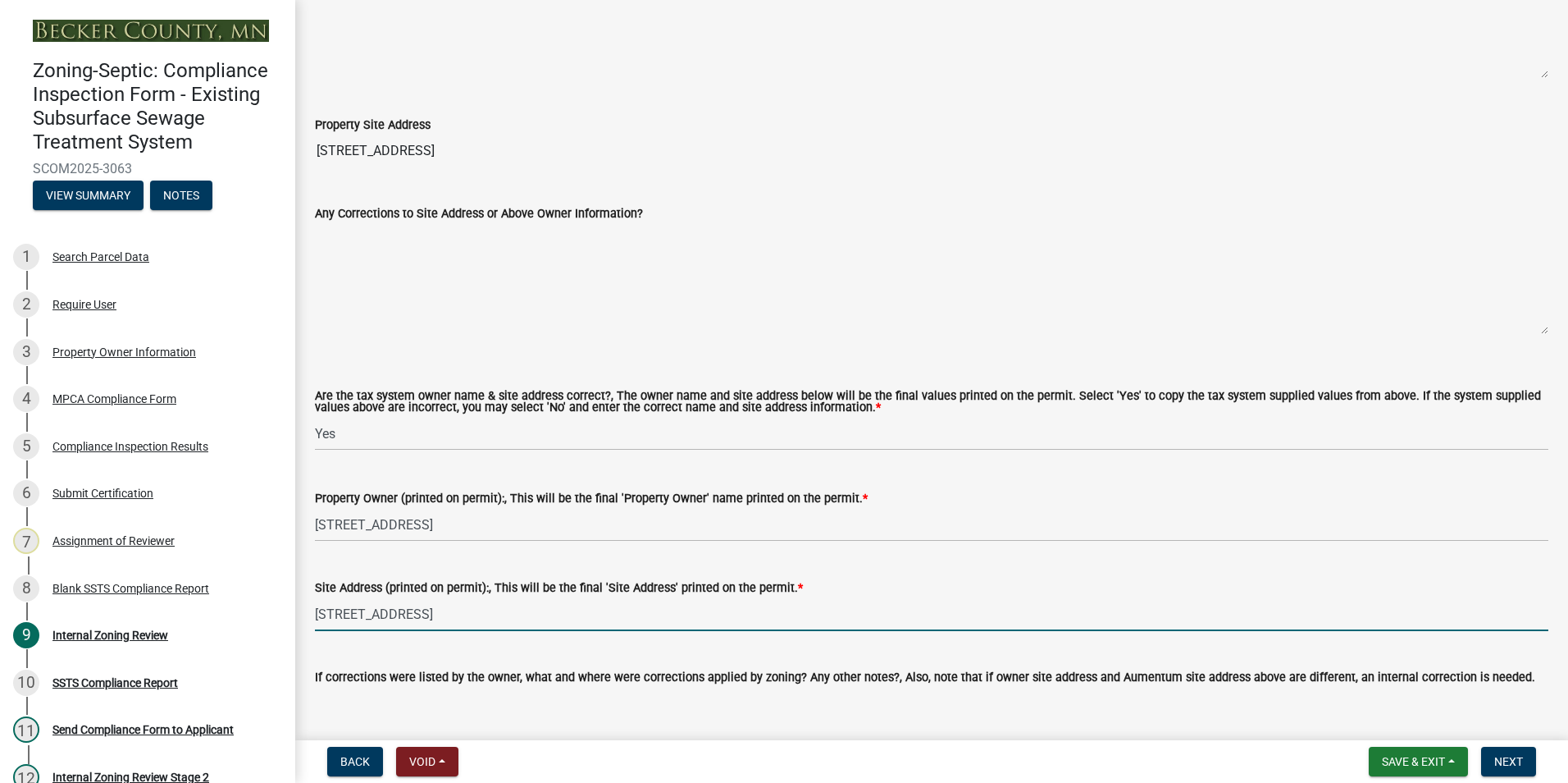
click at [425, 613] on input "[STREET_ADDRESS]" at bounding box center [931, 615] width 1233 height 34
type input "[STREET_ADDRESS]"
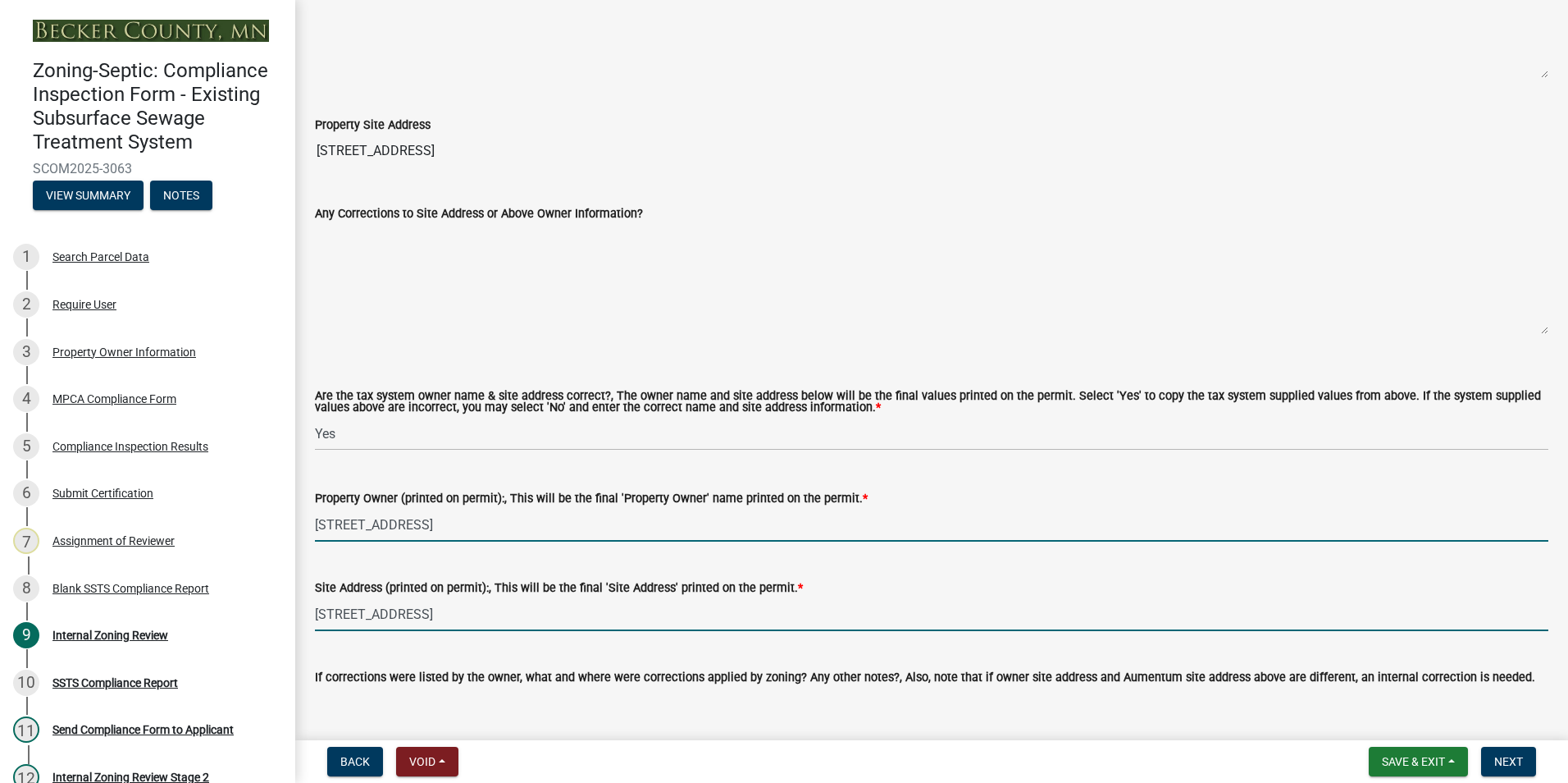
click at [597, 523] on input "[STREET_ADDRESS]" at bounding box center [931, 525] width 1233 height 34
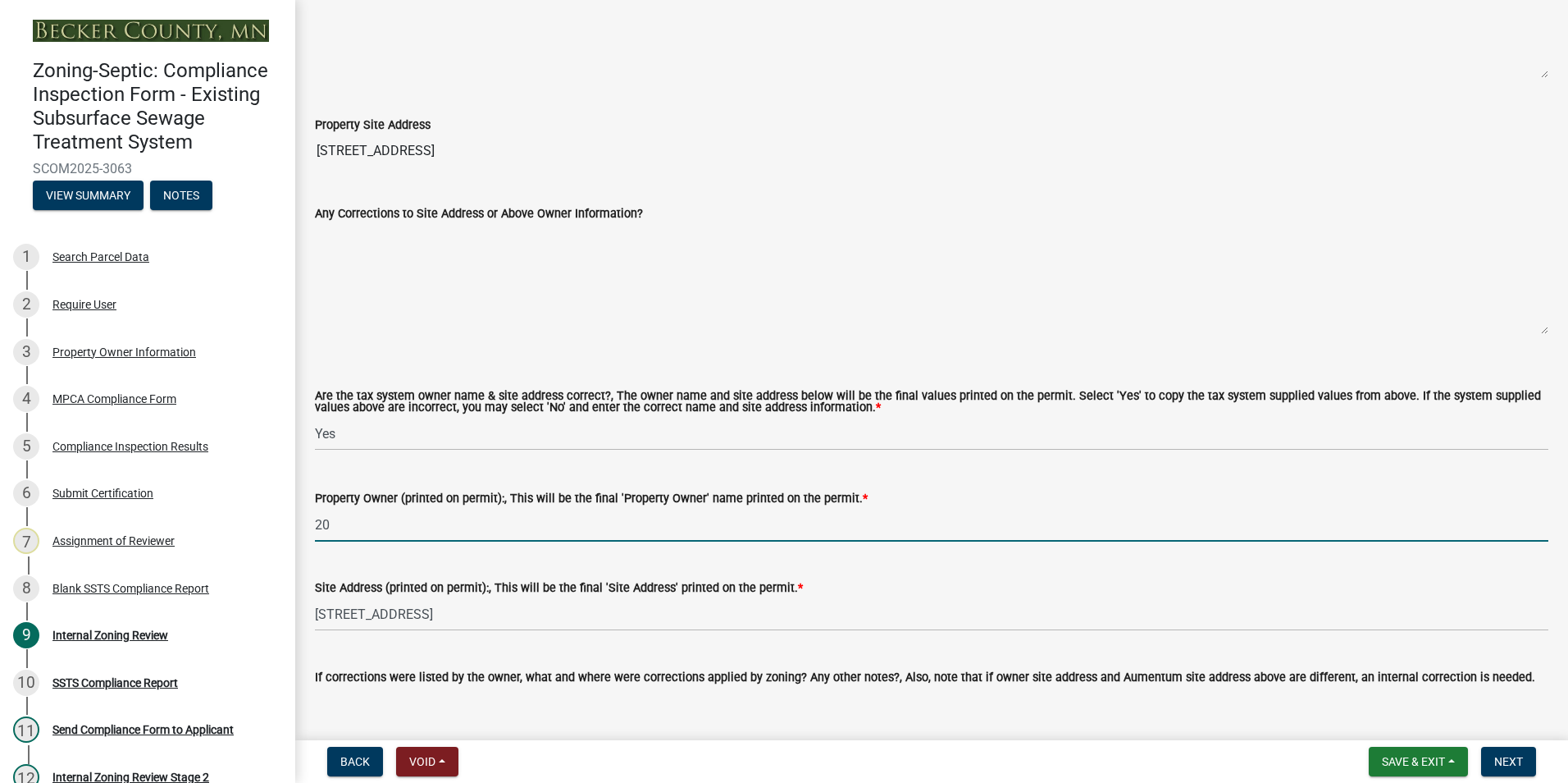
type input "2"
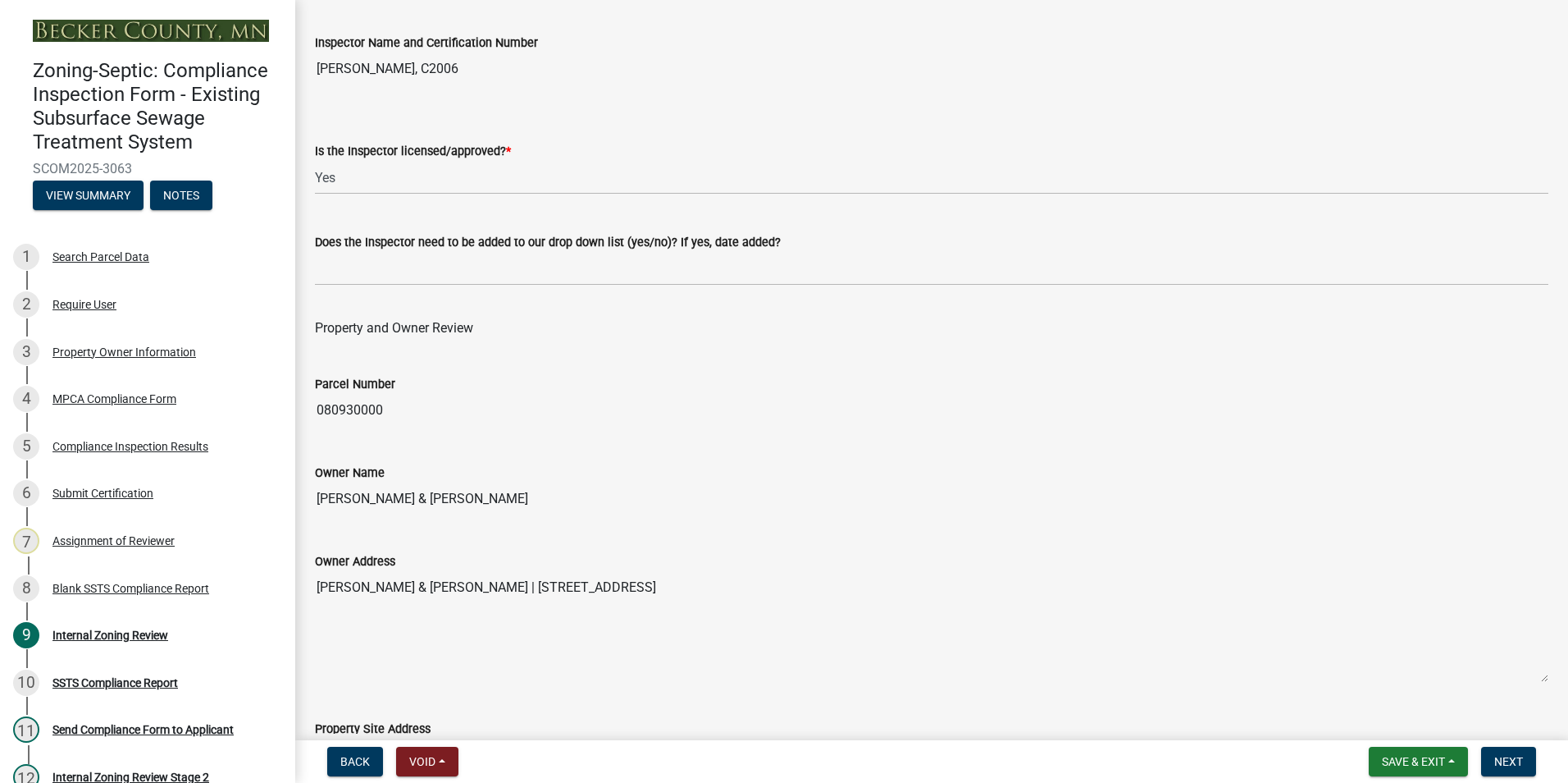
scroll to position [164, 0]
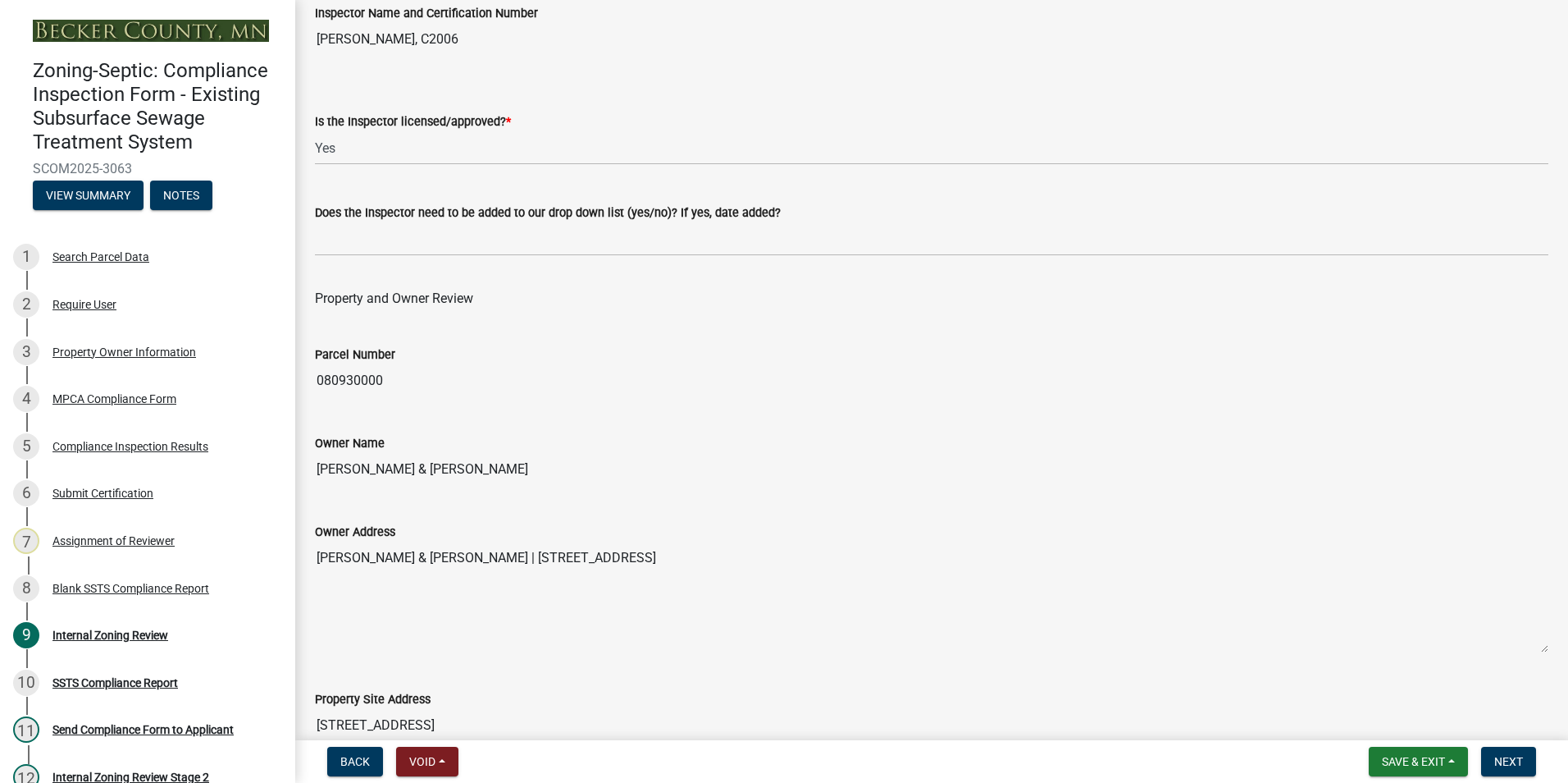
drag, startPoint x: 490, startPoint y: 466, endPoint x: 311, endPoint y: 443, distance: 180.5
click at [311, 443] on div "Owner Name [PERSON_NAME] & [PERSON_NAME]" at bounding box center [931, 448] width 1259 height 75
drag, startPoint x: 311, startPoint y: 443, endPoint x: 399, endPoint y: 468, distance: 91.5
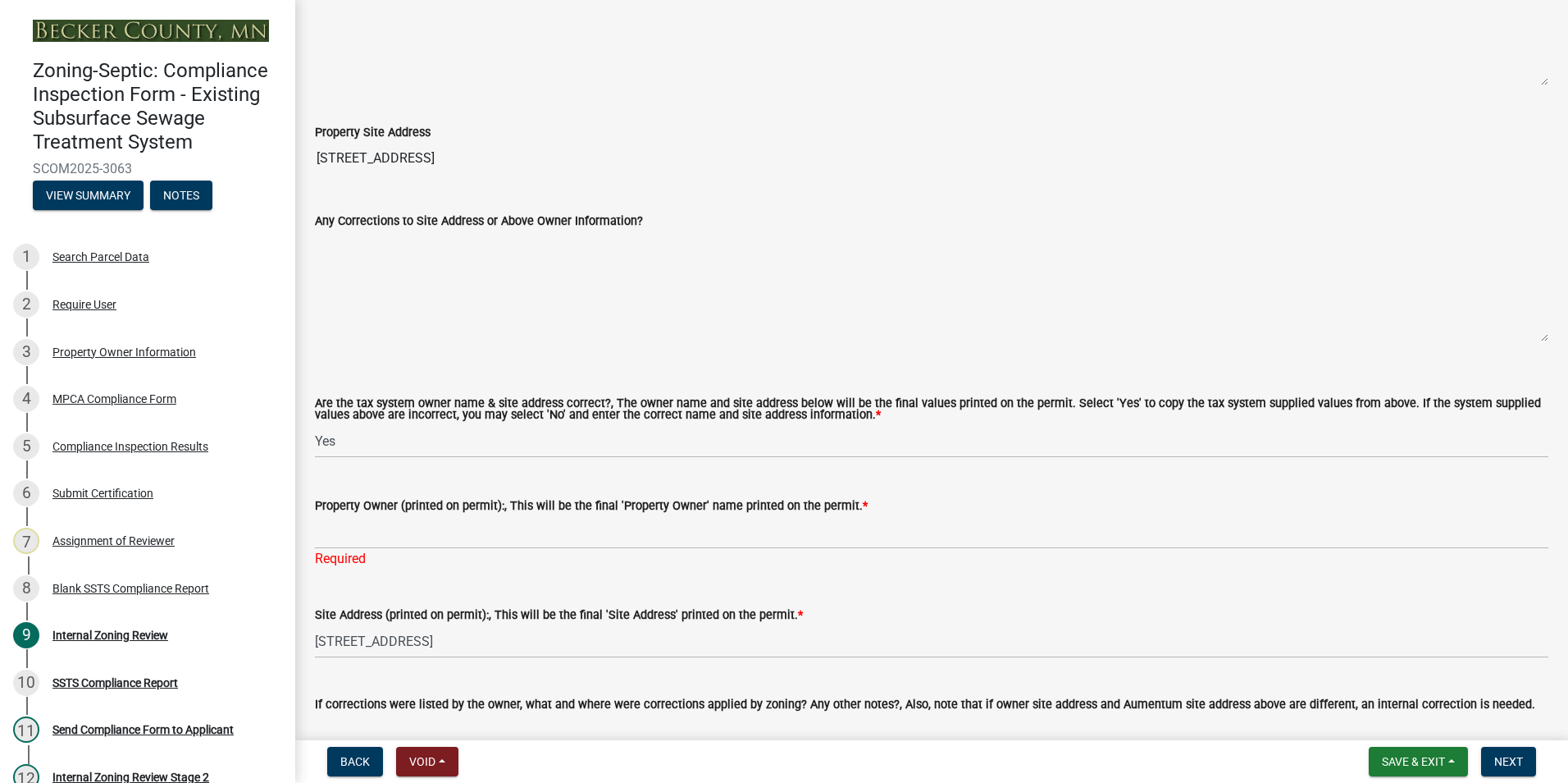
scroll to position [821, 0]
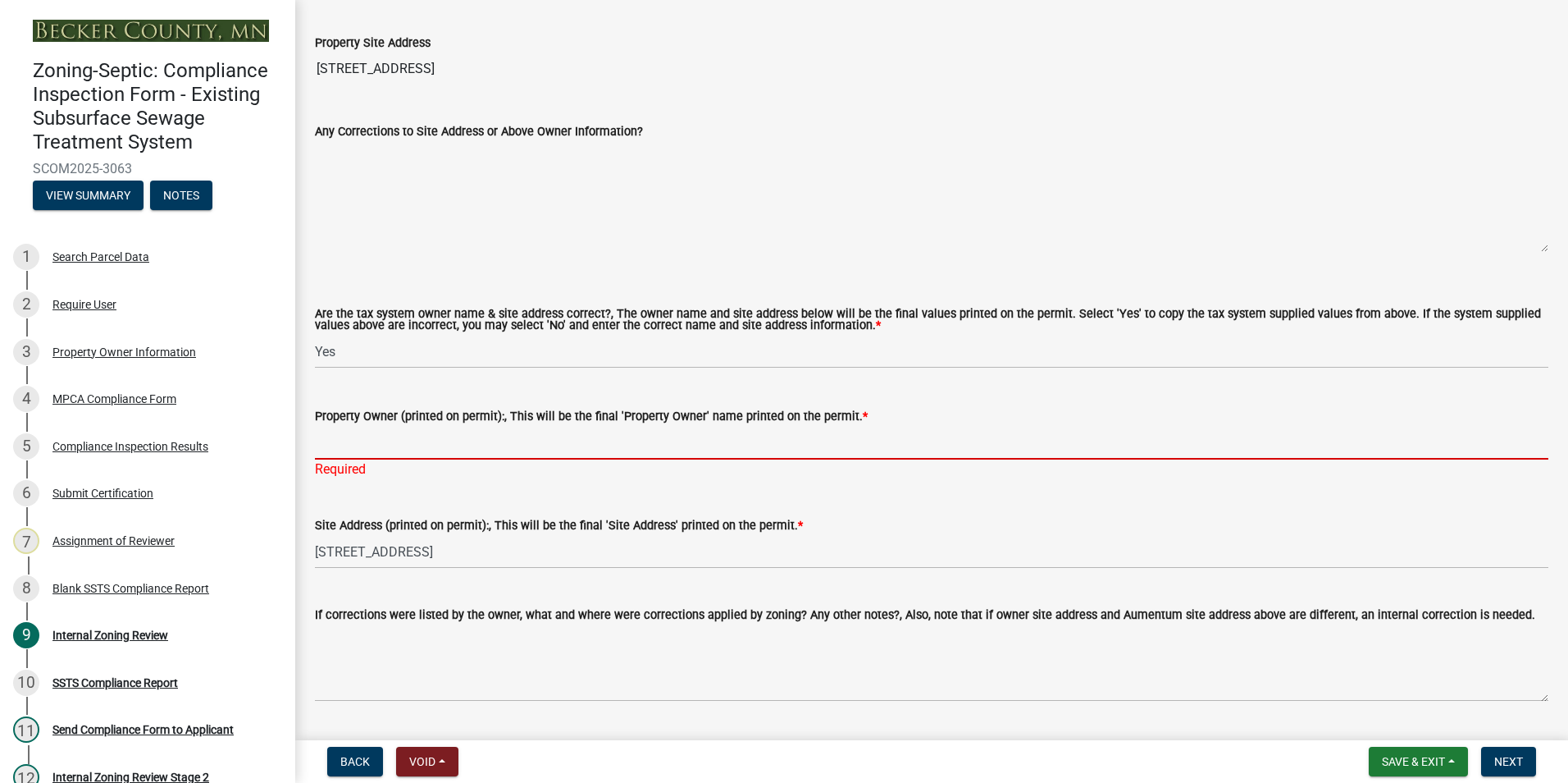
paste input "[PERSON_NAME] & [PERSON_NAME]"
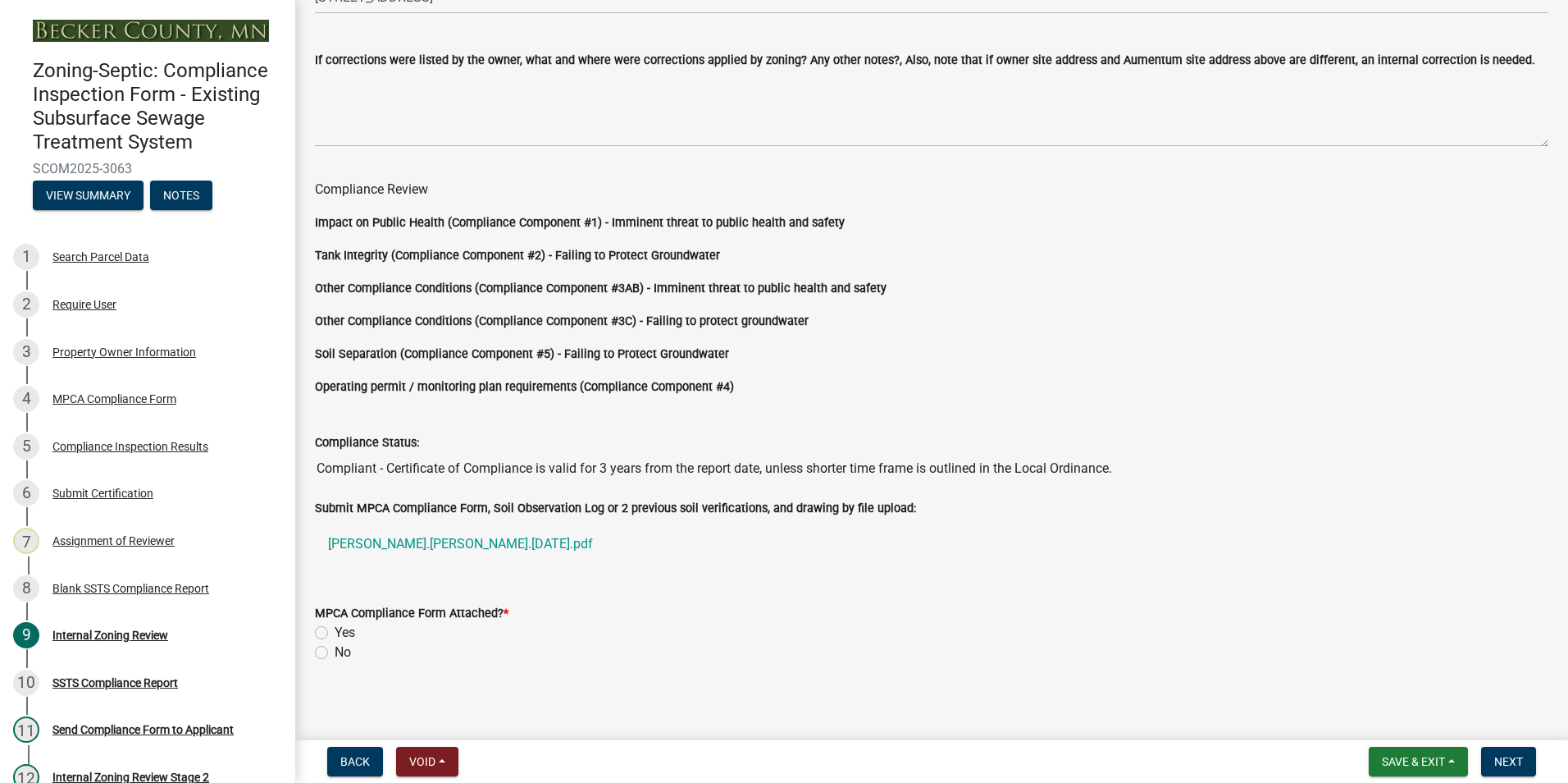
scroll to position [1383, 0]
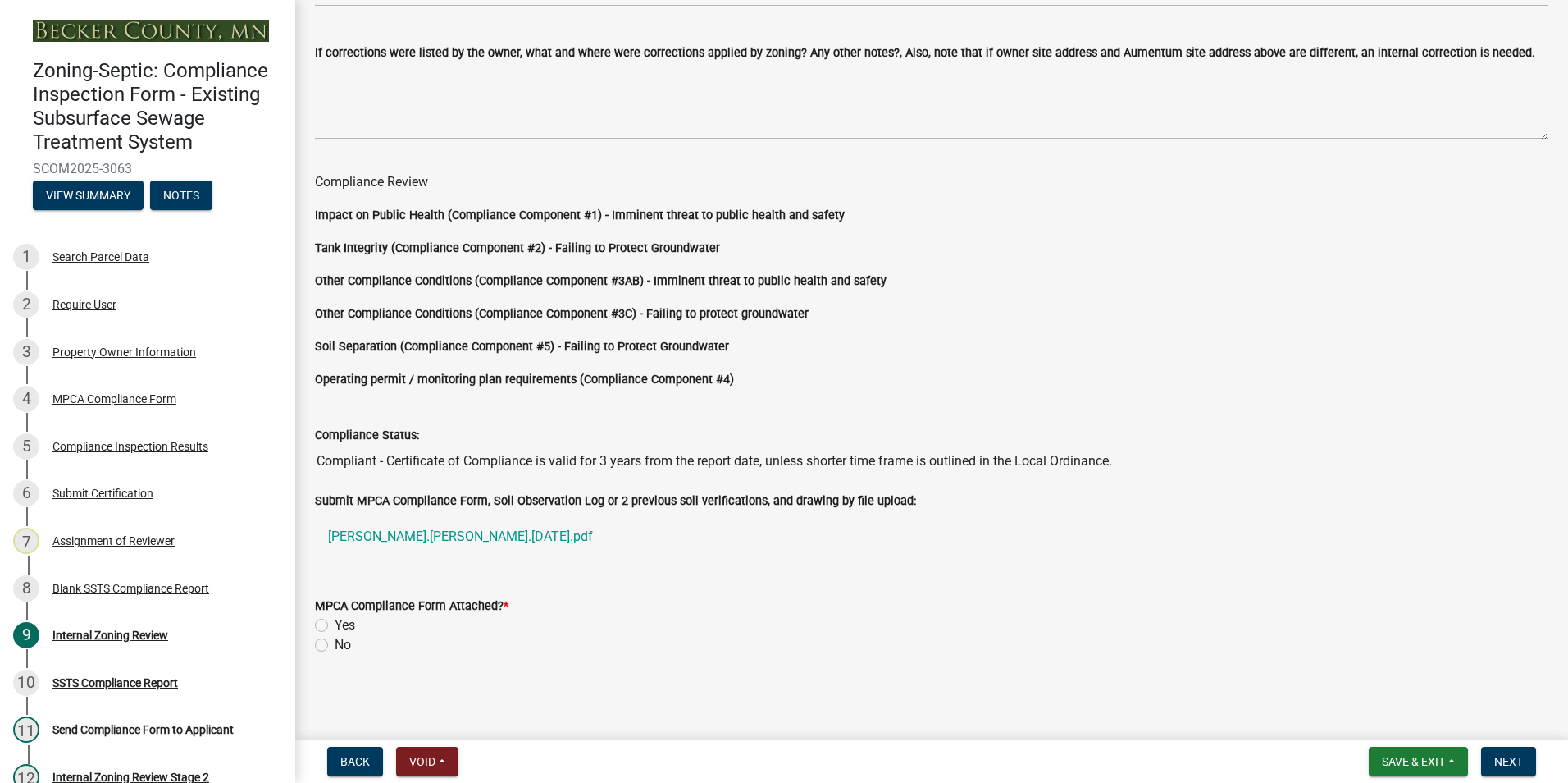
type input "[PERSON_NAME] & [PERSON_NAME]"
click at [335, 626] on label "Yes" at bounding box center [344, 626] width 21 height 20
click at [335, 626] on input "Yes" at bounding box center [340, 621] width 11 height 11
radio input "true"
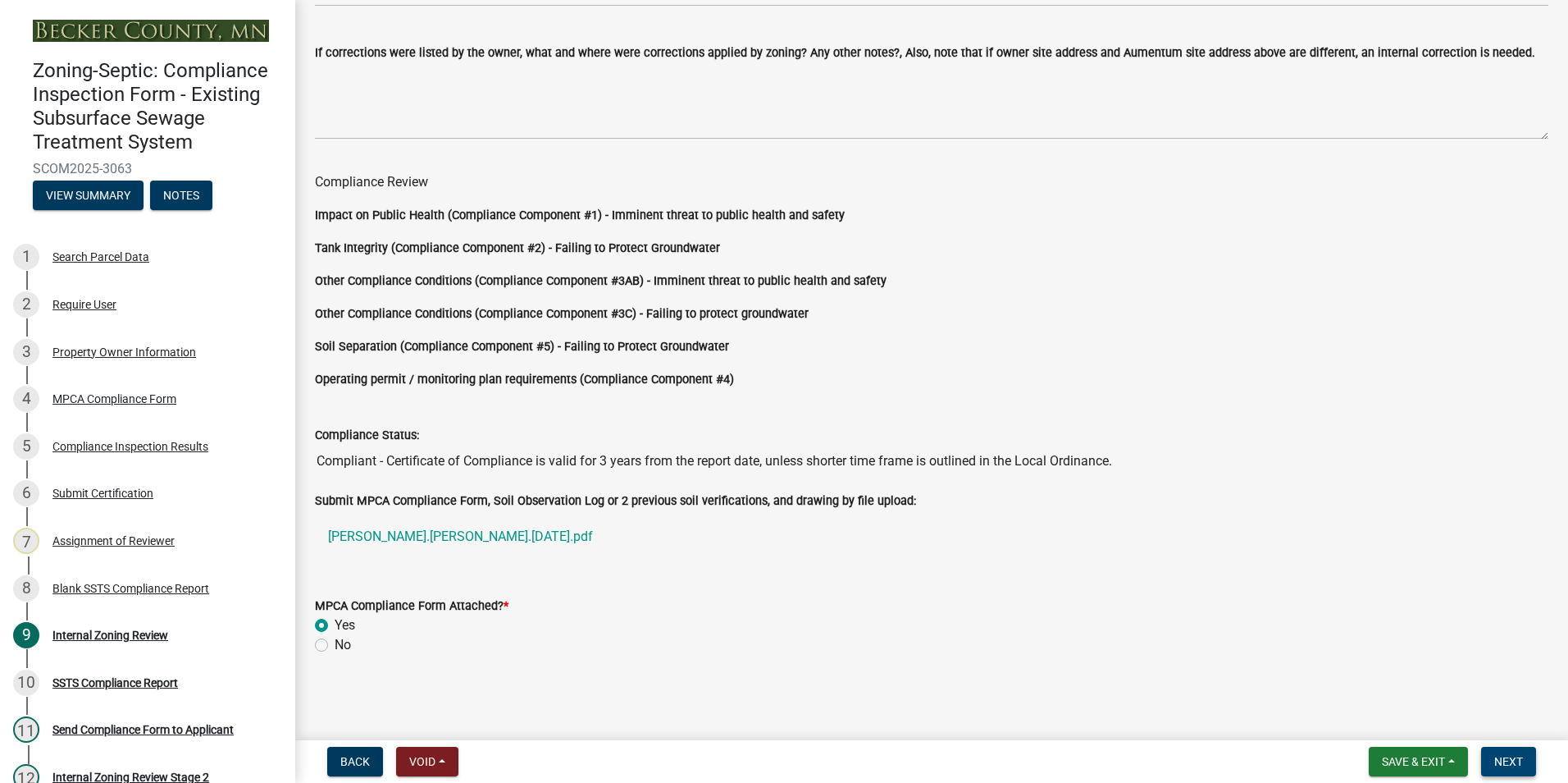
click at [1515, 758] on span "Next" at bounding box center [1509, 762] width 29 height 13
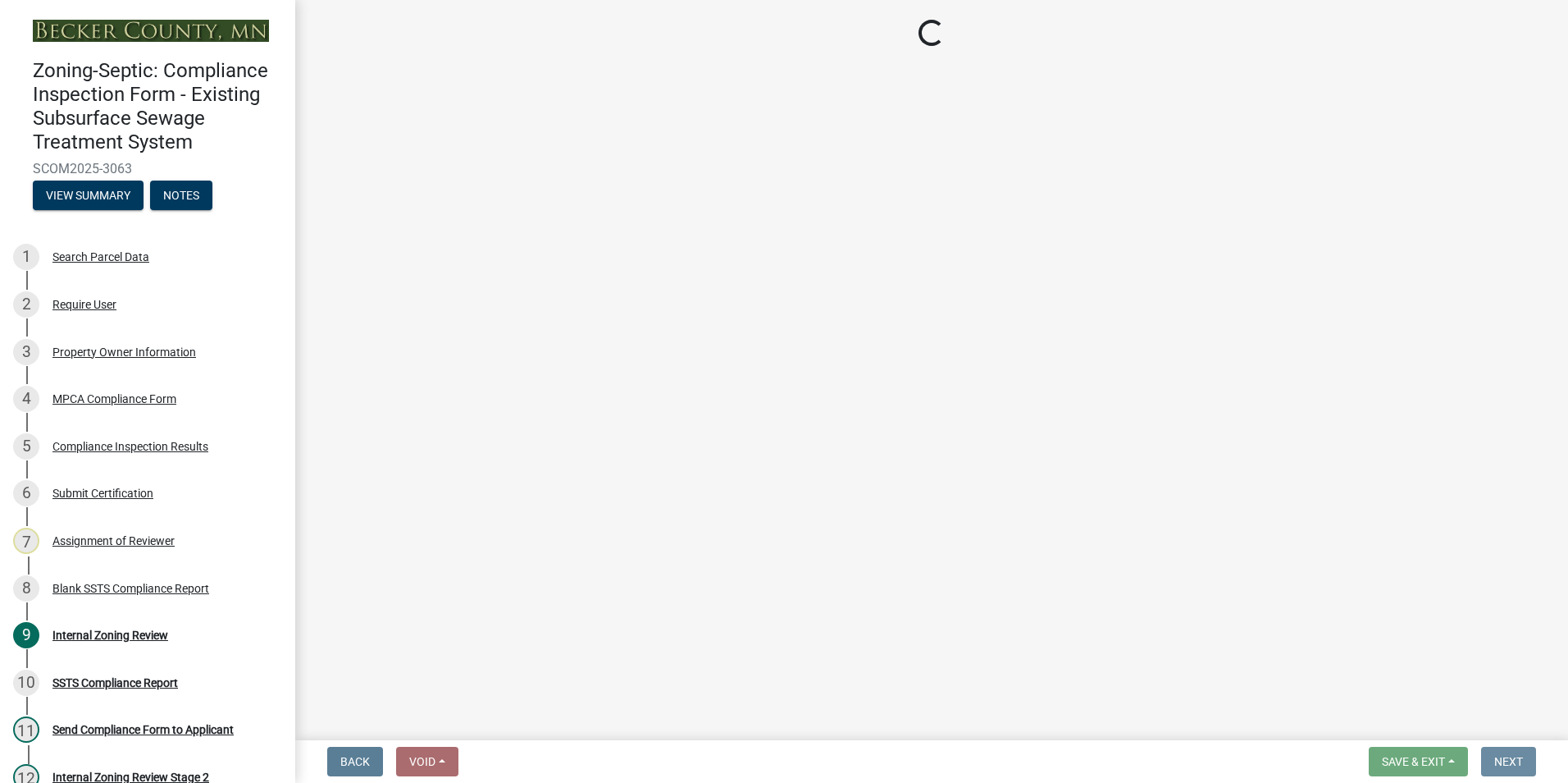
scroll to position [0, 0]
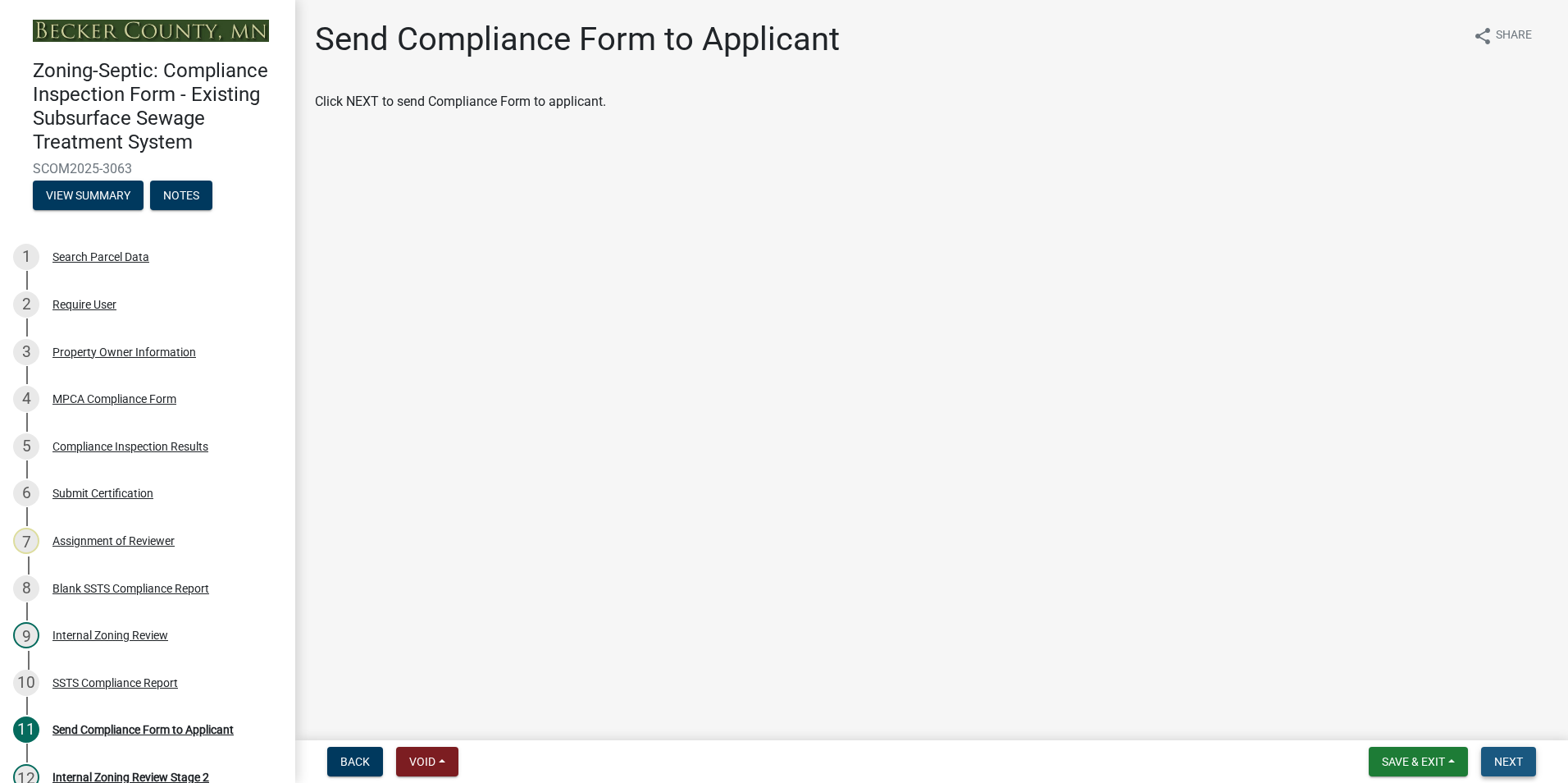
click at [1512, 762] on span "Next" at bounding box center [1509, 762] width 29 height 13
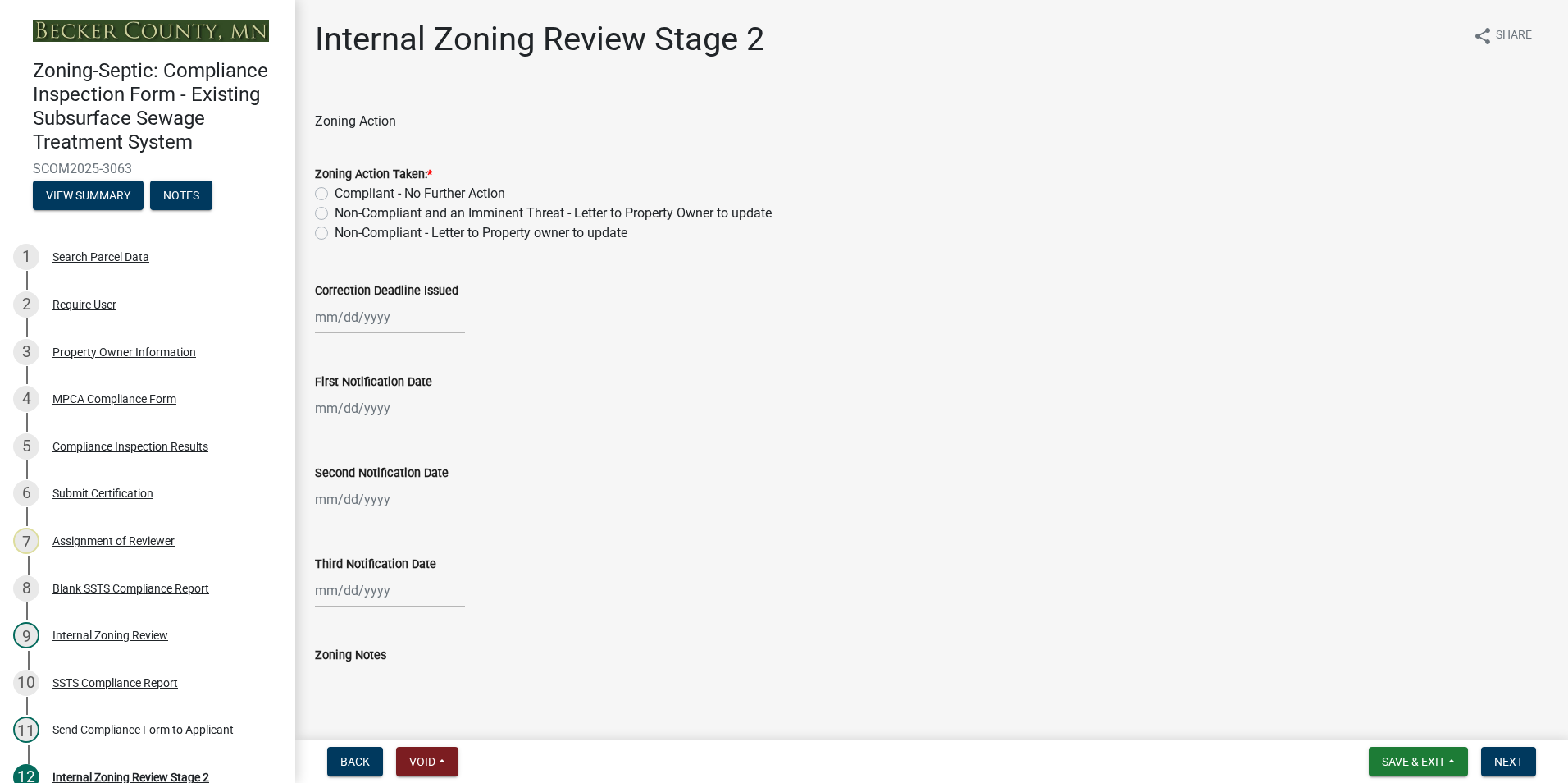
click at [335, 191] on label "Compliant - No Further Action" at bounding box center [420, 193] width 171 height 20
click at [335, 191] on input "Compliant - No Further Action" at bounding box center [340, 189] width 11 height 11
radio input "true"
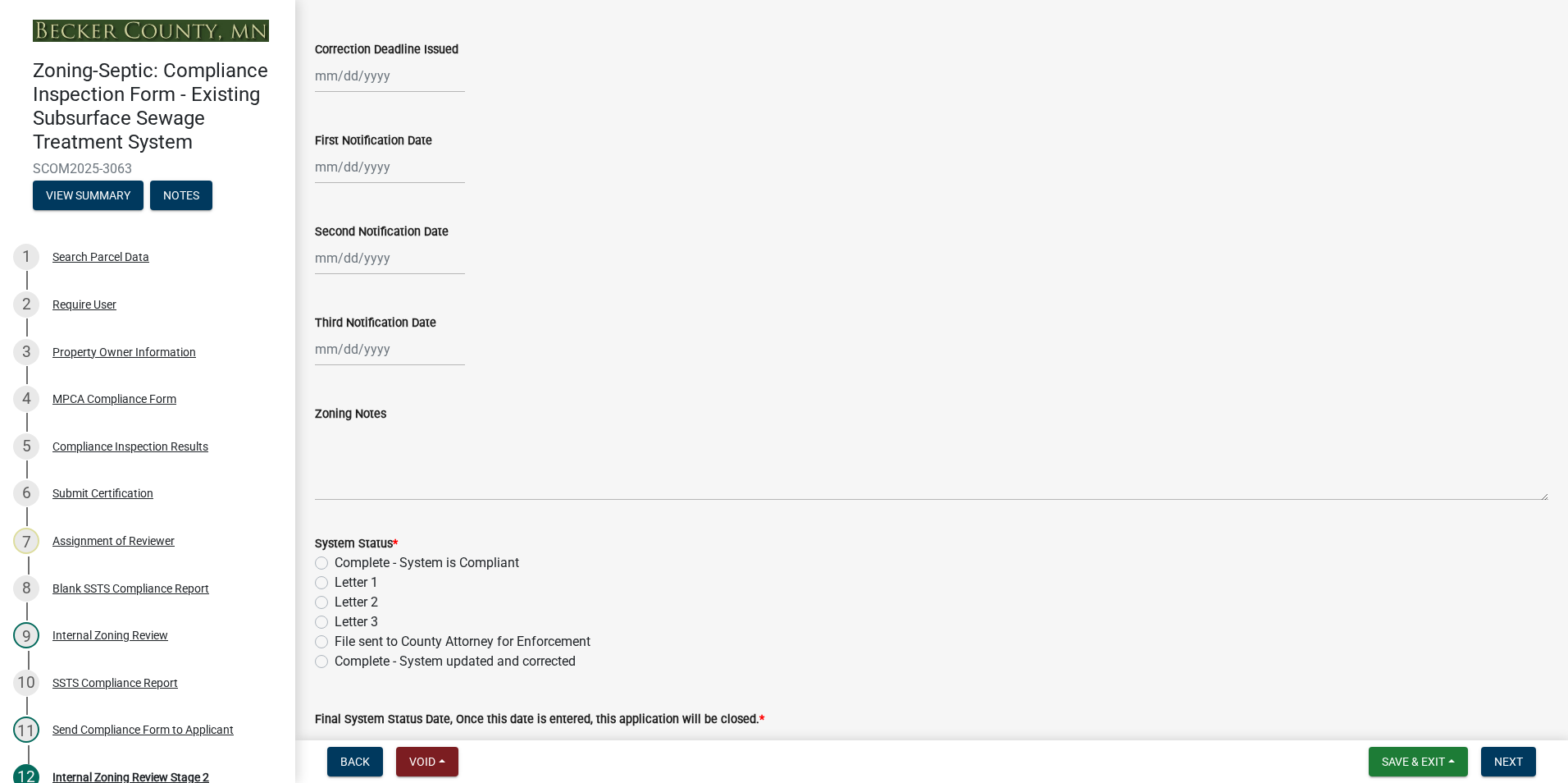
scroll to position [328, 0]
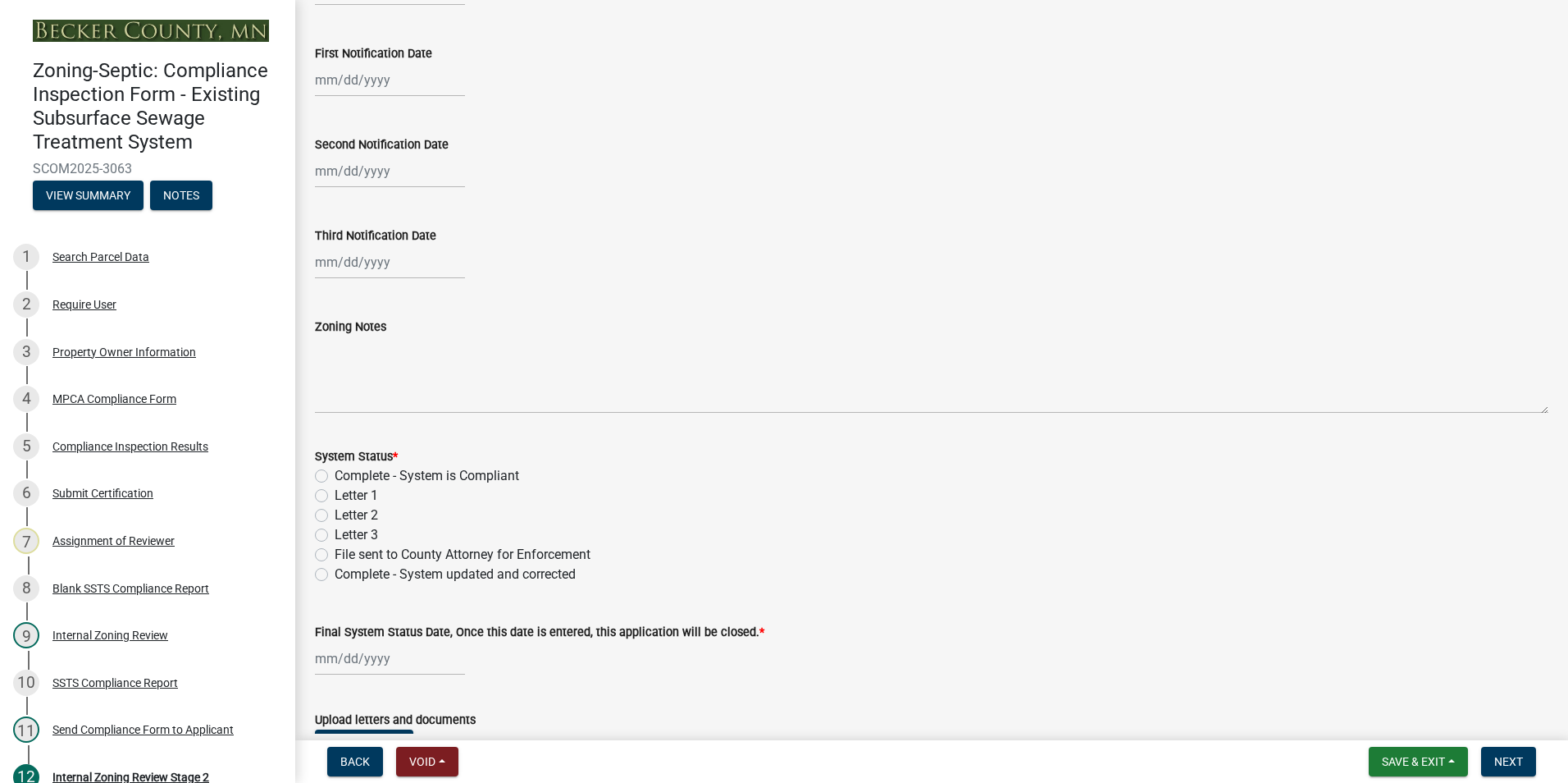
click at [335, 480] on label "Complete - System is Compliant" at bounding box center [427, 476] width 184 height 20
click at [335, 477] on input "Complete - System is Compliant" at bounding box center [340, 472] width 11 height 11
radio input "true"
select select "9"
select select "2025"
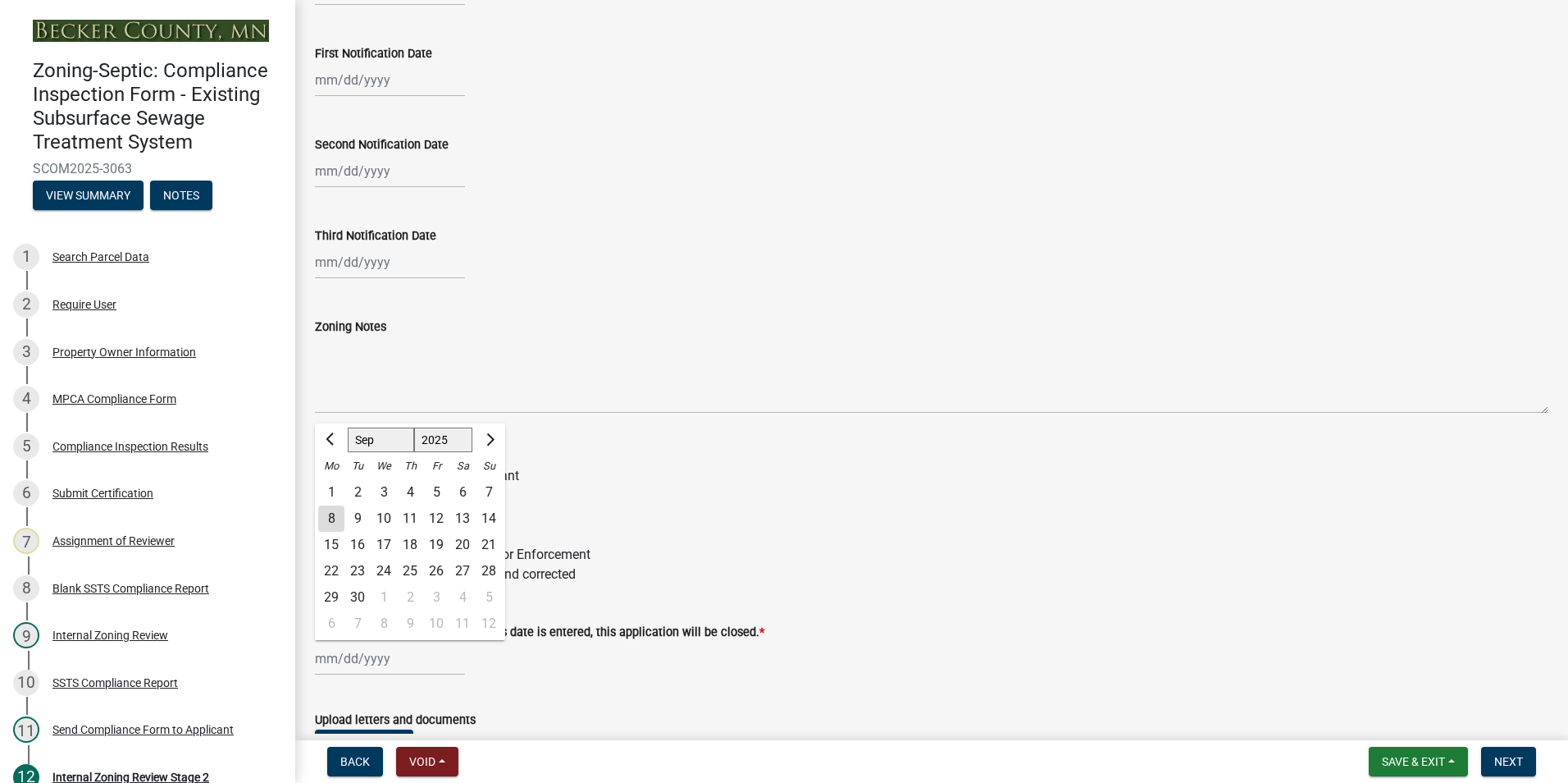
click at [340, 650] on div "[PERSON_NAME] Feb Mar Apr [PERSON_NAME][DATE] Oct Nov [DATE] 1526 1527 1528 152…" at bounding box center [390, 659] width 150 height 34
click at [334, 523] on div "8" at bounding box center [331, 518] width 26 height 26
type input "[DATE]"
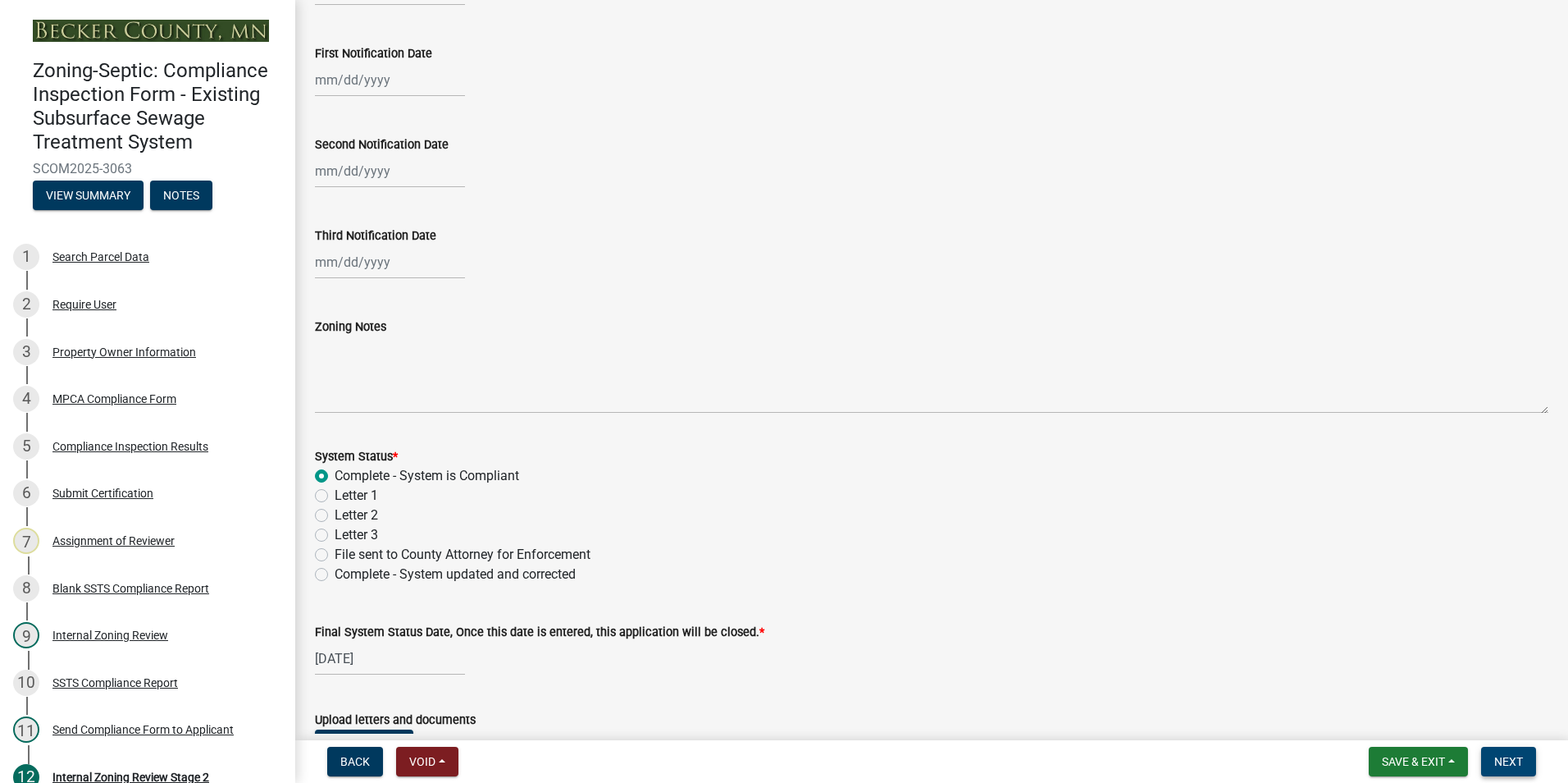
click at [1495, 757] on span "Next" at bounding box center [1509, 762] width 29 height 13
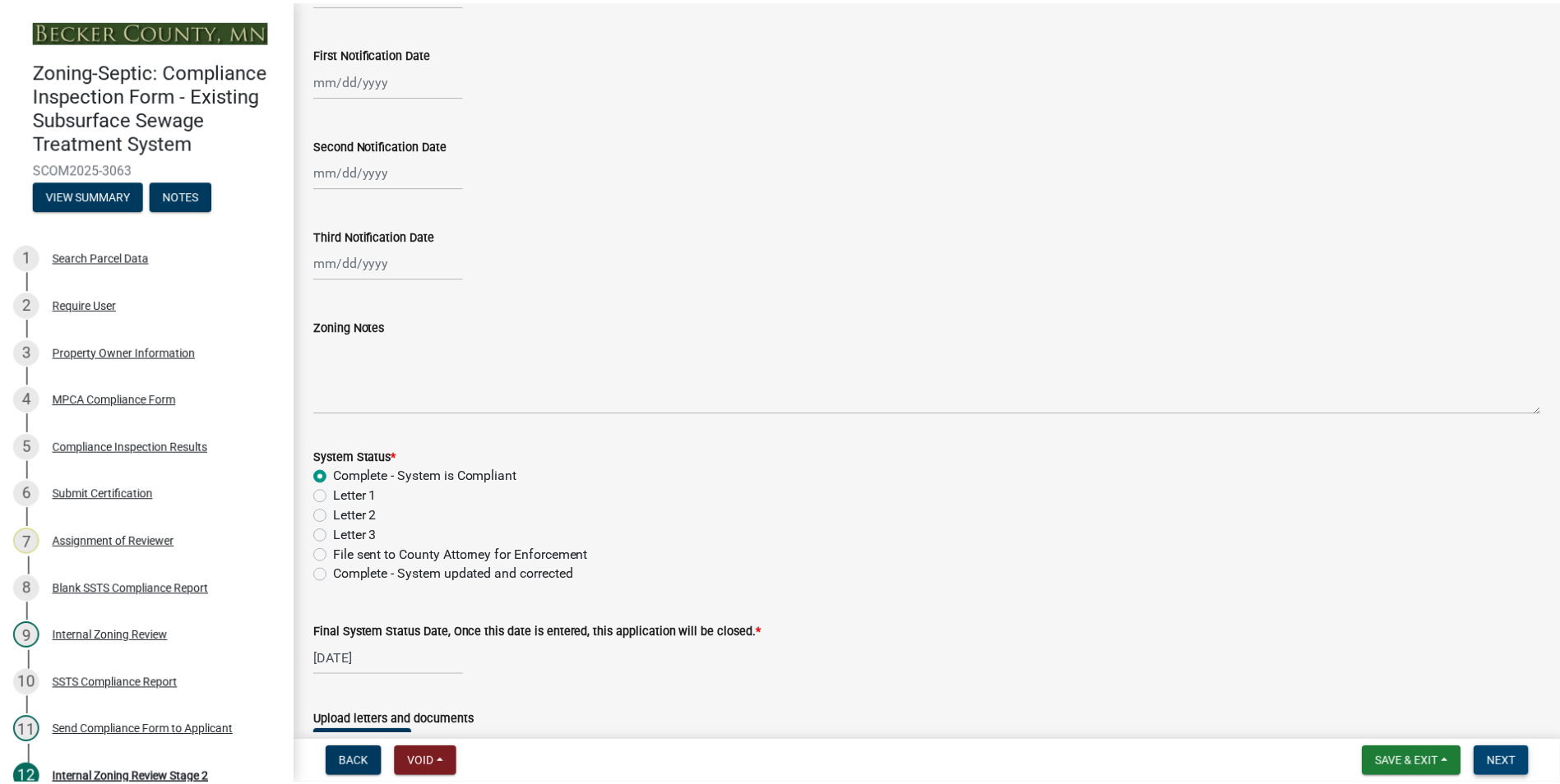
scroll to position [0, 0]
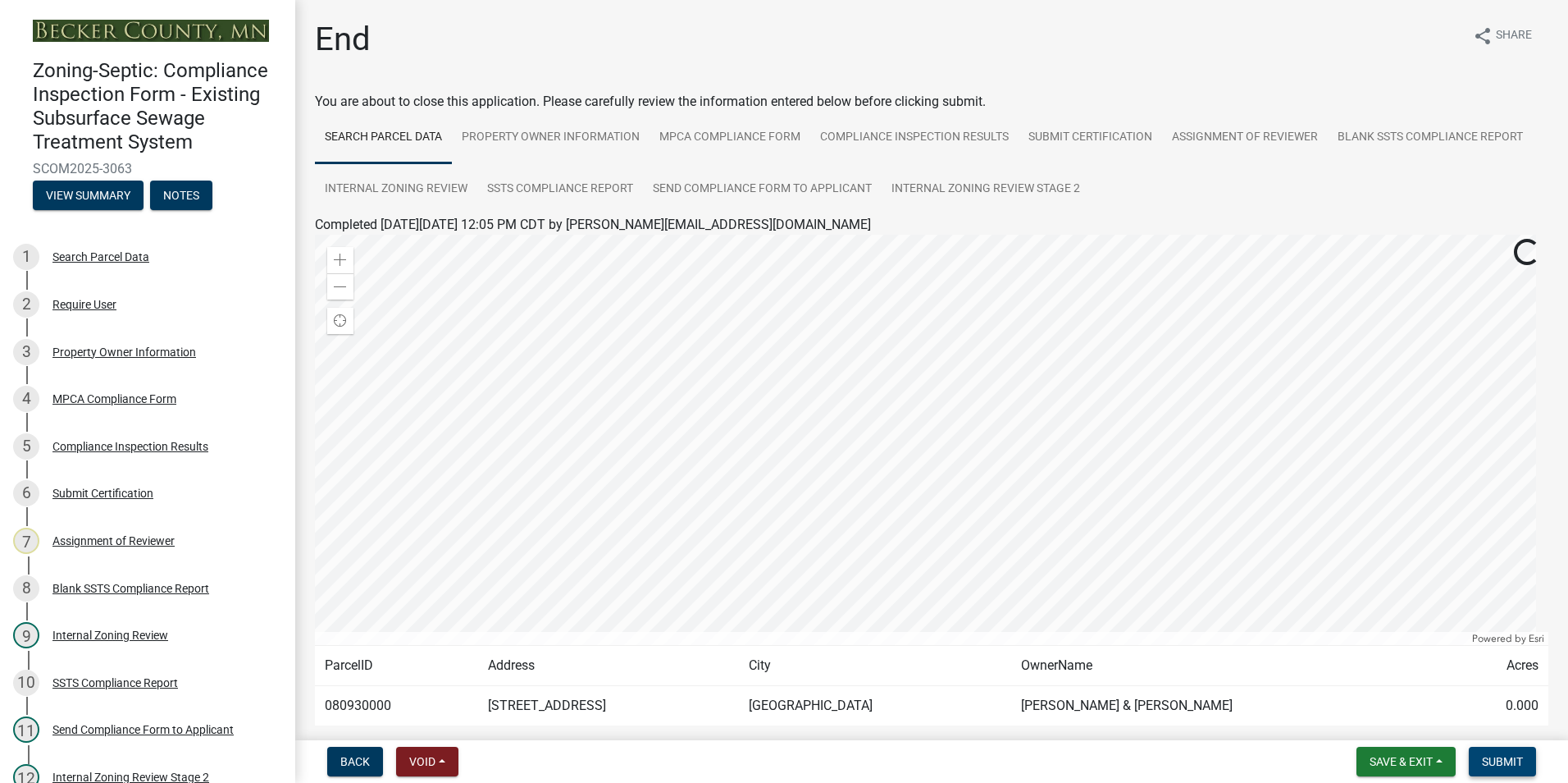
click at [1502, 763] on span "Submit" at bounding box center [1503, 762] width 41 height 13
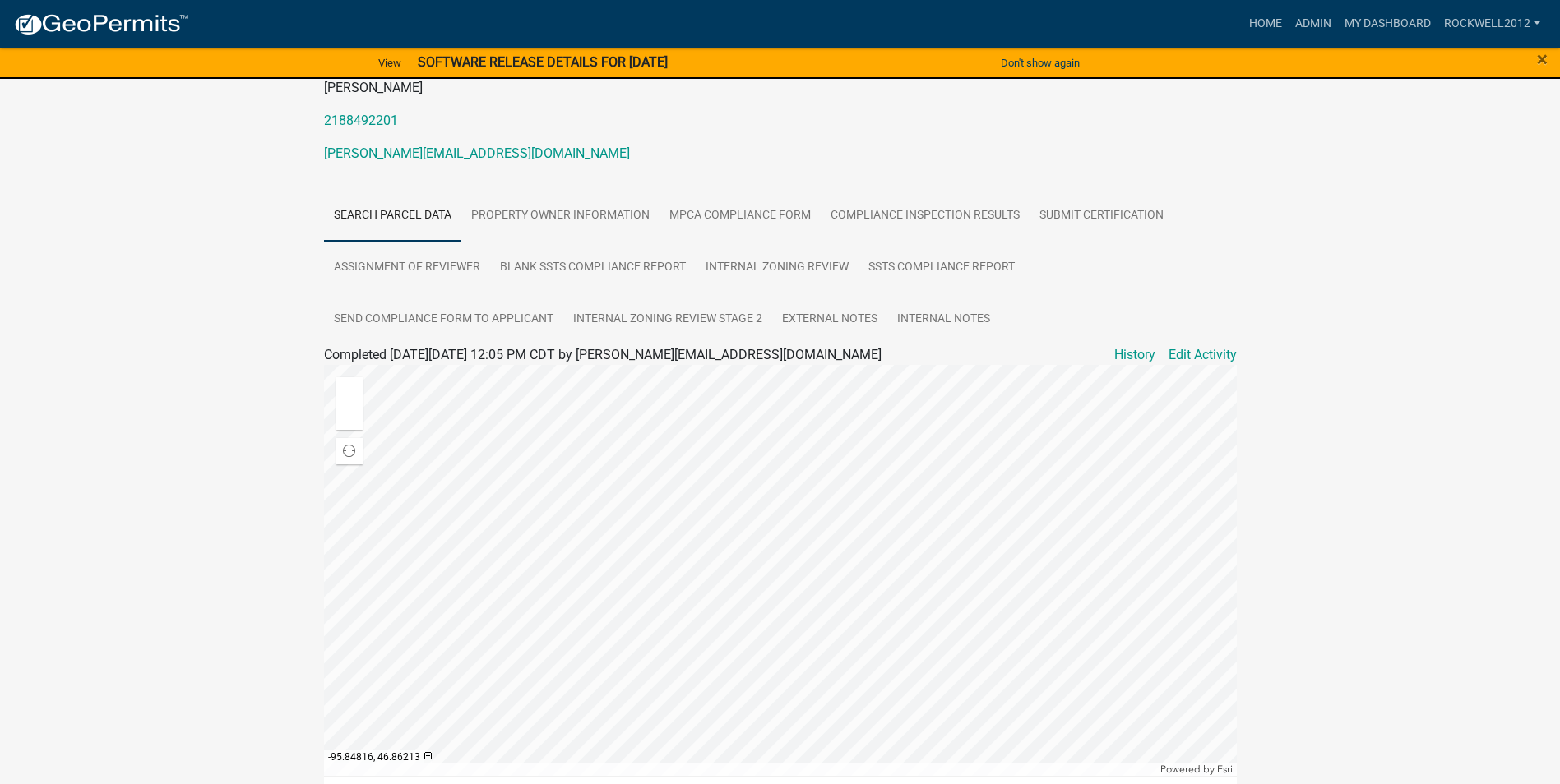
scroll to position [401, 0]
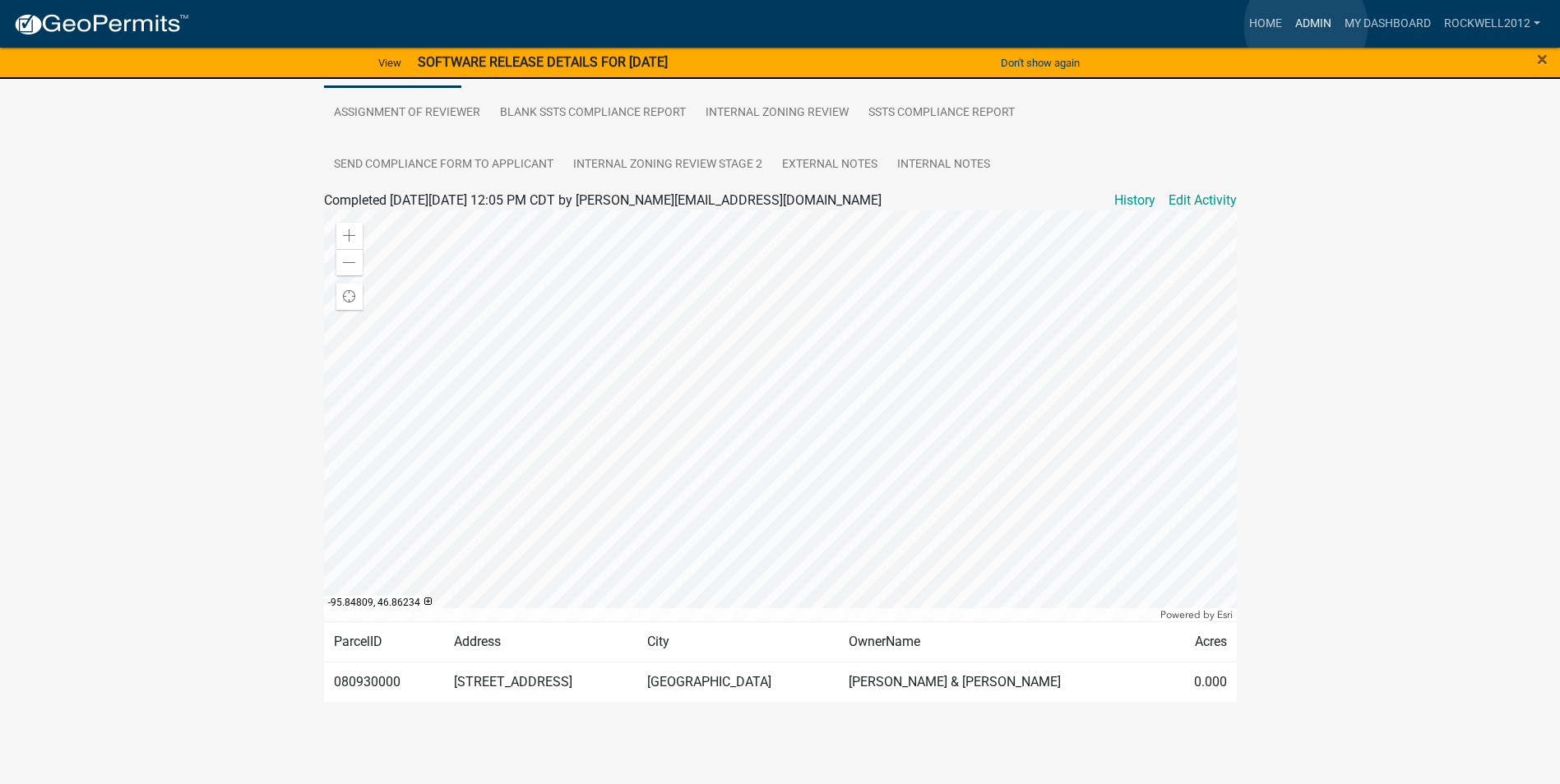
click at [1305, 26] on link "Admin" at bounding box center [1313, 23] width 49 height 31
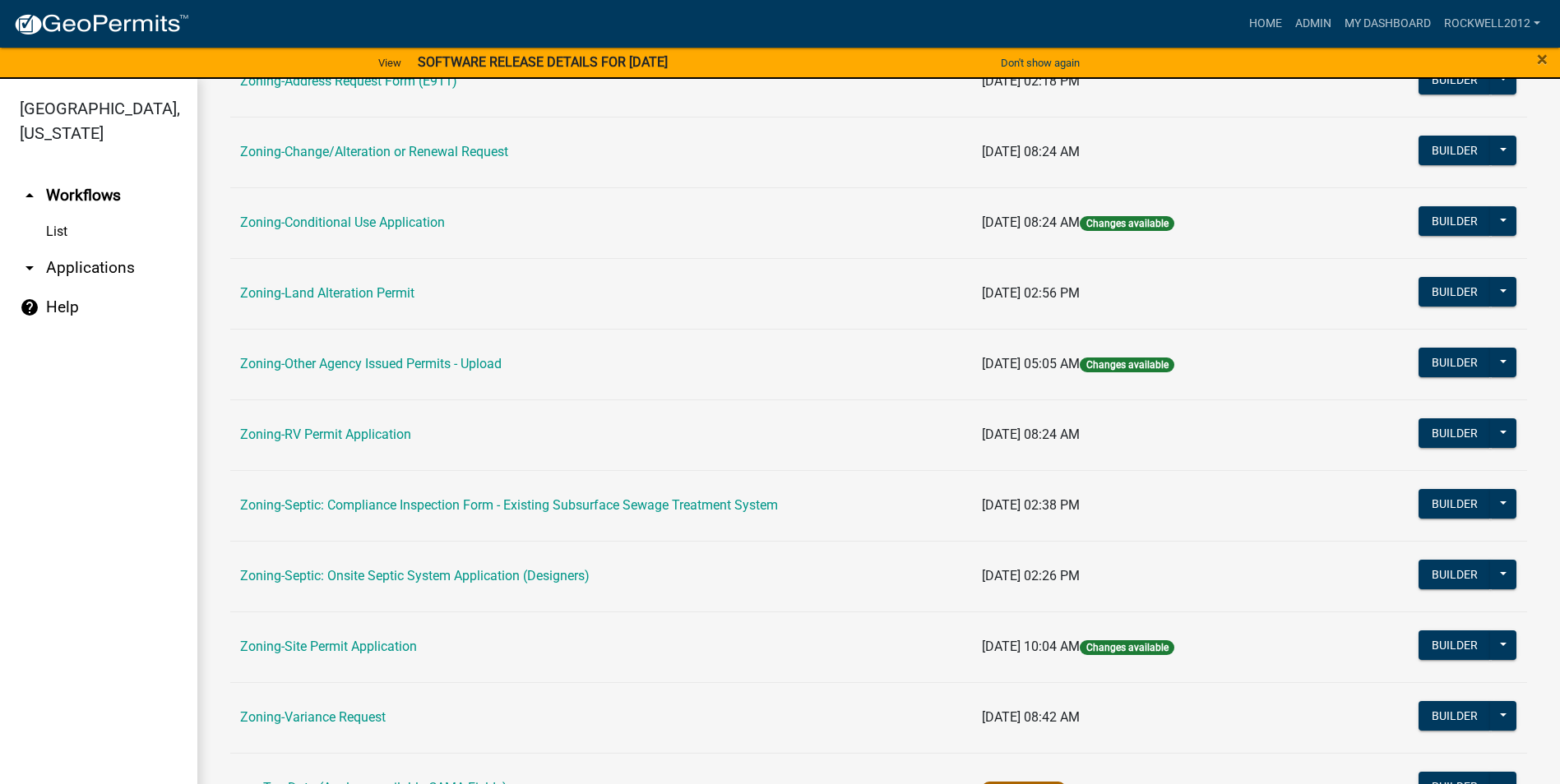
scroll to position [477, 0]
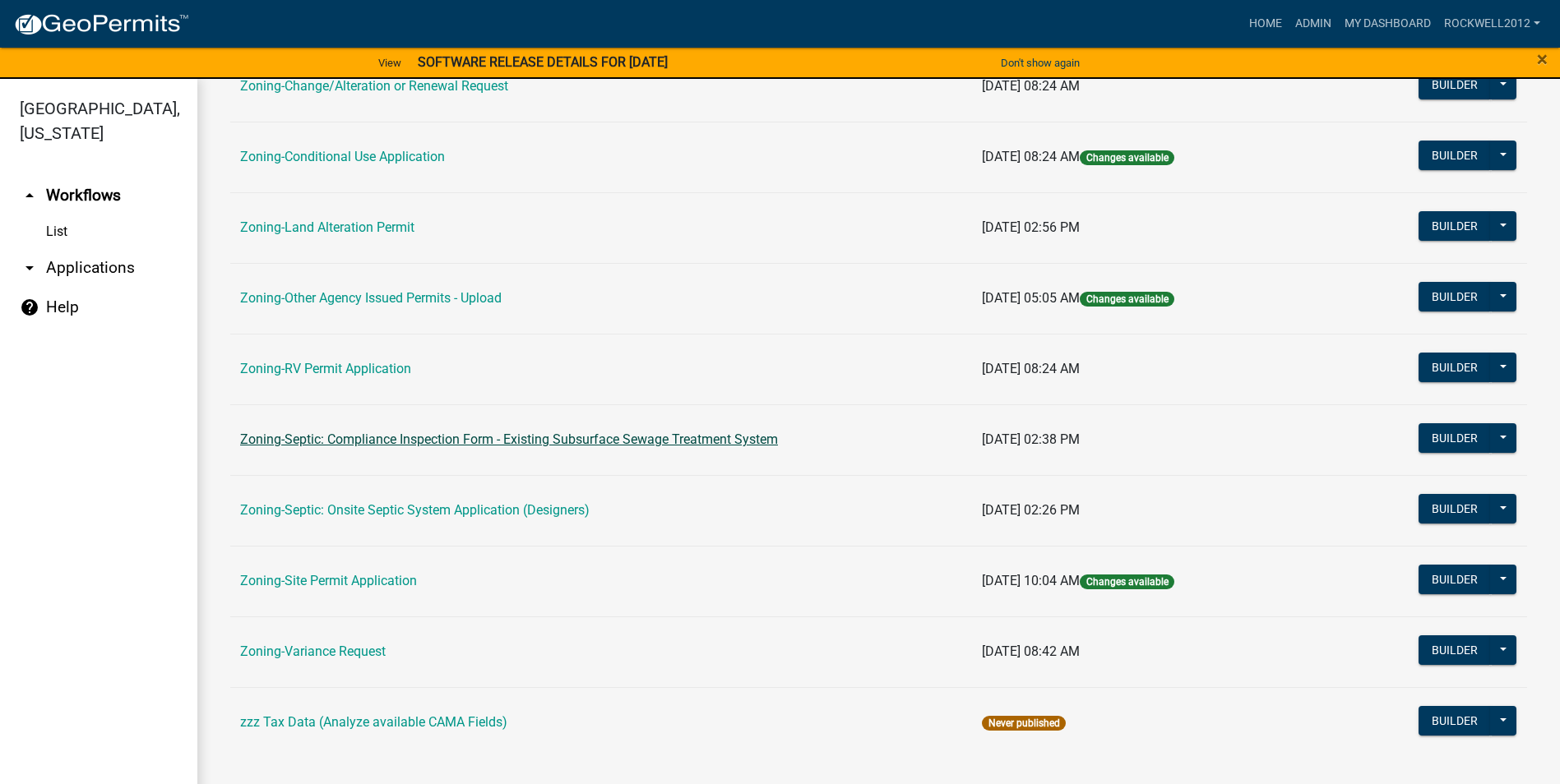
click at [644, 434] on link "Zoning-Septic: Compliance Inspection Form - Existing Subsurface Sewage Treatmen…" at bounding box center [509, 438] width 538 height 15
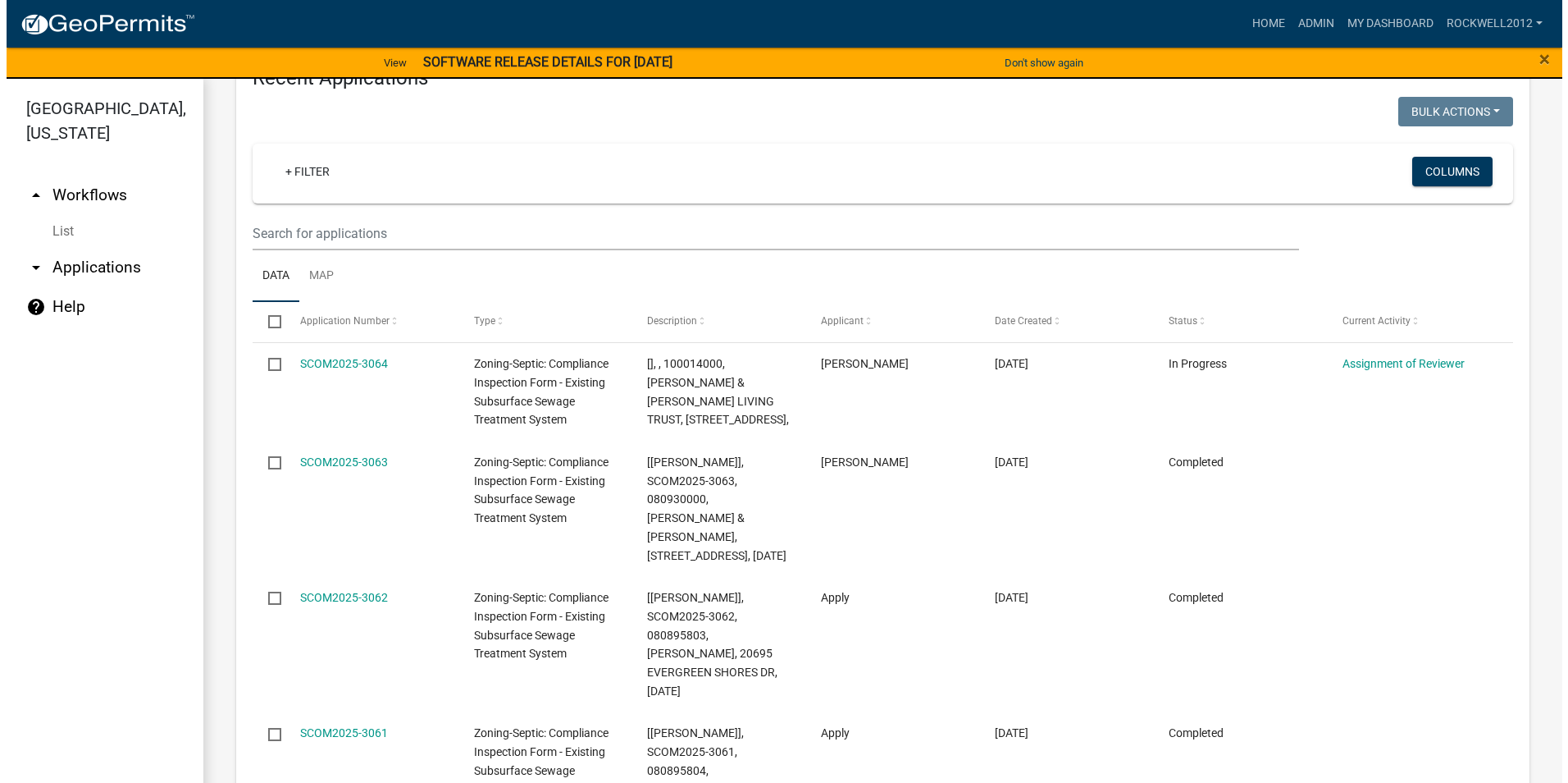
scroll to position [1940, 0]
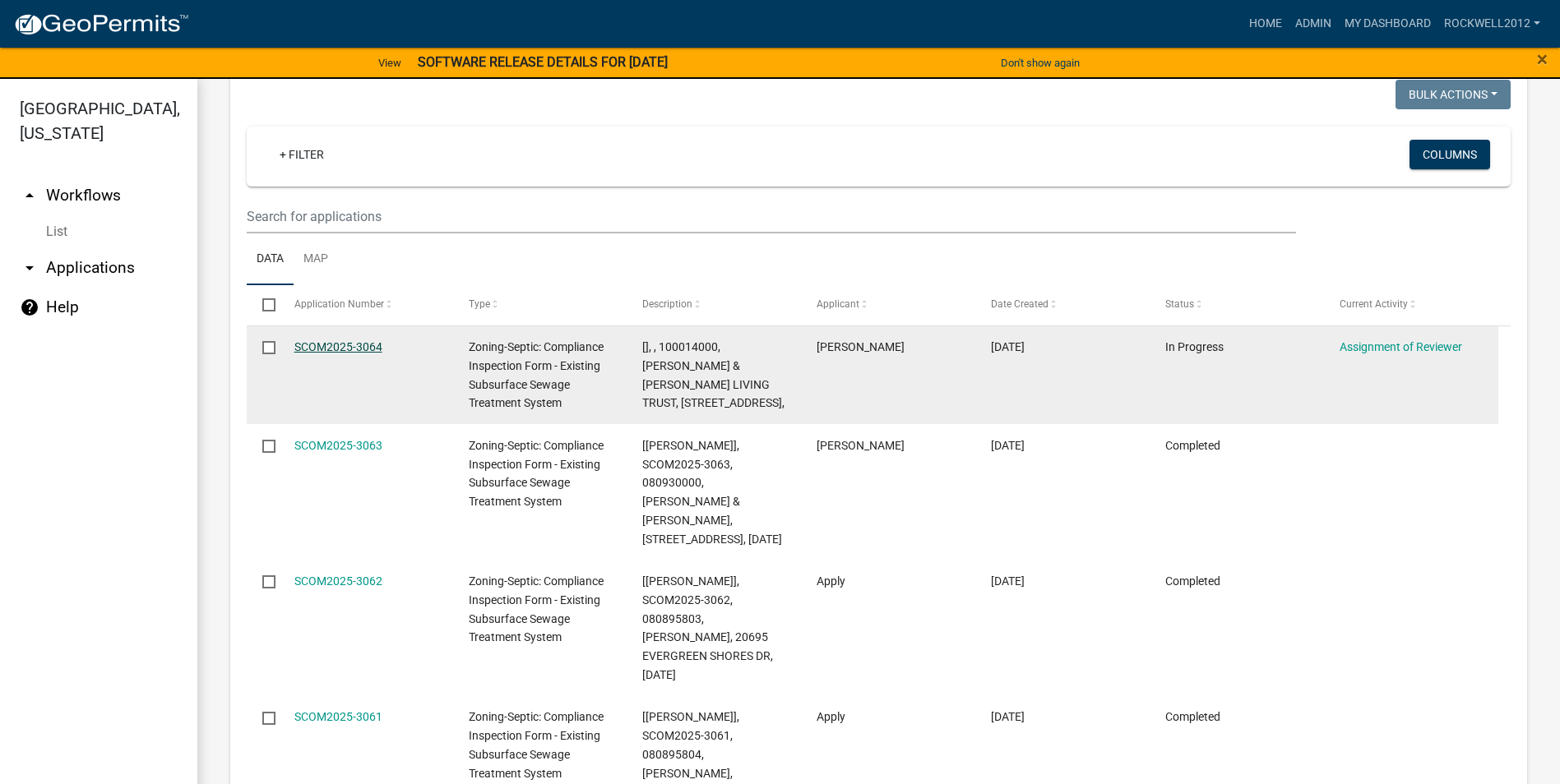
click at [335, 340] on link "SCOM2025-3064" at bounding box center [338, 347] width 88 height 13
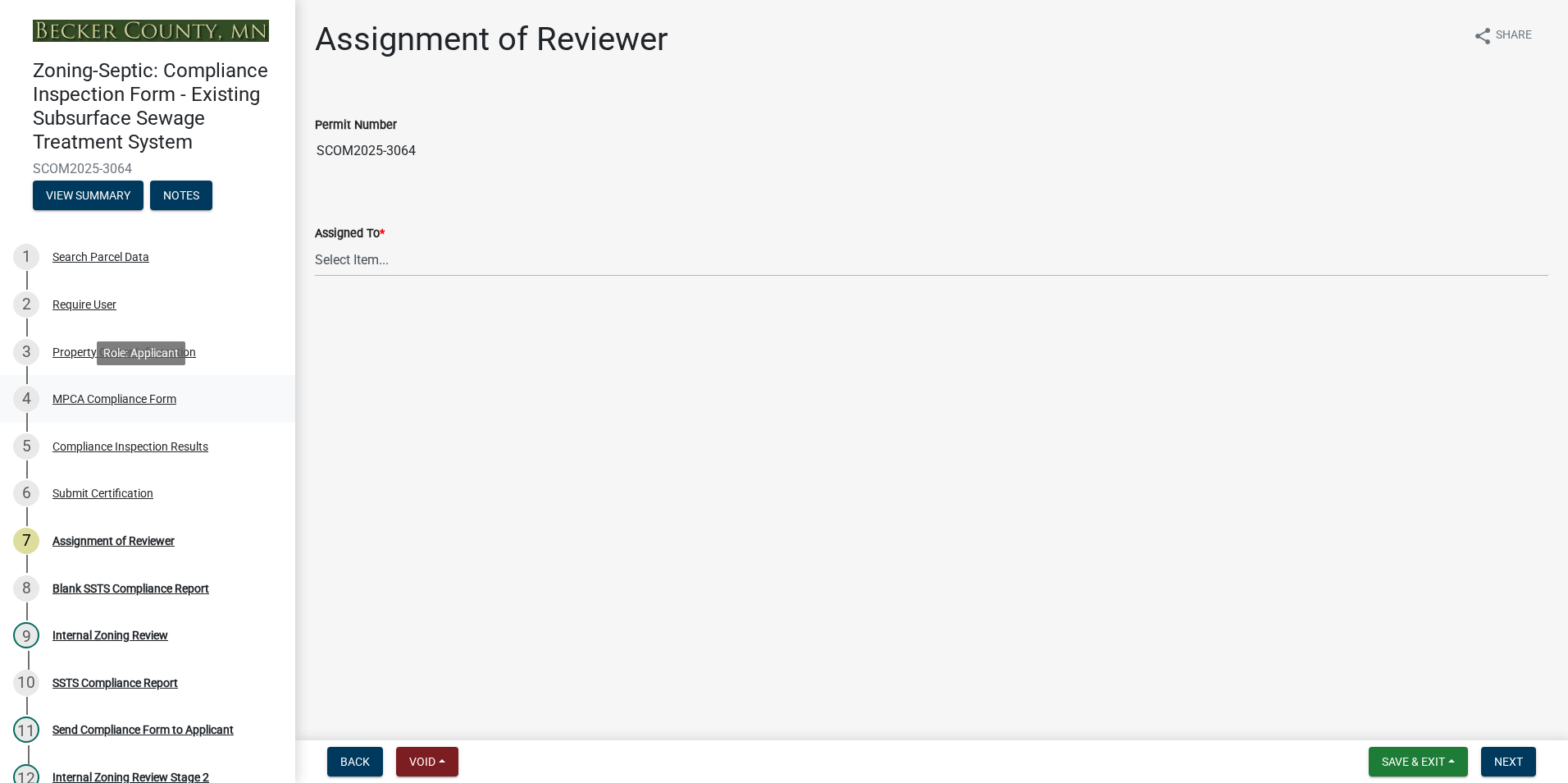
click at [114, 397] on div "MPCA Compliance Form" at bounding box center [114, 398] width 123 height 12
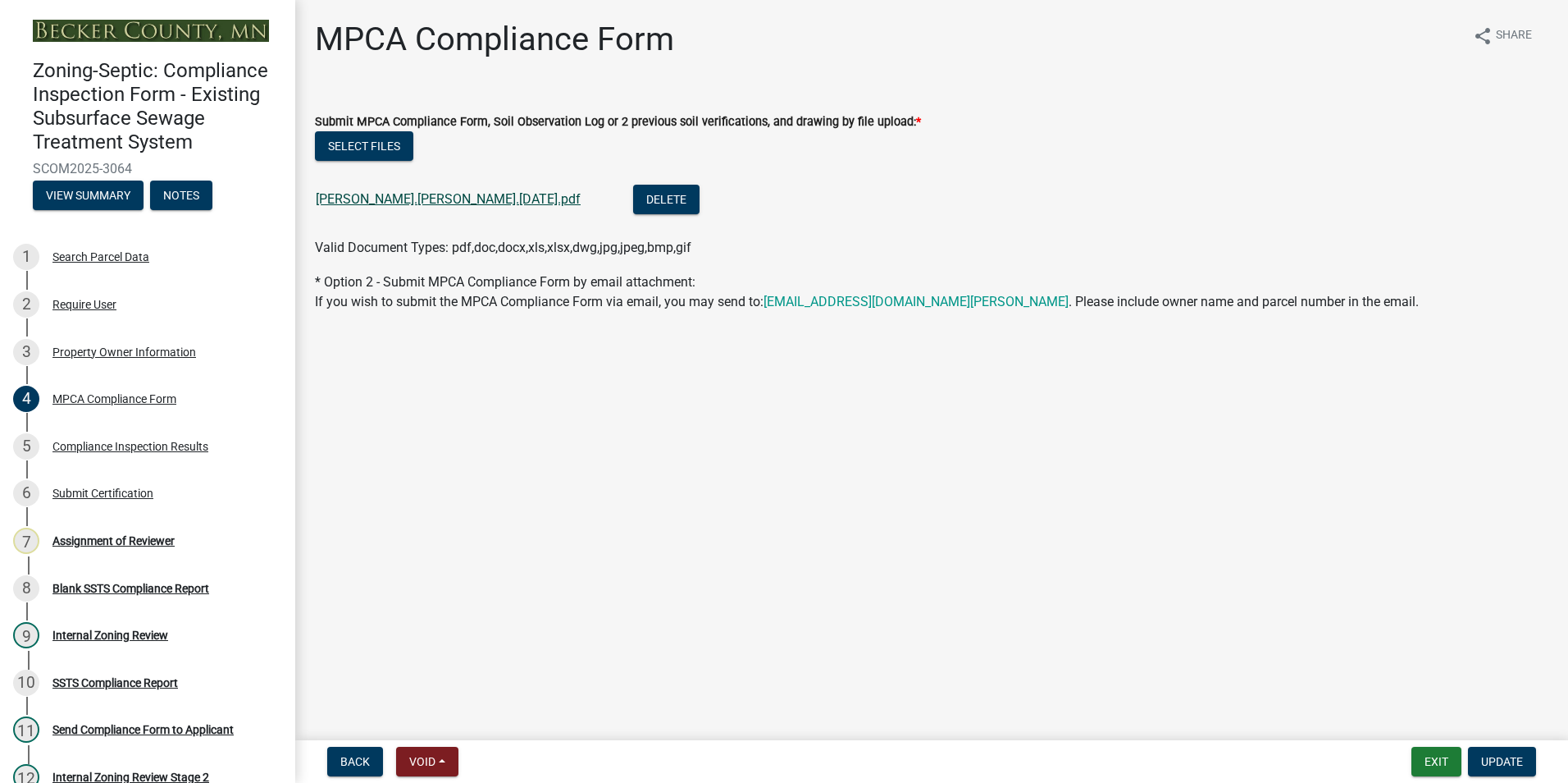
click at [408, 200] on link "[PERSON_NAME].[PERSON_NAME].[DATE].pdf" at bounding box center [448, 199] width 265 height 15
click at [131, 540] on div "Assignment of Reviewer" at bounding box center [114, 540] width 123 height 12
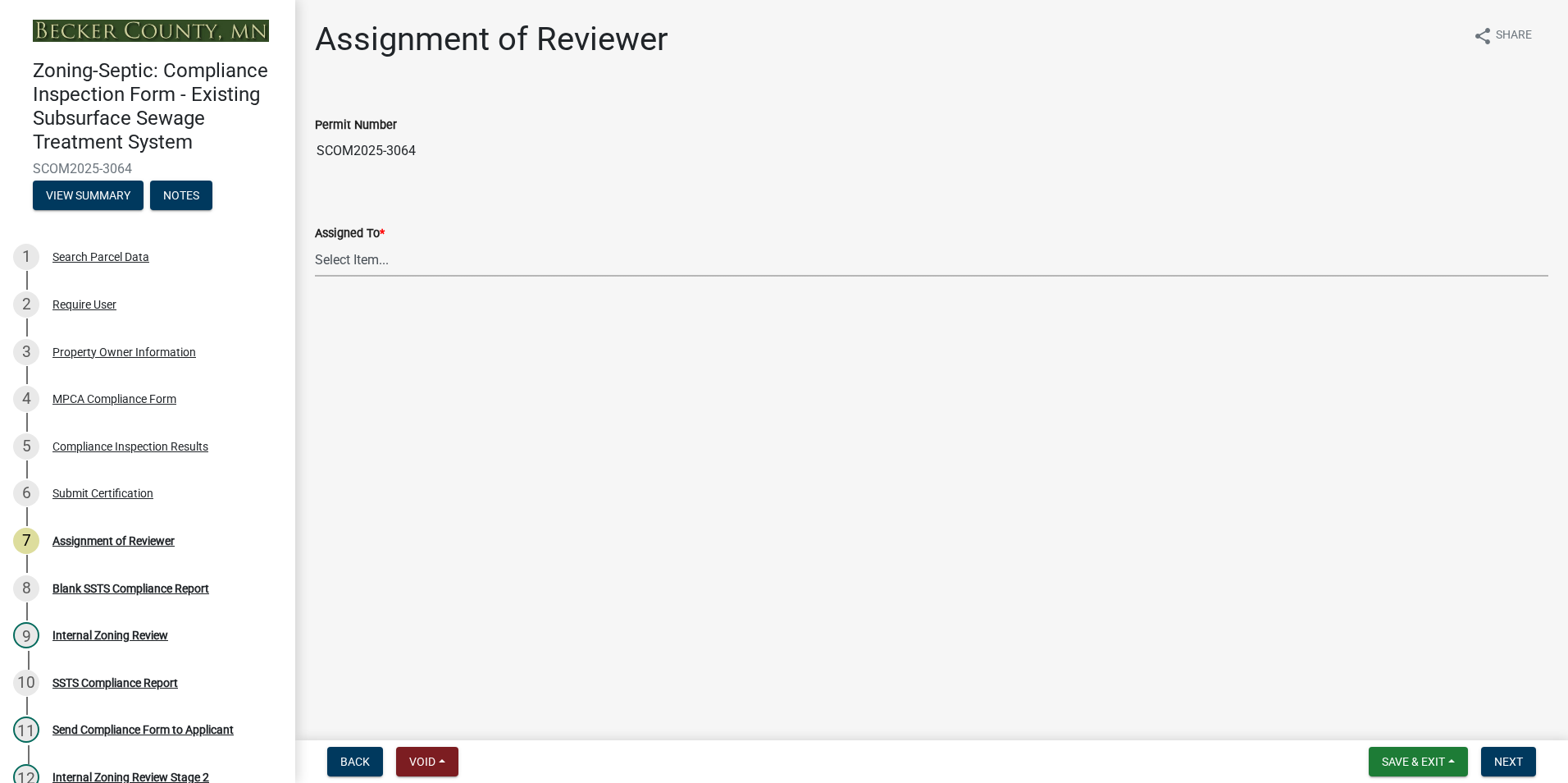
click at [343, 261] on select "Select Item... [PERSON_NAME] [PERSON_NAME] [PERSON_NAME] [PERSON_NAME] [PERSON_…" at bounding box center [931, 260] width 1233 height 34
click at [315, 243] on select "Select Item... [PERSON_NAME] [PERSON_NAME] [PERSON_NAME] [PERSON_NAME] [PERSON_…" at bounding box center [931, 260] width 1233 height 34
select select "0016247d-12af-40d0-8103-934796a3d230"
click at [1508, 762] on span "Next" at bounding box center [1509, 762] width 29 height 13
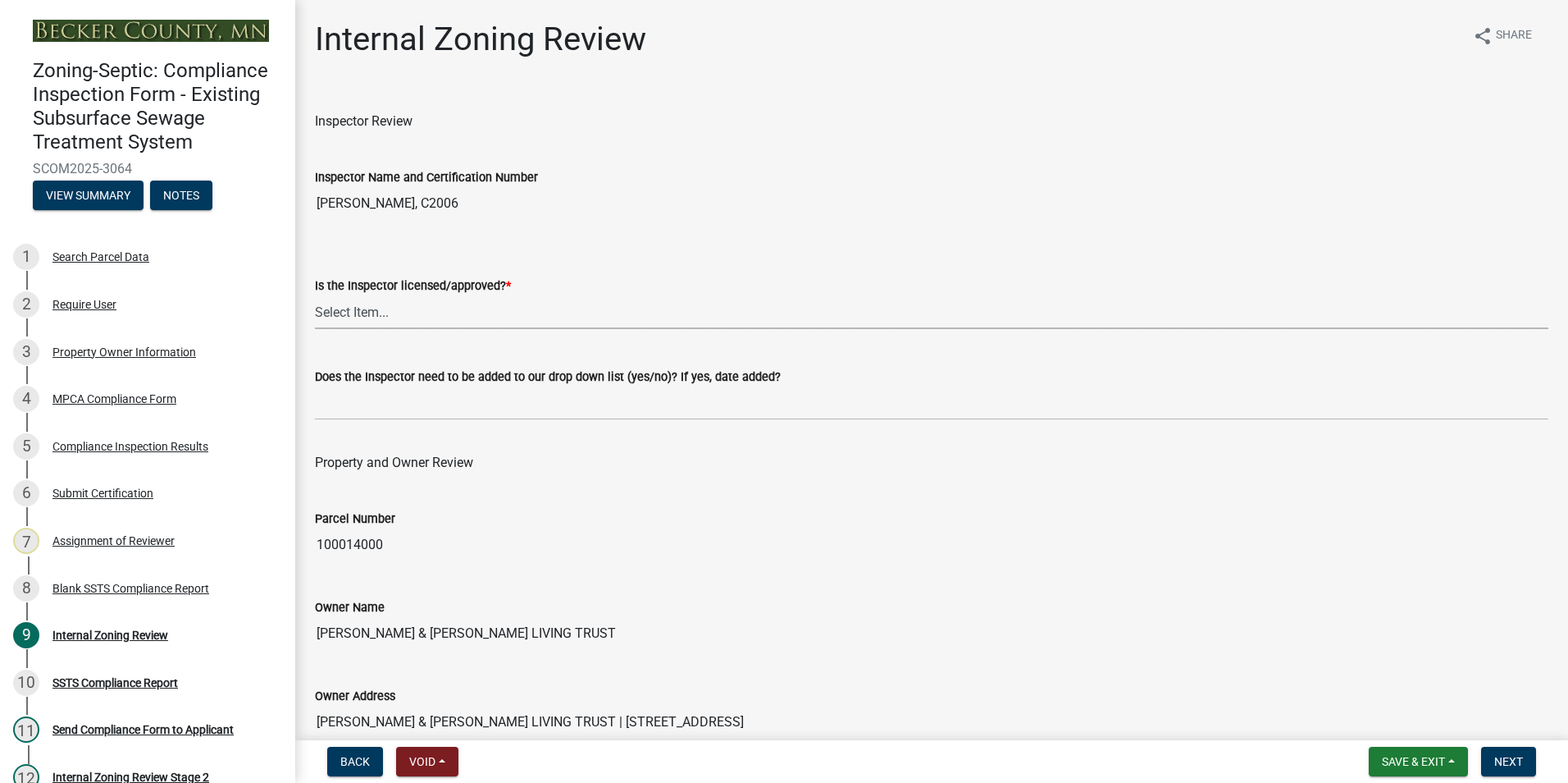
click at [322, 311] on select "Select Item... Yes No" at bounding box center [931, 312] width 1233 height 34
click at [315, 295] on select "Select Item... Yes No" at bounding box center [931, 312] width 1233 height 34
select select "7beb9ca5-c3cb-47d4-a805-1554d3173259"
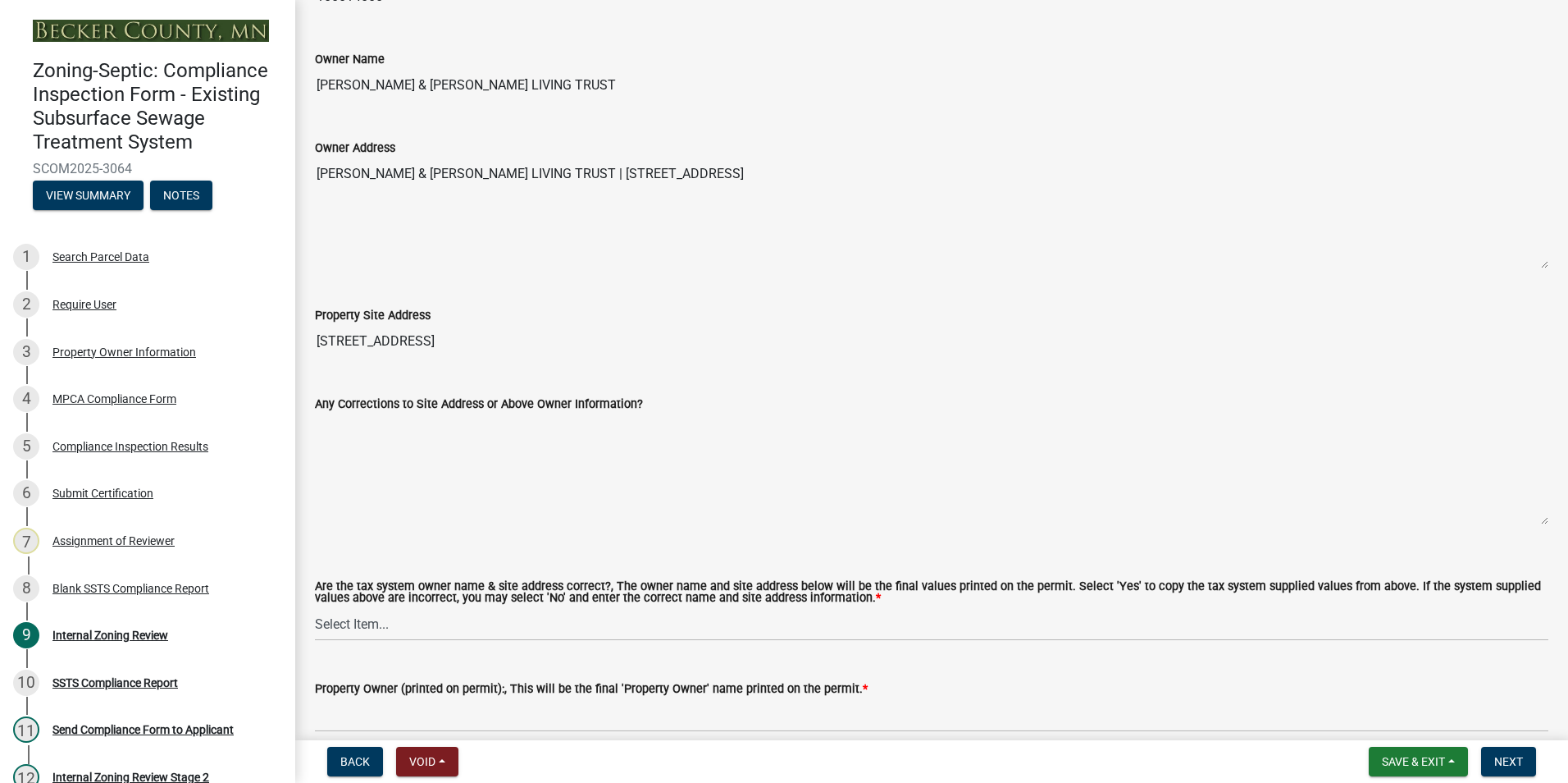
scroll to position [574, 0]
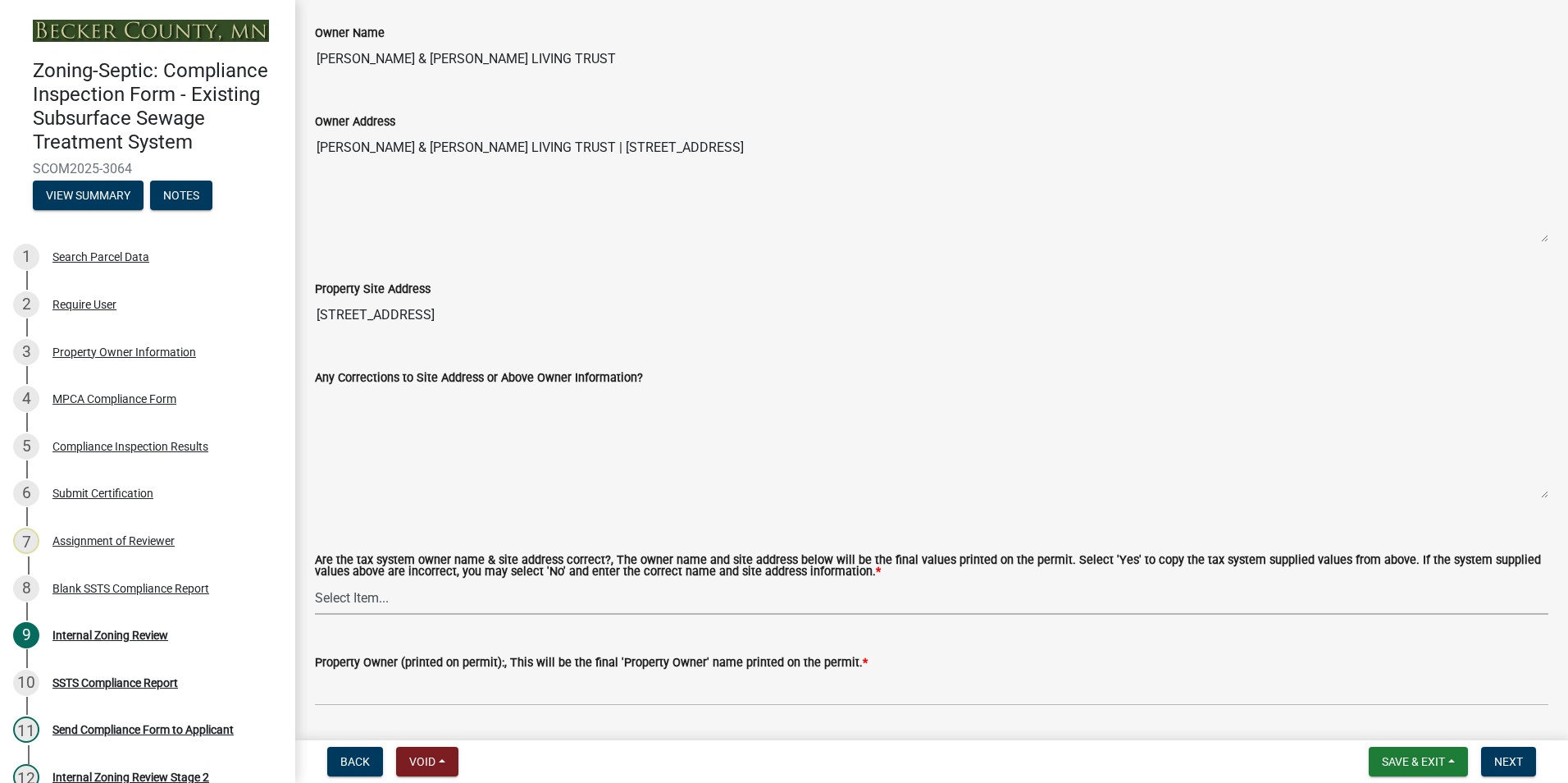
click at [351, 594] on select "Select Item... Yes No" at bounding box center [931, 598] width 1233 height 34
click at [315, 582] on select "Select Item... Yes No" at bounding box center [931, 598] width 1233 height 34
select select "f9f37200-9fc8-4e5e-9e7f-111cc9077d94"
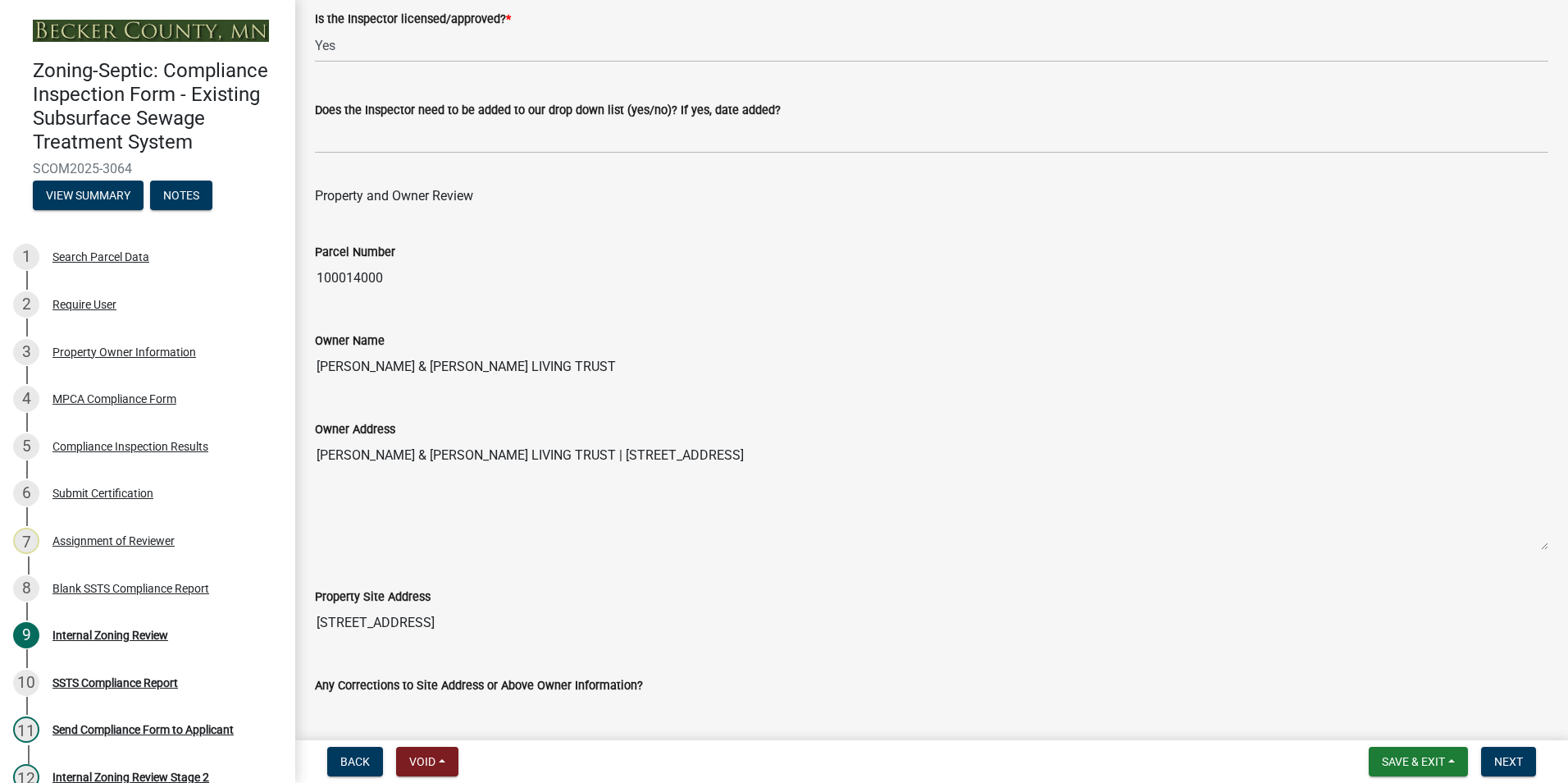
scroll to position [246, 0]
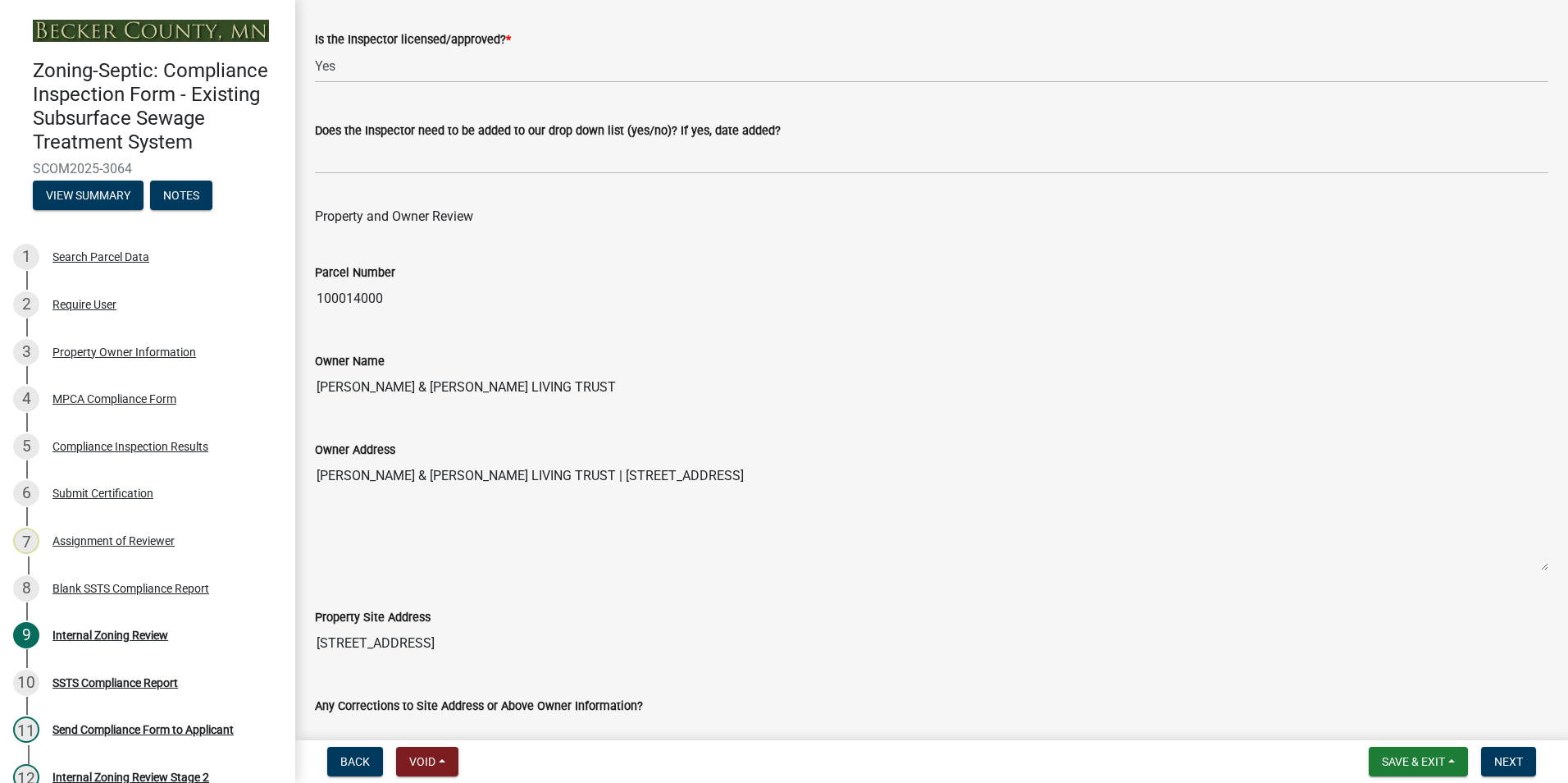
drag, startPoint x: 761, startPoint y: 381, endPoint x: 311, endPoint y: 390, distance: 450.1
click at [311, 390] on div "Owner Name [PERSON_NAME] & [PERSON_NAME] LIVING TRUST" at bounding box center [931, 366] width 1259 height 75
drag, startPoint x: 311, startPoint y: 390, endPoint x: 371, endPoint y: 380, distance: 60.8
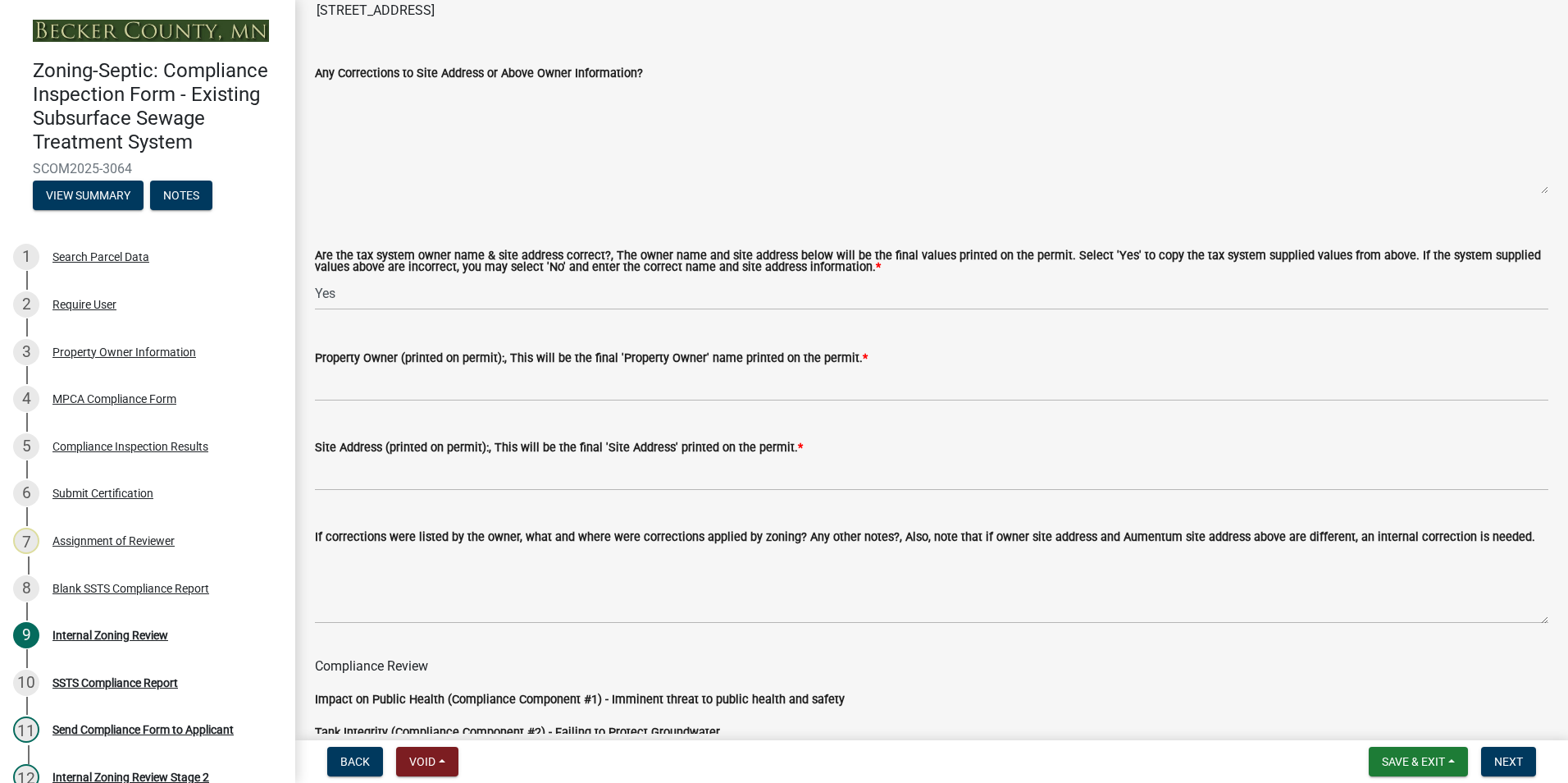
scroll to position [903, 0]
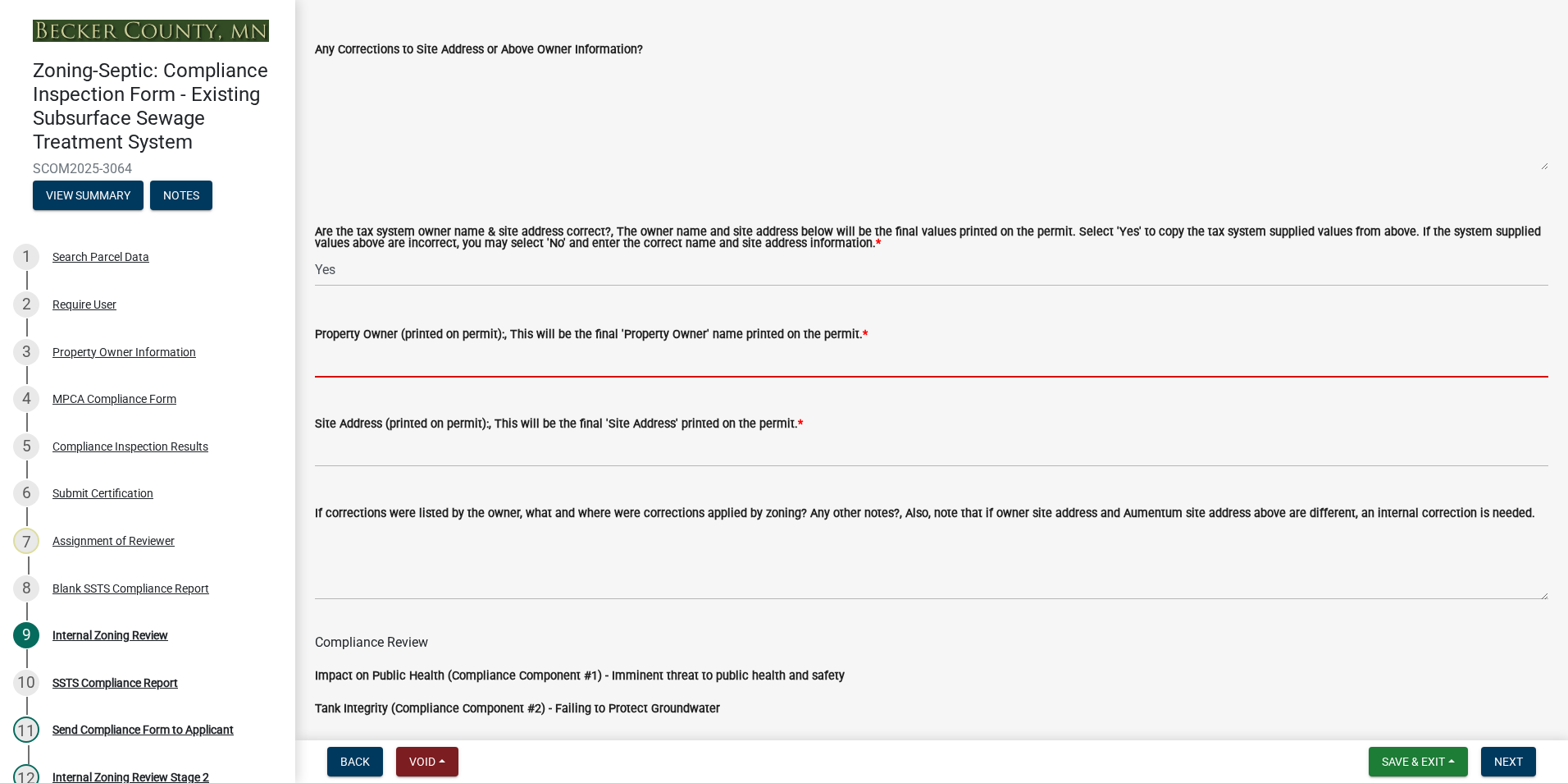
paste input "[PERSON_NAME] & [PERSON_NAME] LIVING TRUST"
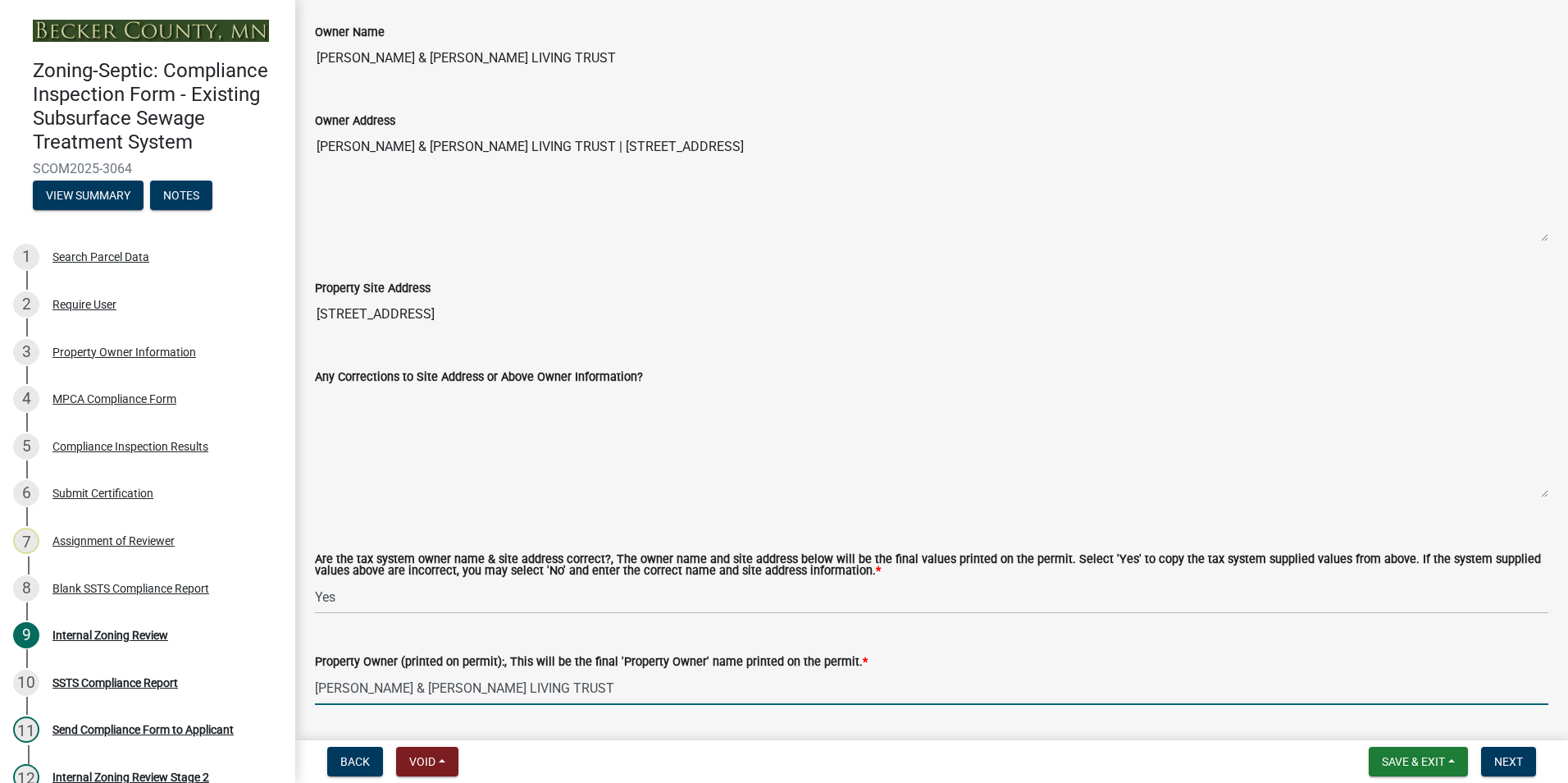
scroll to position [574, 0]
type input "[PERSON_NAME] & [PERSON_NAME] LIVING TRUST"
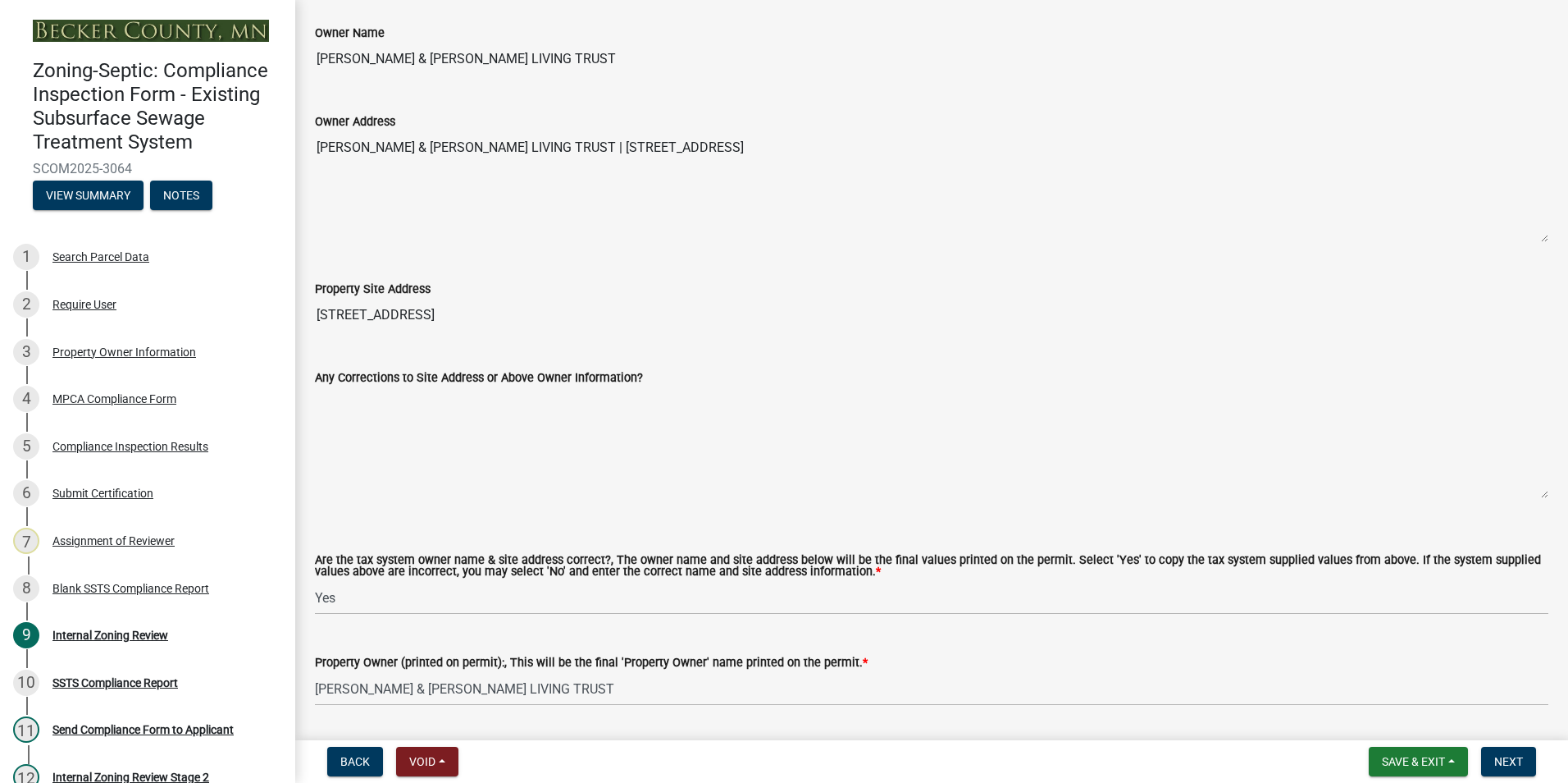
drag, startPoint x: 1021, startPoint y: 148, endPoint x: 768, endPoint y: 180, distance: 255.0
click at [768, 180] on textarea "[PERSON_NAME] & [PERSON_NAME] LIVING TRUST | [STREET_ADDRESS]" at bounding box center [931, 187] width 1233 height 112
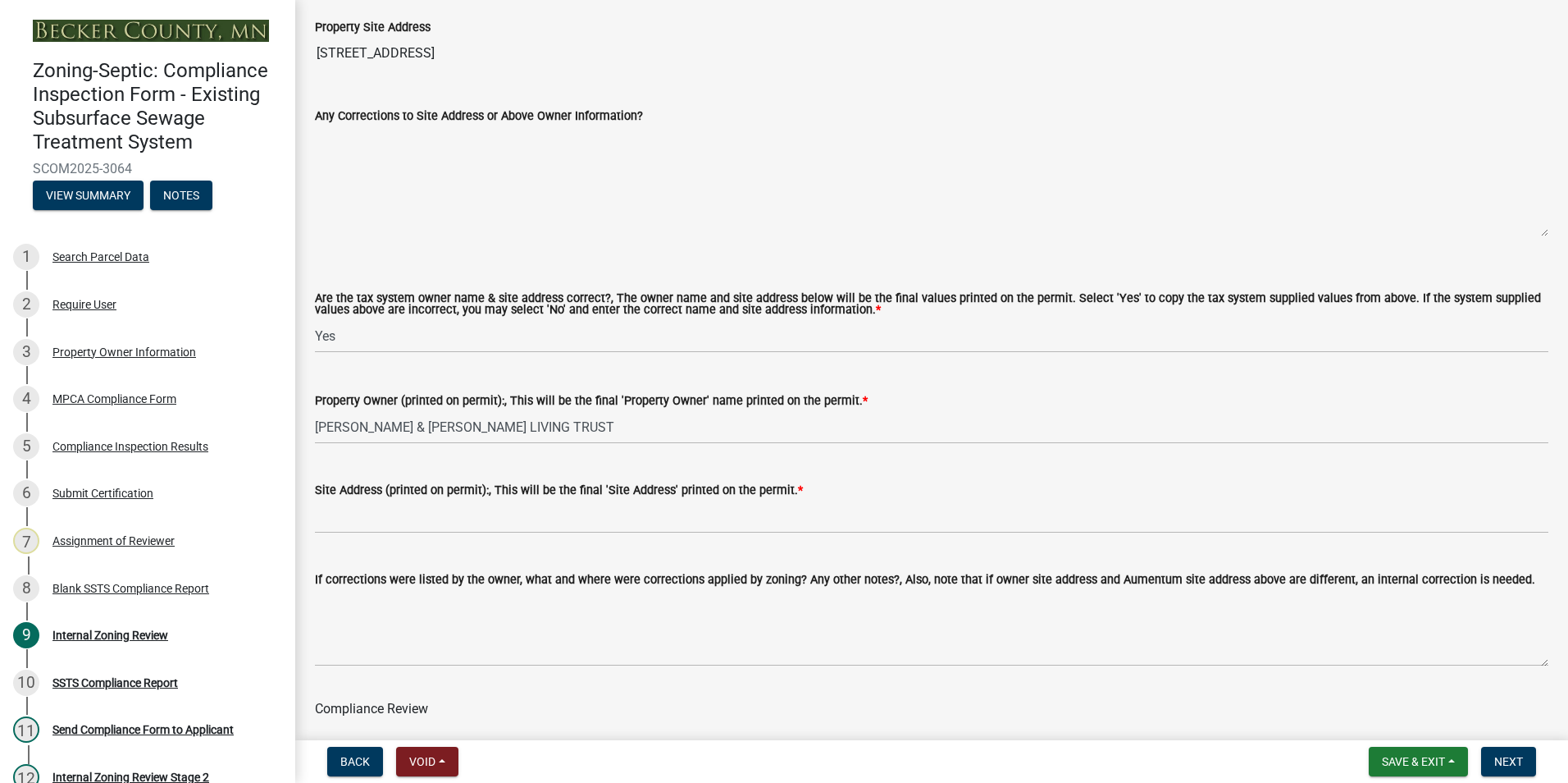
scroll to position [984, 0]
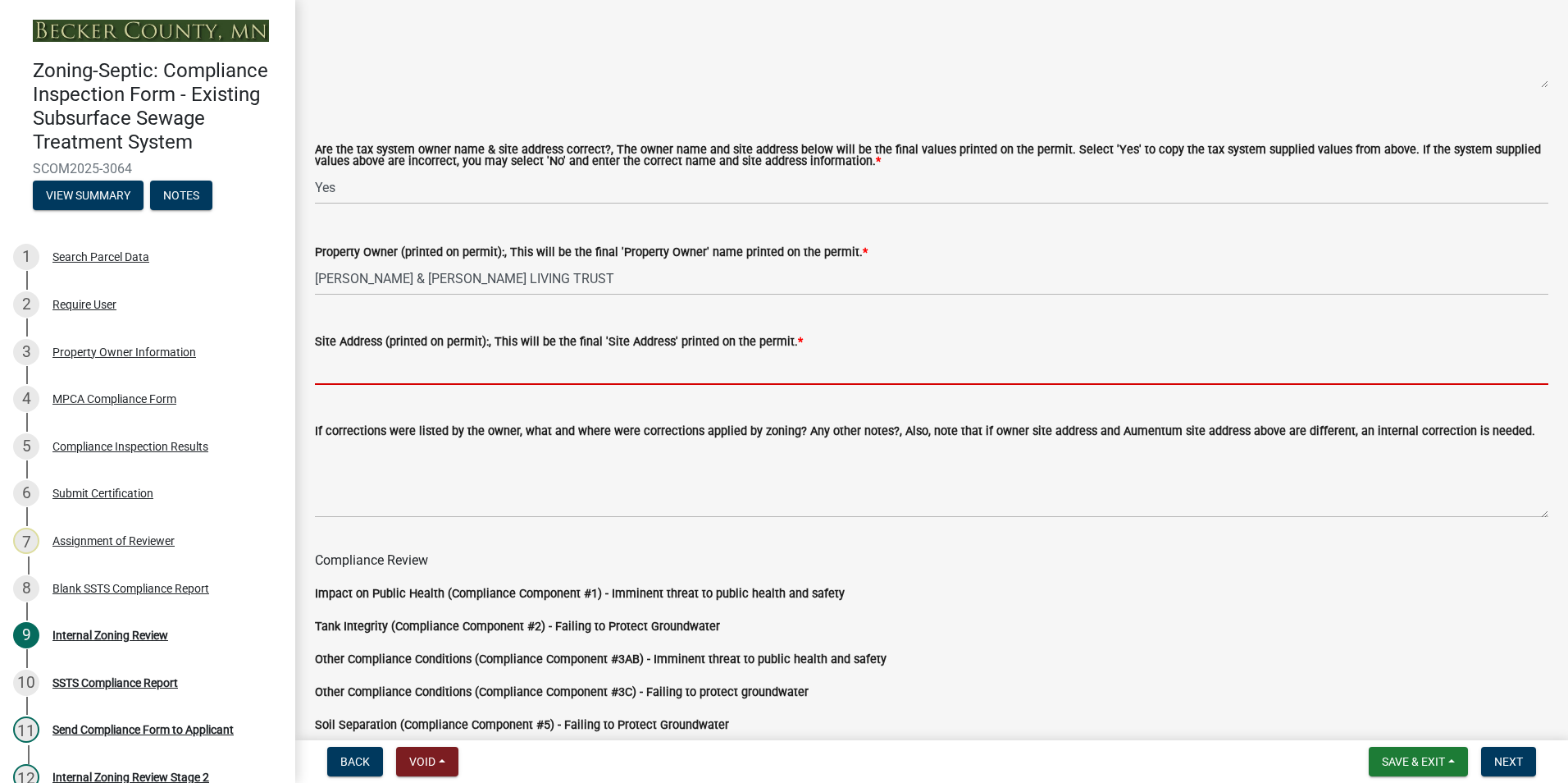
paste input "[STREET_ADDRESS]"
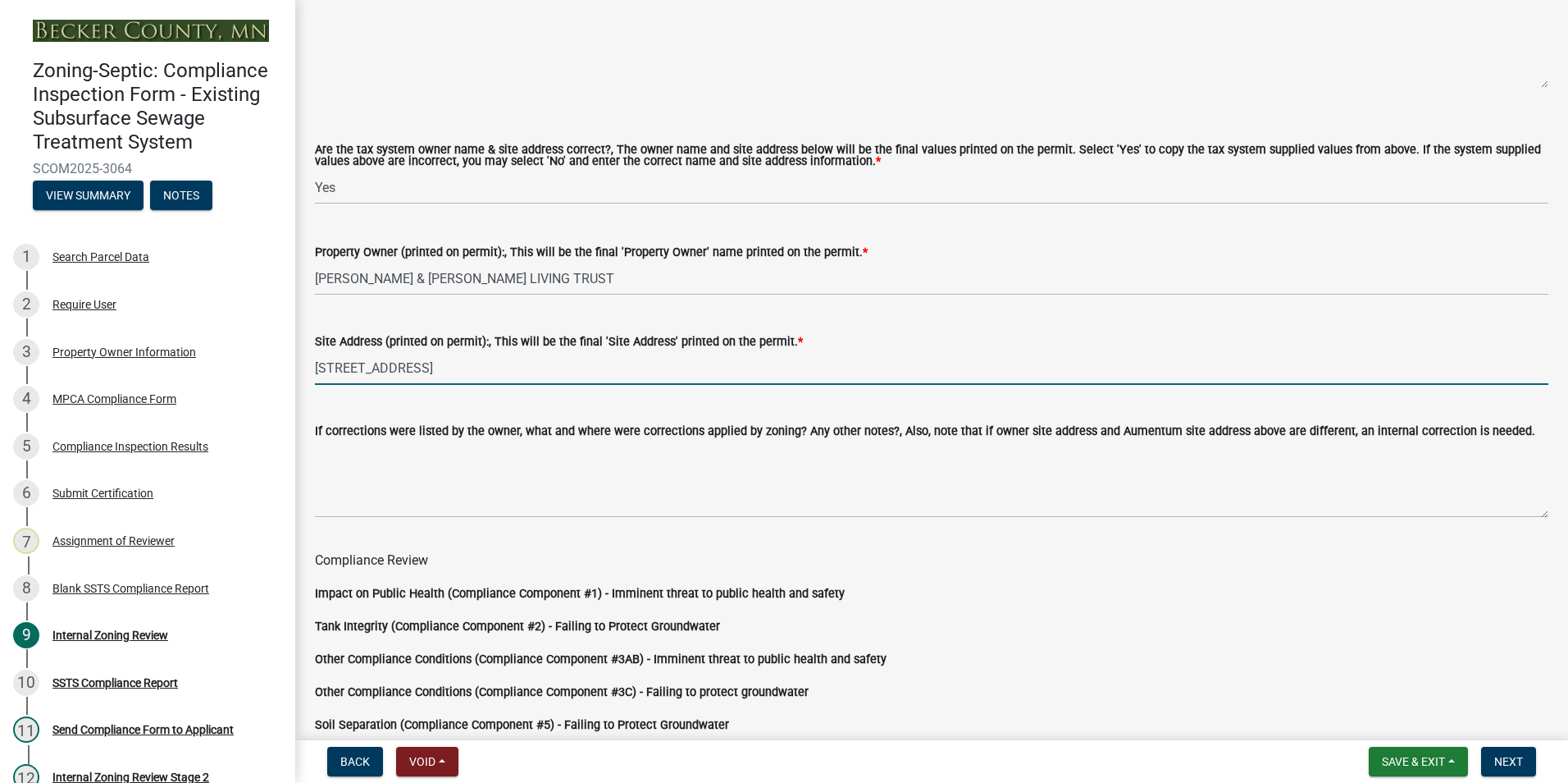
click at [430, 364] on input "[STREET_ADDRESS]" at bounding box center [931, 369] width 1233 height 34
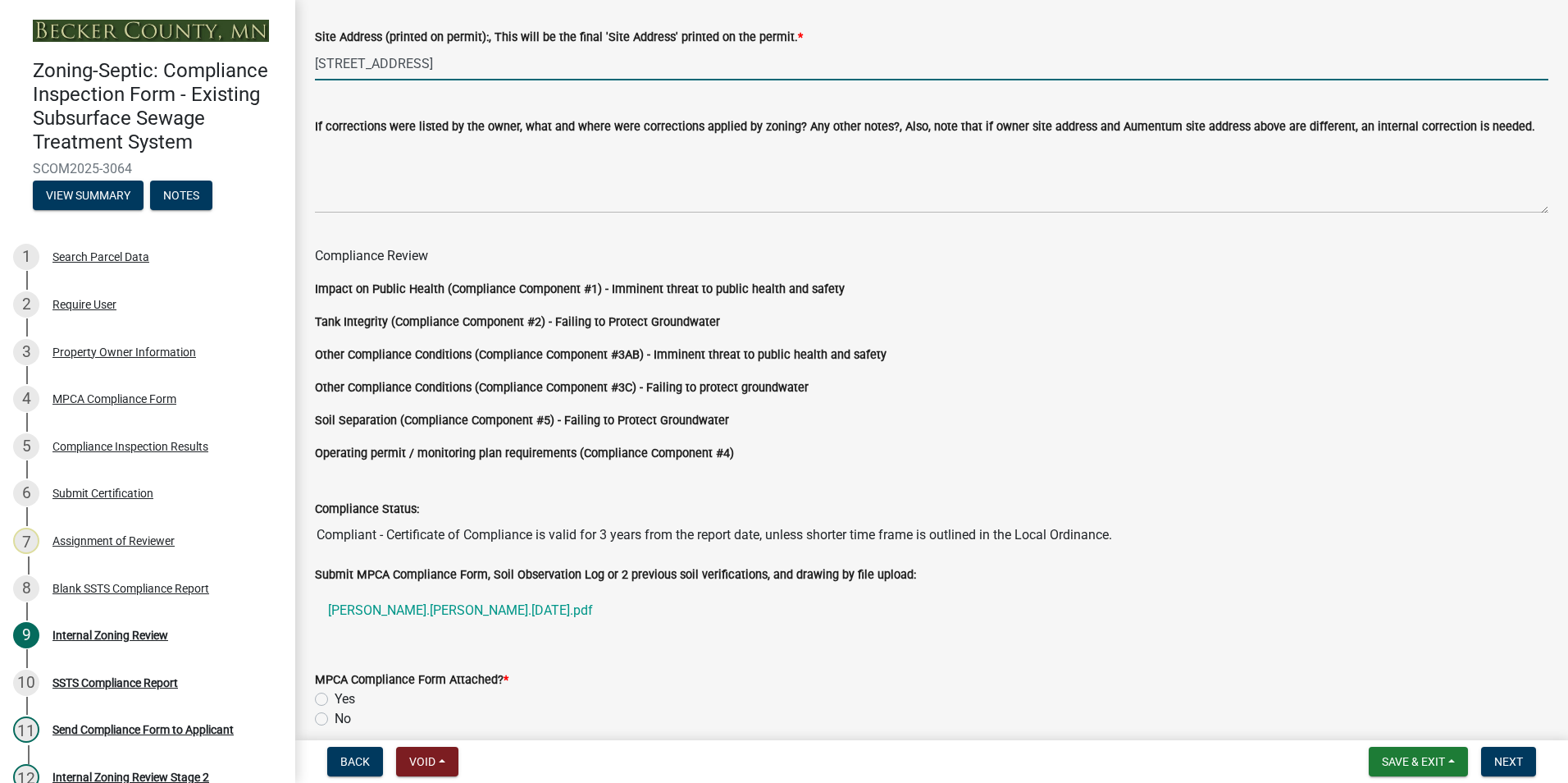
scroll to position [1364, 0]
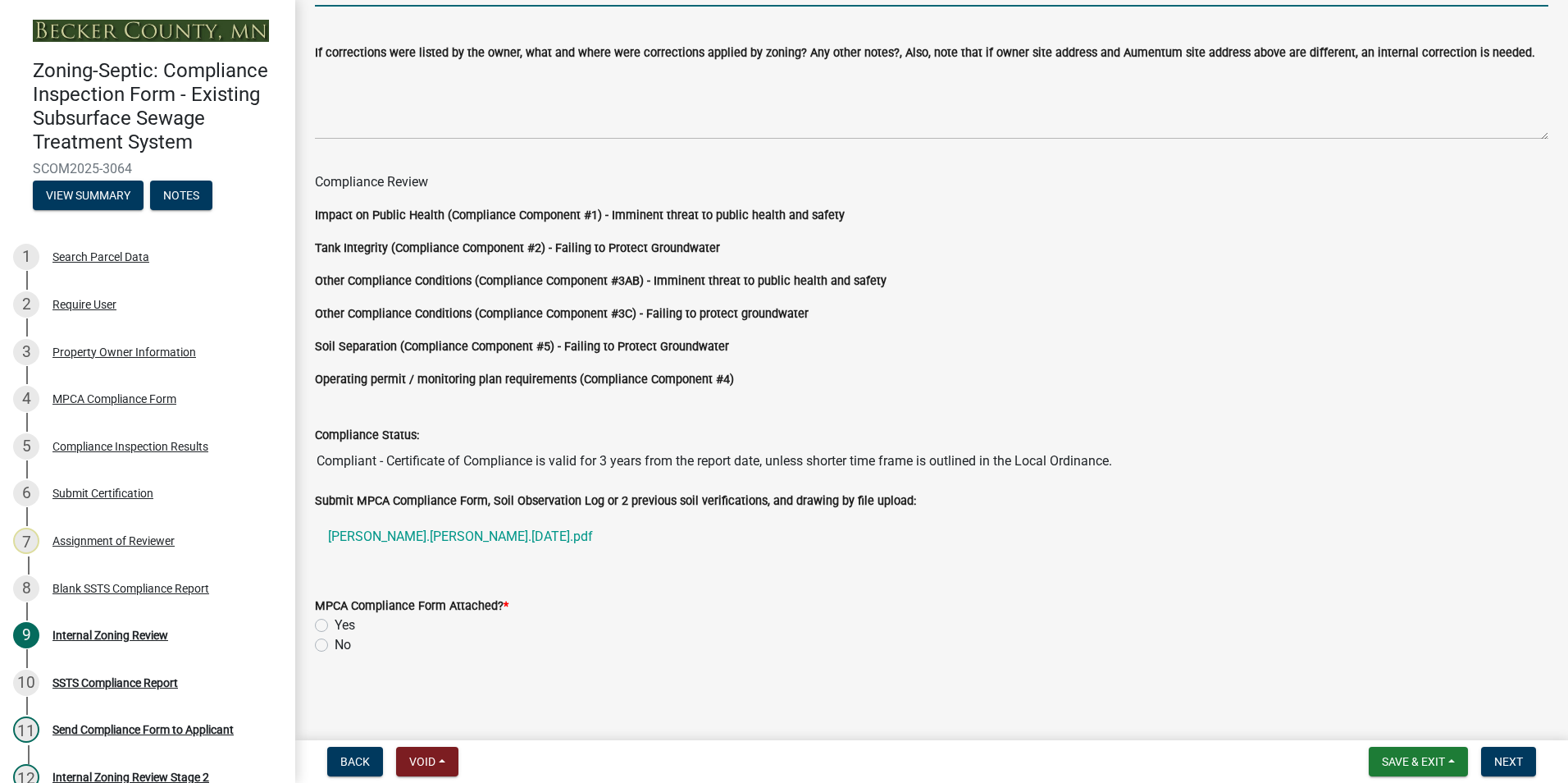
type input "[STREET_ADDRESS]"
click at [335, 624] on label "Yes" at bounding box center [344, 626] width 21 height 20
click at [335, 624] on input "Yes" at bounding box center [340, 621] width 11 height 11
radio input "true"
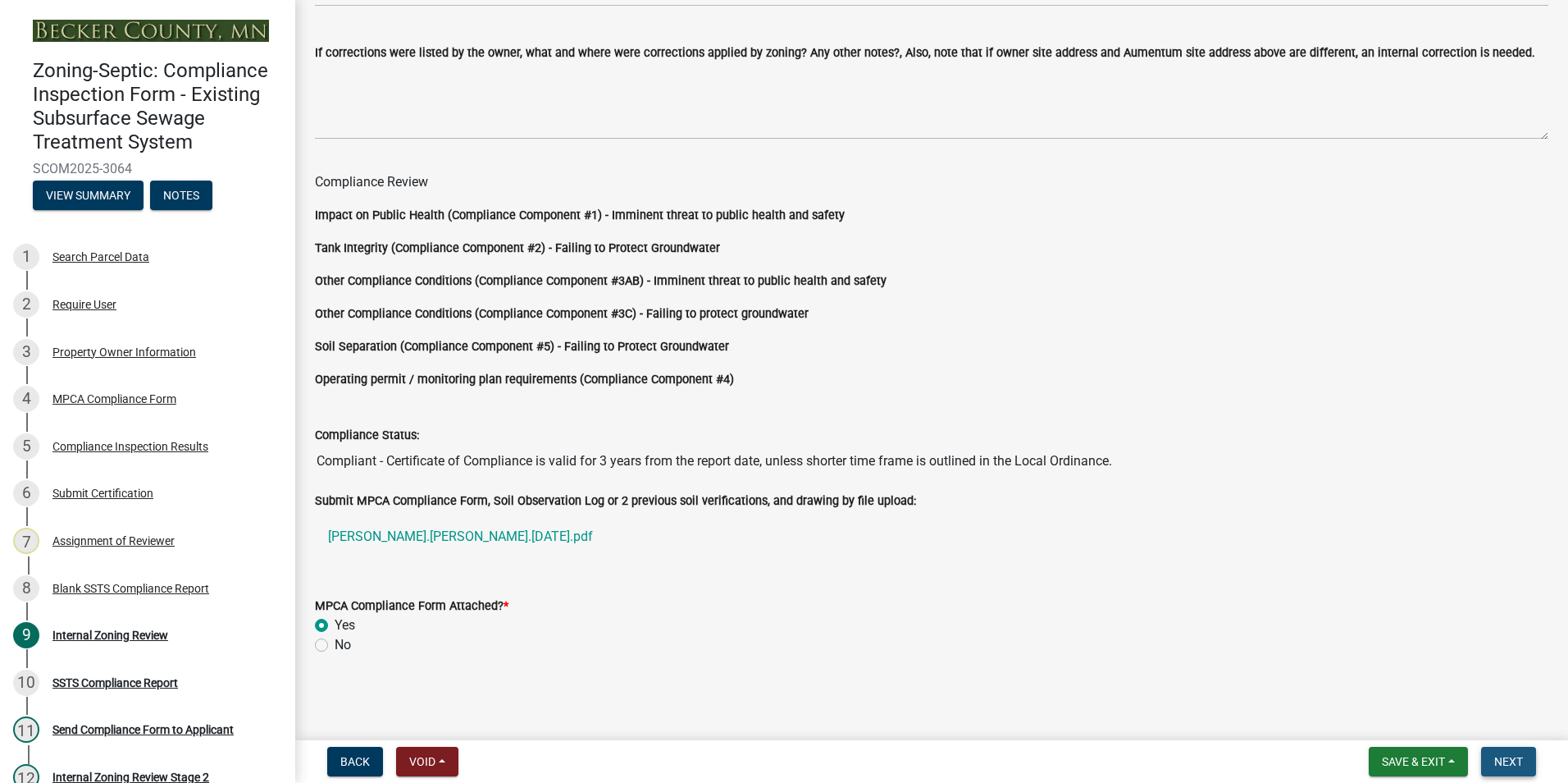
click at [1510, 762] on span "Next" at bounding box center [1509, 762] width 29 height 13
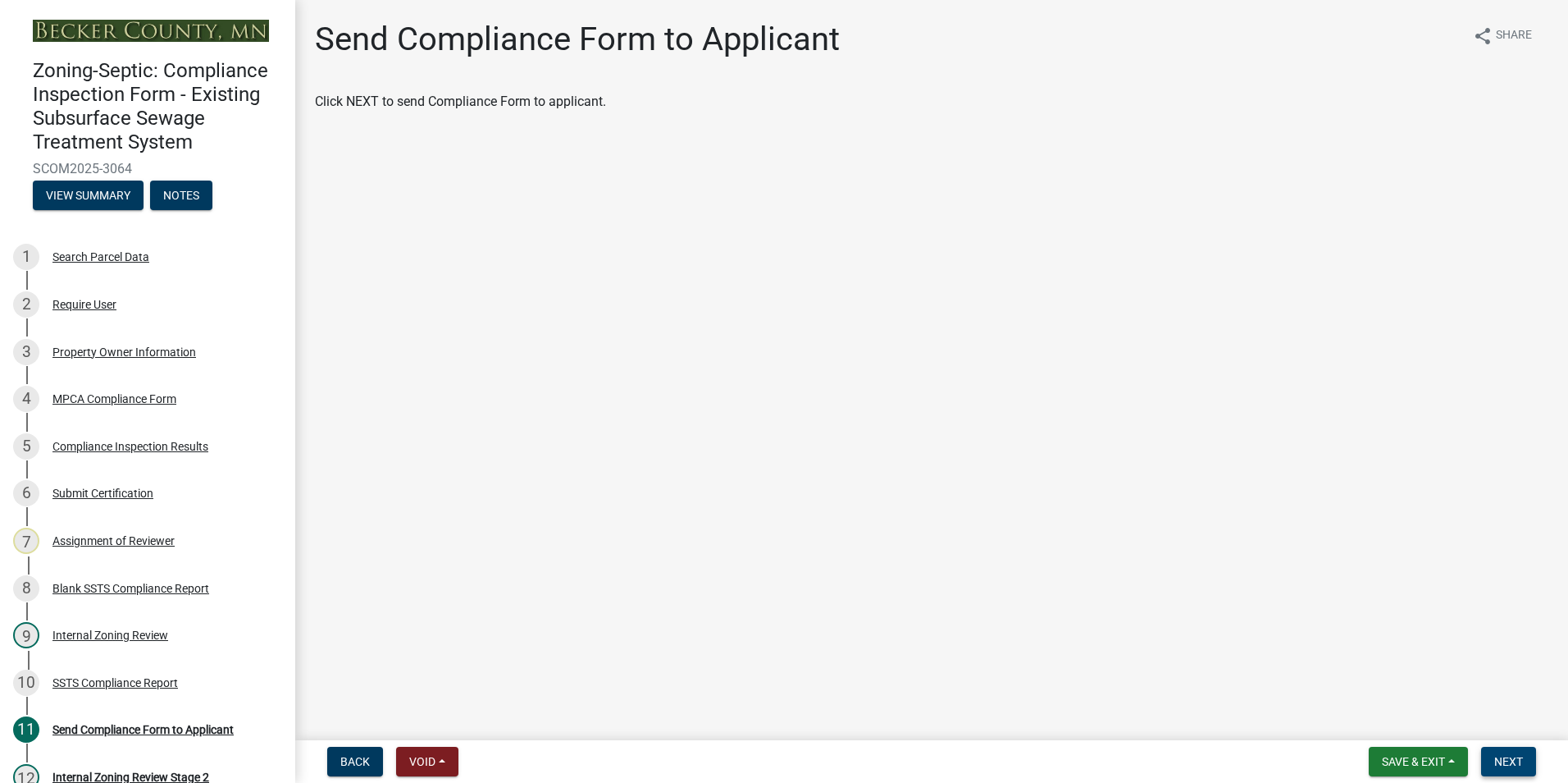
click at [1506, 760] on span "Next" at bounding box center [1509, 762] width 29 height 13
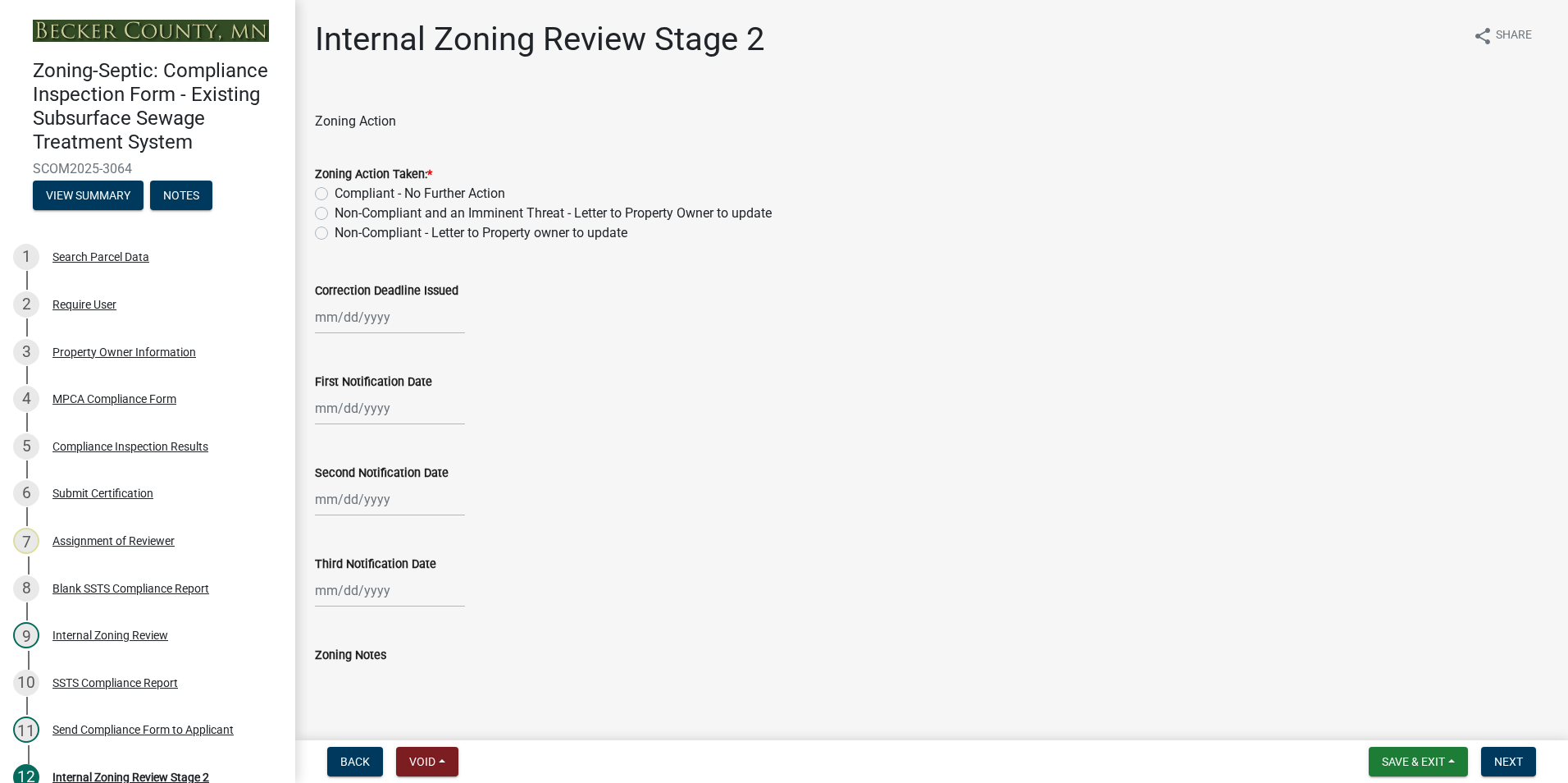
click at [335, 193] on label "Compliant - No Further Action" at bounding box center [420, 193] width 171 height 20
click at [335, 193] on input "Compliant - No Further Action" at bounding box center [340, 189] width 11 height 11
radio input "true"
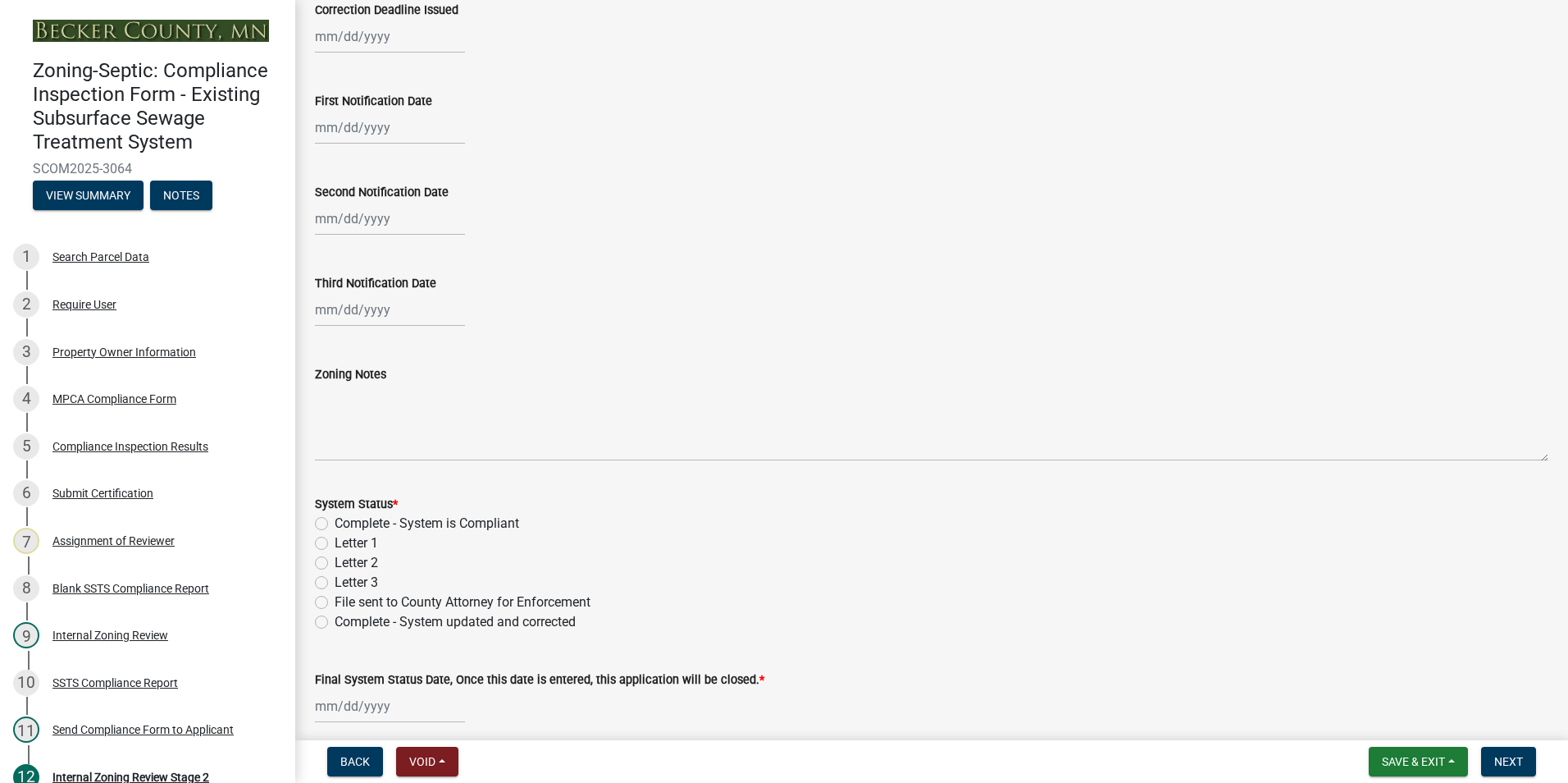
scroll to position [411, 0]
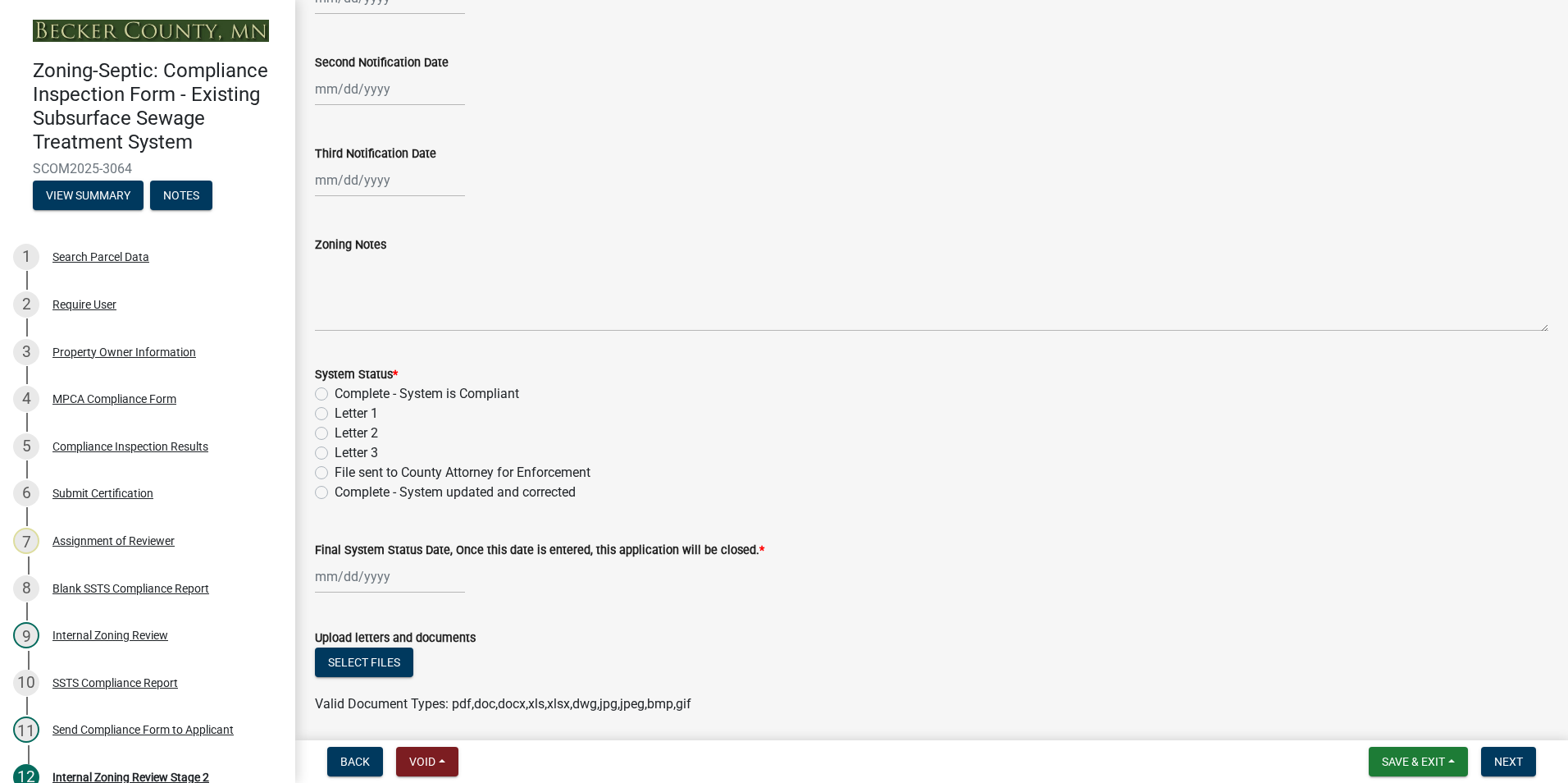
click at [335, 396] on label "Complete - System is Compliant" at bounding box center [427, 394] width 184 height 20
click at [335, 395] on input "Complete - System is Compliant" at bounding box center [340, 389] width 11 height 11
radio input "true"
click at [311, 579] on div "Final System Status Date, Once this date is entered, this application will be c…" at bounding box center [931, 555] width 1259 height 76
select select "9"
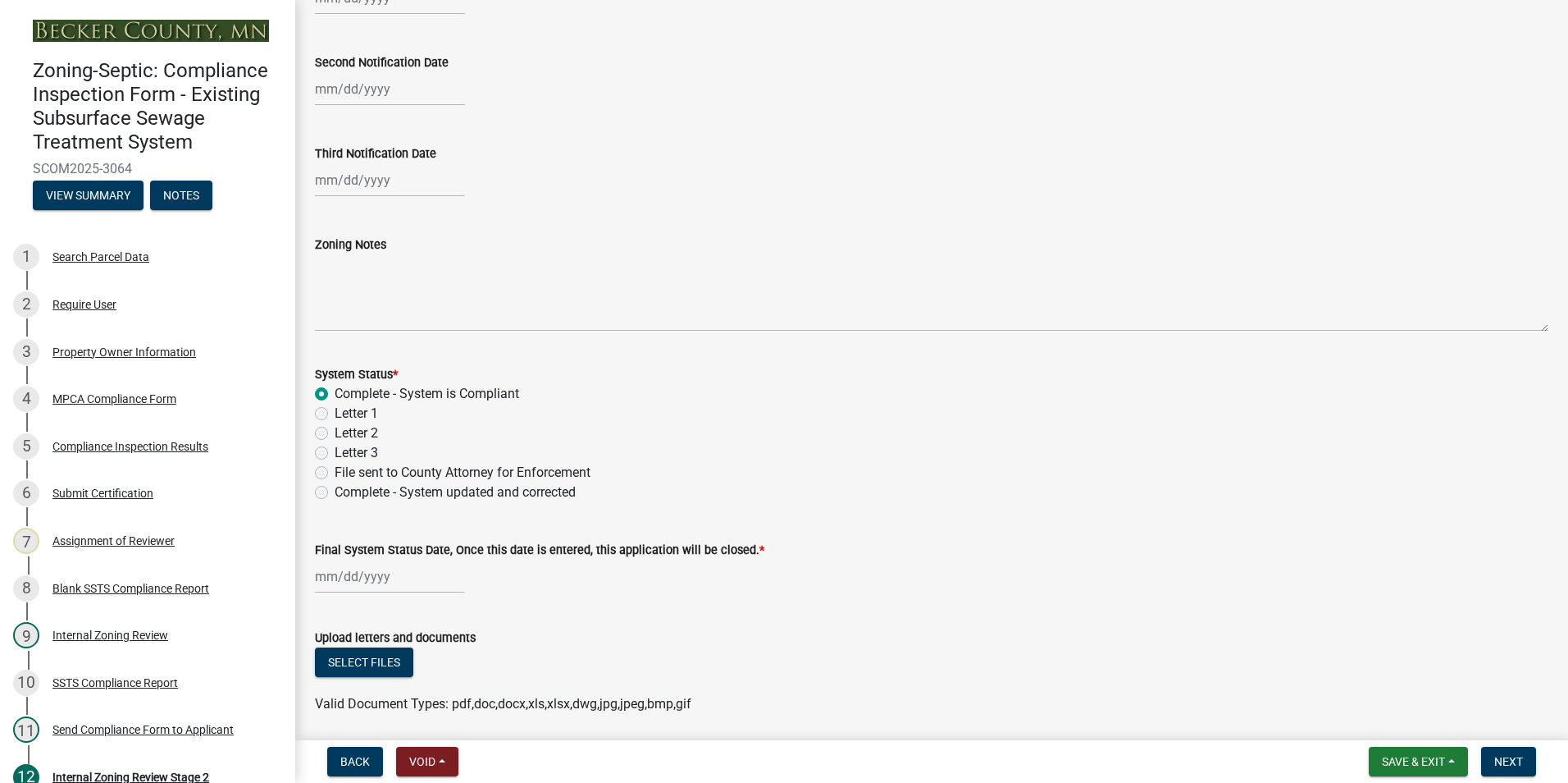
select select "2025"
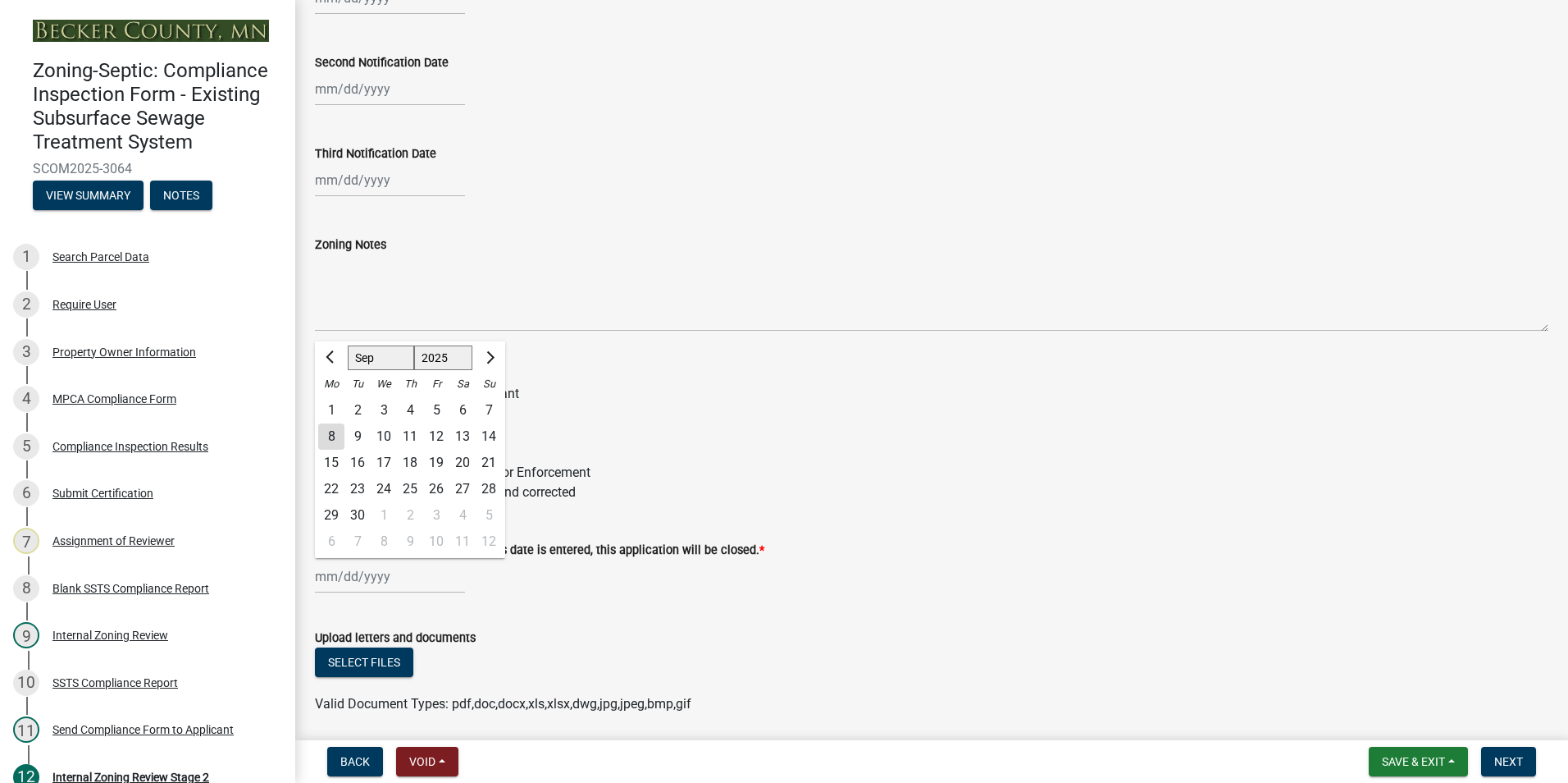
click at [324, 578] on input "Final System Status Date, Once this date is entered, this application will be c…" at bounding box center [390, 576] width 150 height 34
click at [333, 434] on div "8" at bounding box center [331, 436] width 26 height 26
type input "[DATE]"
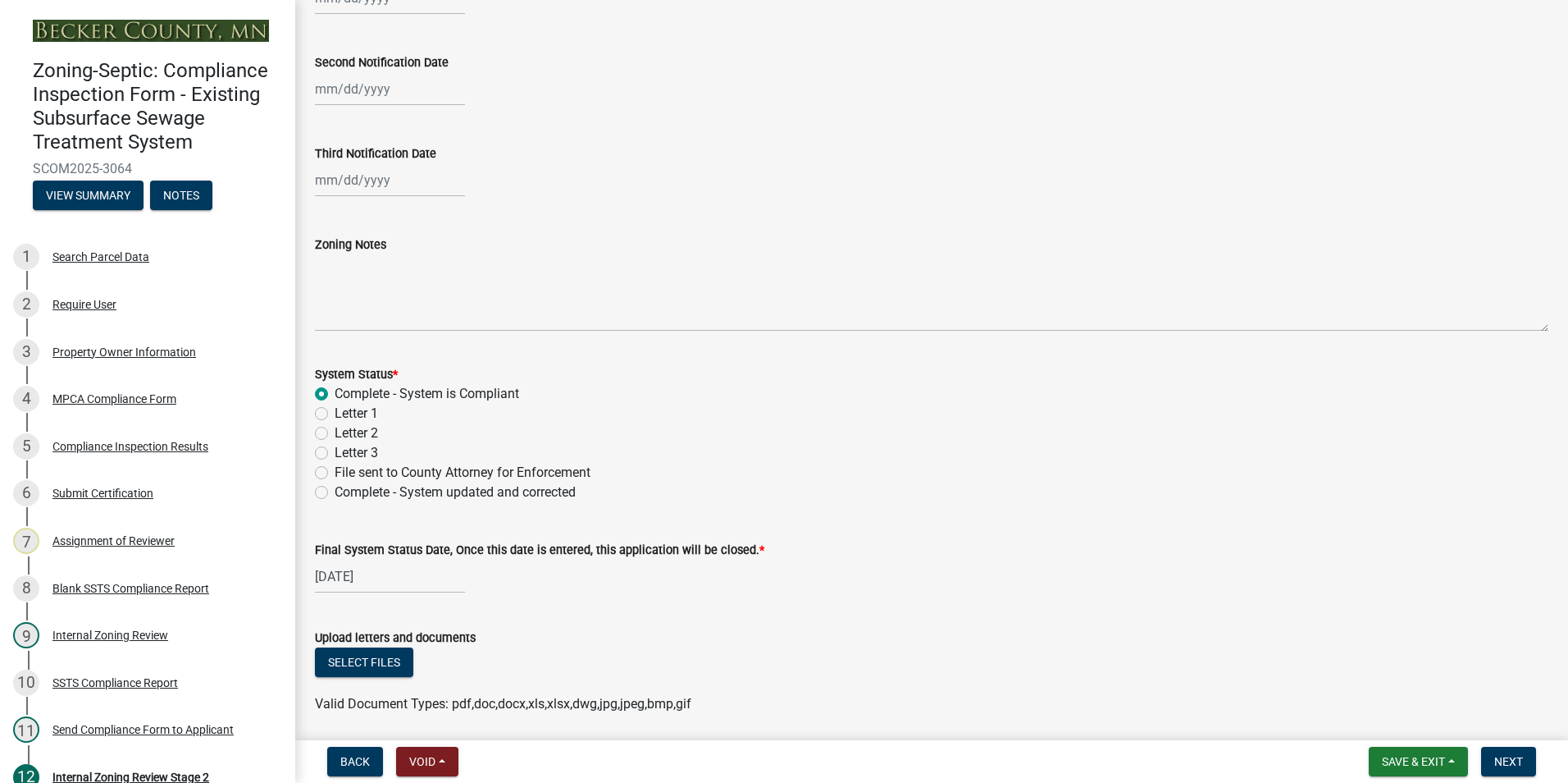
scroll to position [470, 0]
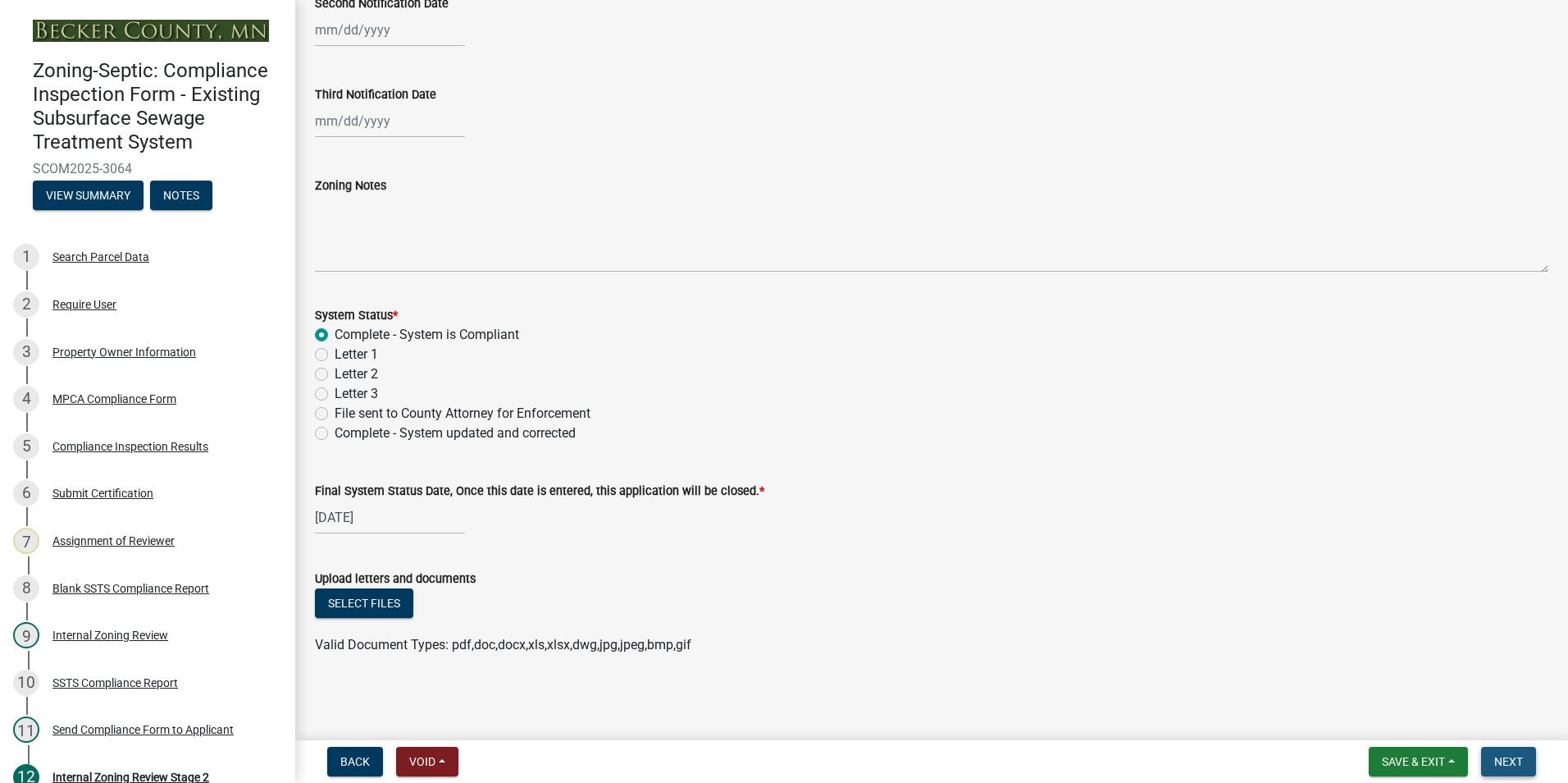
click at [1505, 762] on span "Next" at bounding box center [1509, 762] width 29 height 13
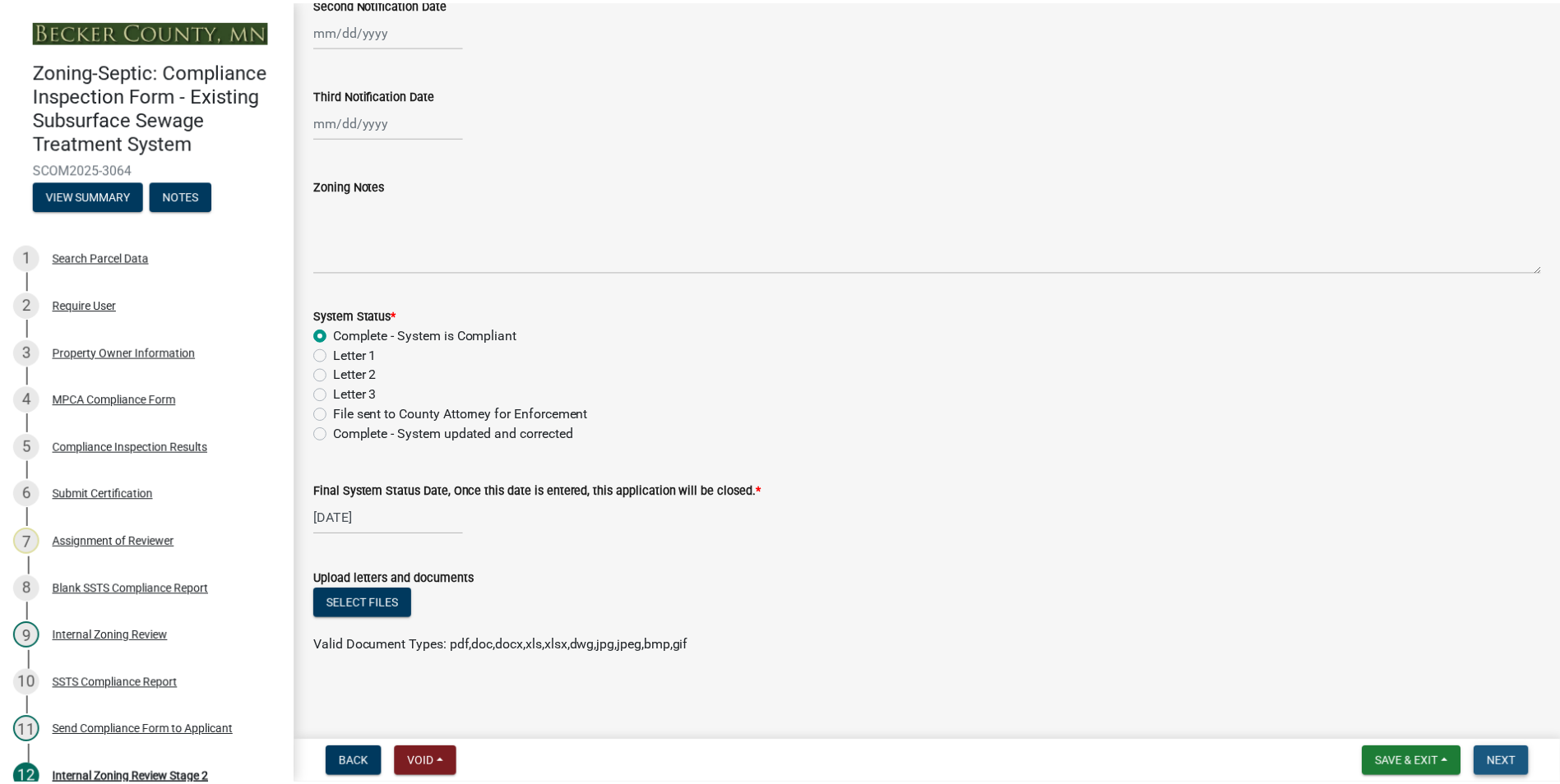
scroll to position [0, 0]
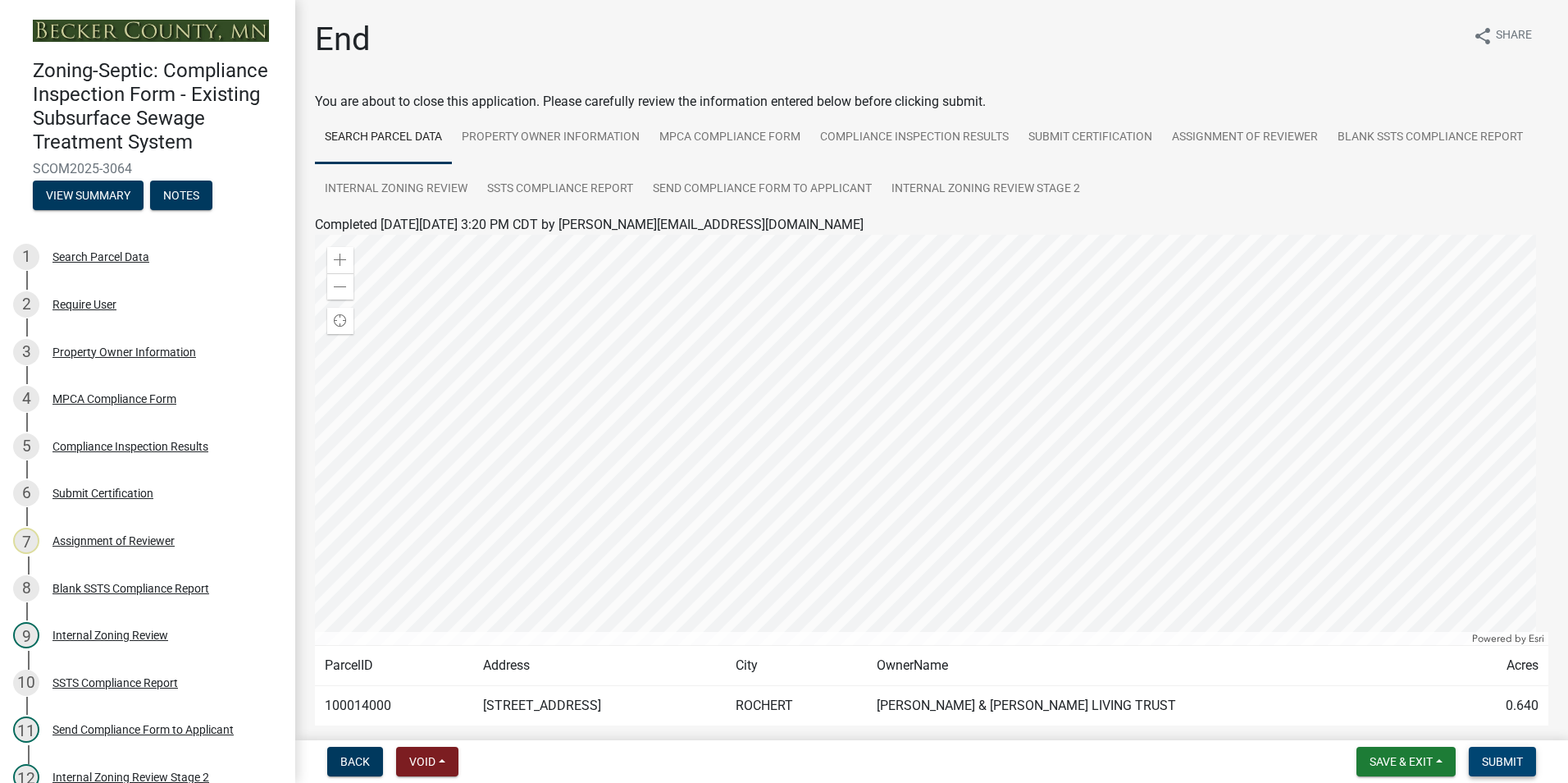
click at [1505, 762] on span "Submit" at bounding box center [1503, 762] width 41 height 13
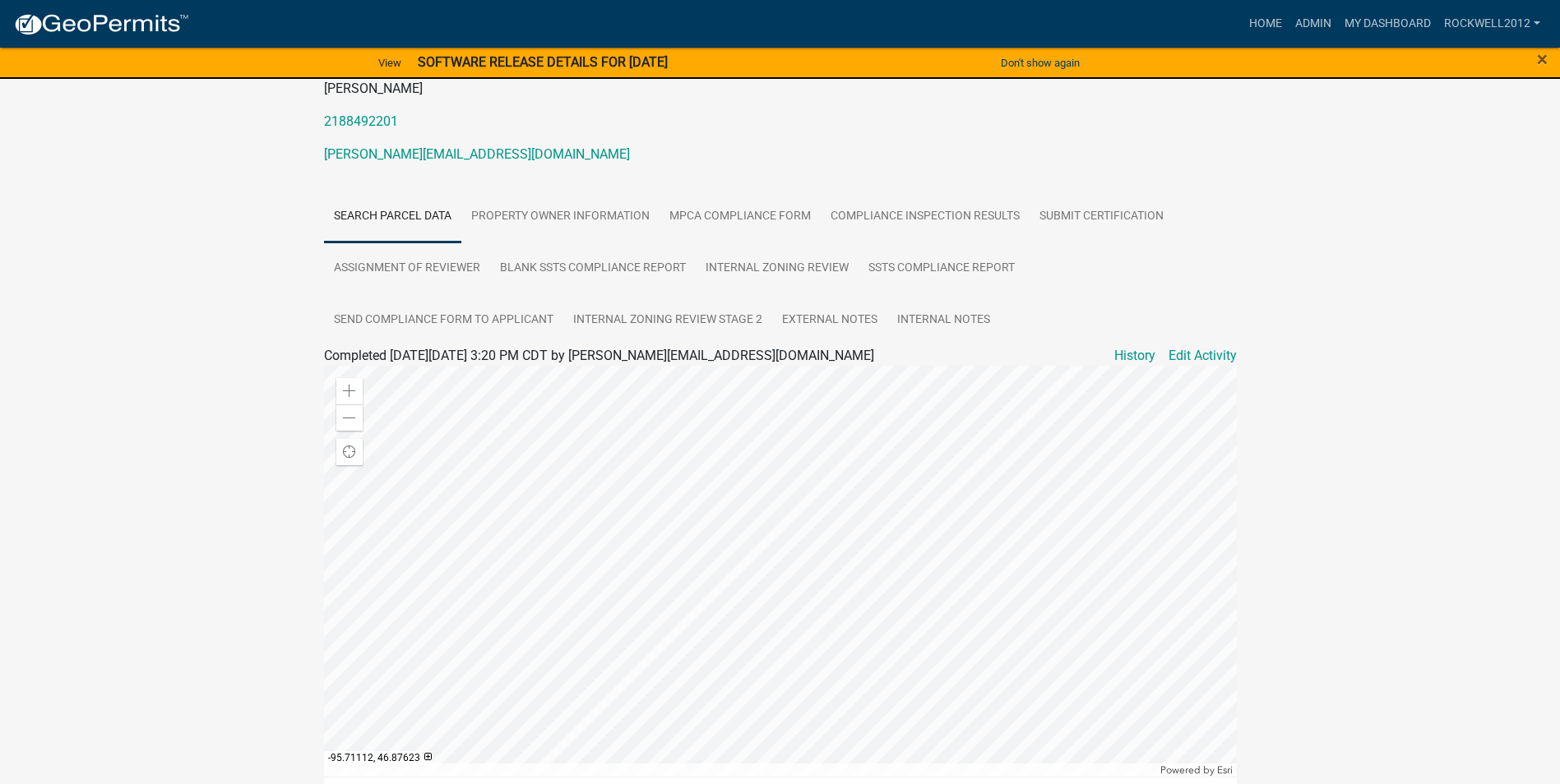
scroll to position [246, 0]
click at [1313, 25] on link "Admin" at bounding box center [1313, 23] width 49 height 31
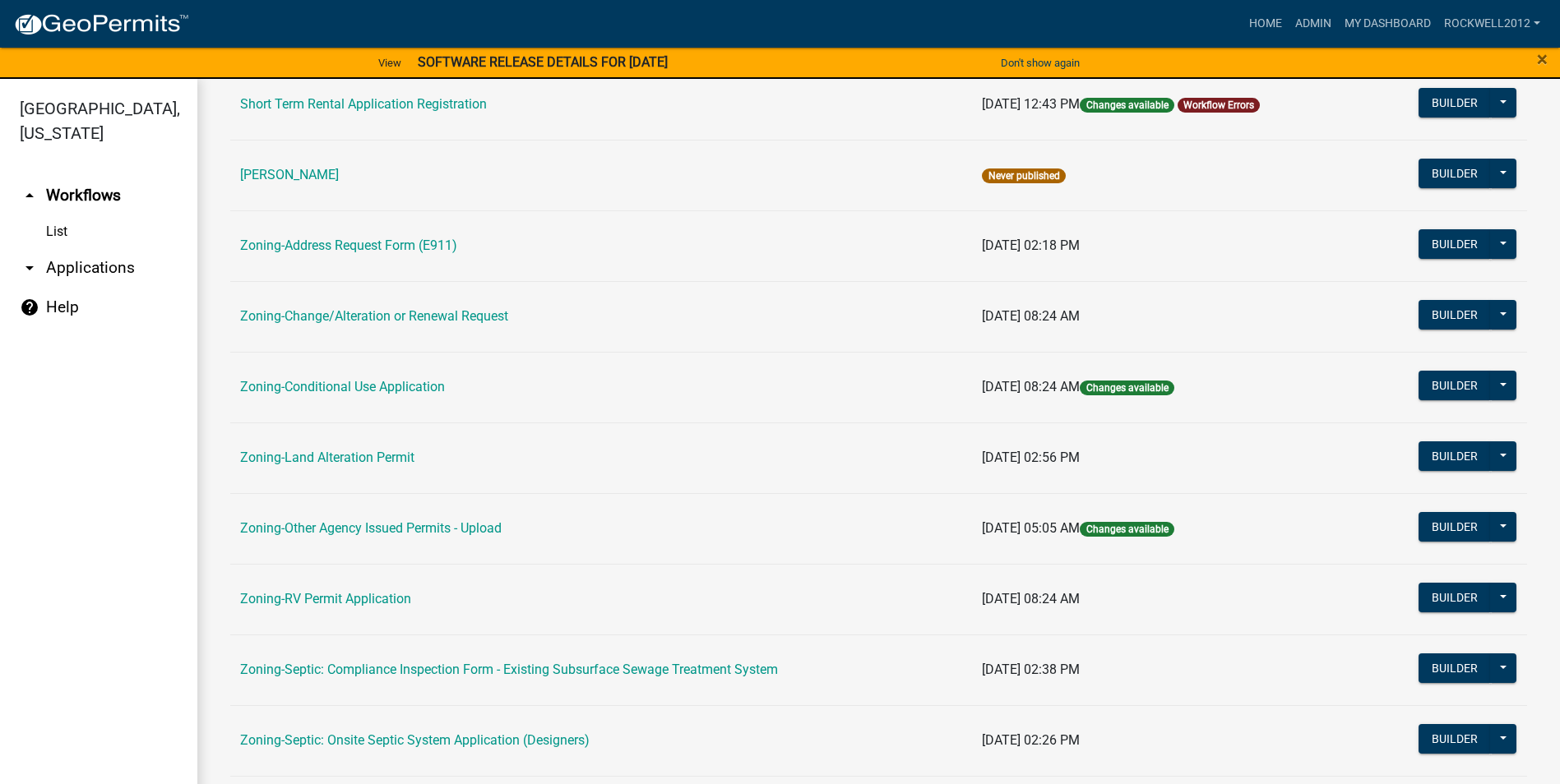
scroll to position [329, 0]
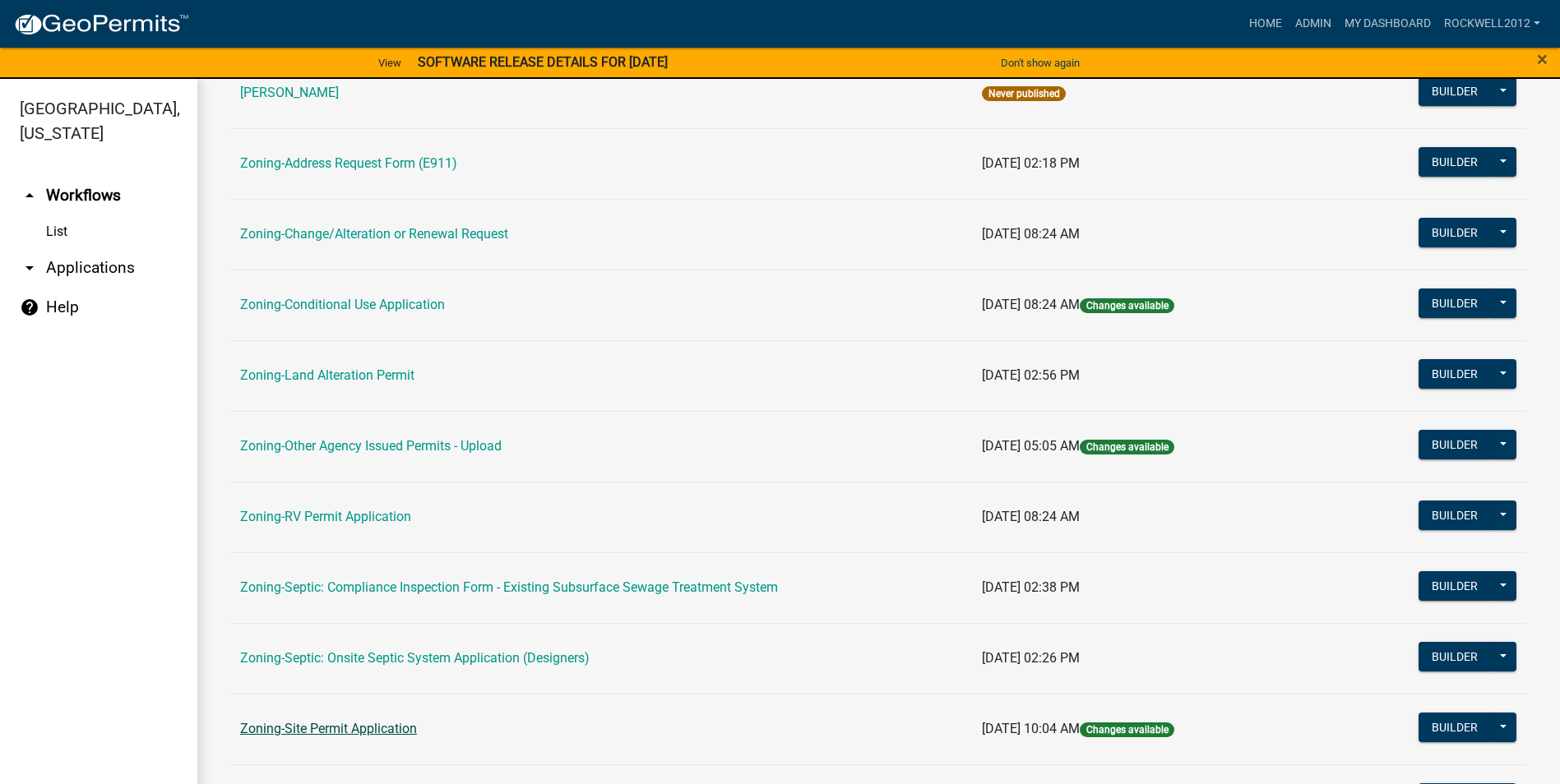
click at [332, 730] on link "Zoning-Site Permit Application" at bounding box center [328, 728] width 177 height 15
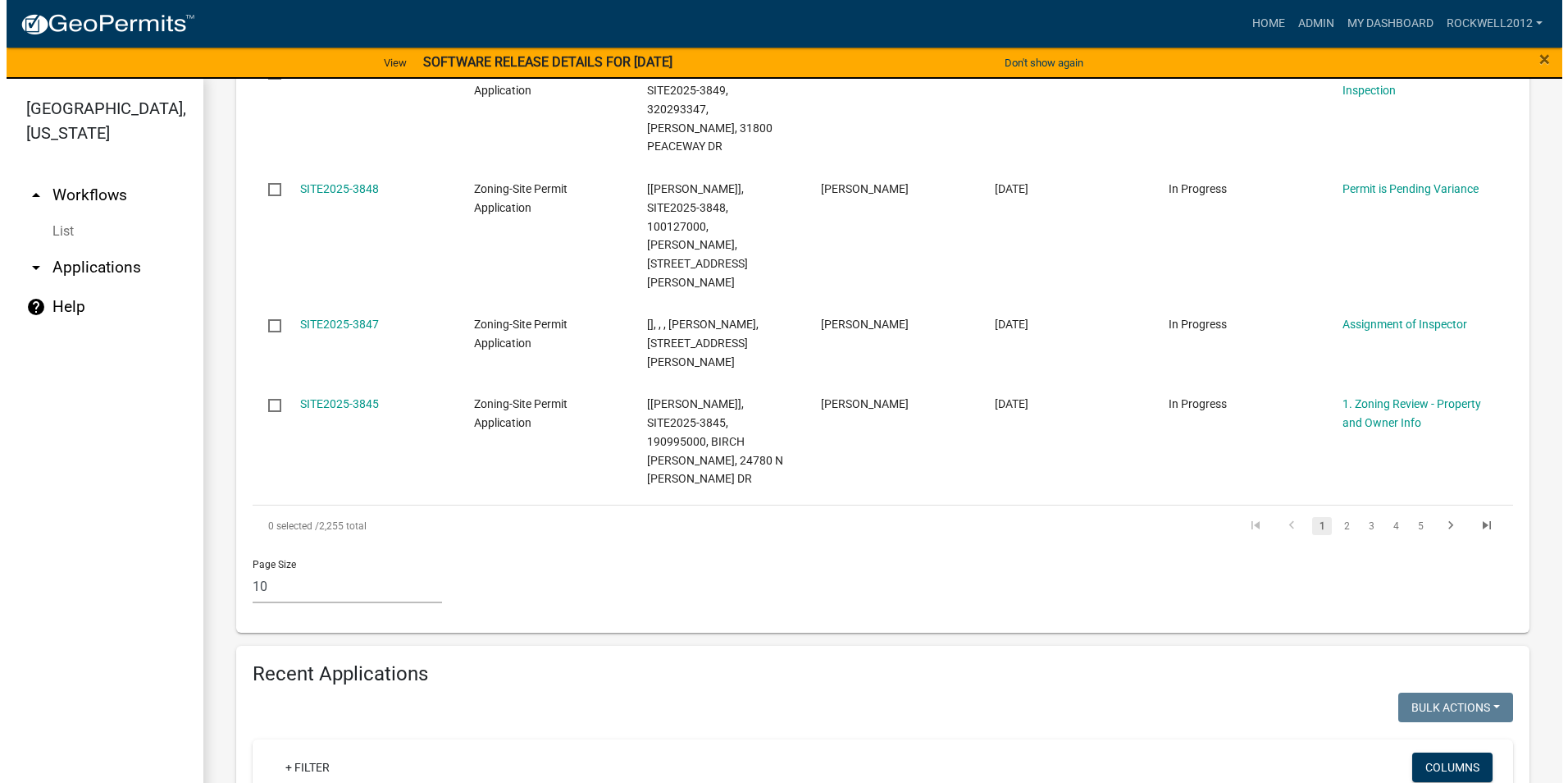
scroll to position [1313, 0]
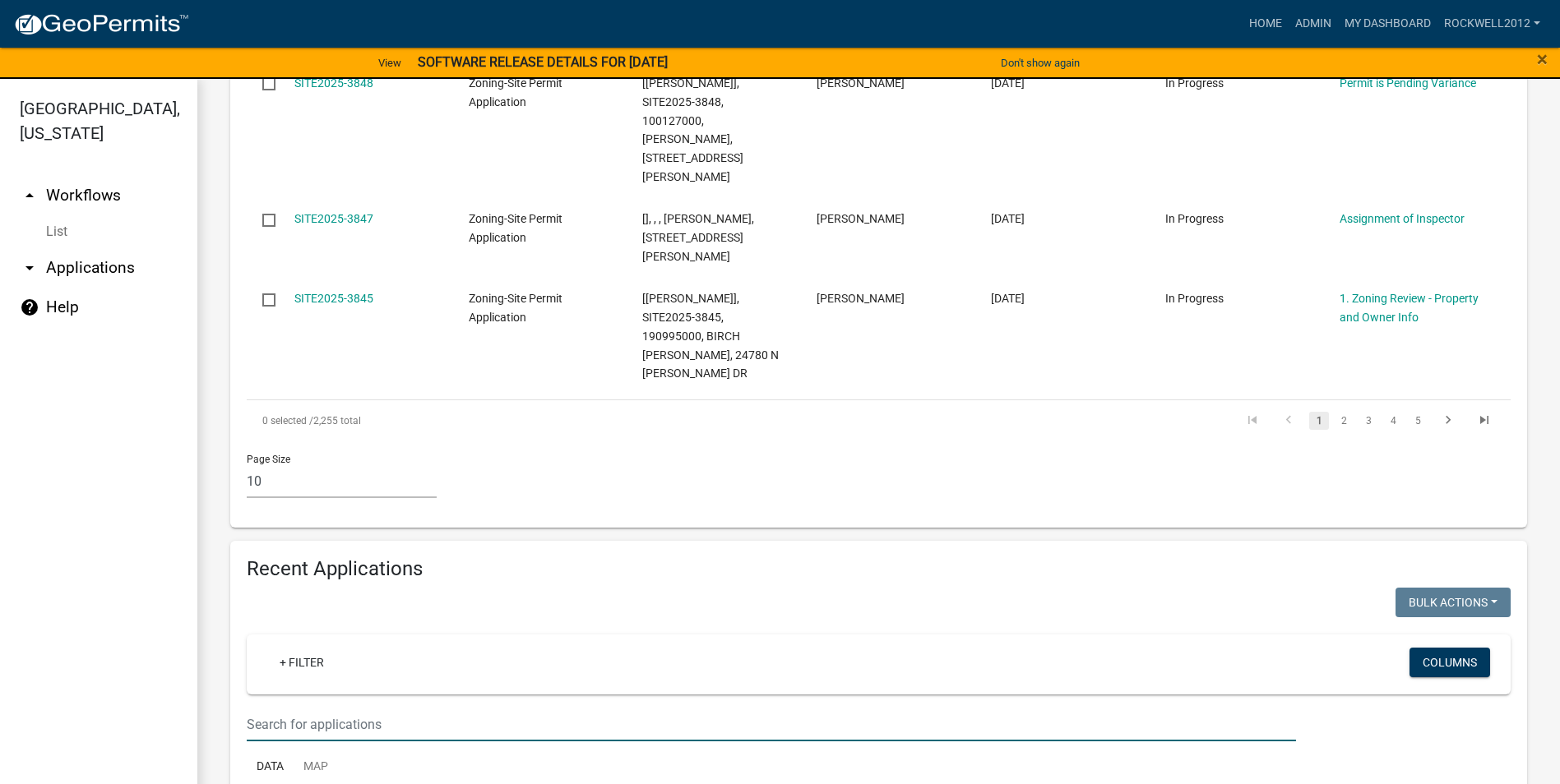
drag, startPoint x: 281, startPoint y: 572, endPoint x: 265, endPoint y: 570, distance: 16.1
click at [281, 708] on input "text" at bounding box center [771, 725] width 1049 height 34
type input "[GEOGRAPHIC_DATA]"
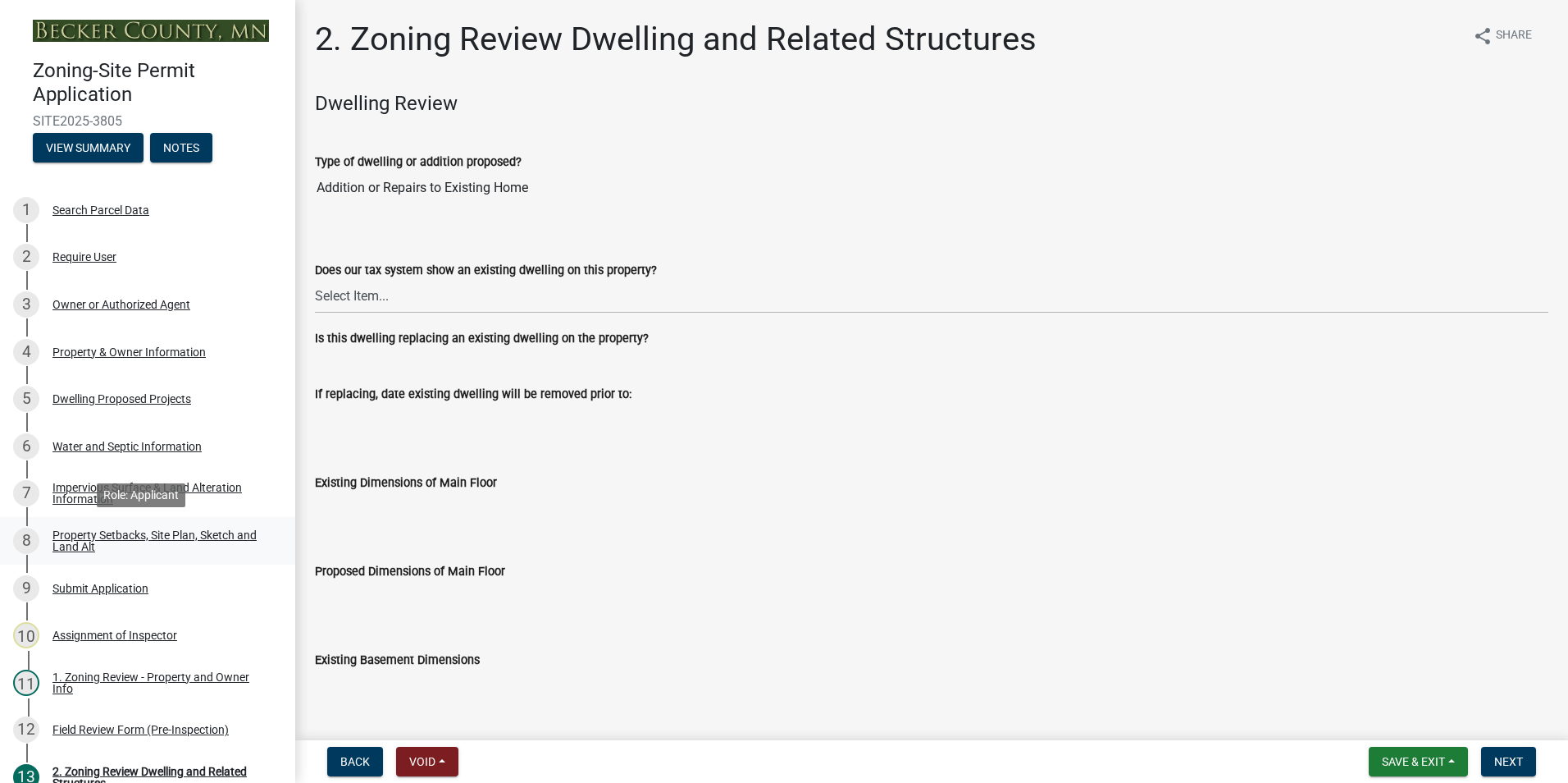
click at [167, 533] on div "Property Setbacks, Site Plan, Sketch and Land Alt" at bounding box center [161, 541] width 216 height 23
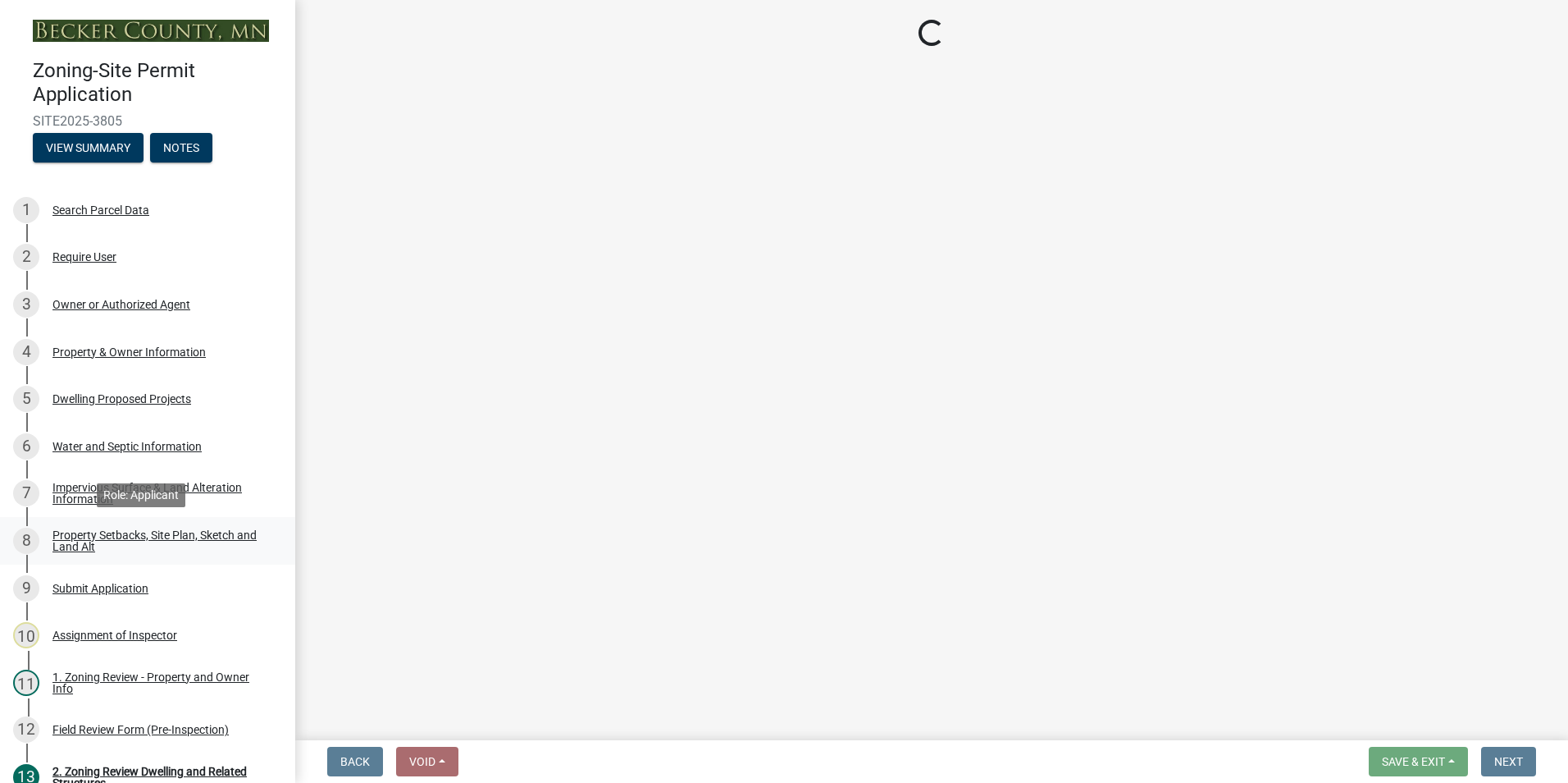
select select "7b13c63f-e699-4112-b373-98fbd28ec536"
select select "75d729af-245c-453b-a9cc-c41847c3eef2"
select select "b56a4575-9846-47cf-8067-c59a4853da22"
select select "12f785fb-c378-4b18-841c-21c73dc99083"
select select "12da6293-5841-4f5c-bd92-3658833964cd"
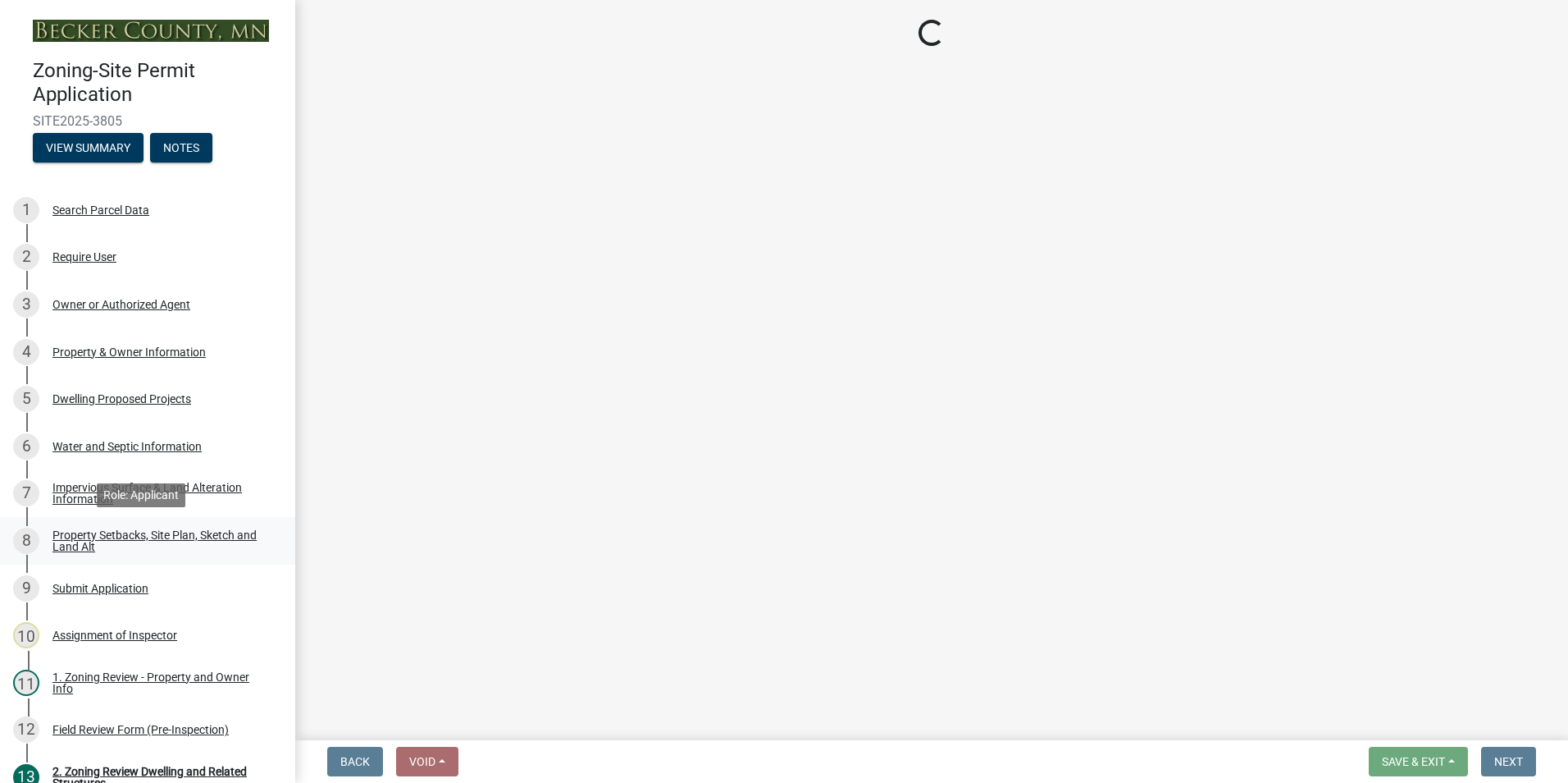
select select "27b2a8b4-abf6-463e-8c0c-7c5d2b4fe26f"
select select "5ad4ab64-b44e-481c-9000-9e5907aa74e1"
select select "a96800da-4e88-4c62-b1ff-2cd17f9e3346"
select select "c8b8ea71-7088-4e87-a493-7bc88cc2835b"
select select "133211ff-91ce-4a0a-9235-b48a7e2069a0"
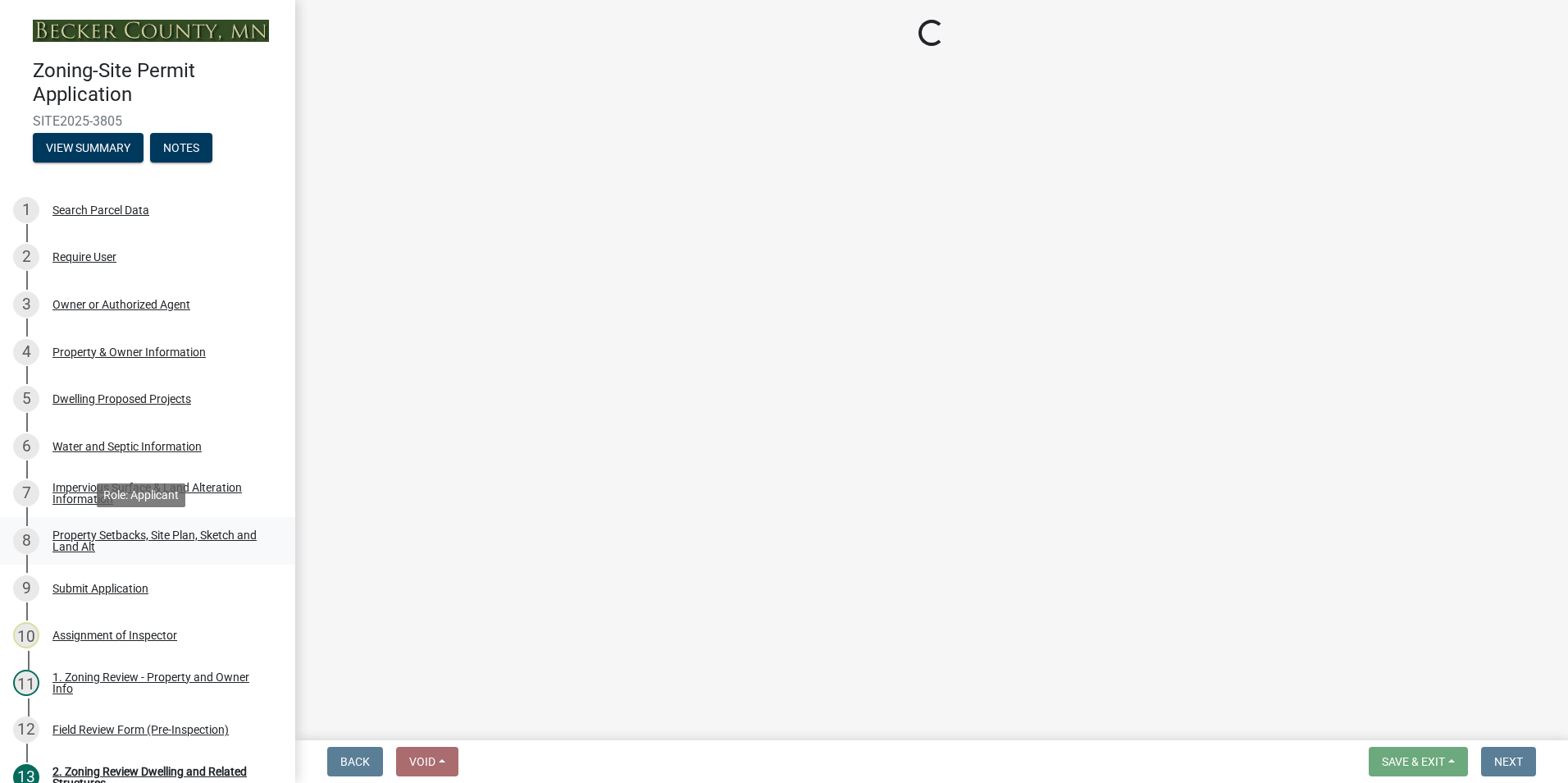
select select "4421853d-5e11-4b64-95ec-6c47066881cc"
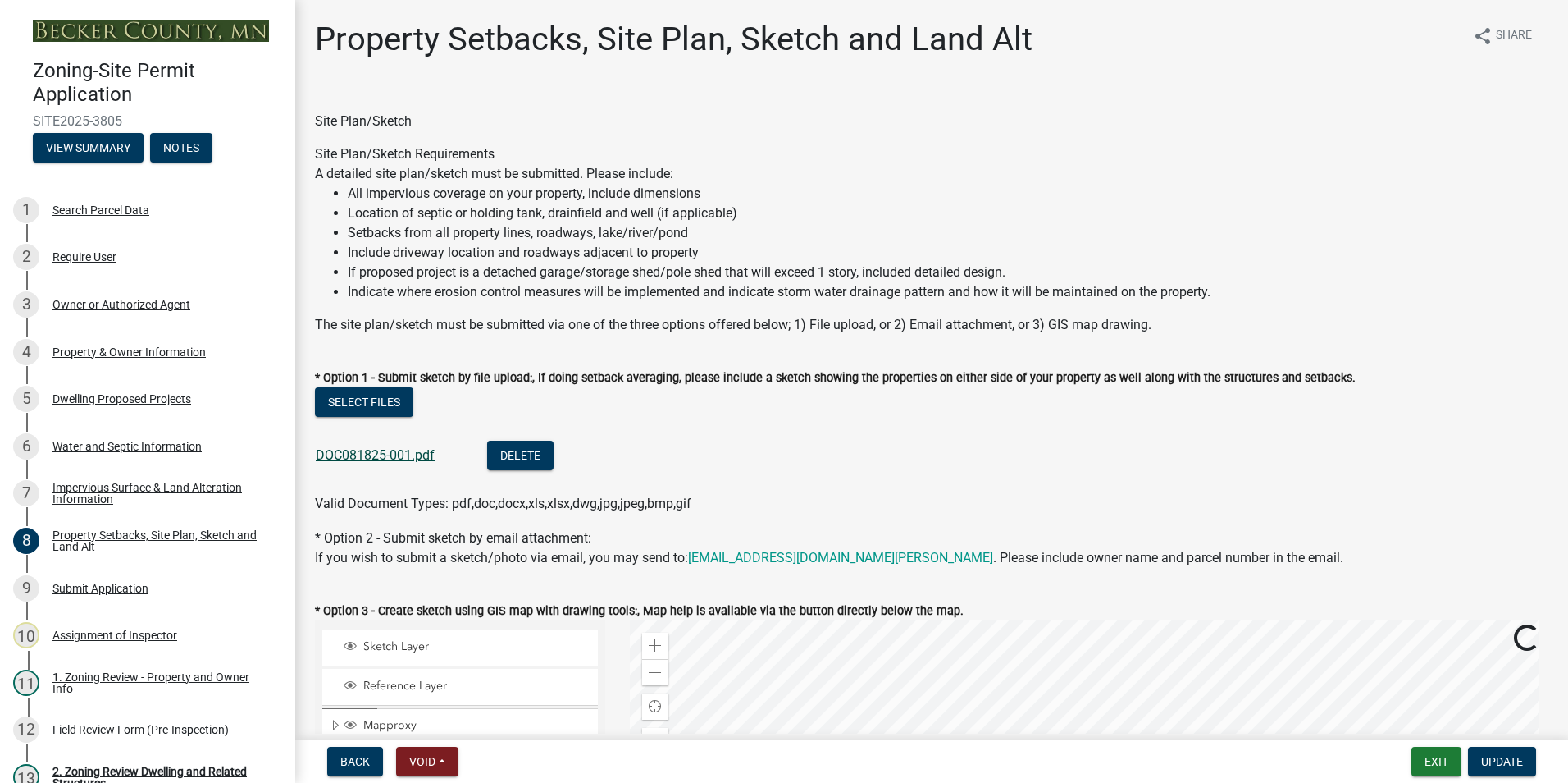
click at [369, 451] on link "DOC081825-001.pdf" at bounding box center [375, 455] width 119 height 15
click at [123, 396] on div "Dwelling Proposed Projects" at bounding box center [122, 398] width 139 height 12
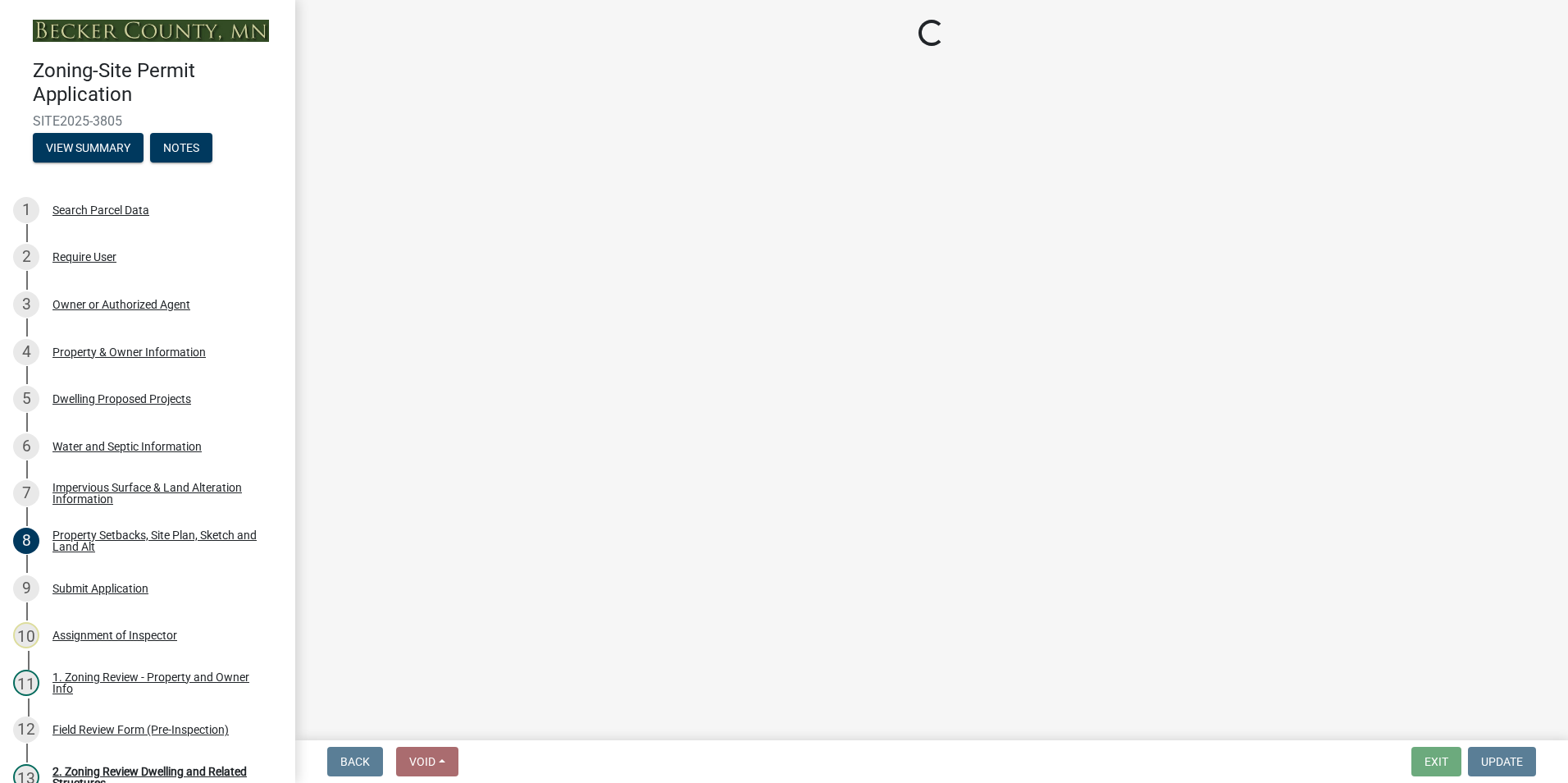
select select "b76c2e3f-c59d-4748-8205-29623accd873"
select select "638dddef-31f4-4d73-b0b5-0ffc7b344434"
select select "43dc438e-12cf-4fa6-b4ef-a236ffc627d7"
select select "8786fdd2-7f96-462d-8069-e958fae6b9a0"
select select "256d326d-7a65-4b43-bb27-2952fbe4c534"
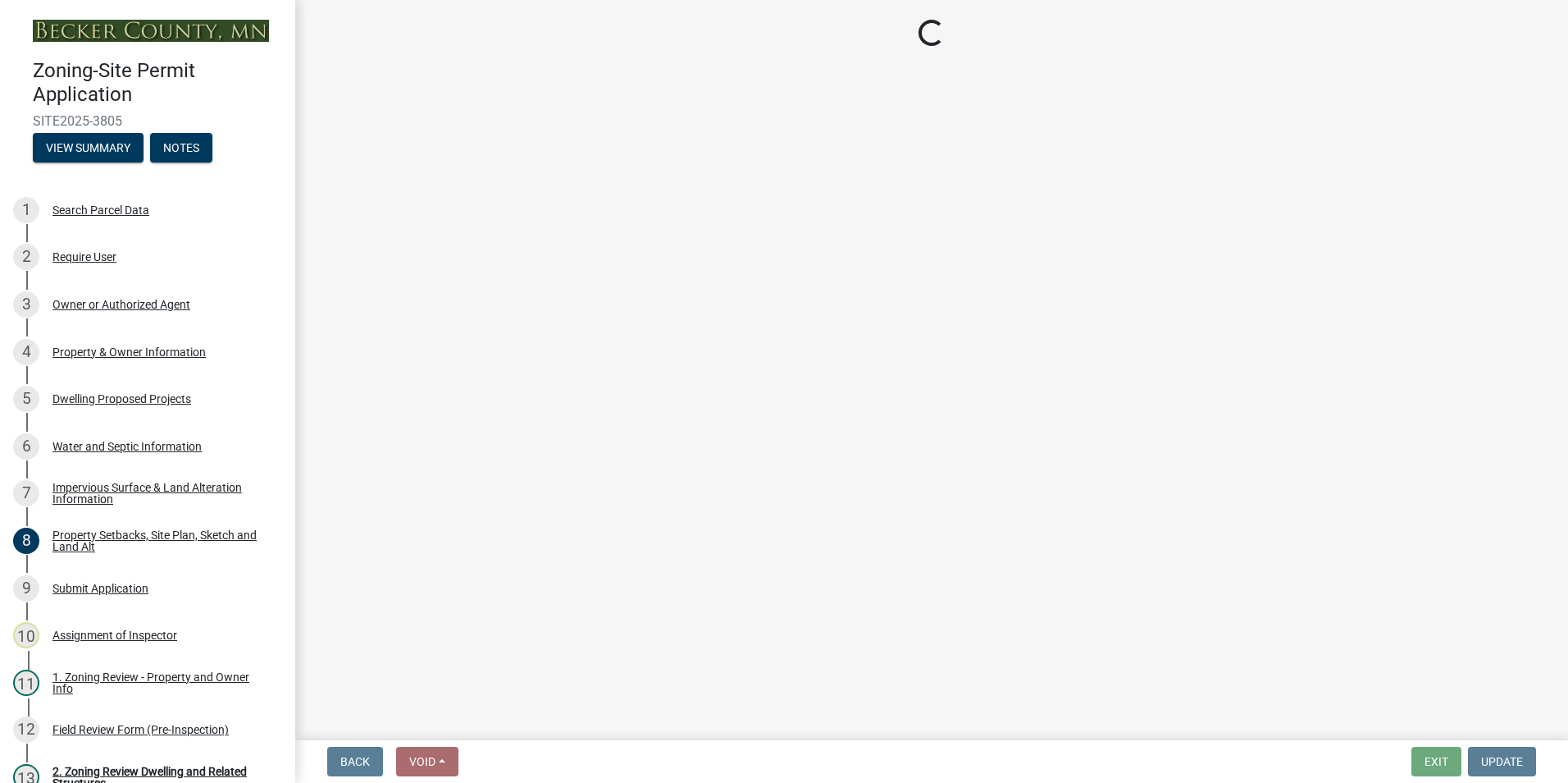
select select "75cb6c0c-1bab-4101-a7ce-eb87cbd598c1"
select select "0ceb8b90-6e92-4b1f-be25-acba4c819eff"
select select "ab9119d1-7da9-49c4-9fac-8c142204c89d"
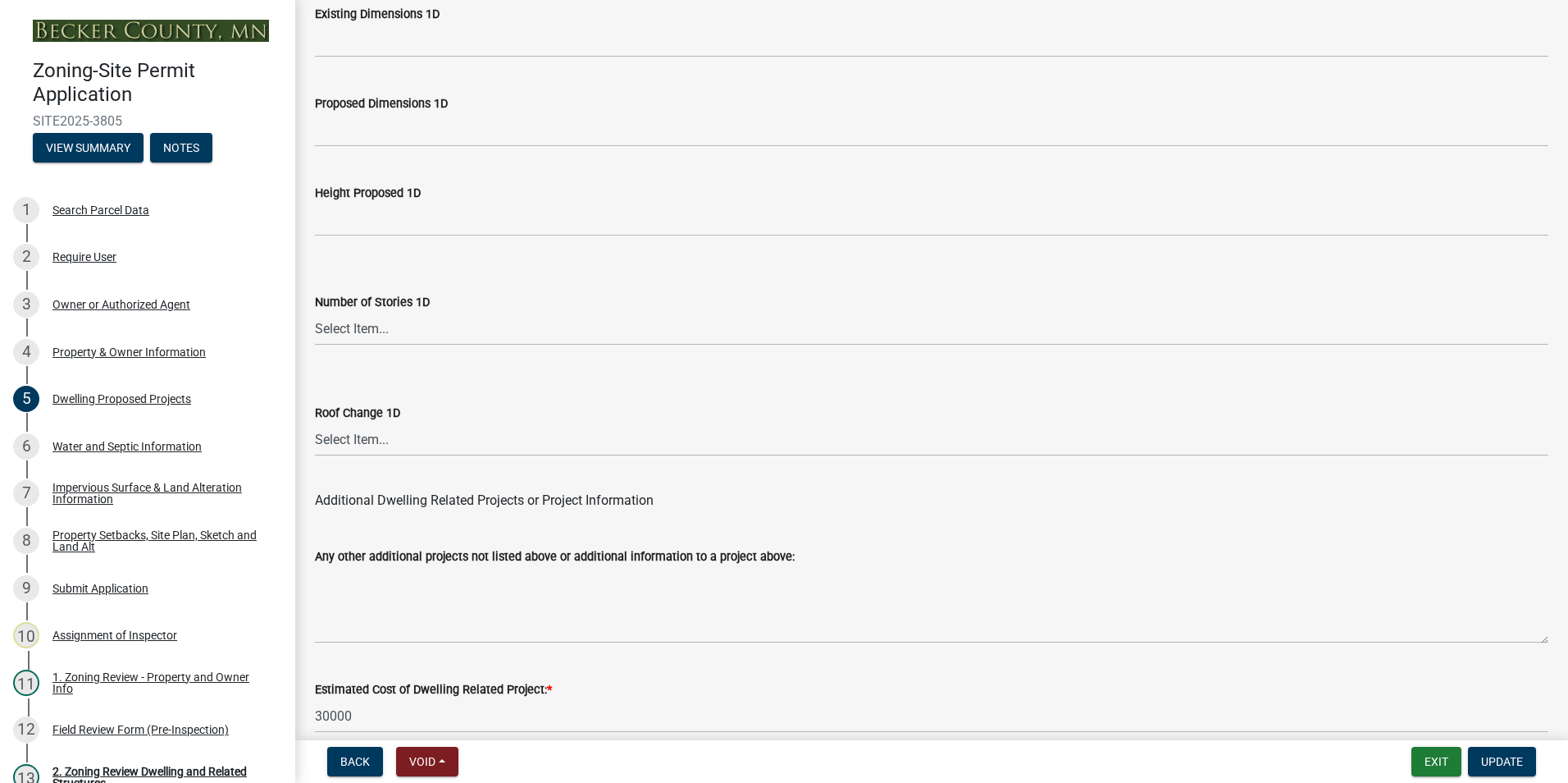
scroll to position [3900, 0]
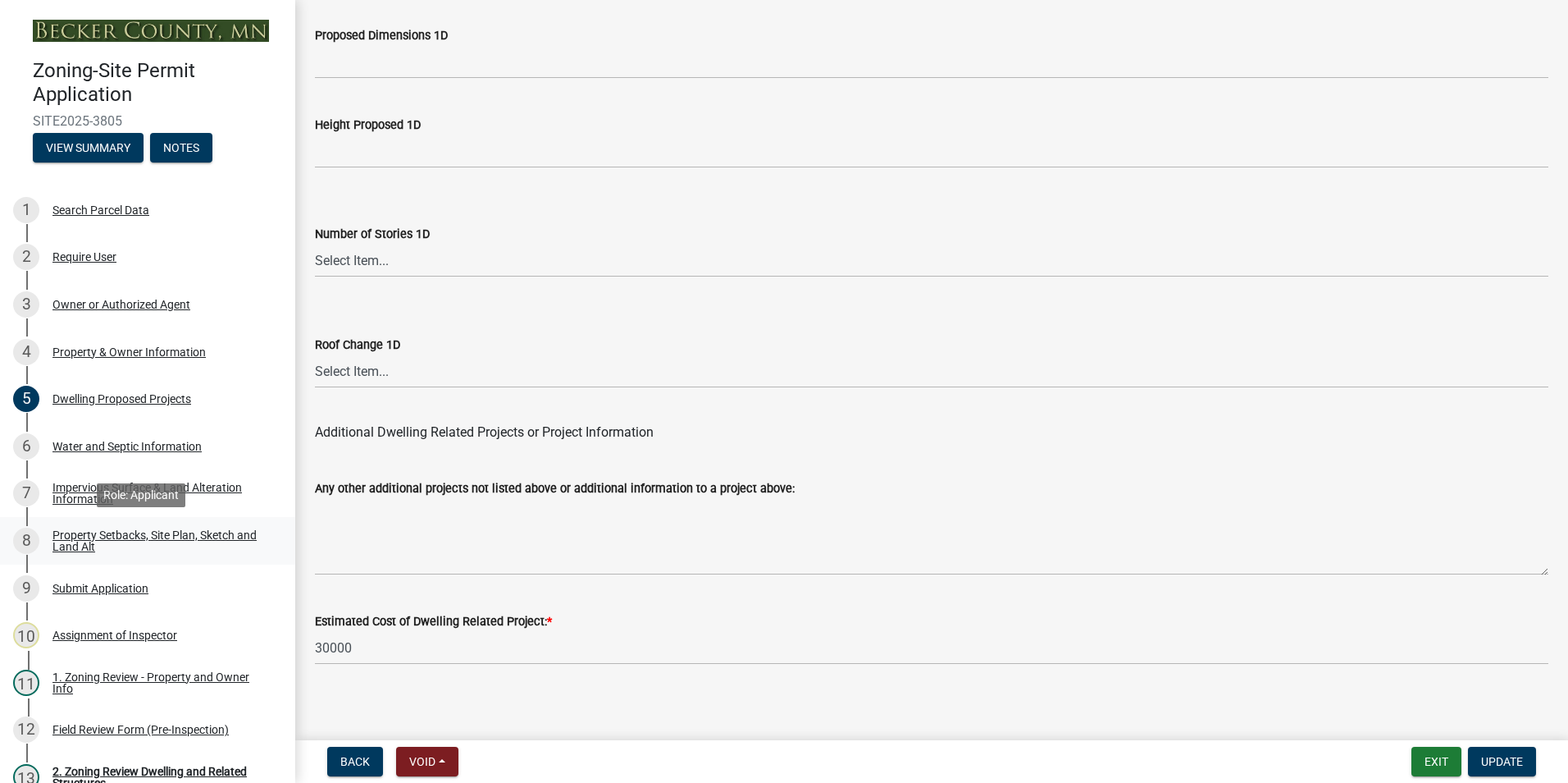
click at [132, 530] on div "Property Setbacks, Site Plan, Sketch and Land Alt" at bounding box center [161, 541] width 216 height 23
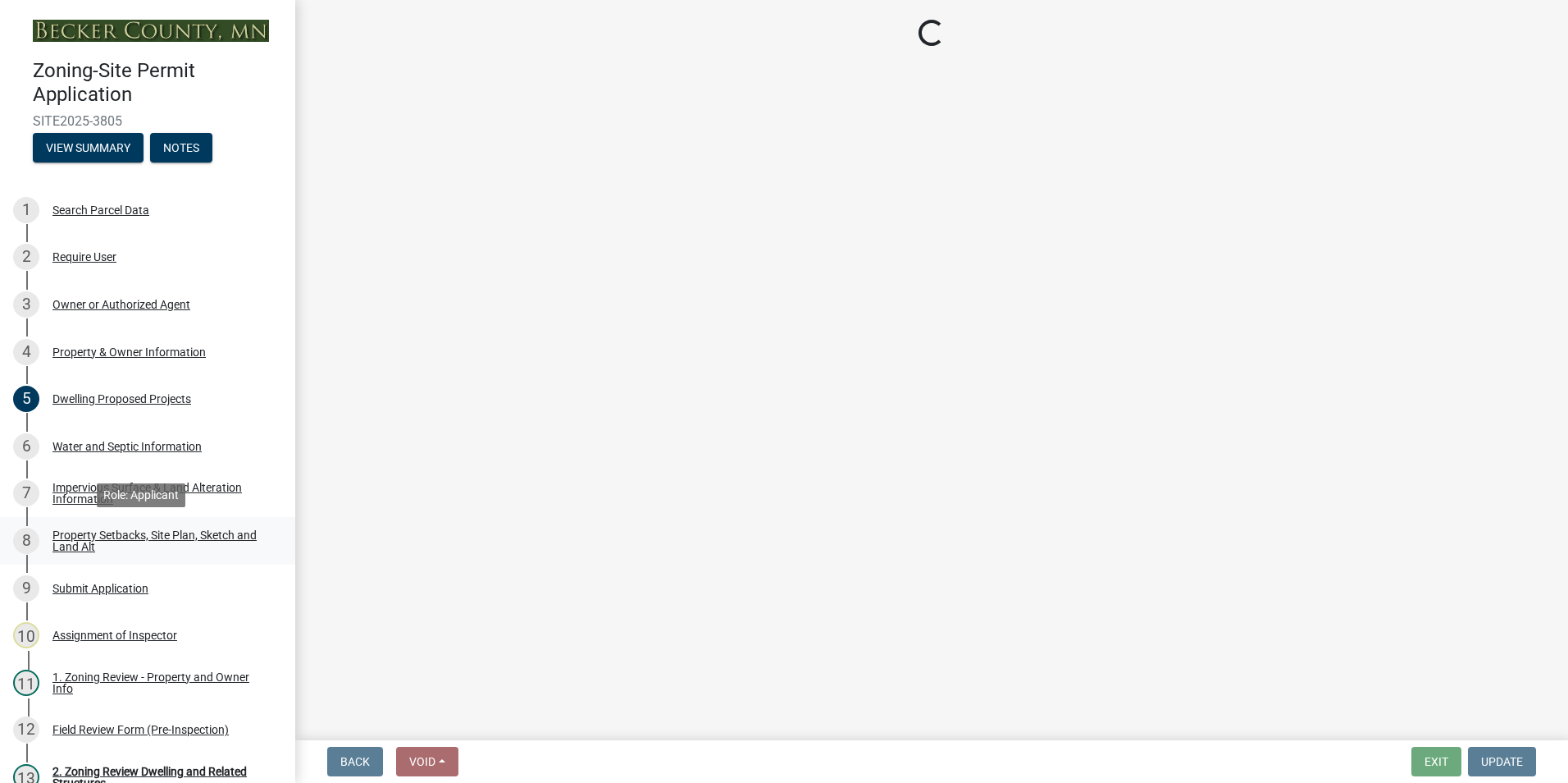
scroll to position [0, 0]
select select "7b13c63f-e699-4112-b373-98fbd28ec536"
select select "75d729af-245c-453b-a9cc-c41847c3eef2"
select select "b56a4575-9846-47cf-8067-c59a4853da22"
select select "12f785fb-c378-4b18-841c-21c73dc99083"
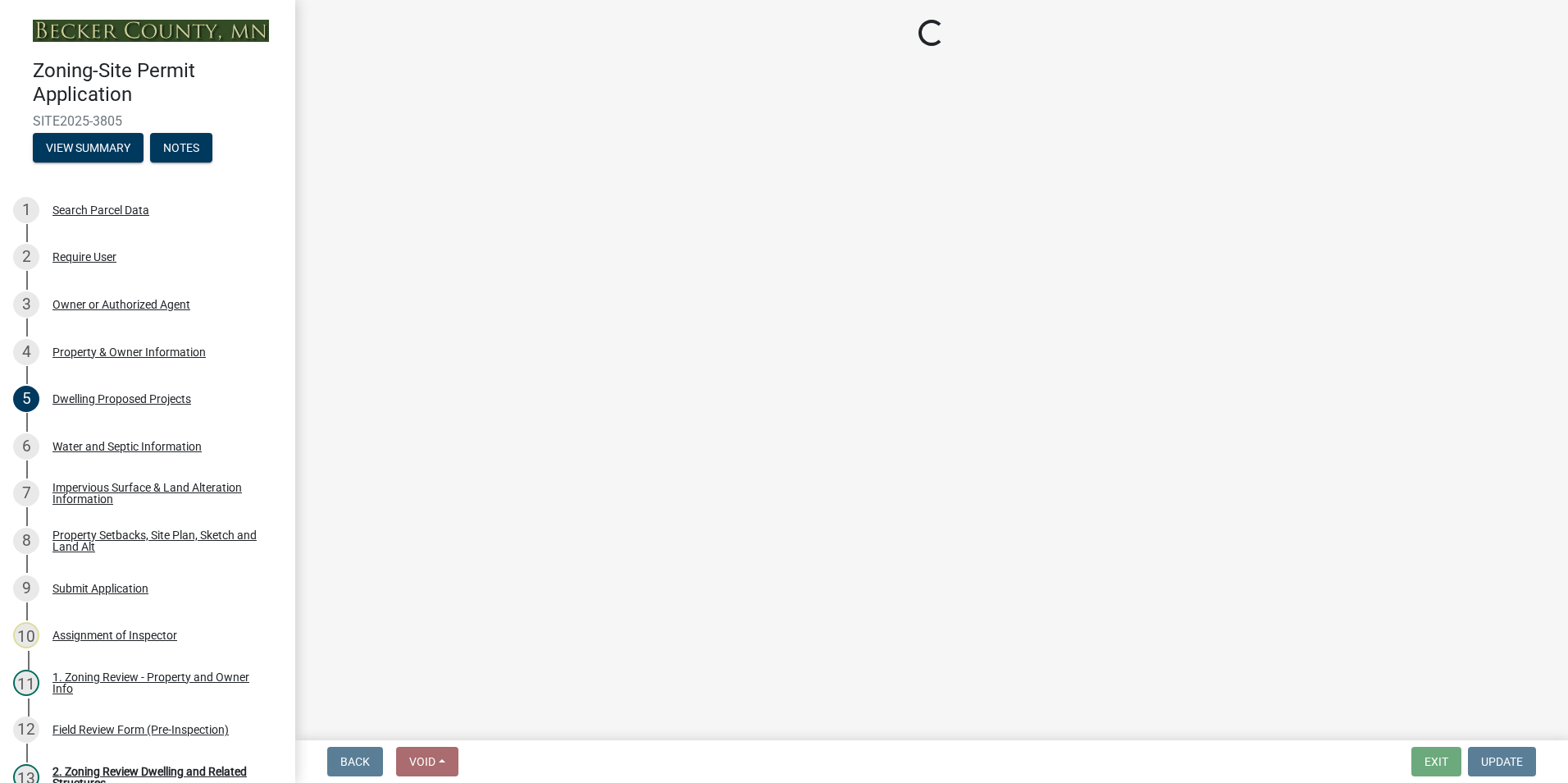
select select "12da6293-5841-4f5c-bd92-3658833964cd"
select select "27b2a8b4-abf6-463e-8c0c-7c5d2b4fe26f"
select select "5ad4ab64-b44e-481c-9000-9e5907aa74e1"
select select "a96800da-4e88-4c62-b1ff-2cd17f9e3346"
select select "c8b8ea71-7088-4e87-a493-7bc88cc2835b"
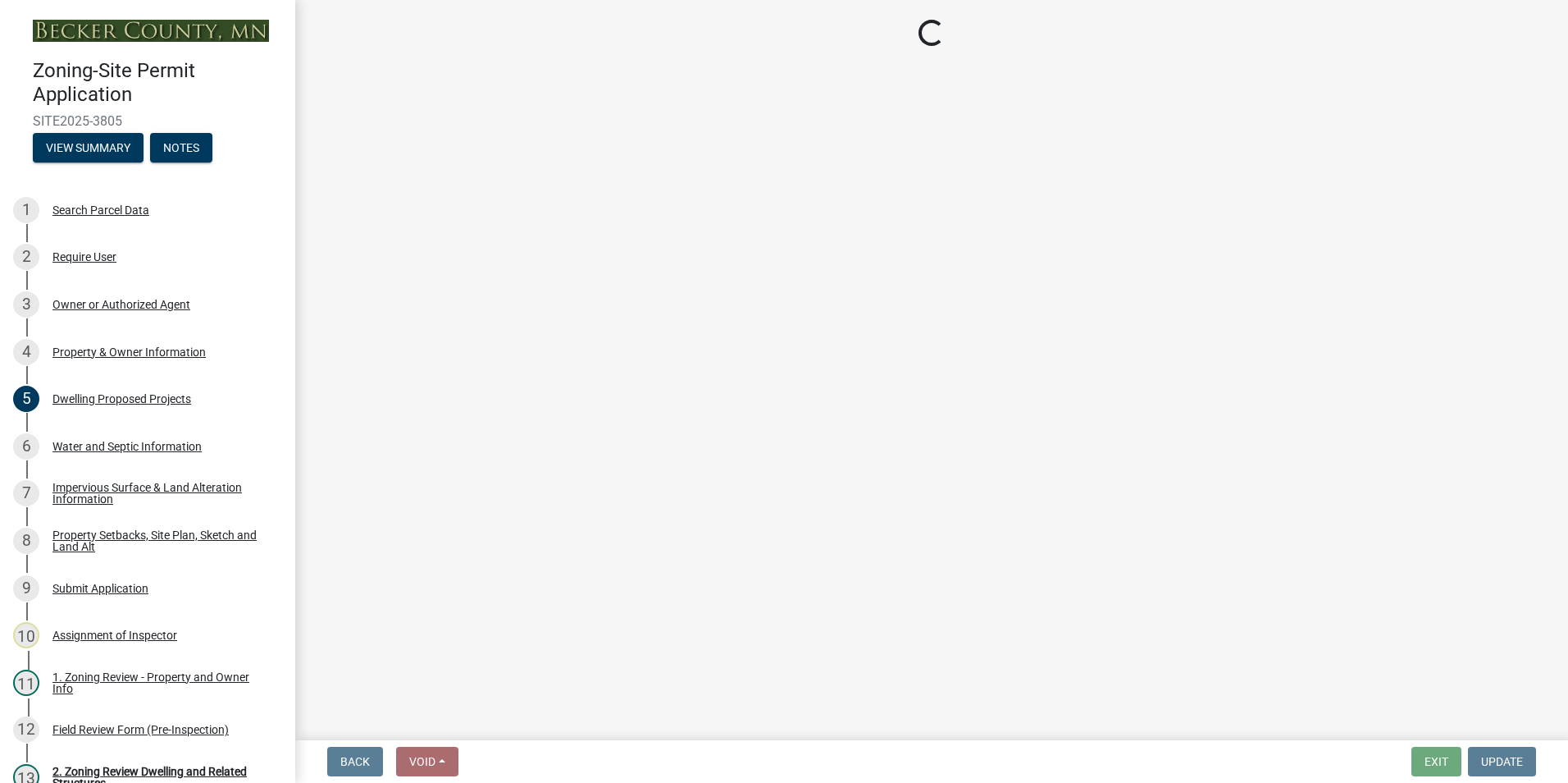
select select "133211ff-91ce-4a0a-9235-b48a7e2069a0"
select select "4421853d-5e11-4b64-95ec-6c47066881cc"
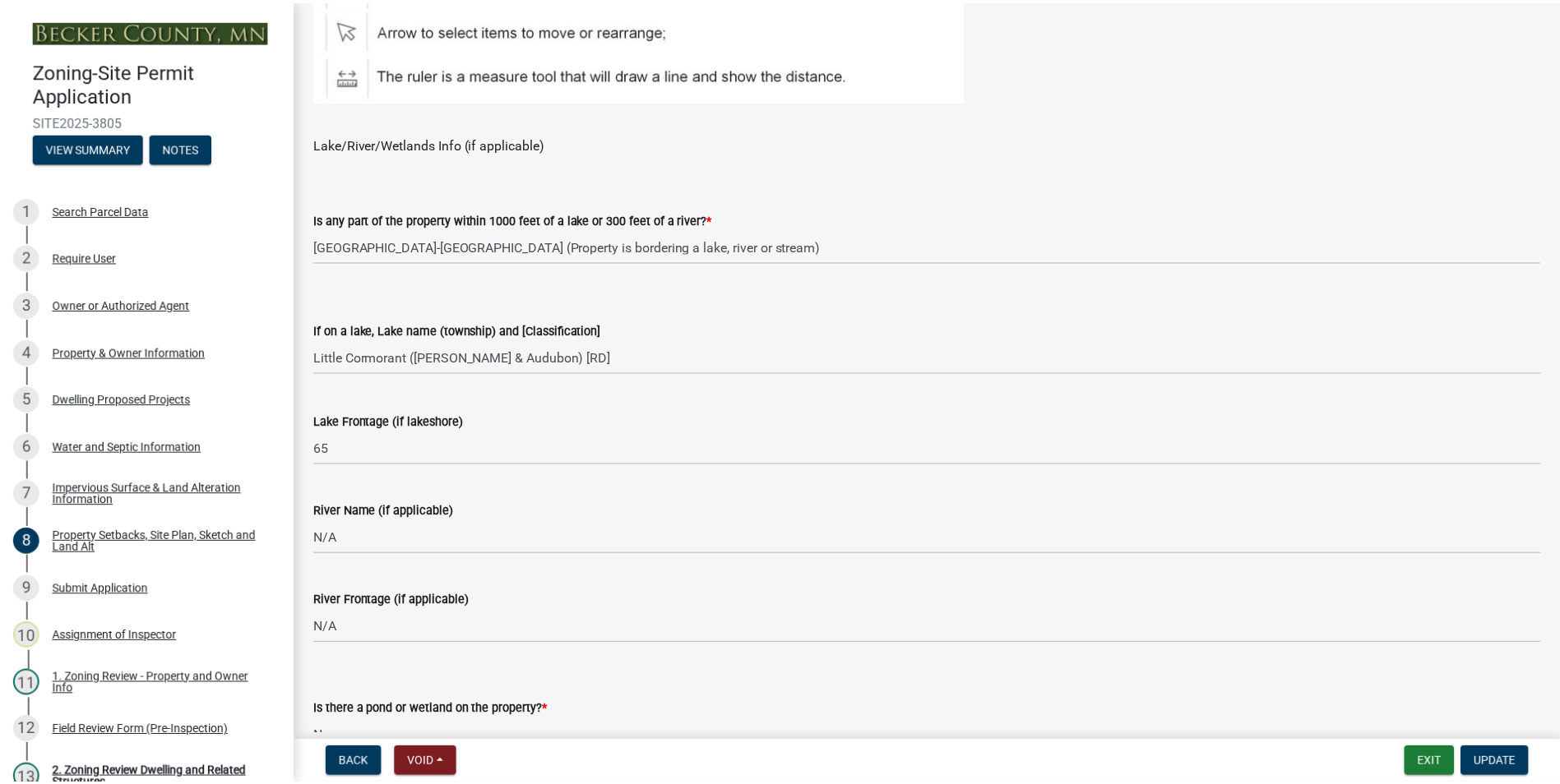
scroll to position [1159, 0]
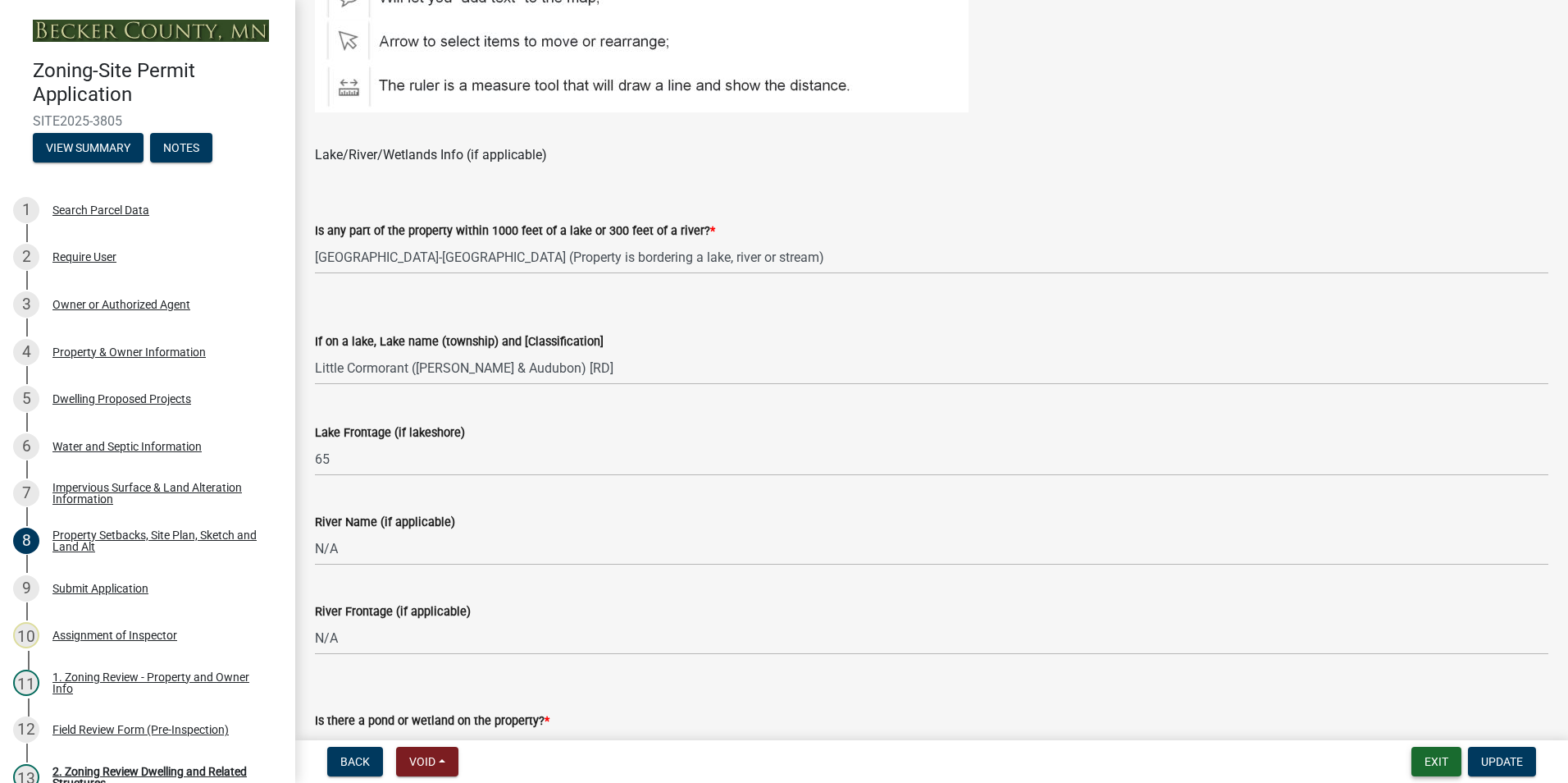
click at [1441, 762] on button "Exit" at bounding box center [1437, 762] width 50 height 30
